Goal: Task Accomplishment & Management: Use online tool/utility

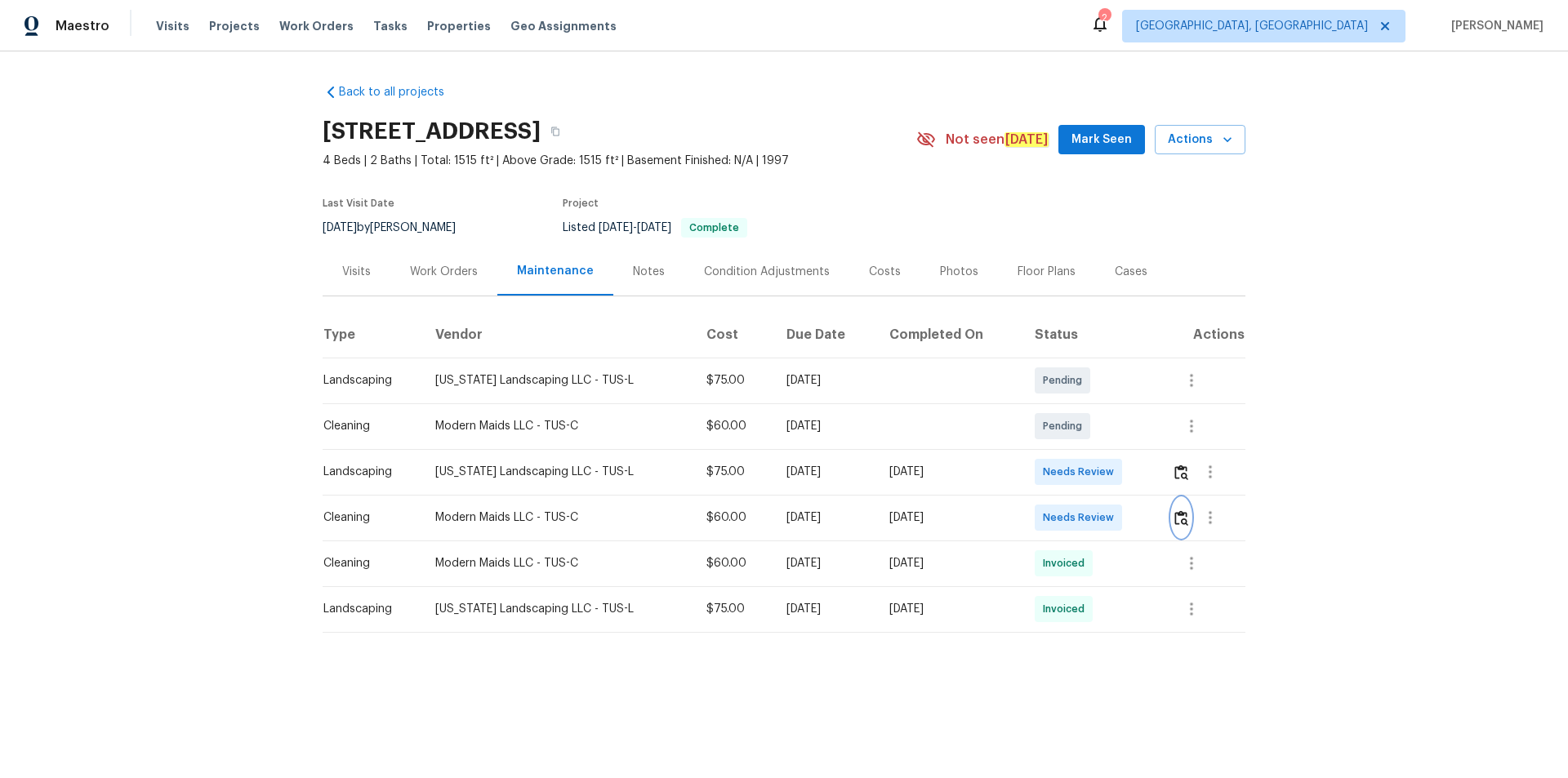
click at [1175, 517] on img "button" at bounding box center [1180, 518] width 14 height 16
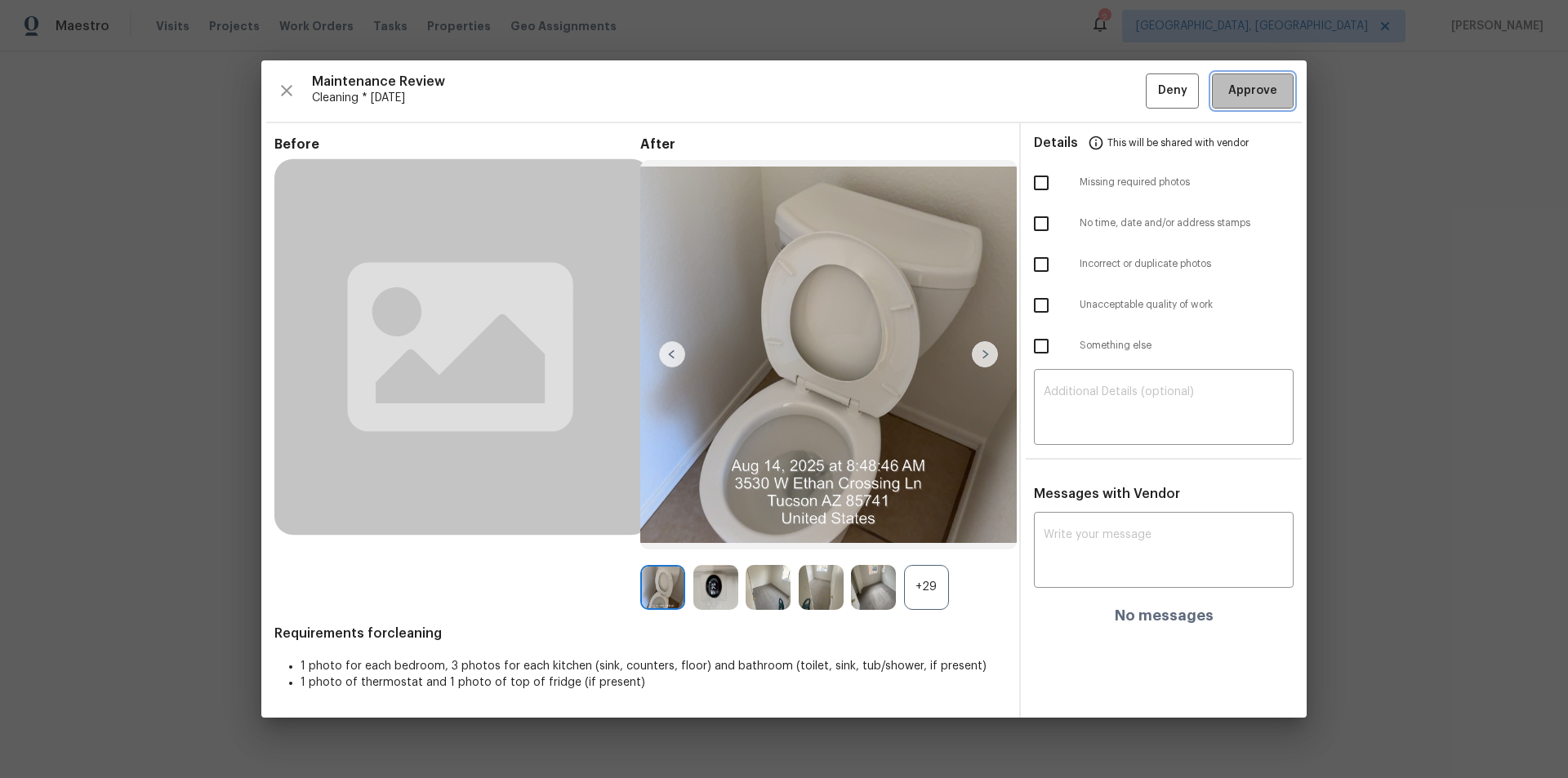
click at [1260, 100] on span "Approve" at bounding box center [1252, 91] width 49 height 21
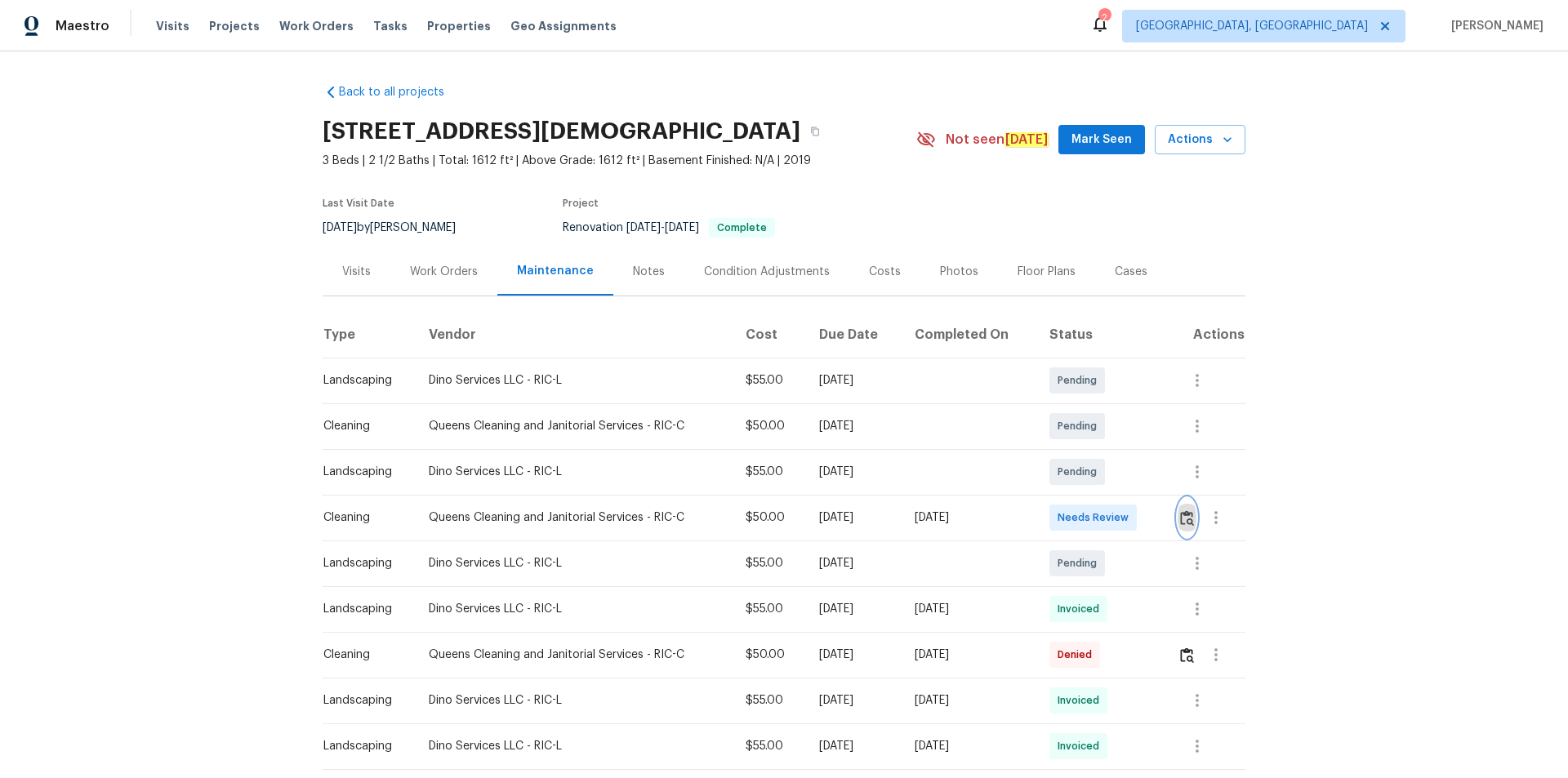
click at [1180, 513] on img "button" at bounding box center [1186, 518] width 14 height 16
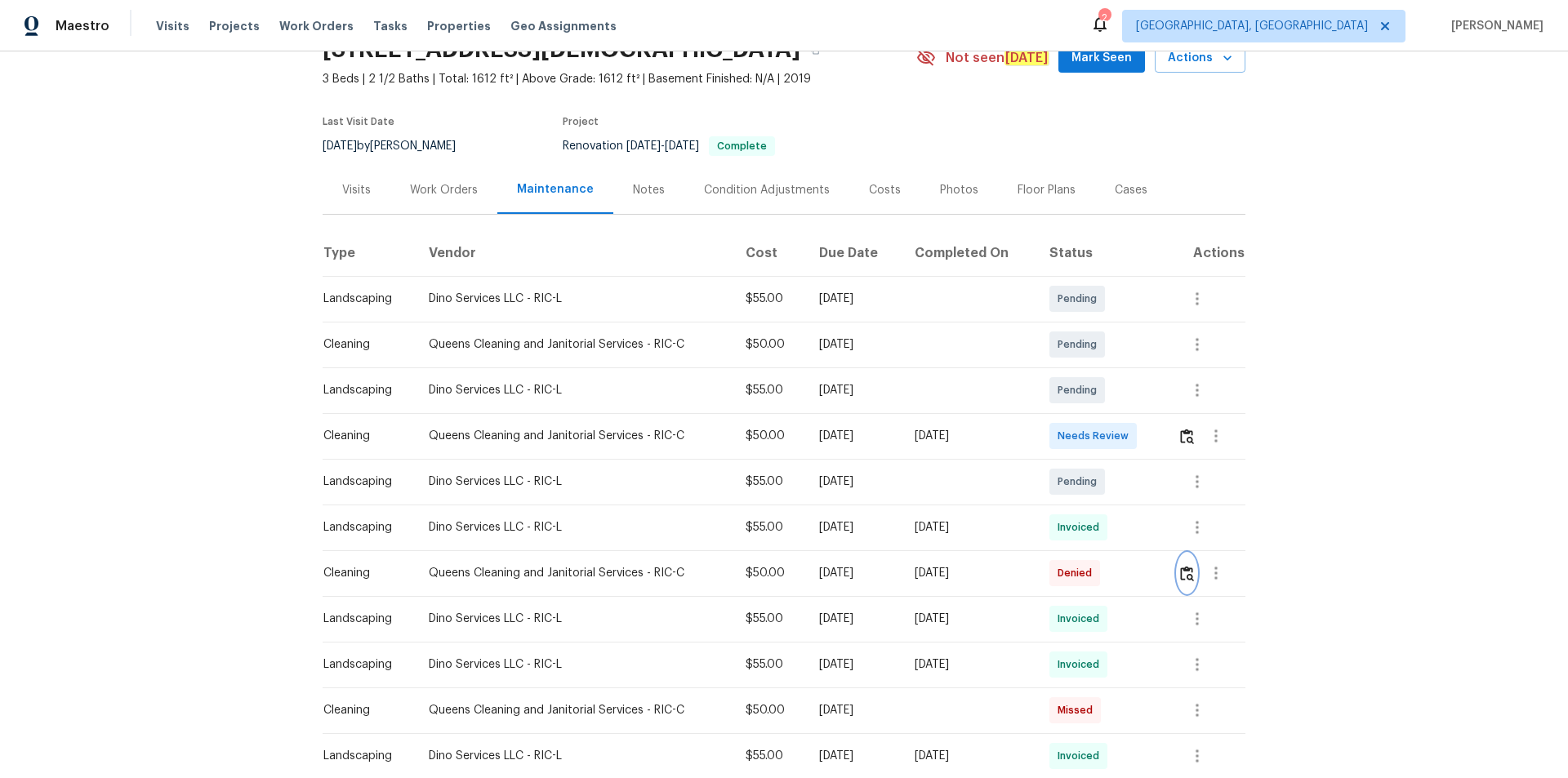
click at [1189, 575] on img "button" at bounding box center [1186, 574] width 14 height 16
click at [1187, 446] on button "button" at bounding box center [1186, 436] width 19 height 39
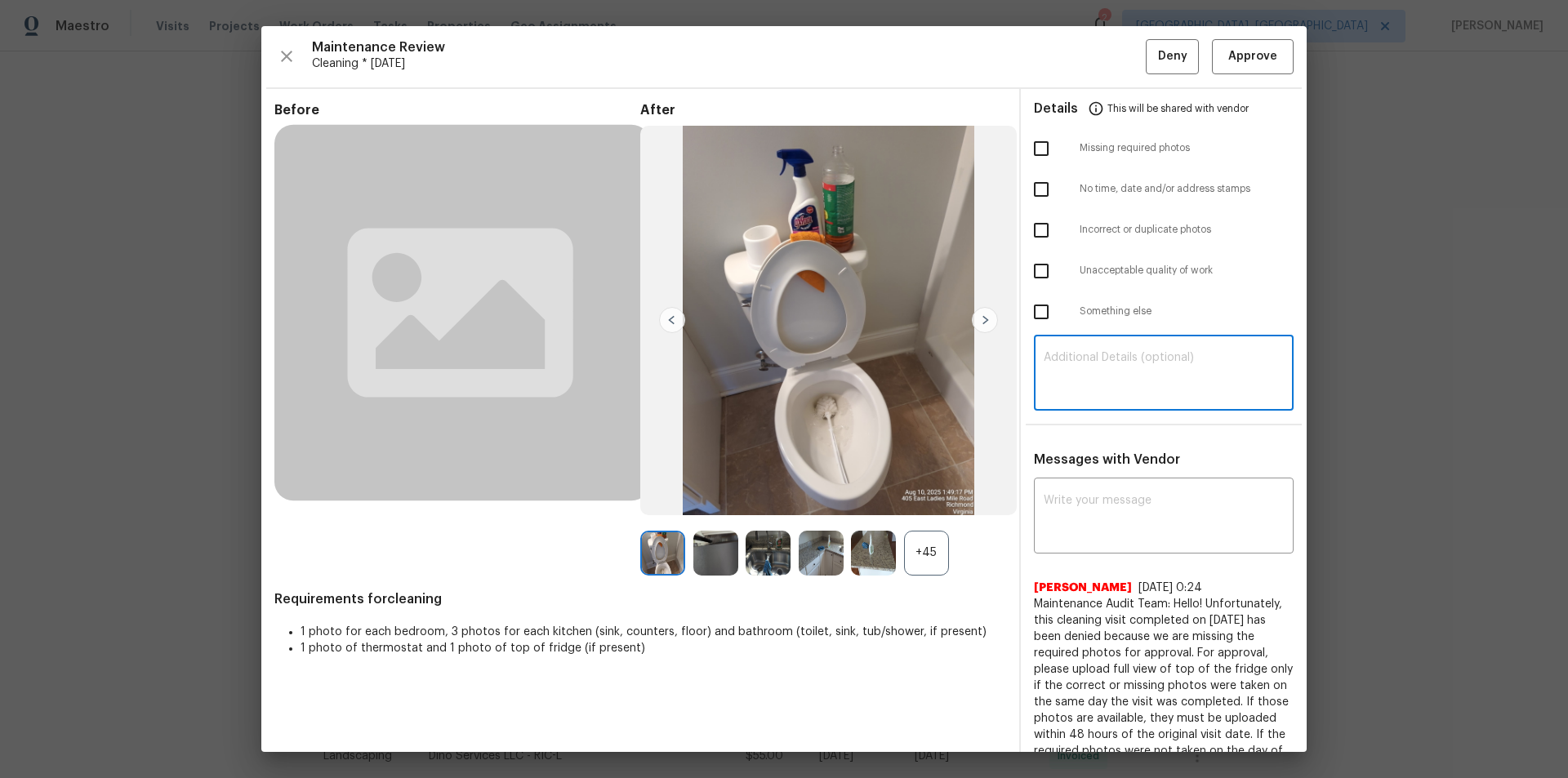
click at [1136, 379] on textarea at bounding box center [1163, 375] width 240 height 45
paste textarea "Maintenance Audit Team: Hello! Unfortunately, this cleaning visit completed on …"
type textarea "Maintenance Audit Team: Hello! Unfortunately, this cleaning visit completed on …"
click at [1105, 497] on textarea at bounding box center [1163, 518] width 240 height 45
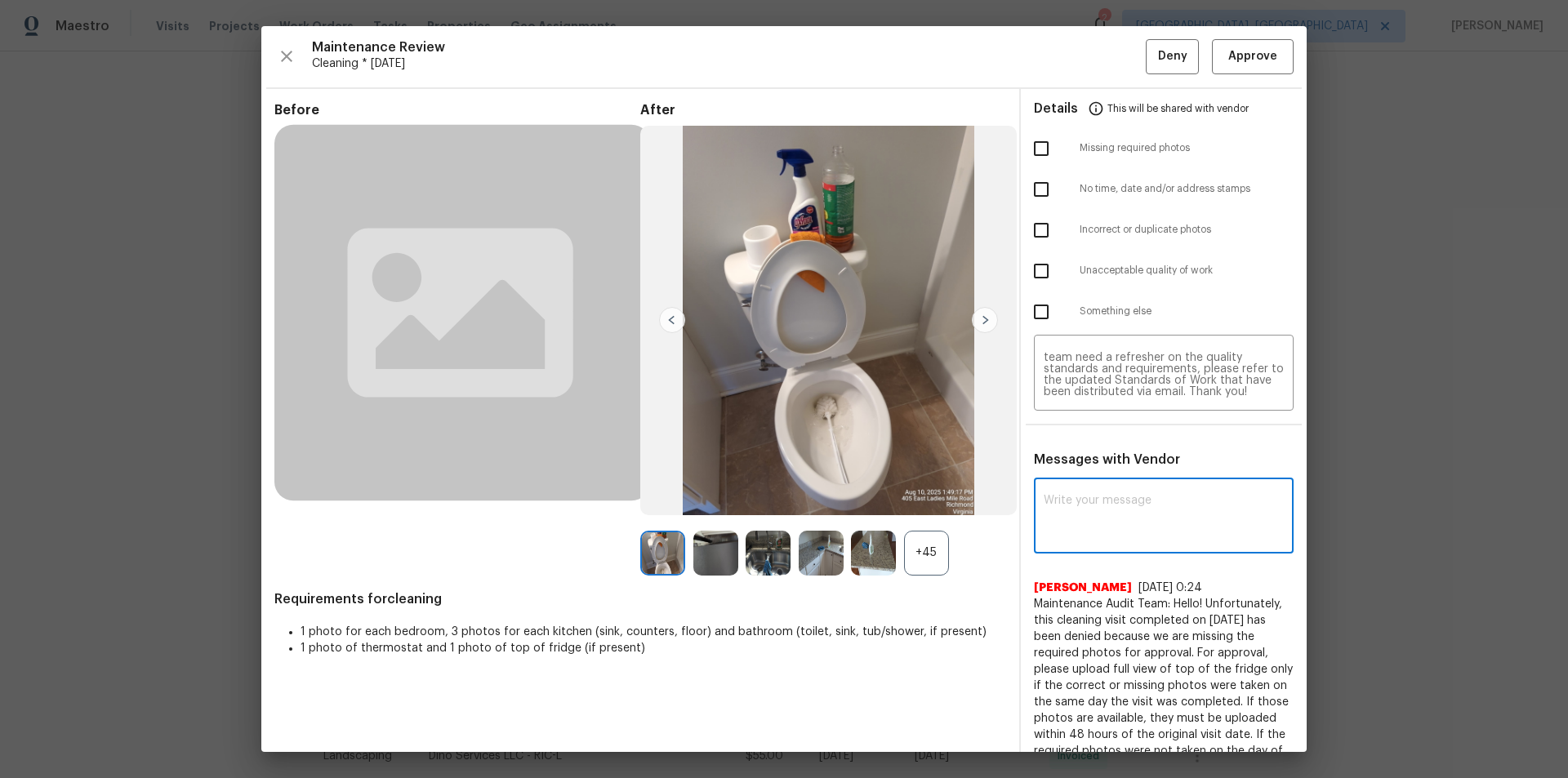
paste textarea "Maintenance Audit Team: Hello! Unfortunately, this cleaning visit completed on …"
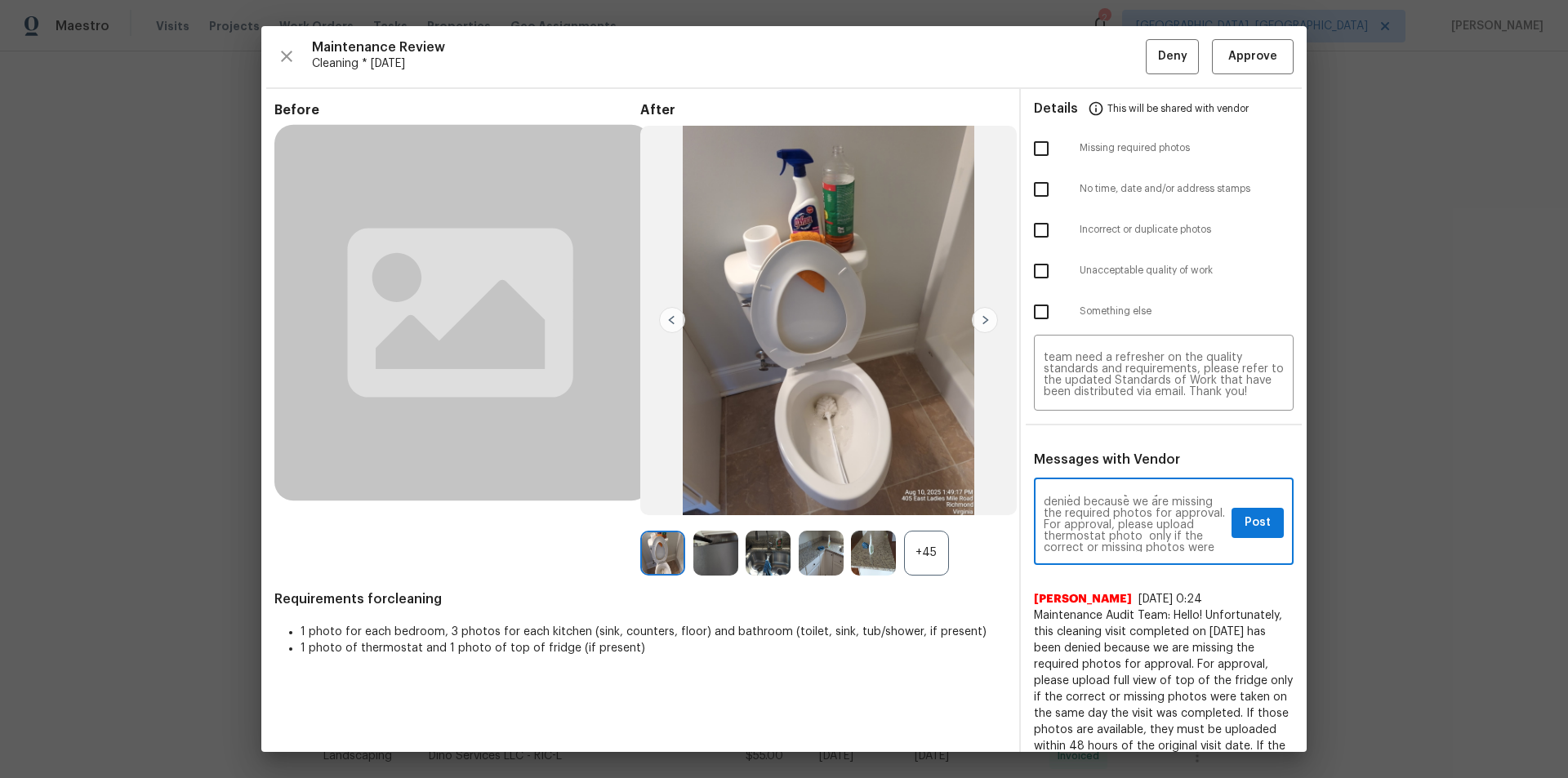
scroll to position [65, 0]
type textarea "Maintenance Audit Team: Hello! Unfortunately, this cleaning visit completed on …"
drag, startPoint x: 1032, startPoint y: 141, endPoint x: 1212, endPoint y: 449, distance: 356.7
click at [1037, 145] on input "checkbox" at bounding box center [1041, 148] width 34 height 34
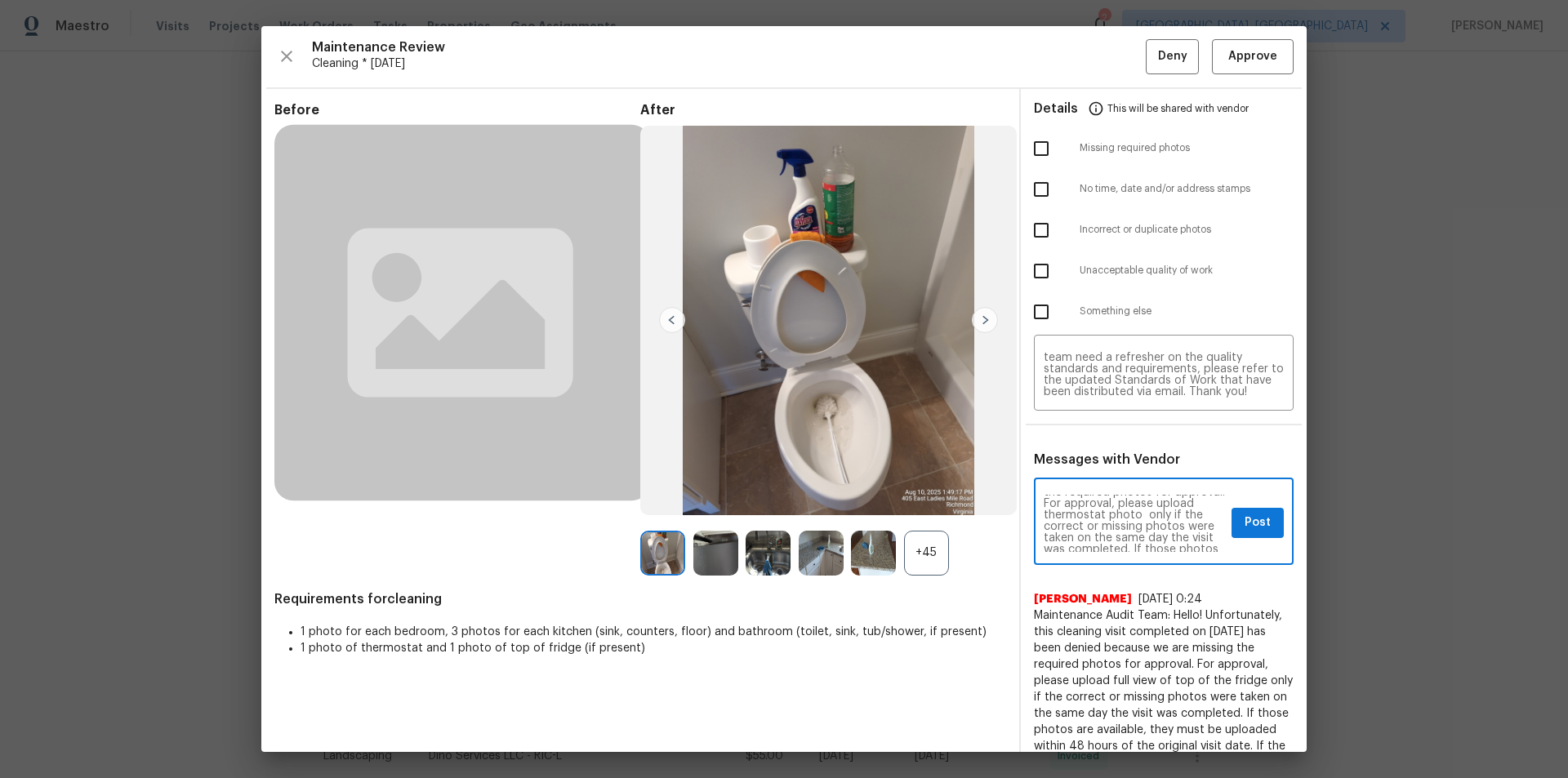
checkbox input "true"
click at [1251, 523] on span "Post" at bounding box center [1257, 523] width 26 height 21
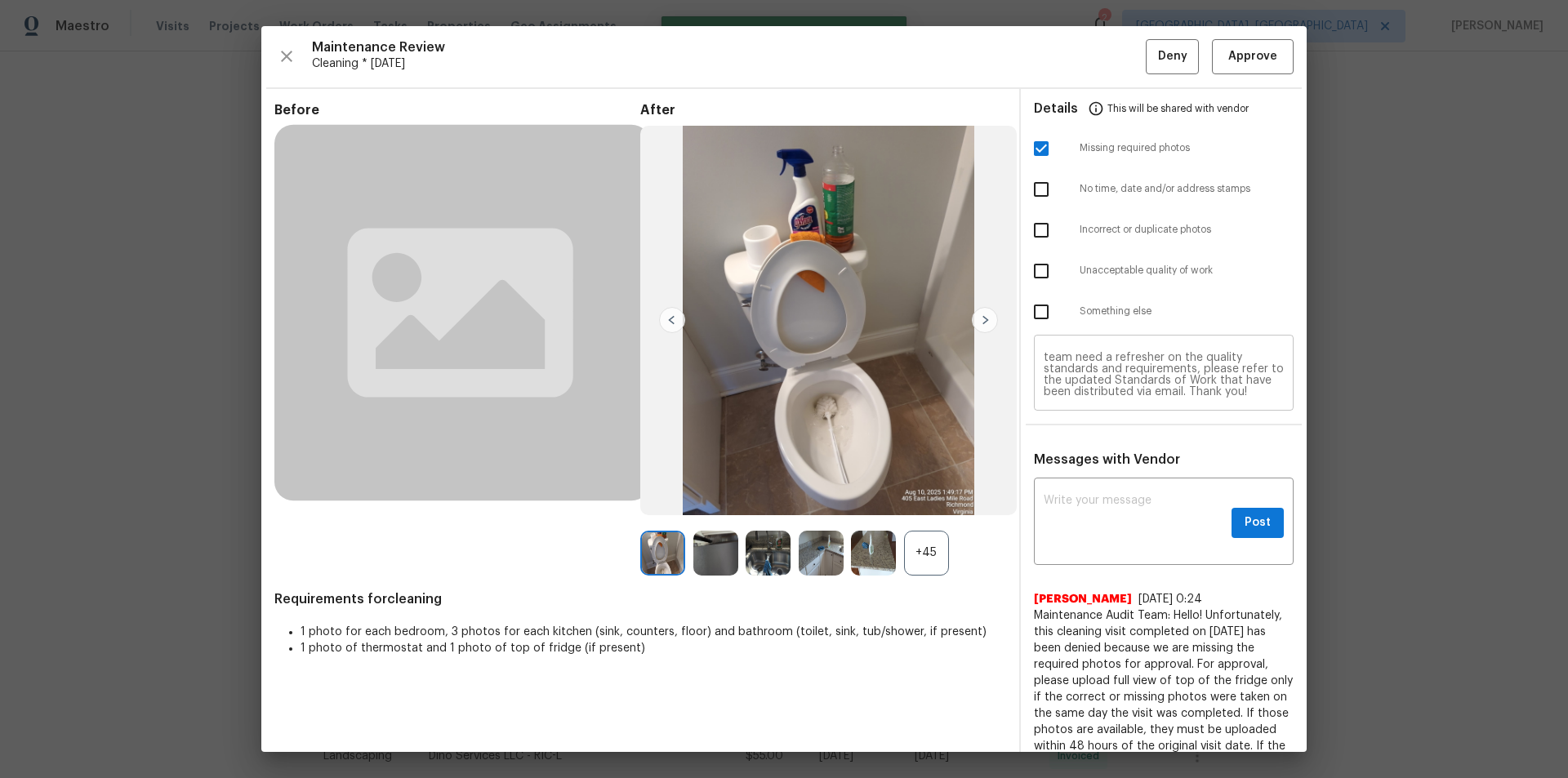
scroll to position [0, 0]
click at [1158, 60] on span "Deny" at bounding box center [1173, 56] width 30 height 21
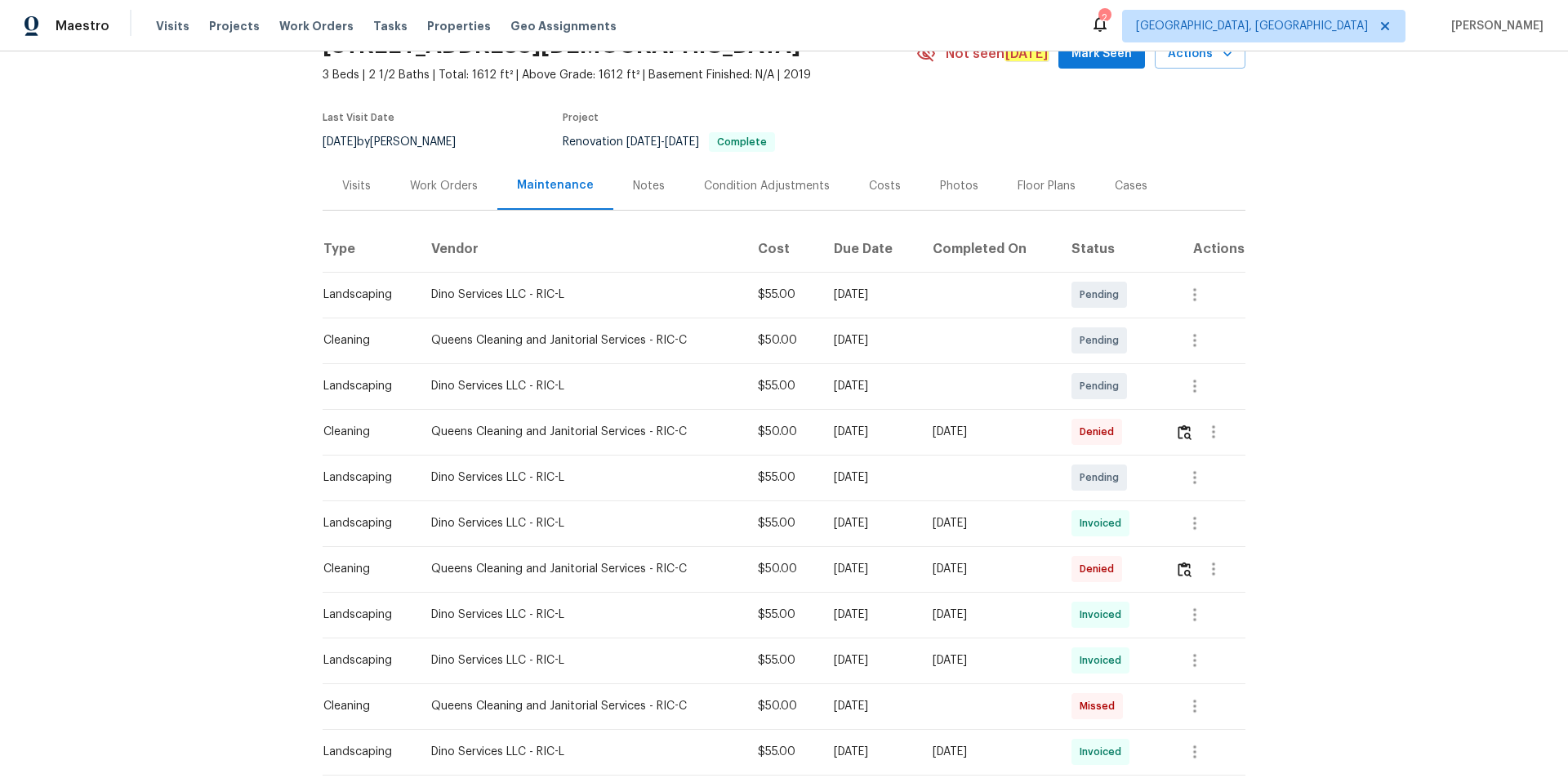
scroll to position [164, 0]
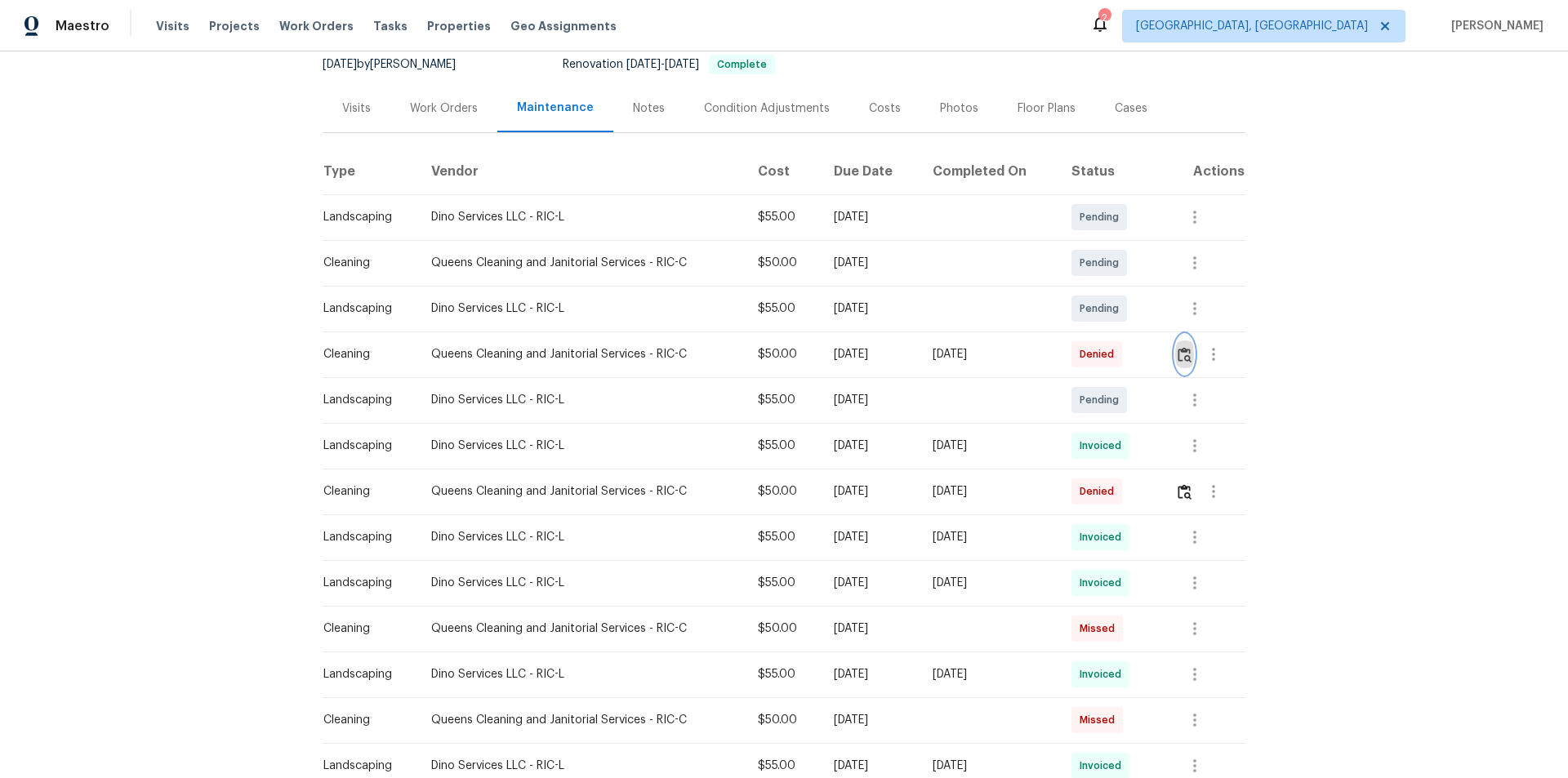
click at [1180, 353] on img "button" at bounding box center [1184, 355] width 14 height 16
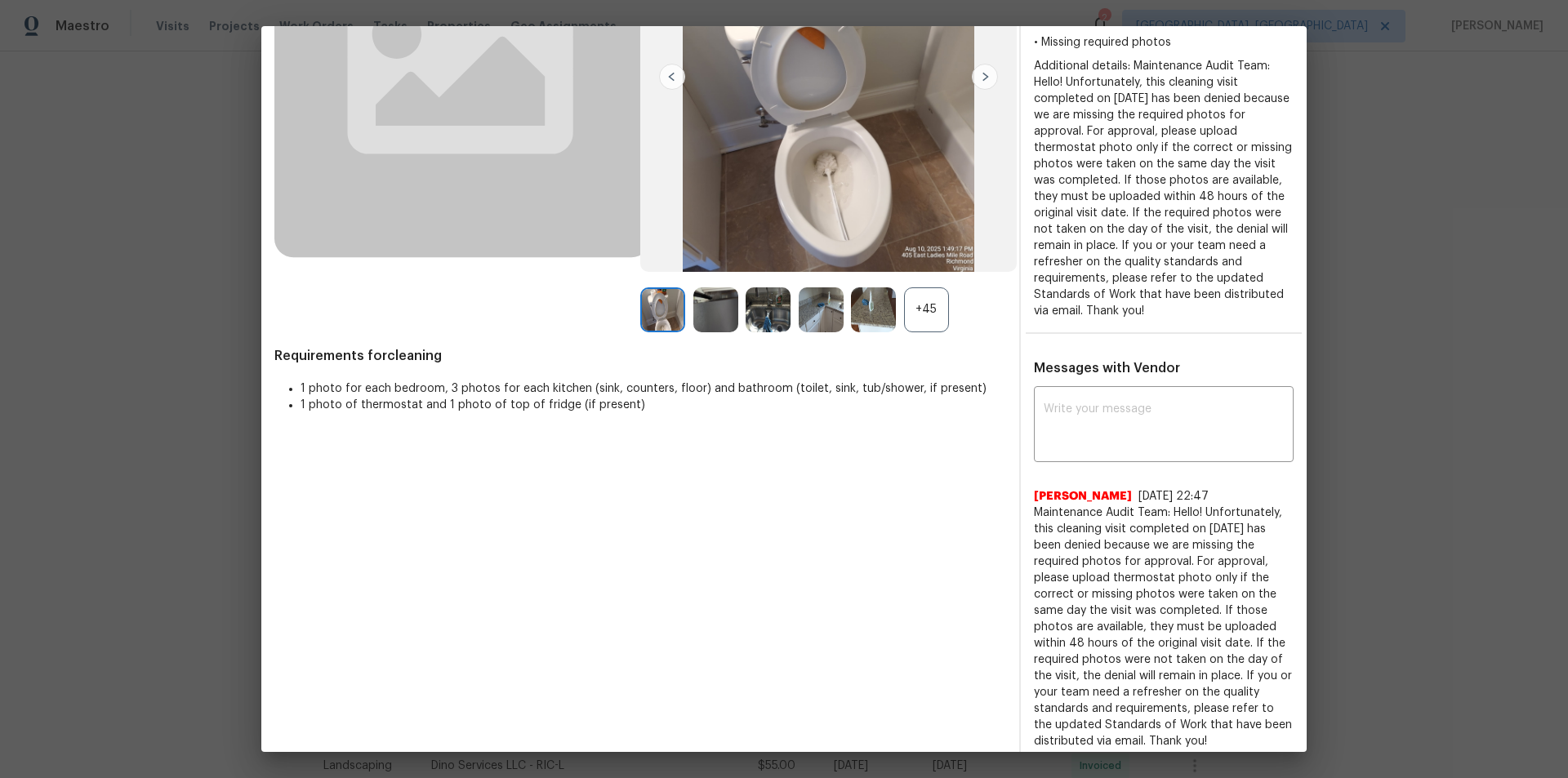
scroll to position [245, 0]
click at [922, 311] on div "+45" at bounding box center [926, 308] width 45 height 45
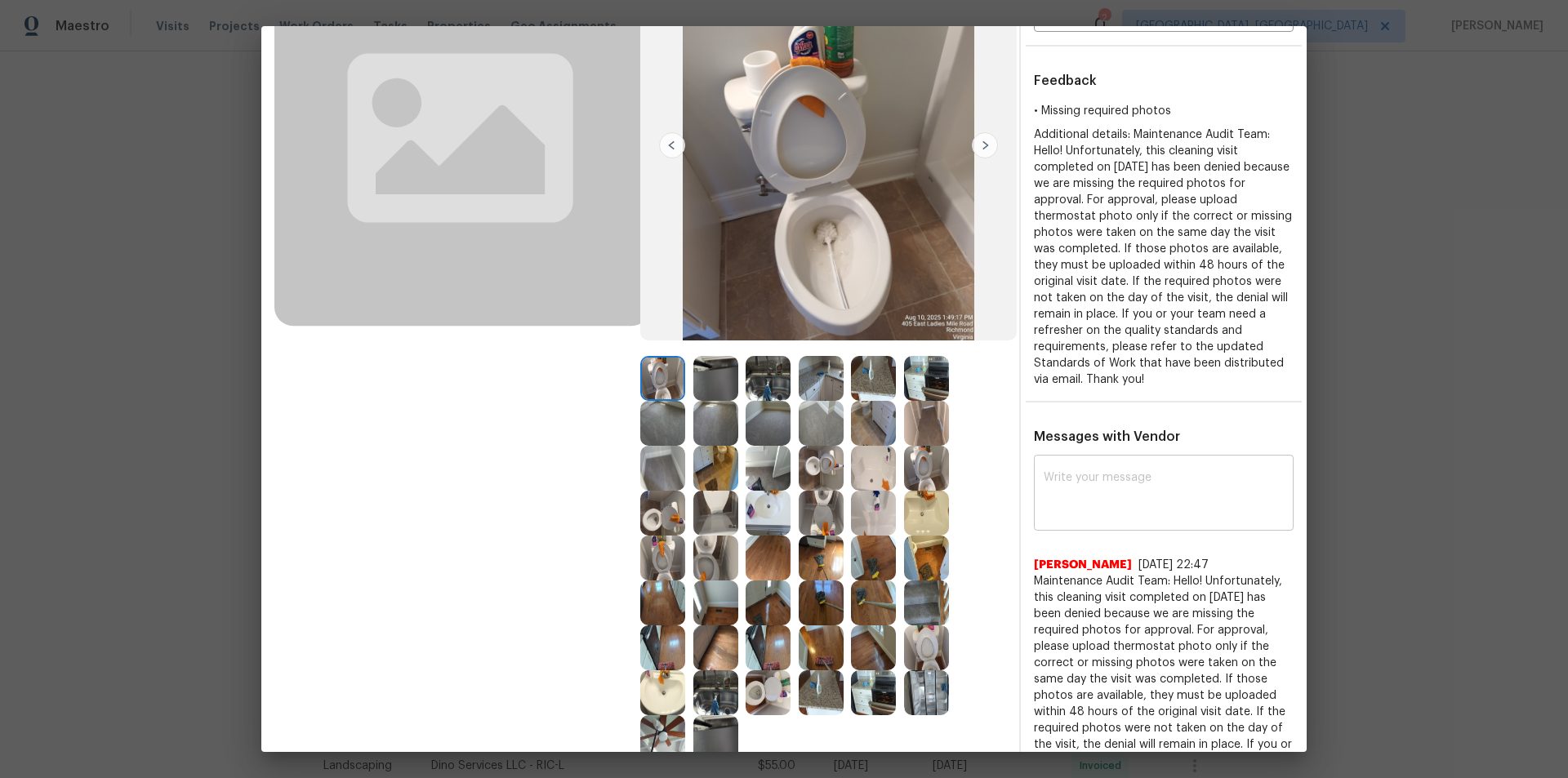
scroll to position [327, 0]
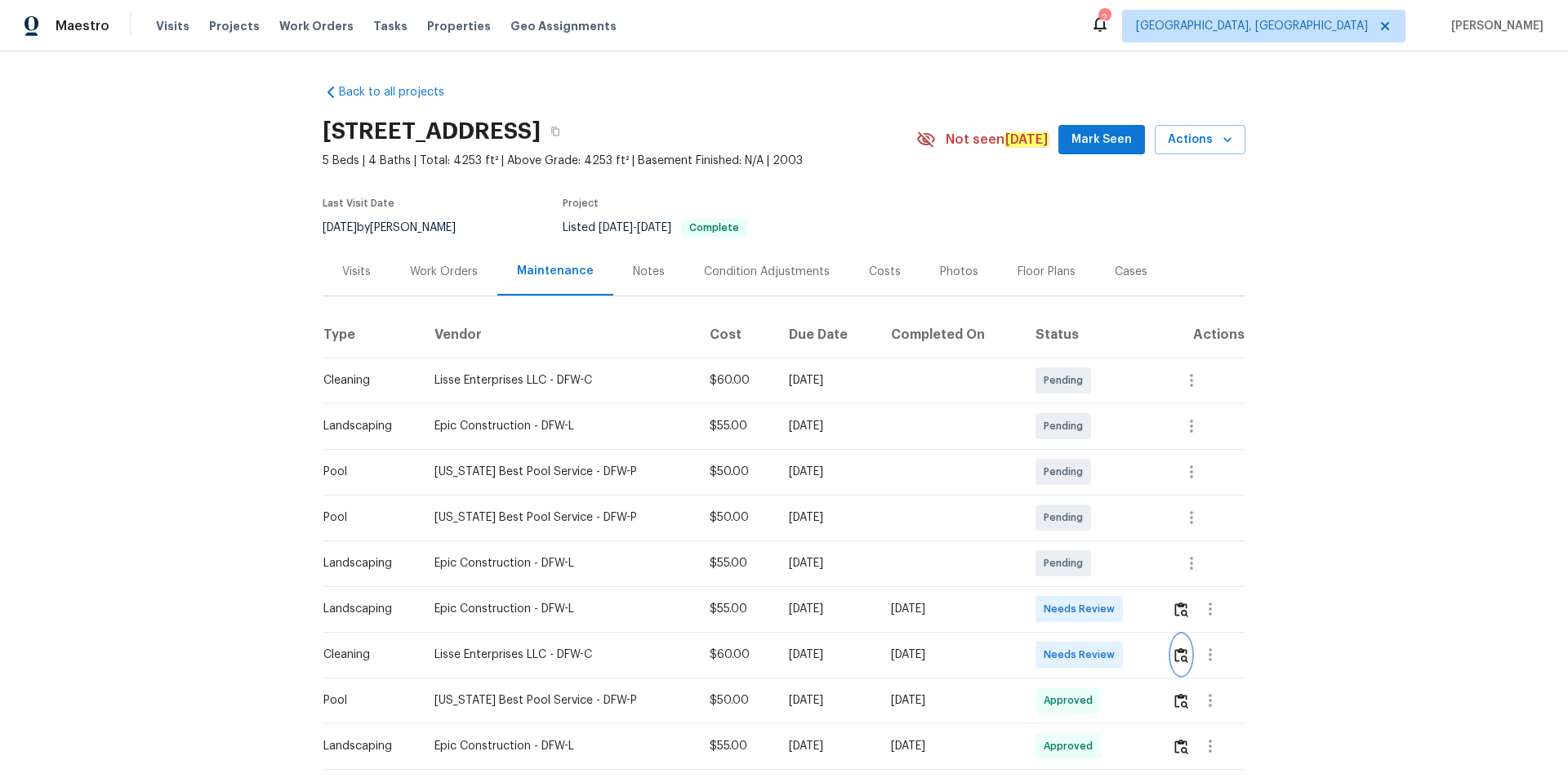
click at [1114, 523] on img "button" at bounding box center [1180, 655] width 14 height 16
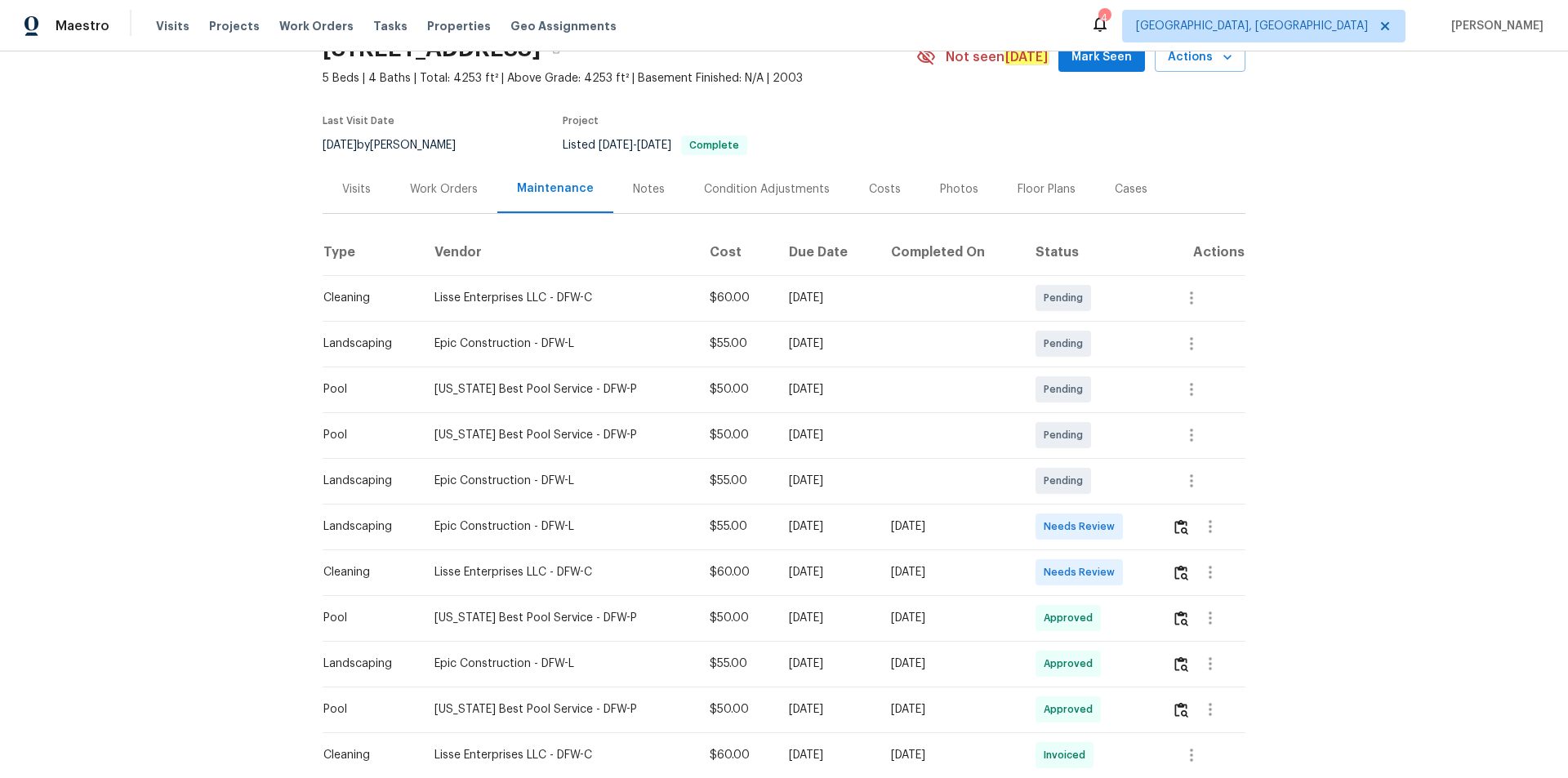
scroll to position [245, 0]
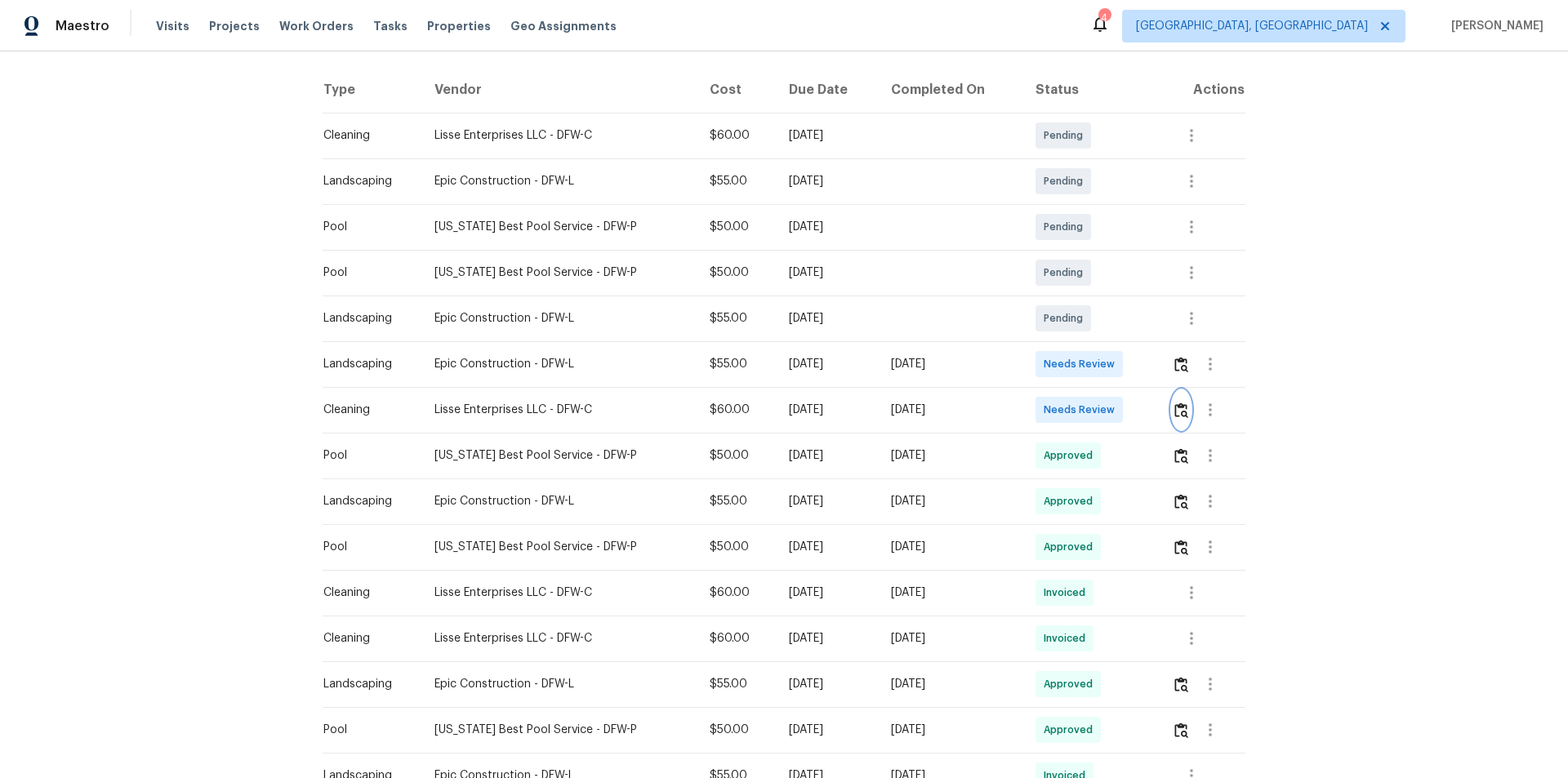
click at [1177, 410] on img "button" at bounding box center [1180, 410] width 14 height 16
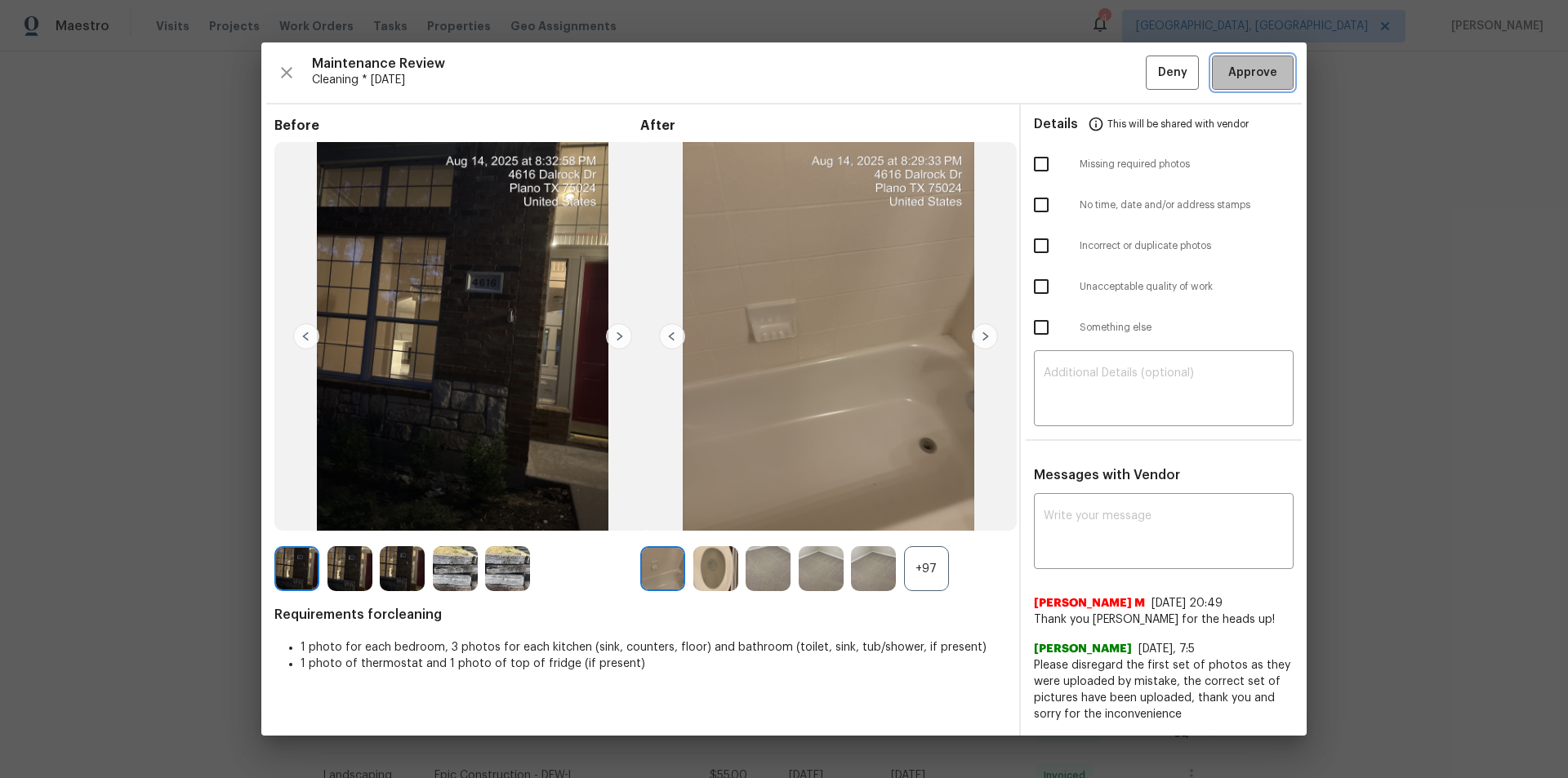
click at [1248, 74] on span "Approve" at bounding box center [1252, 73] width 49 height 21
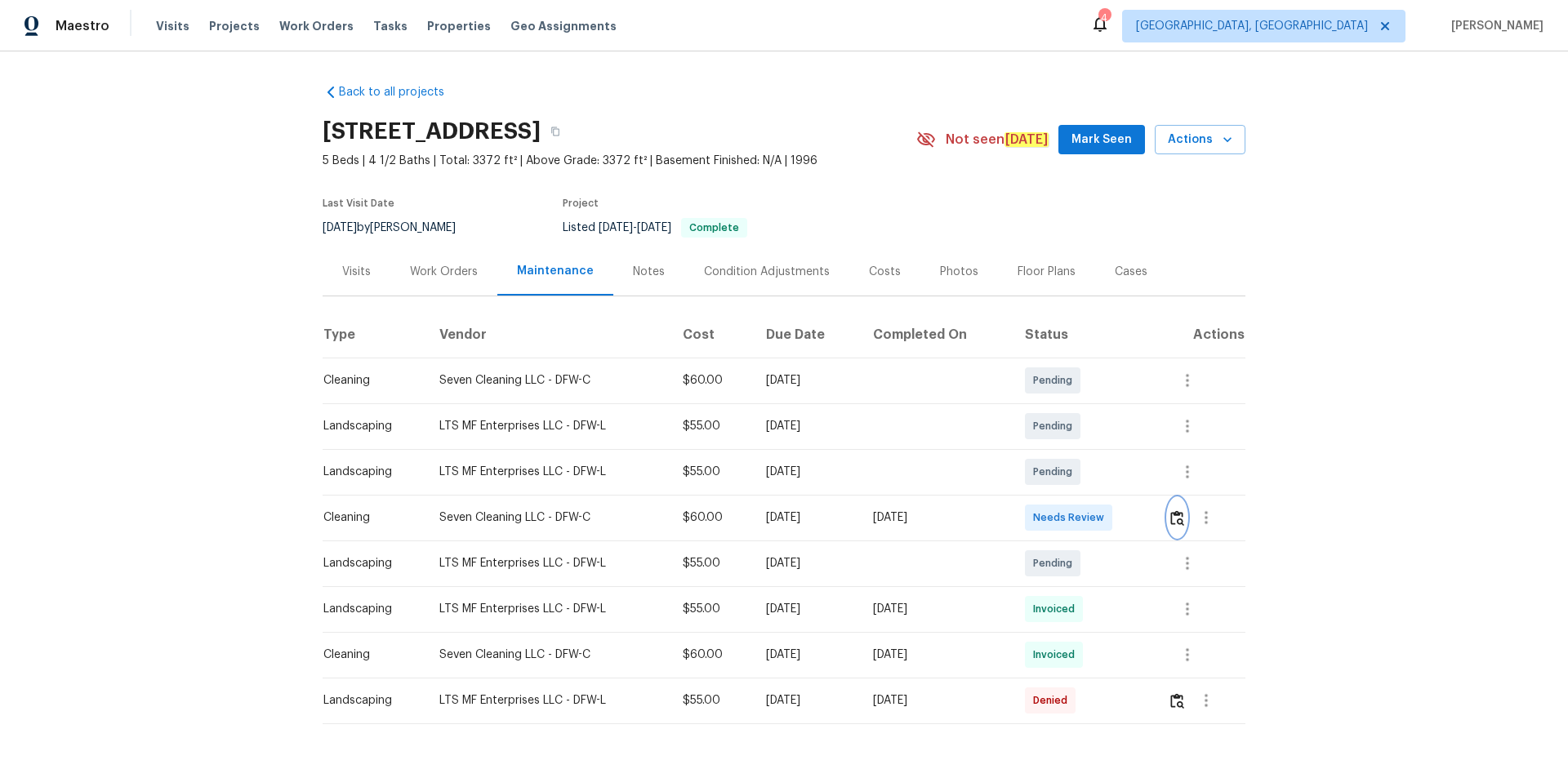
click at [1114, 522] on img "button" at bounding box center [1176, 518] width 14 height 16
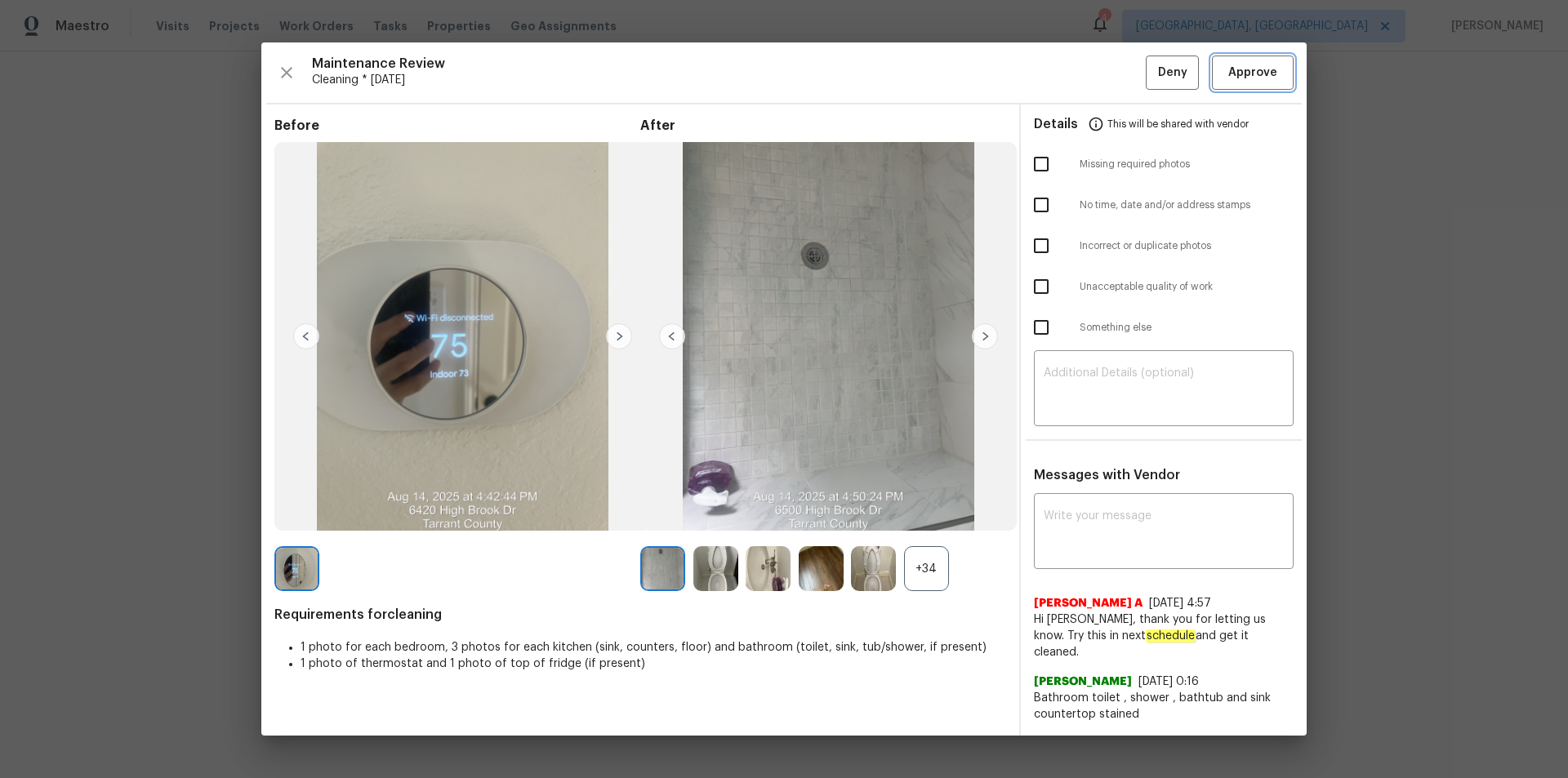
click at [1114, 68] on button "Approve" at bounding box center [1252, 73] width 82 height 35
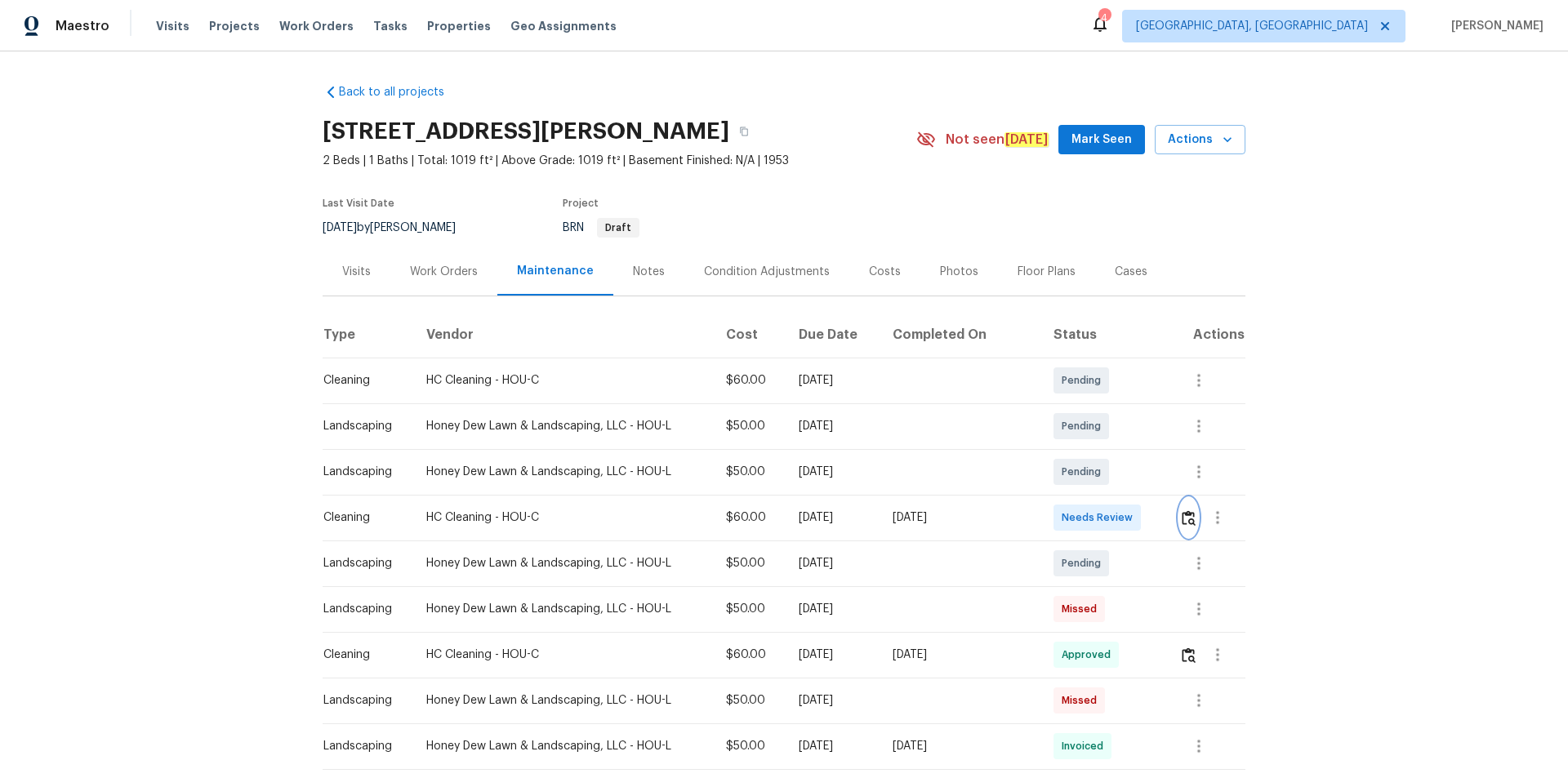
click at [1114, 523] on img "button" at bounding box center [1188, 518] width 14 height 16
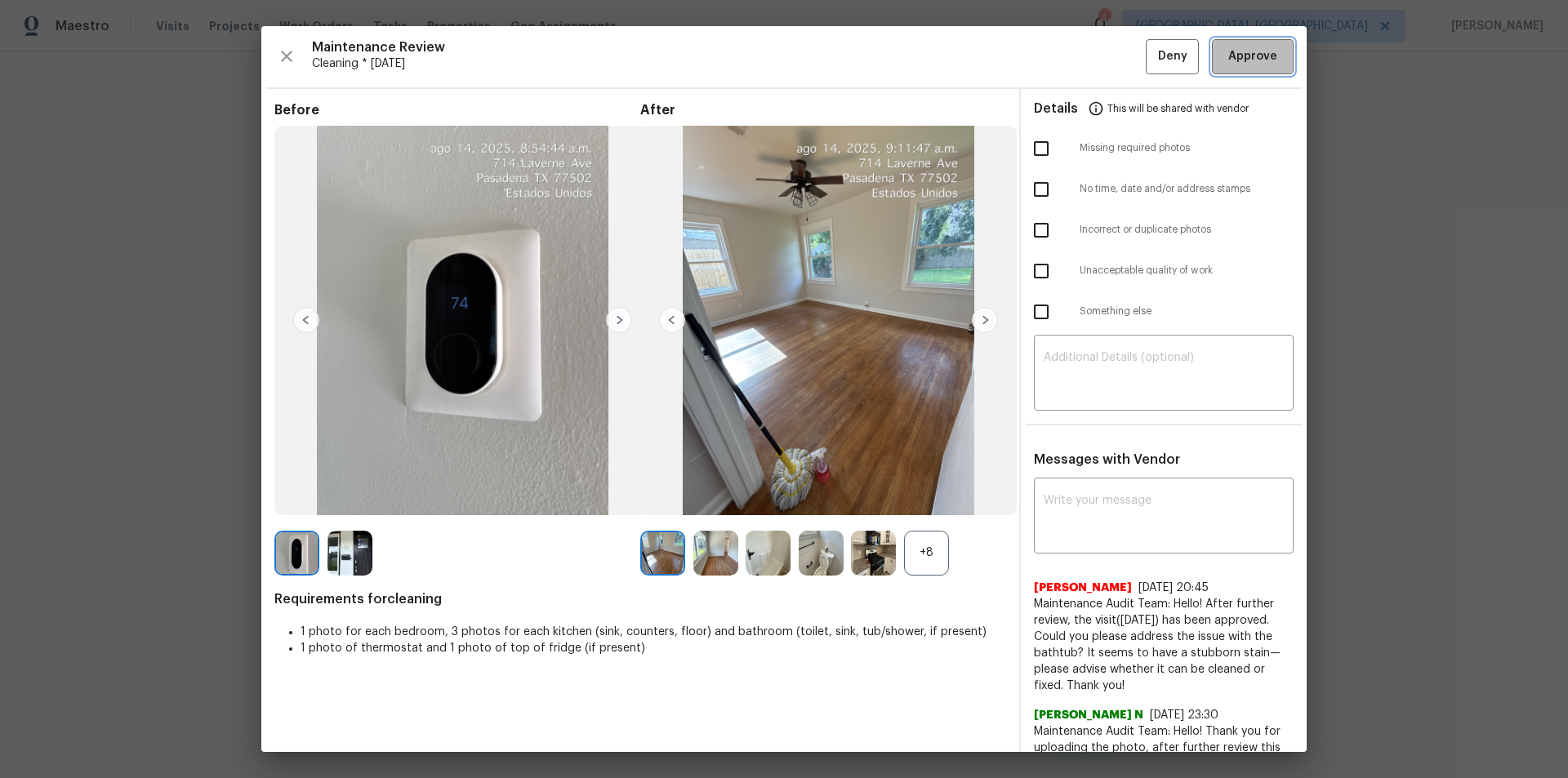
drag, startPoint x: 1249, startPoint y: 50, endPoint x: 1251, endPoint y: 82, distance: 32.1
click at [1114, 50] on span "Approve" at bounding box center [1252, 56] width 49 height 21
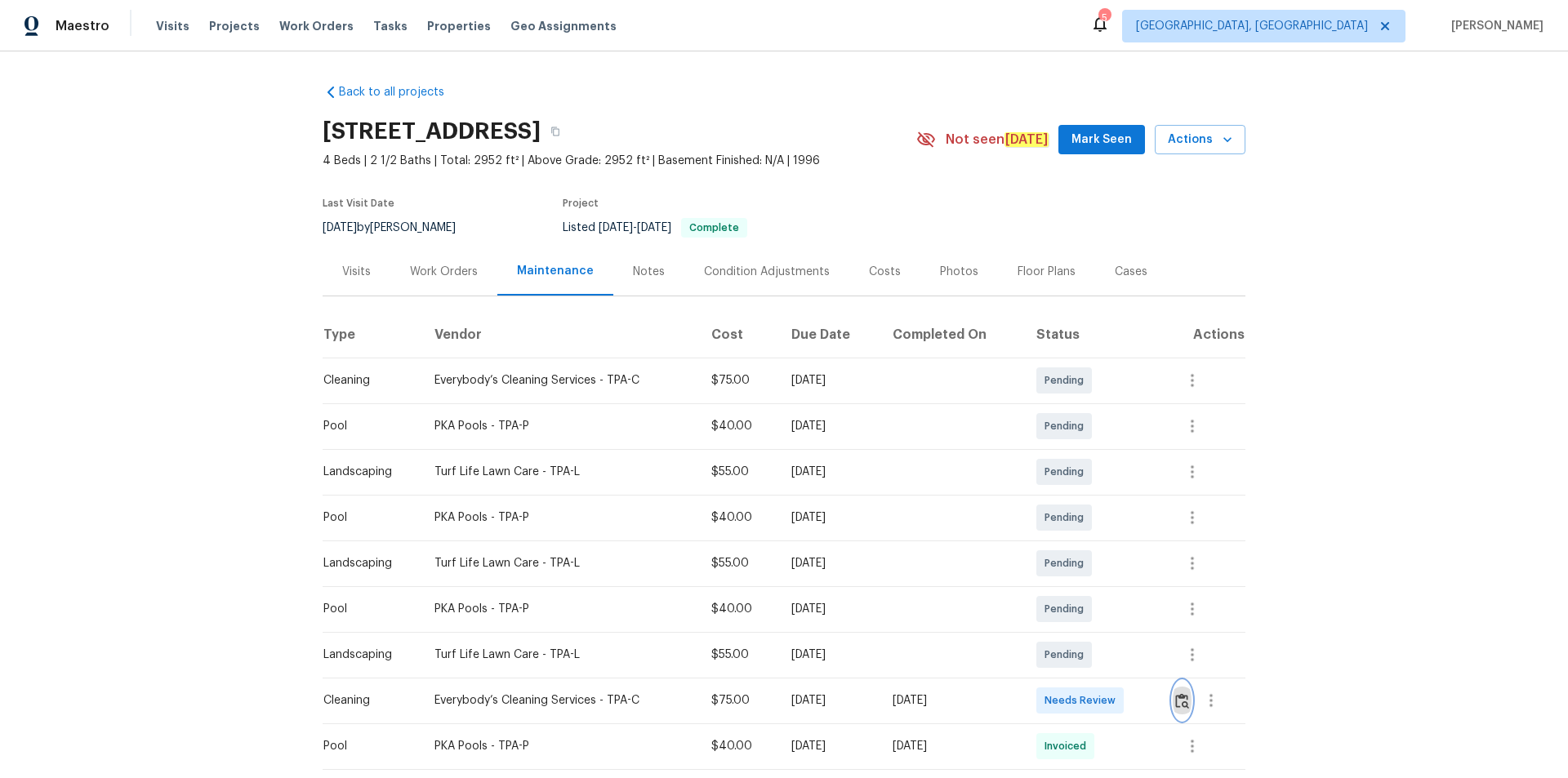
click at [1114, 523] on img "button" at bounding box center [1181, 701] width 14 height 16
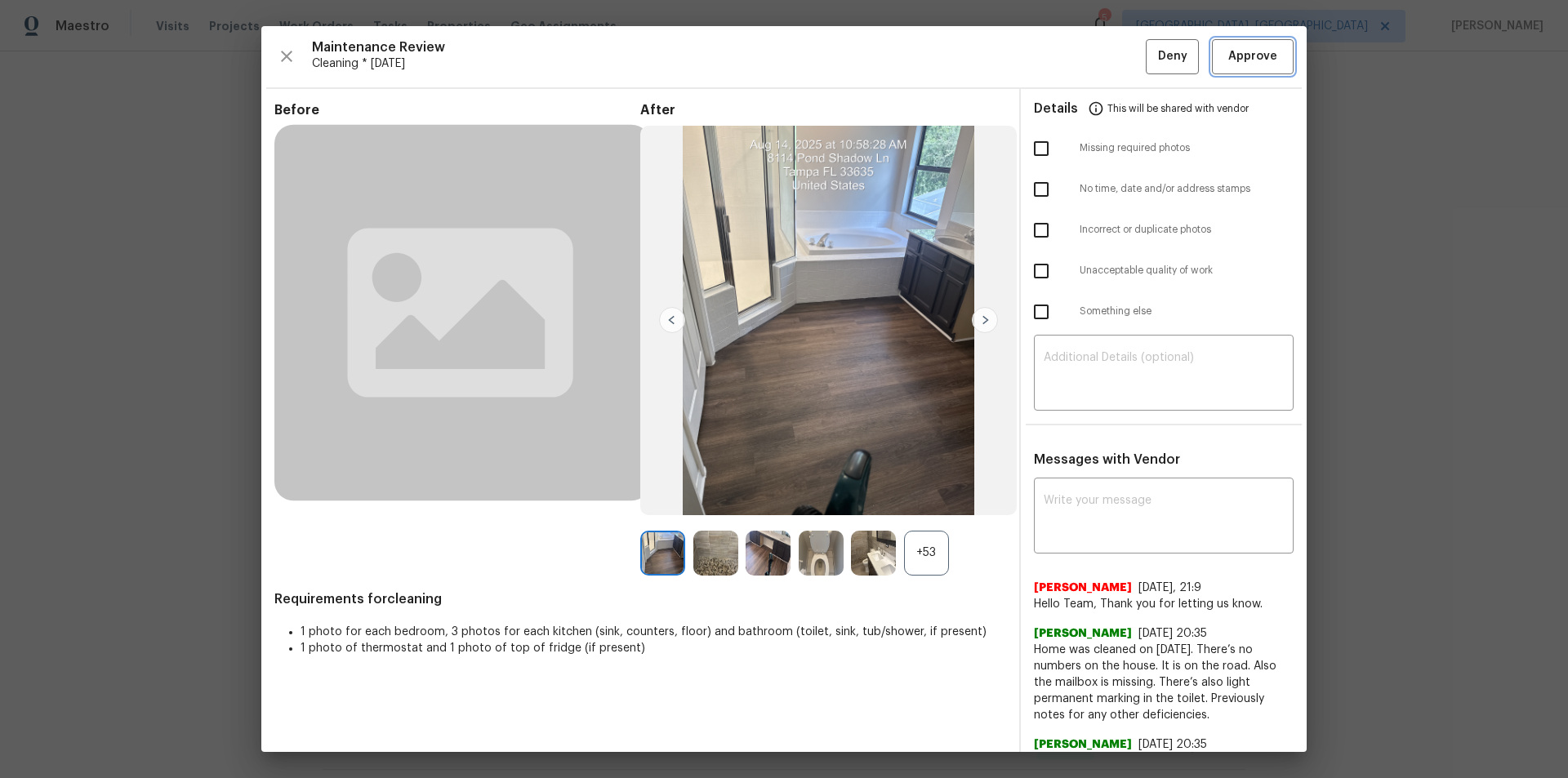
click at [1114, 54] on span "Approve" at bounding box center [1252, 56] width 49 height 21
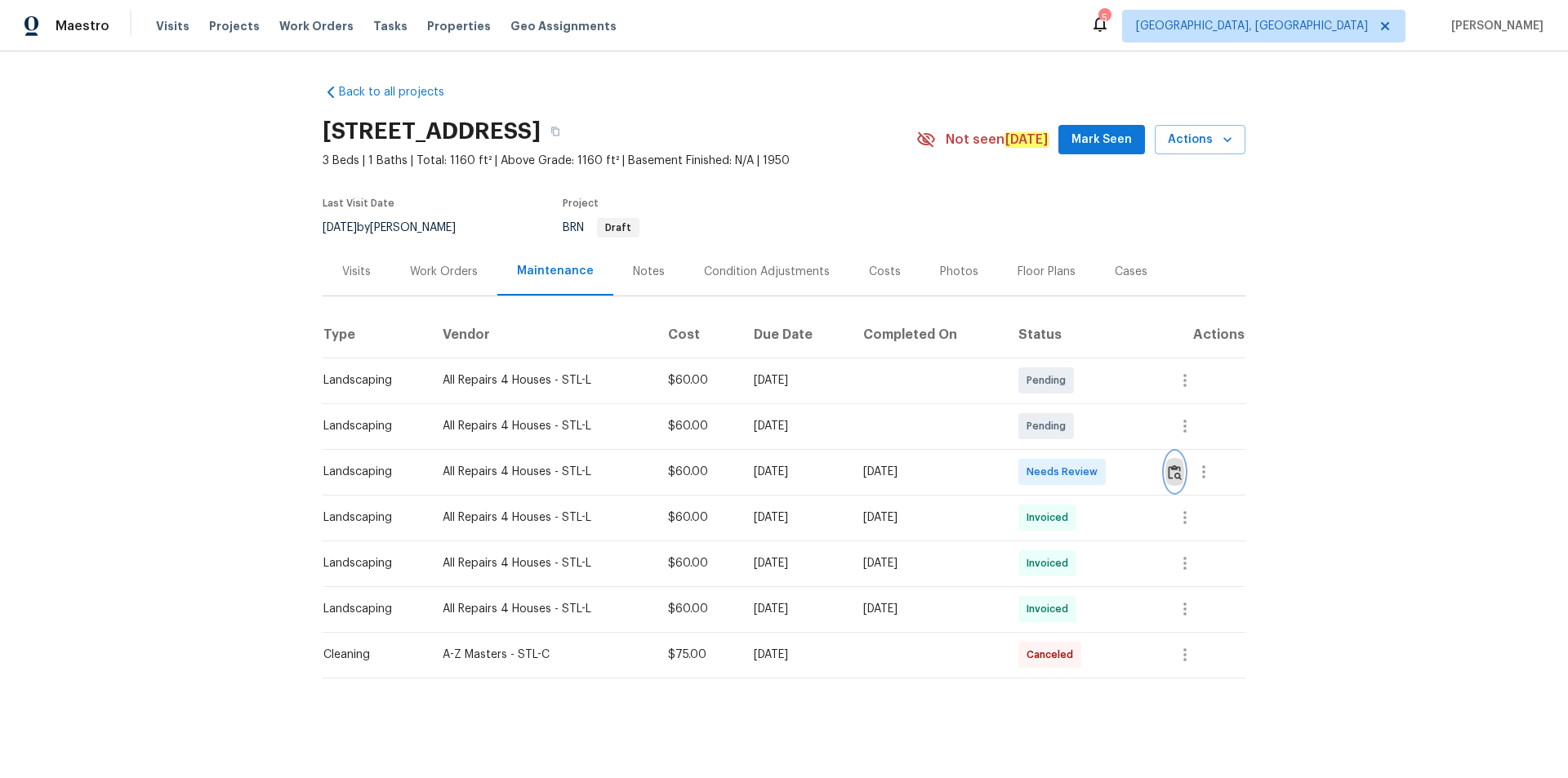
click at [1114, 467] on button "button" at bounding box center [1175, 471] width 19 height 39
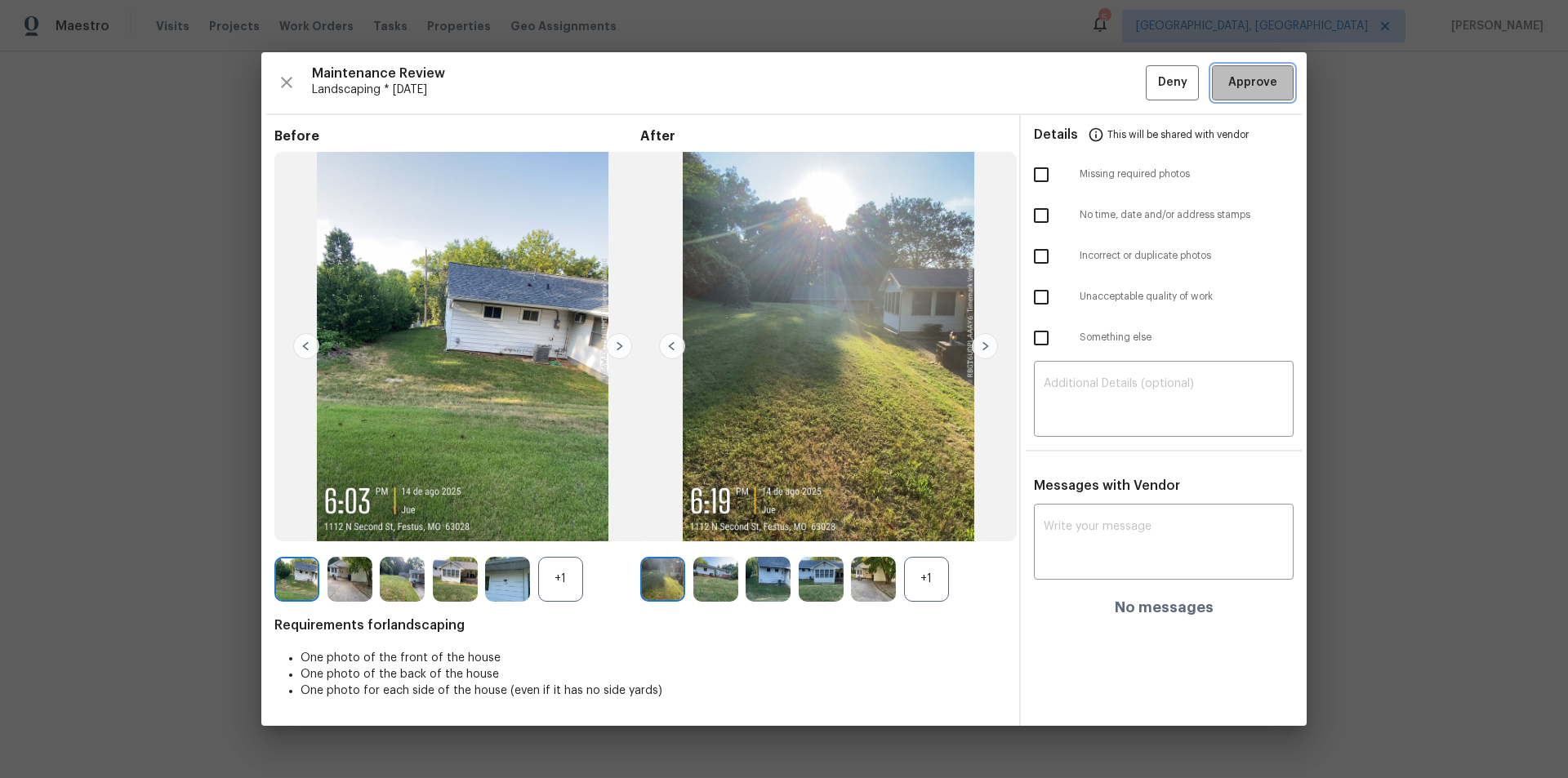
click at [1114, 89] on span "Approve" at bounding box center [1252, 83] width 49 height 21
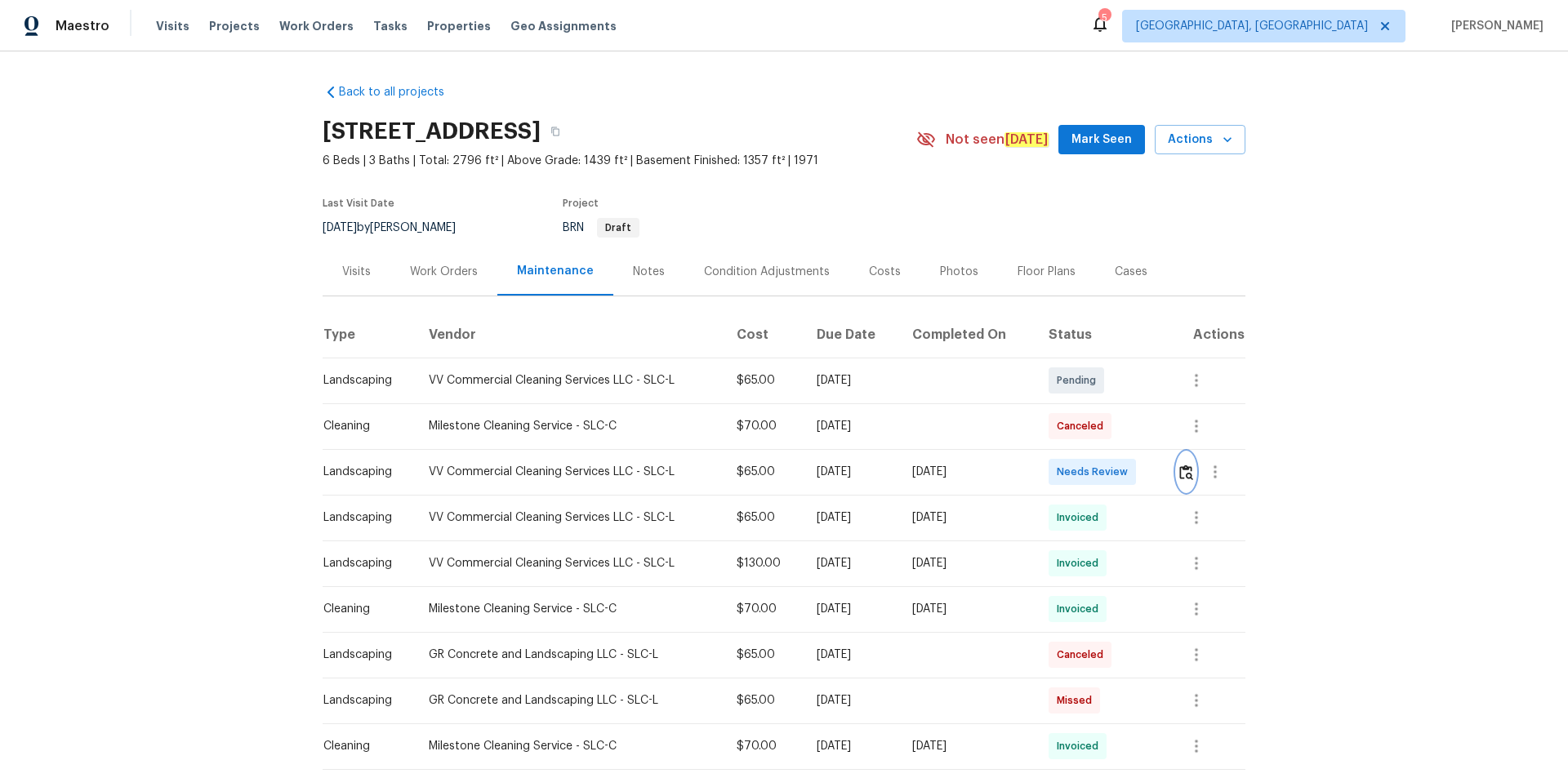
click at [1114, 478] on img "button" at bounding box center [1185, 472] width 14 height 16
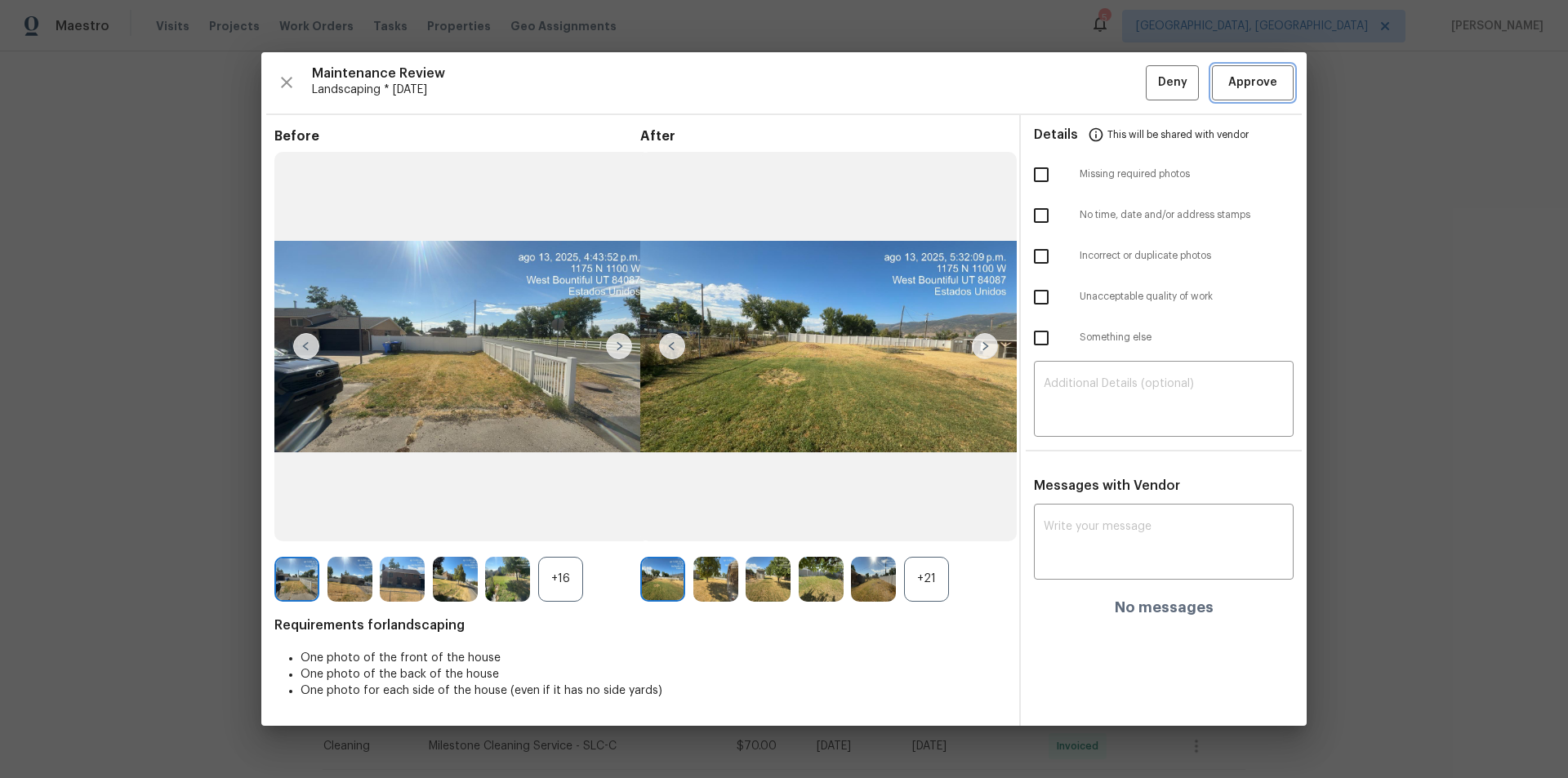
click at [1114, 79] on span "Approve" at bounding box center [1252, 83] width 49 height 21
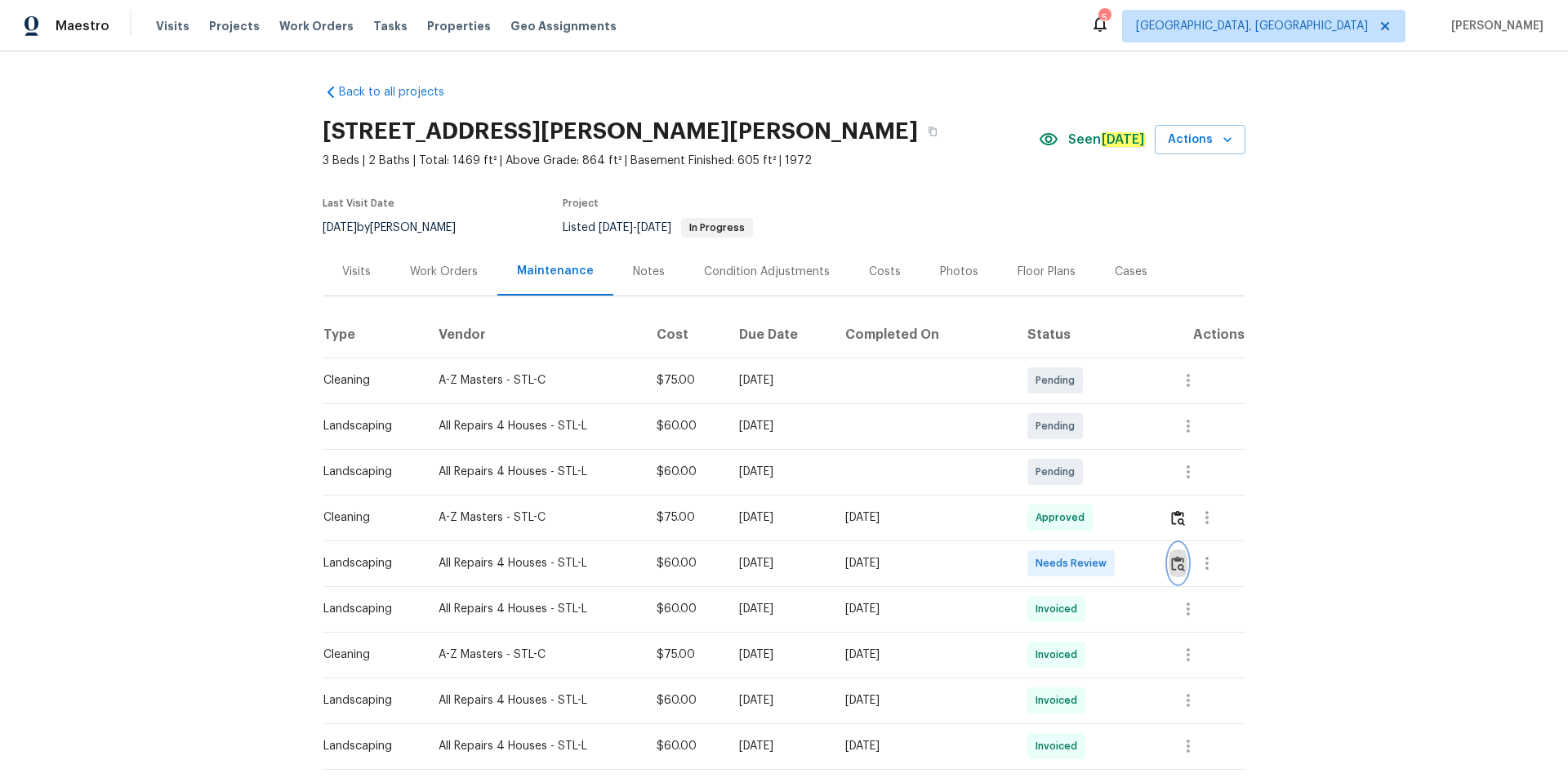
click at [1114, 523] on button "button" at bounding box center [1178, 563] width 19 height 39
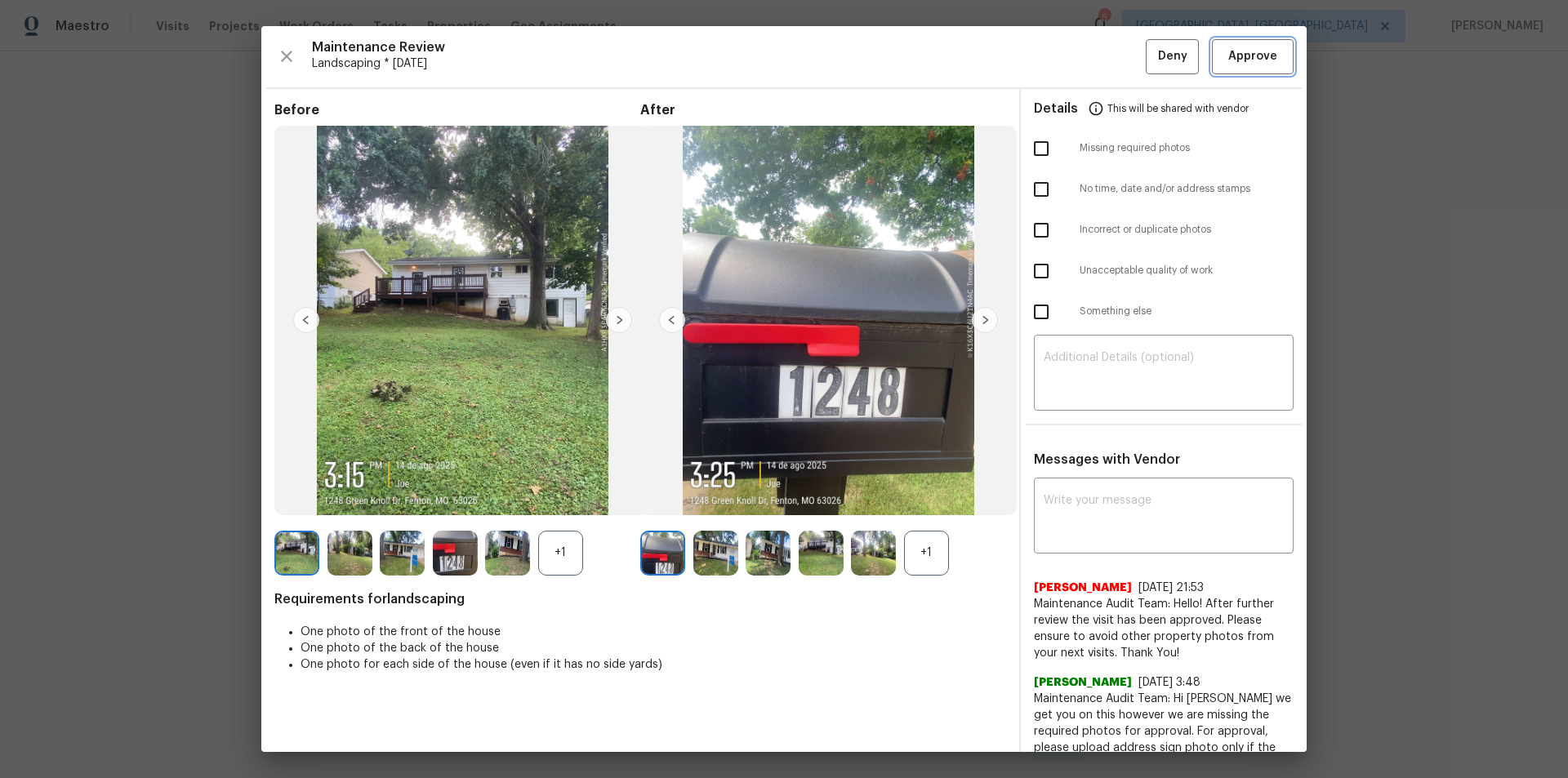
click at [1114, 55] on span "Approve" at bounding box center [1252, 56] width 49 height 21
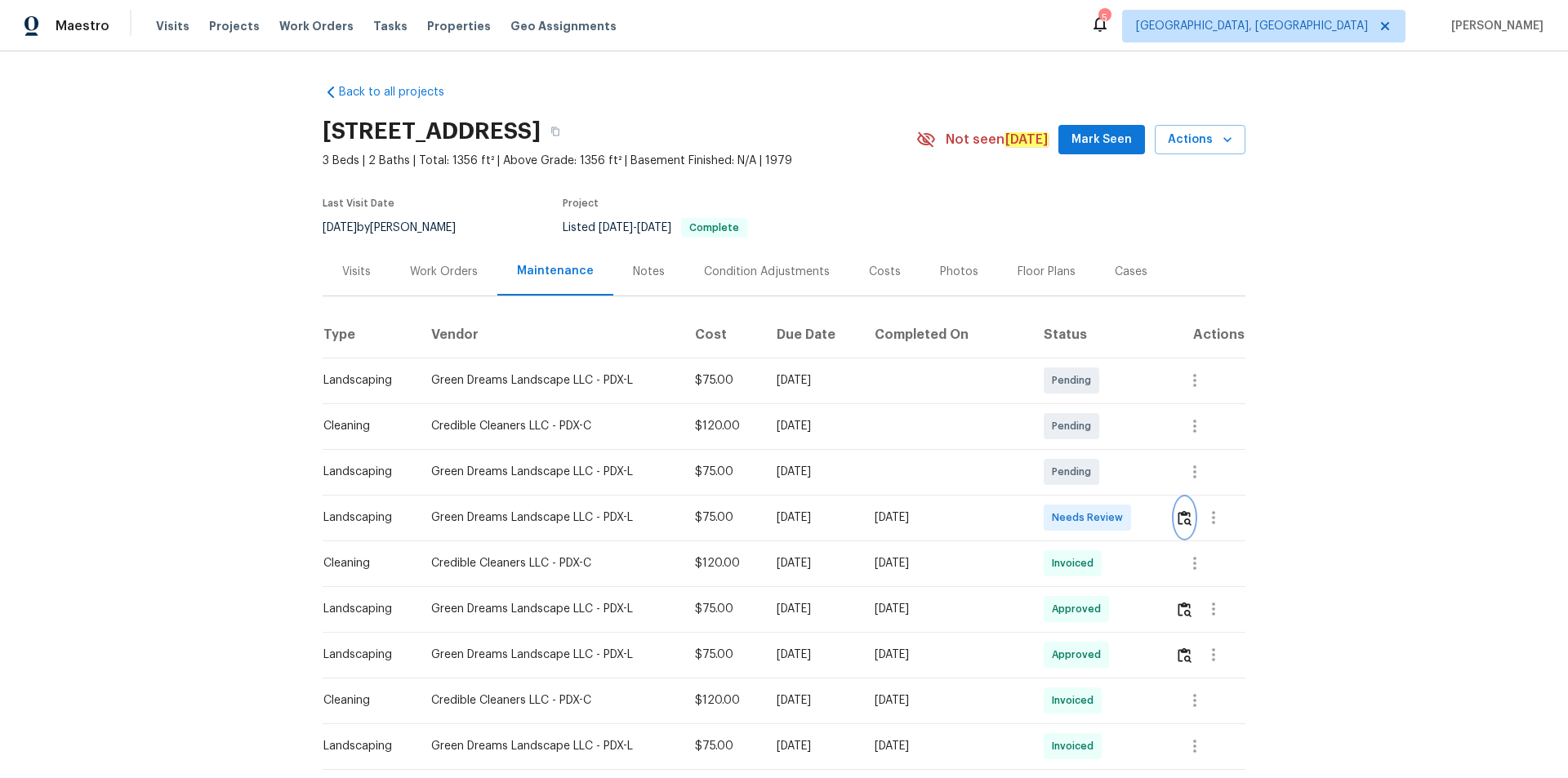
click at [1114, 521] on img "button" at bounding box center [1184, 518] width 14 height 16
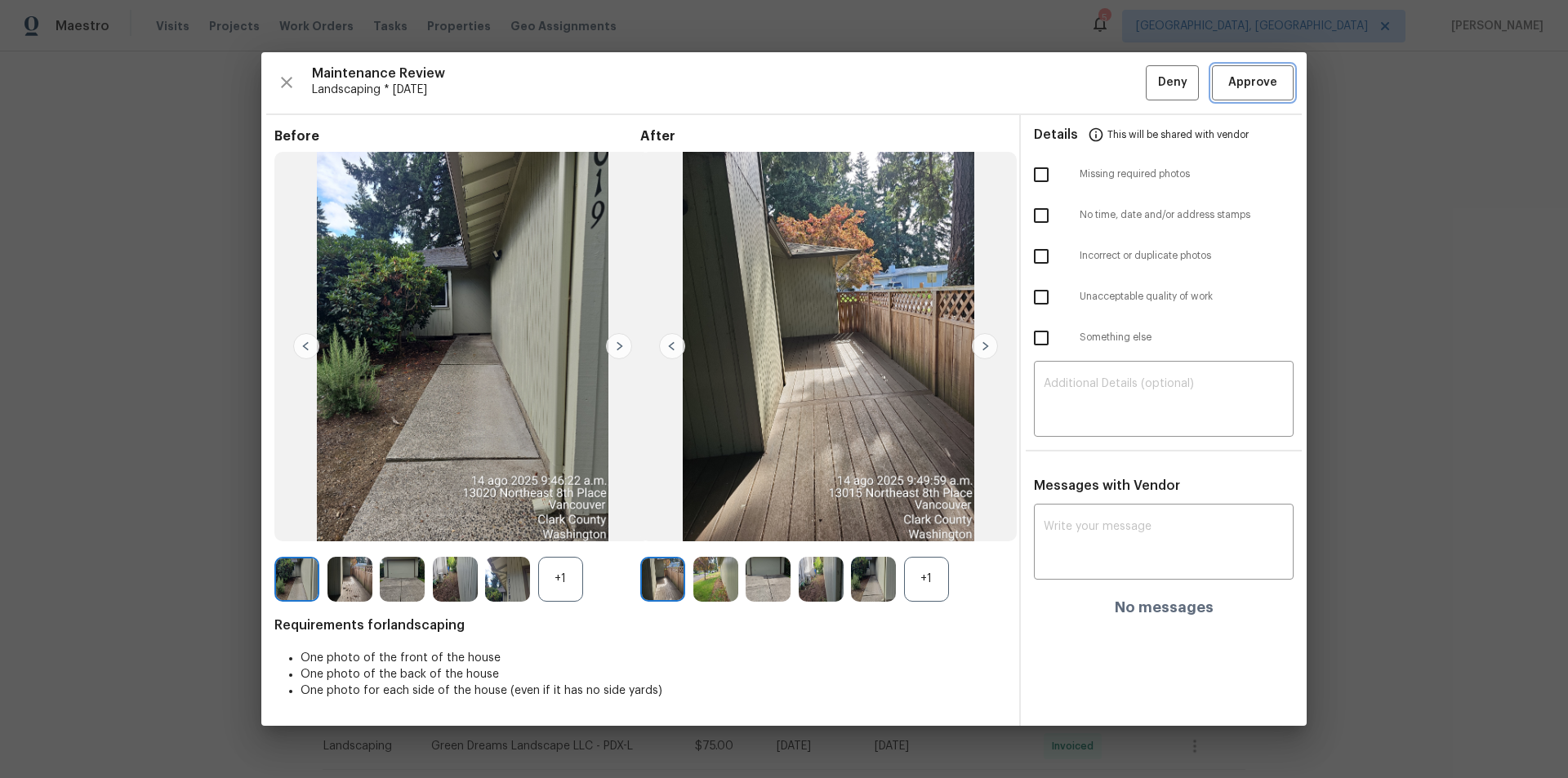
click at [1114, 84] on span "Approve" at bounding box center [1252, 83] width 49 height 21
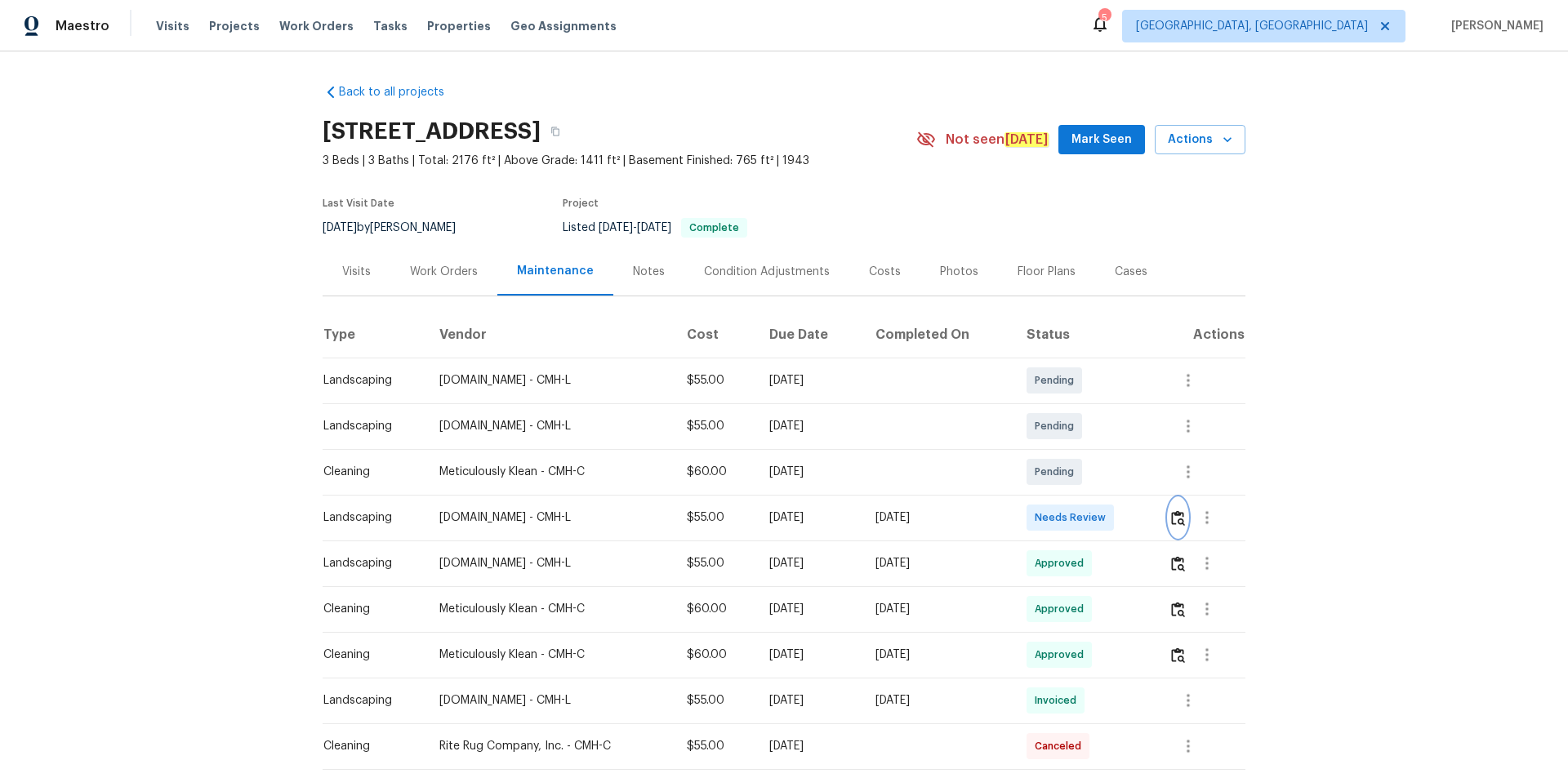
click at [1114, 515] on img "button" at bounding box center [1177, 518] width 14 height 16
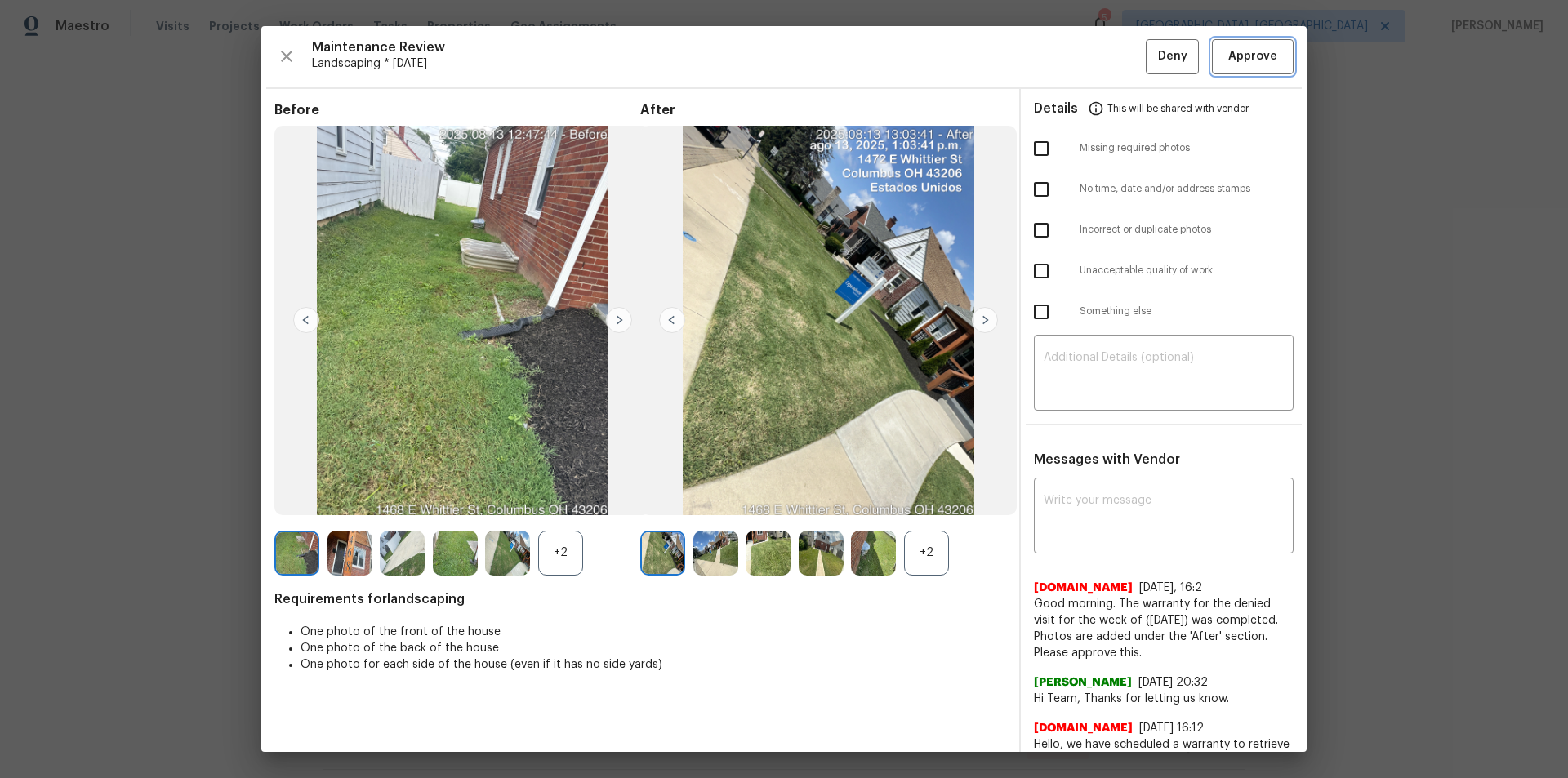
click at [1114, 46] on span "Approve" at bounding box center [1252, 56] width 49 height 21
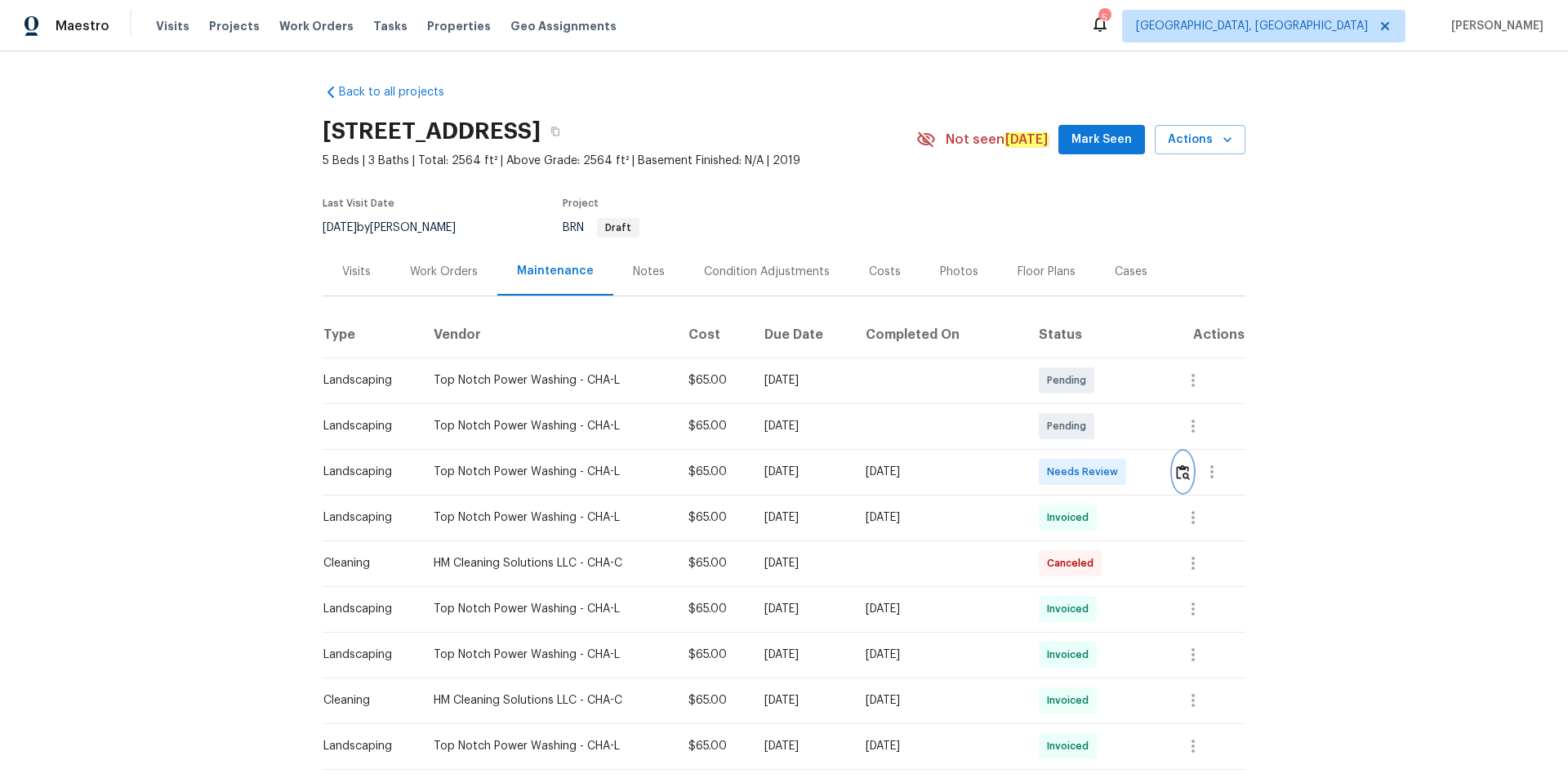
click at [1114, 475] on img "button" at bounding box center [1182, 472] width 14 height 16
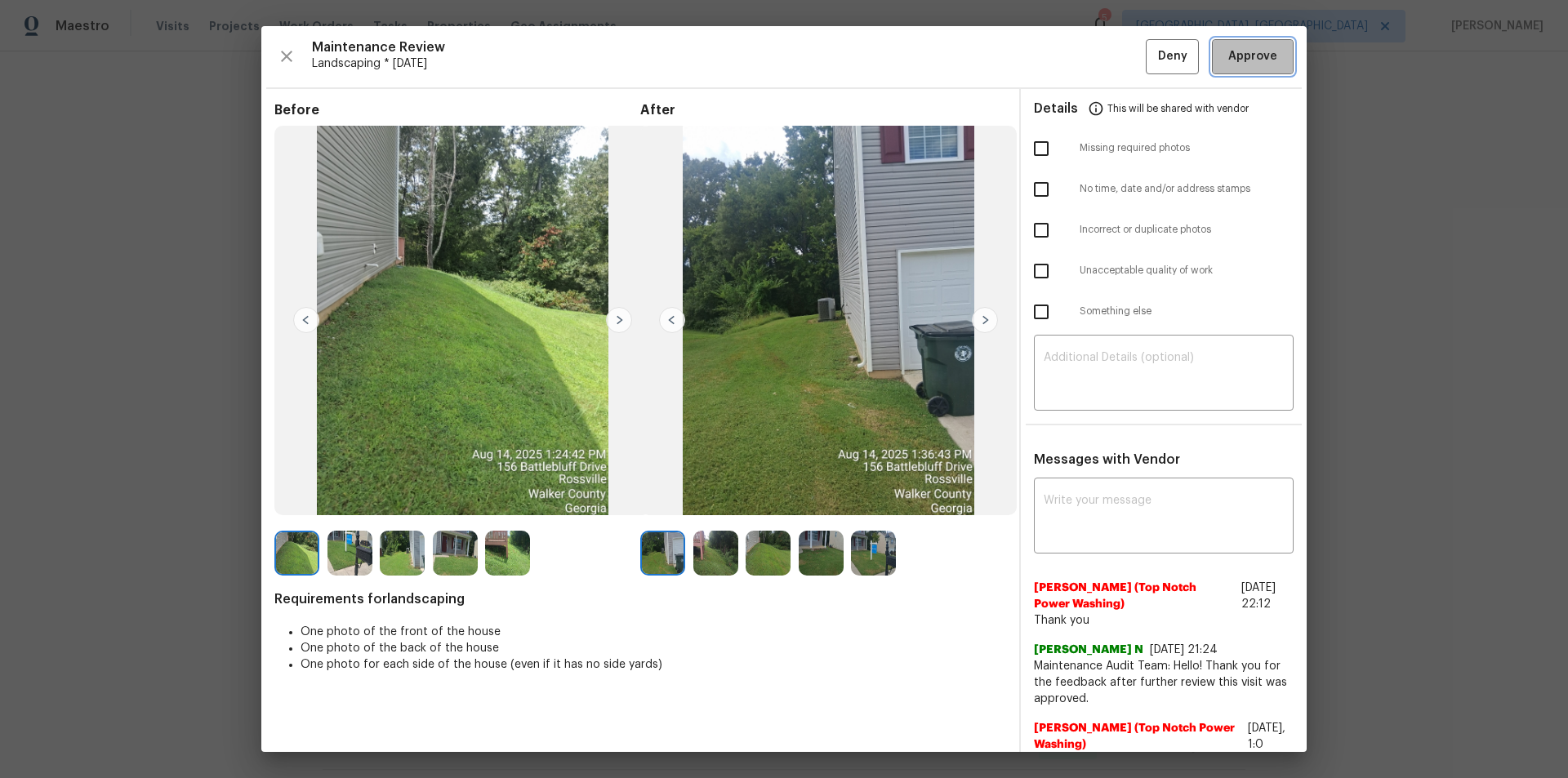
click at [1114, 59] on span "Approve" at bounding box center [1252, 56] width 49 height 21
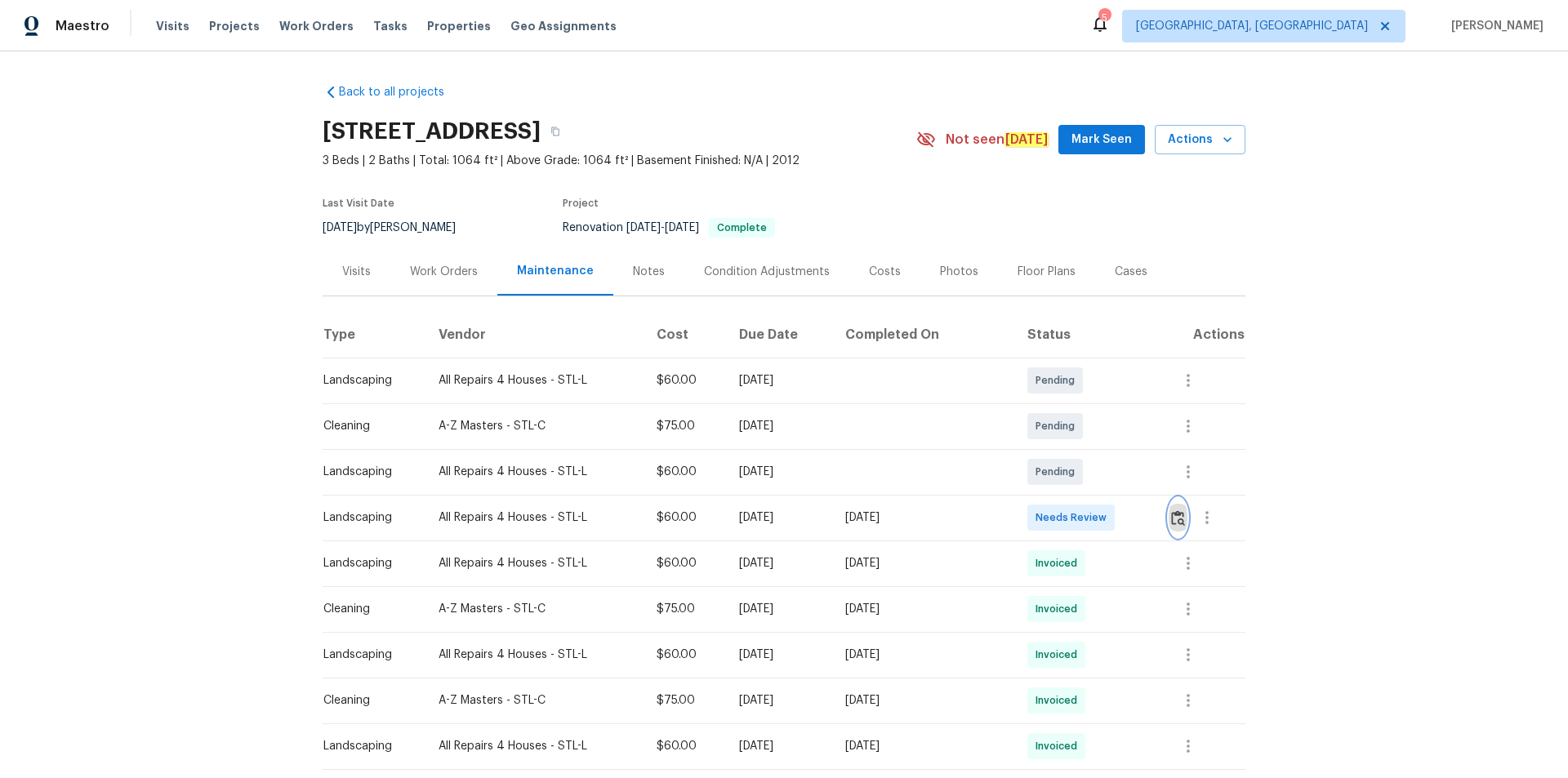
click at [1114, 523] on img "button" at bounding box center [1177, 518] width 14 height 16
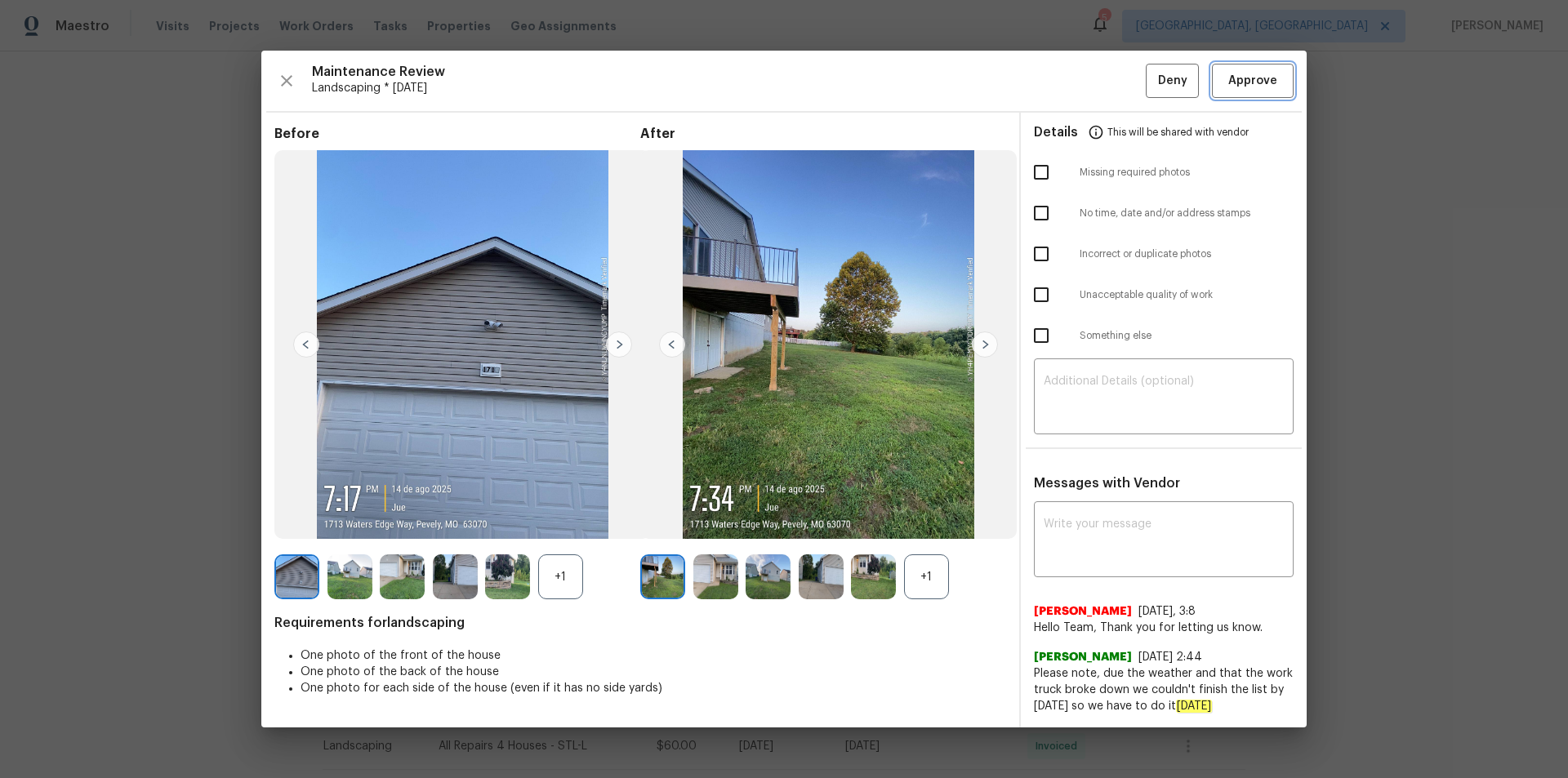
click at [1114, 98] on button "Approve" at bounding box center [1252, 81] width 82 height 35
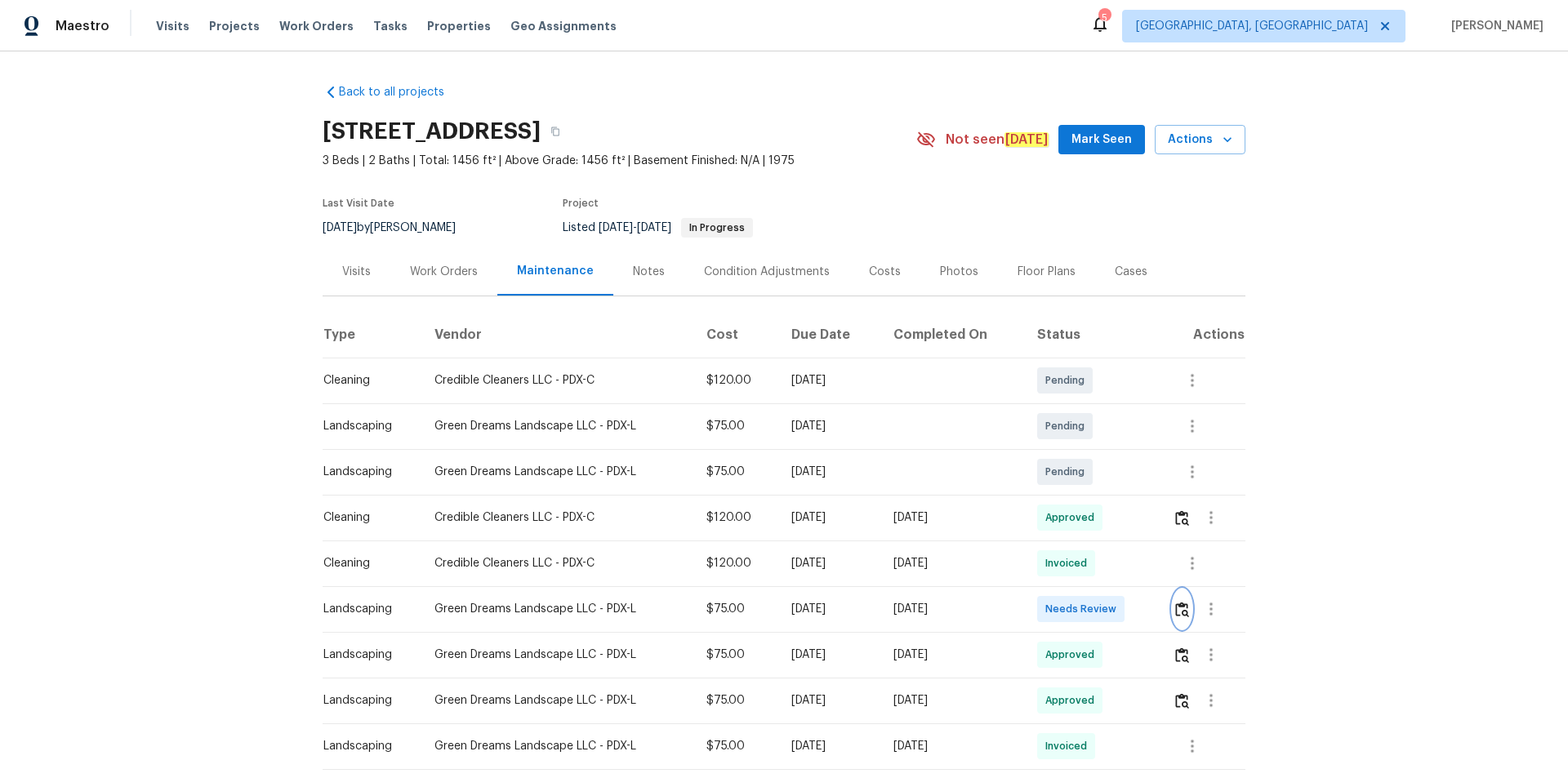
click at [1114, 523] on button "button" at bounding box center [1181, 609] width 19 height 39
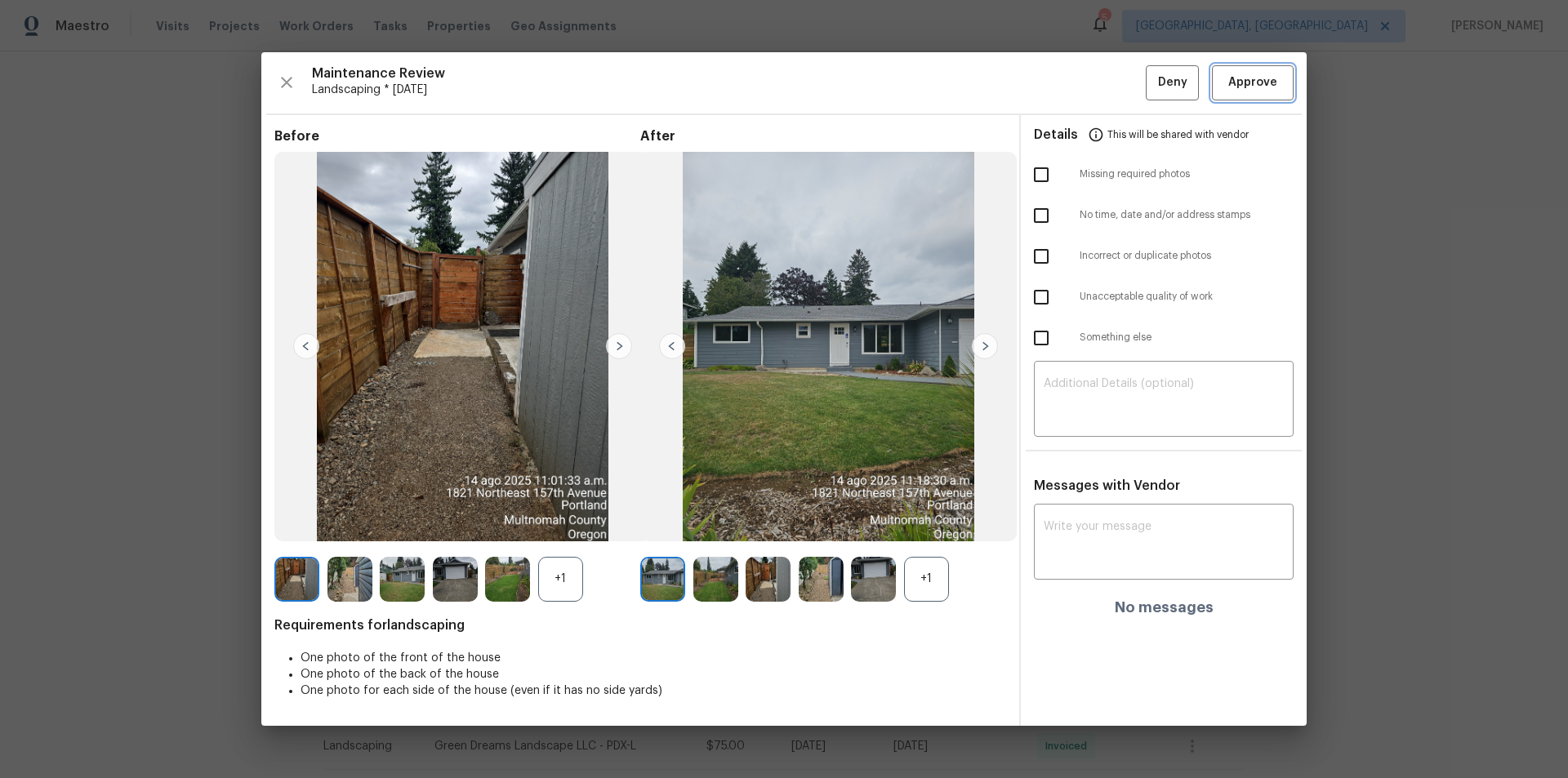
click at [1114, 79] on span "Approve" at bounding box center [1252, 83] width 49 height 21
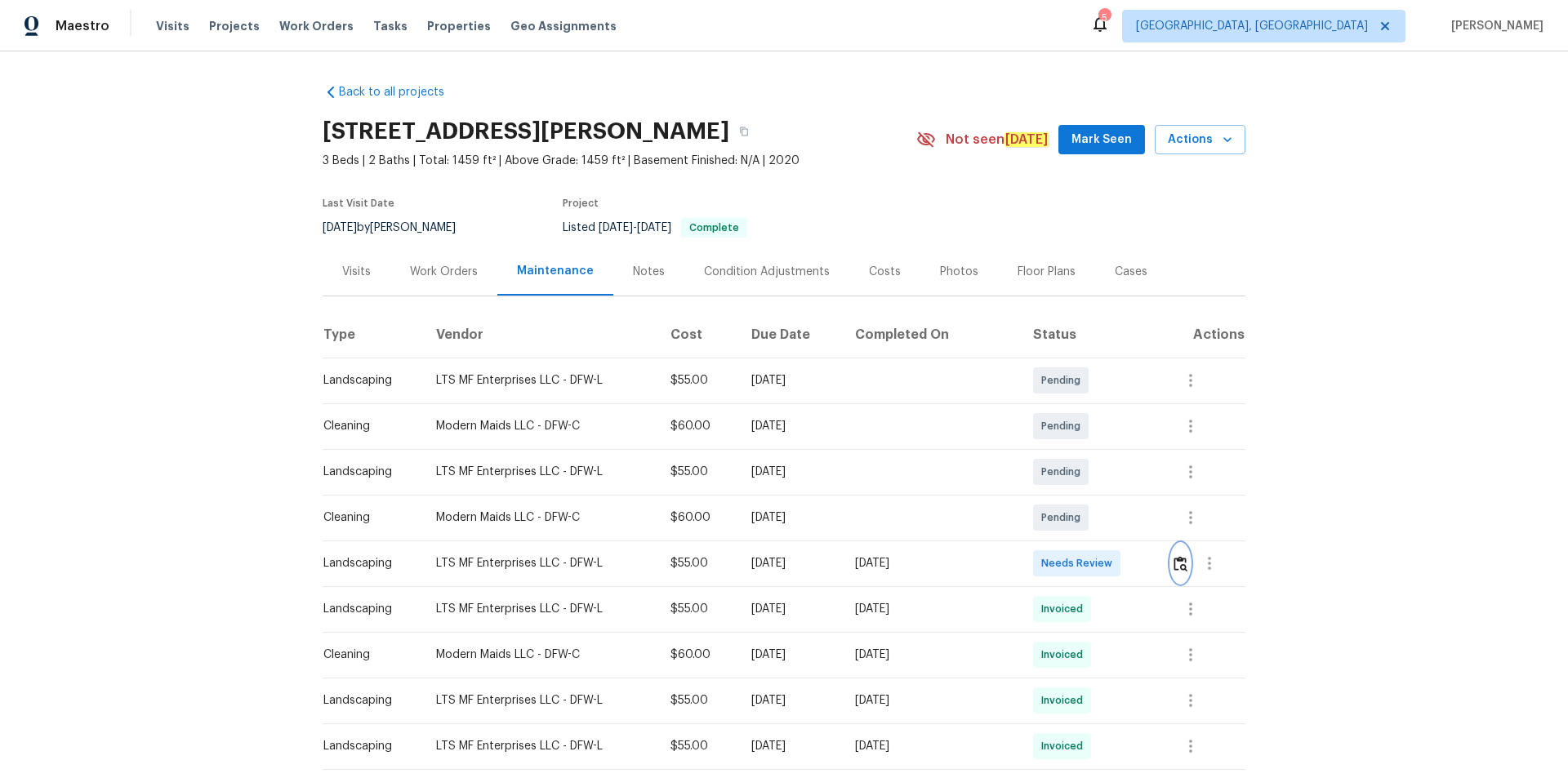
click at [1114, 523] on img "button" at bounding box center [1180, 564] width 14 height 16
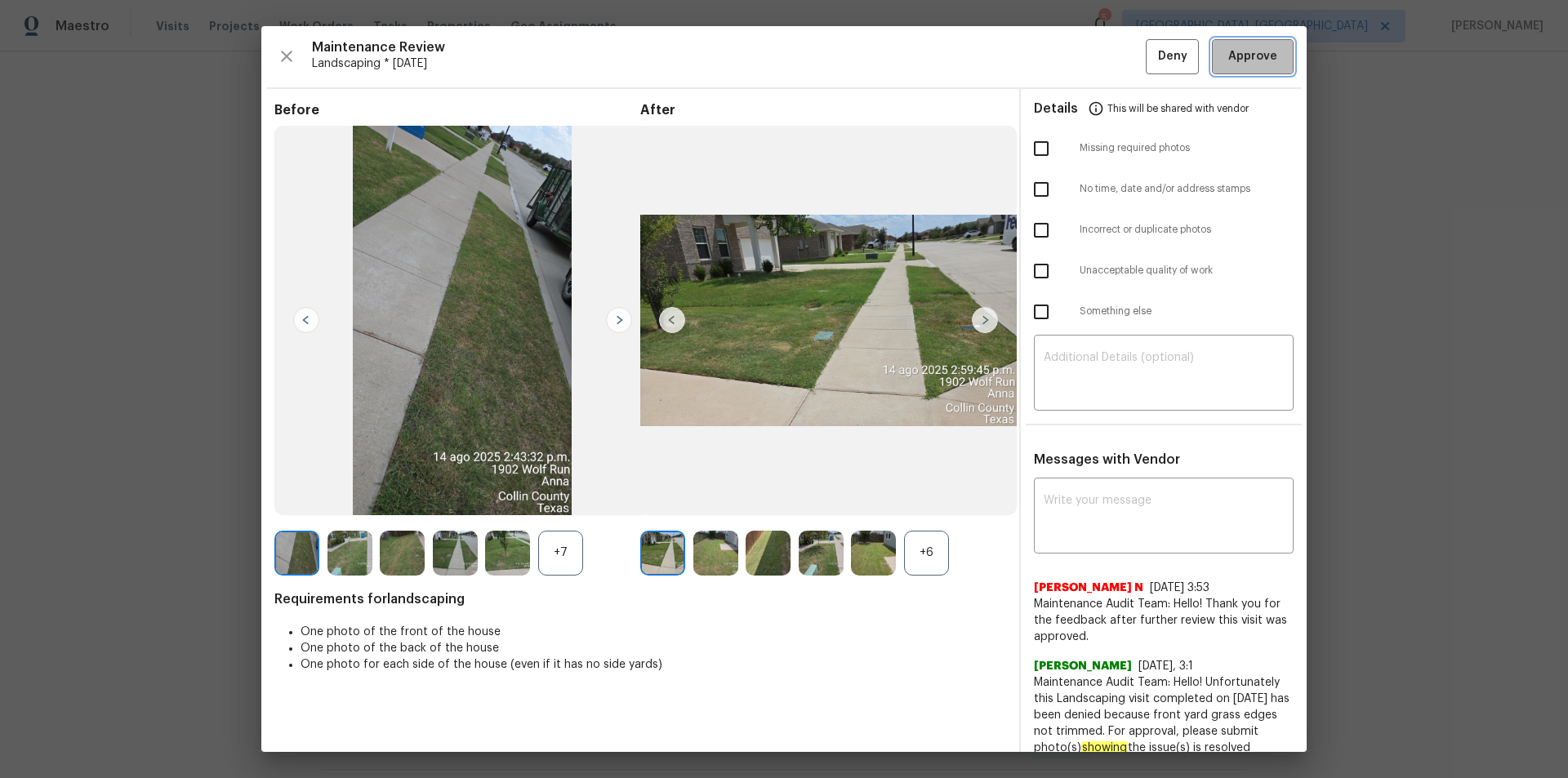
click at [1114, 67] on button "Approve" at bounding box center [1252, 56] width 82 height 35
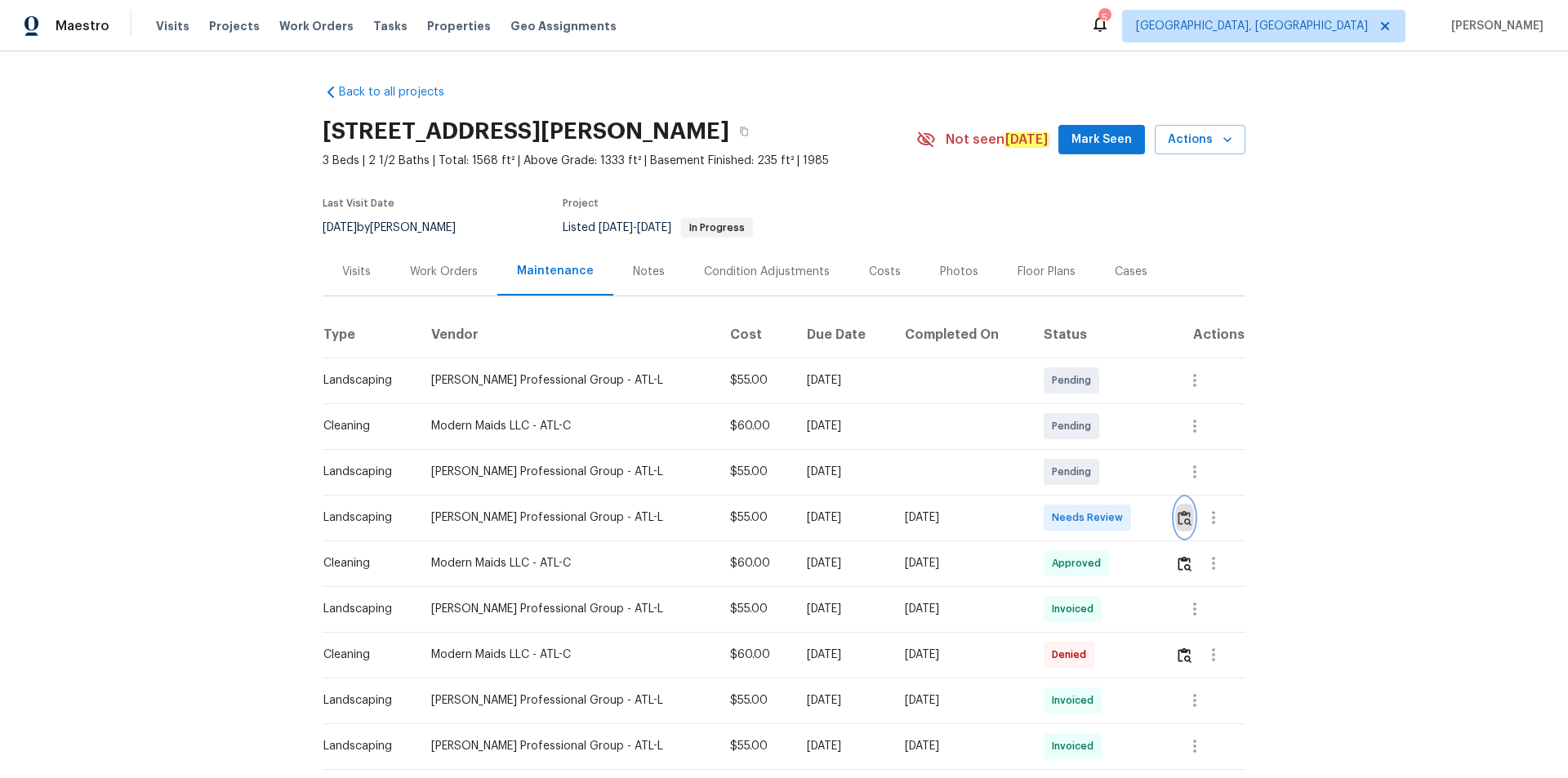
click at [1114, 516] on img "button" at bounding box center [1184, 518] width 14 height 16
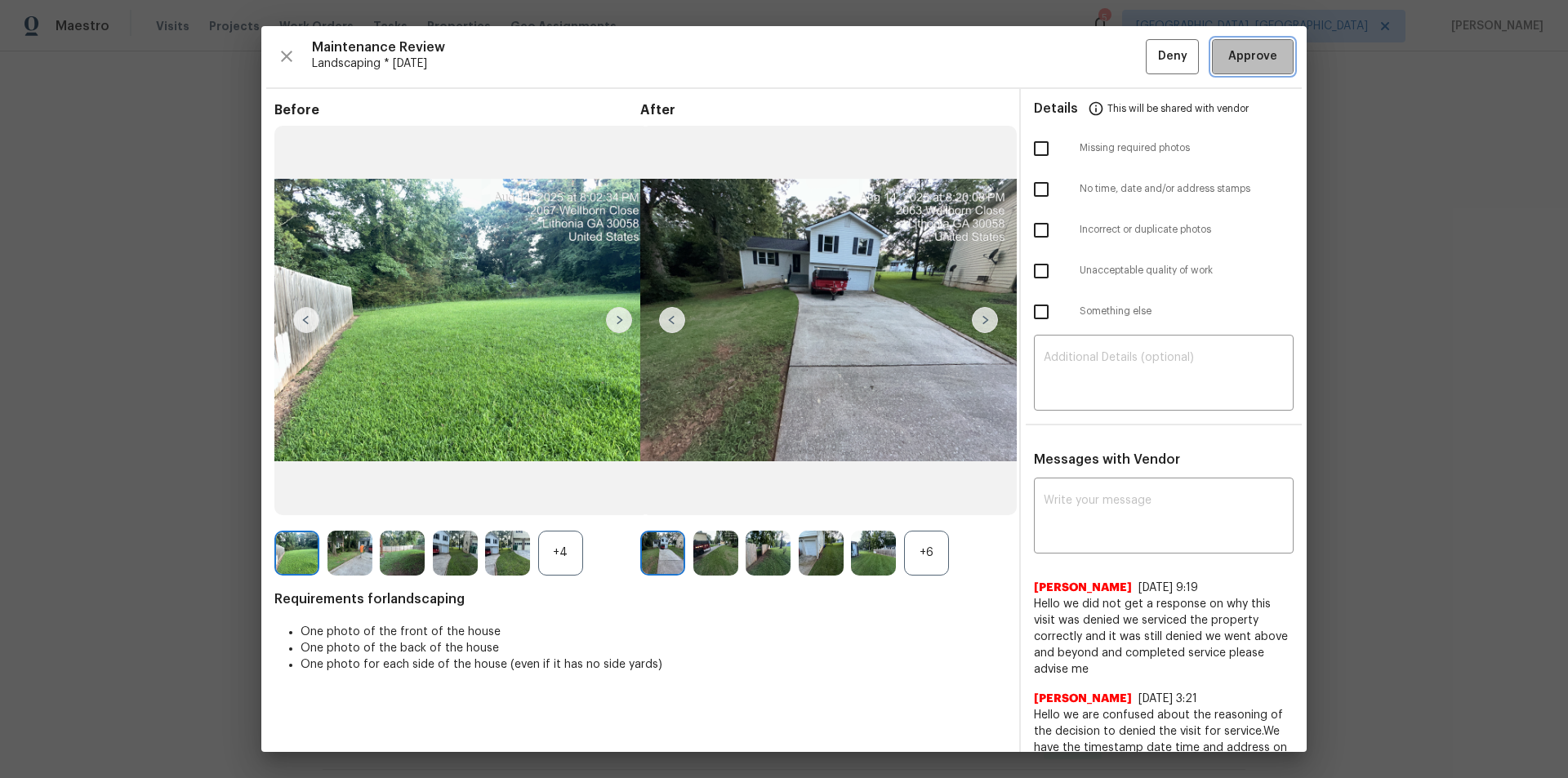
click at [1114, 49] on button "Approve" at bounding box center [1252, 56] width 82 height 35
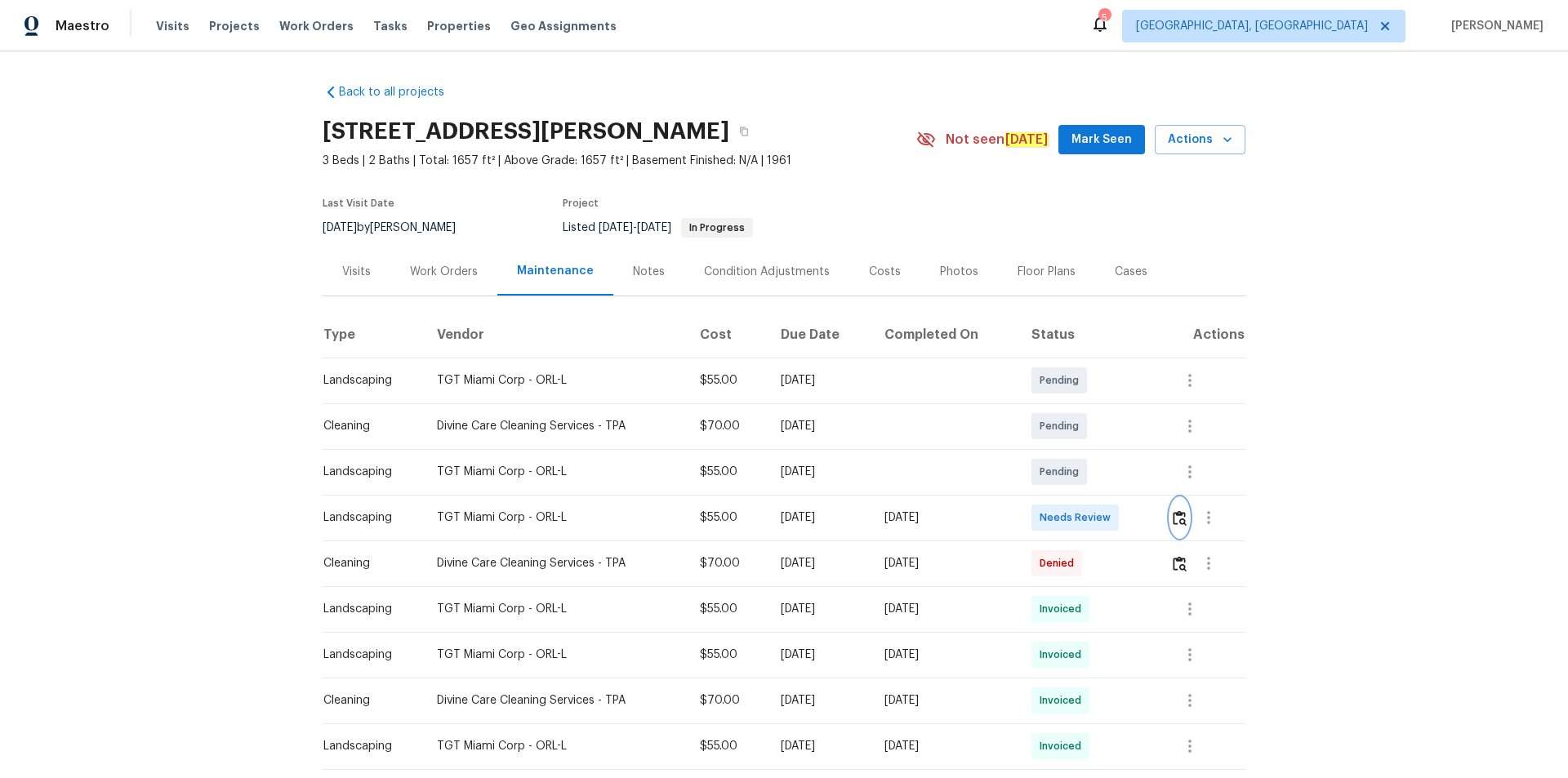
click at [1183, 517] on img "button" at bounding box center [1179, 518] width 14 height 16
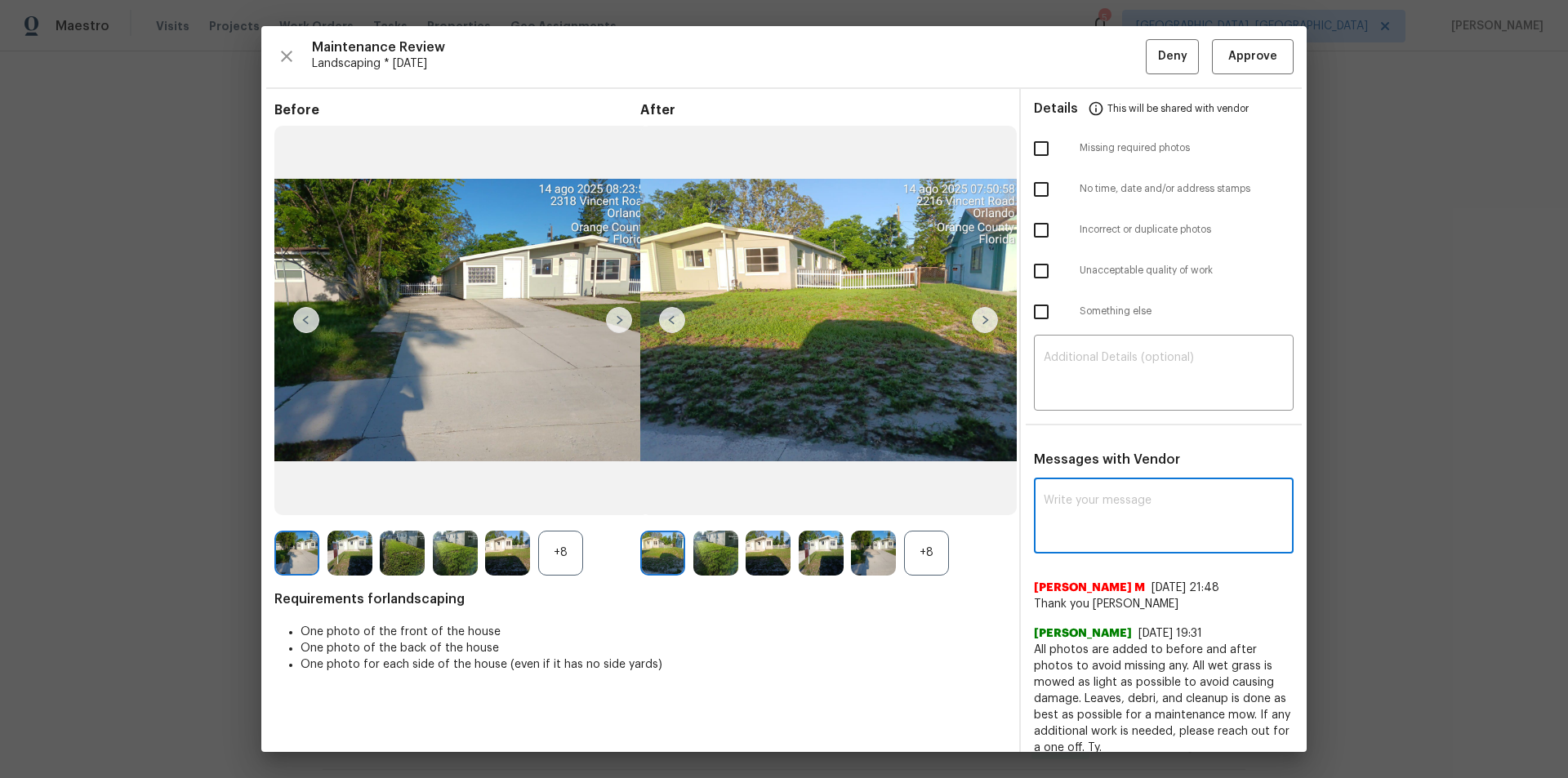
click at [1153, 495] on textarea at bounding box center [1163, 518] width 240 height 45
paste textarea "Maintenance Audit Team: Hello! After further review the visit has been approved…"
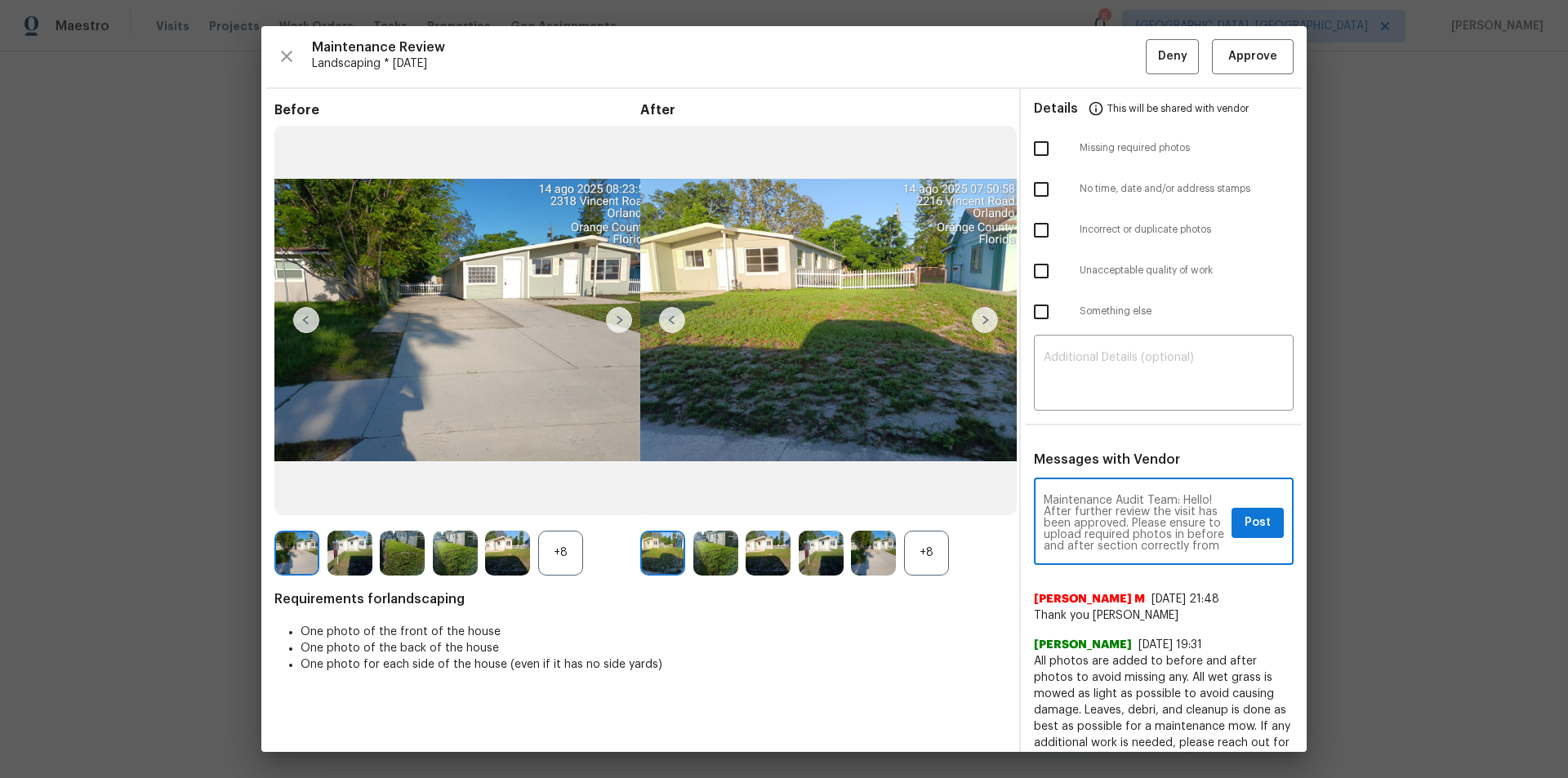
scroll to position [23, 0]
type textarea "Maintenance Audit Team: Hello! After further review the visit has been approved…"
click at [1246, 524] on span "Post" at bounding box center [1257, 523] width 26 height 21
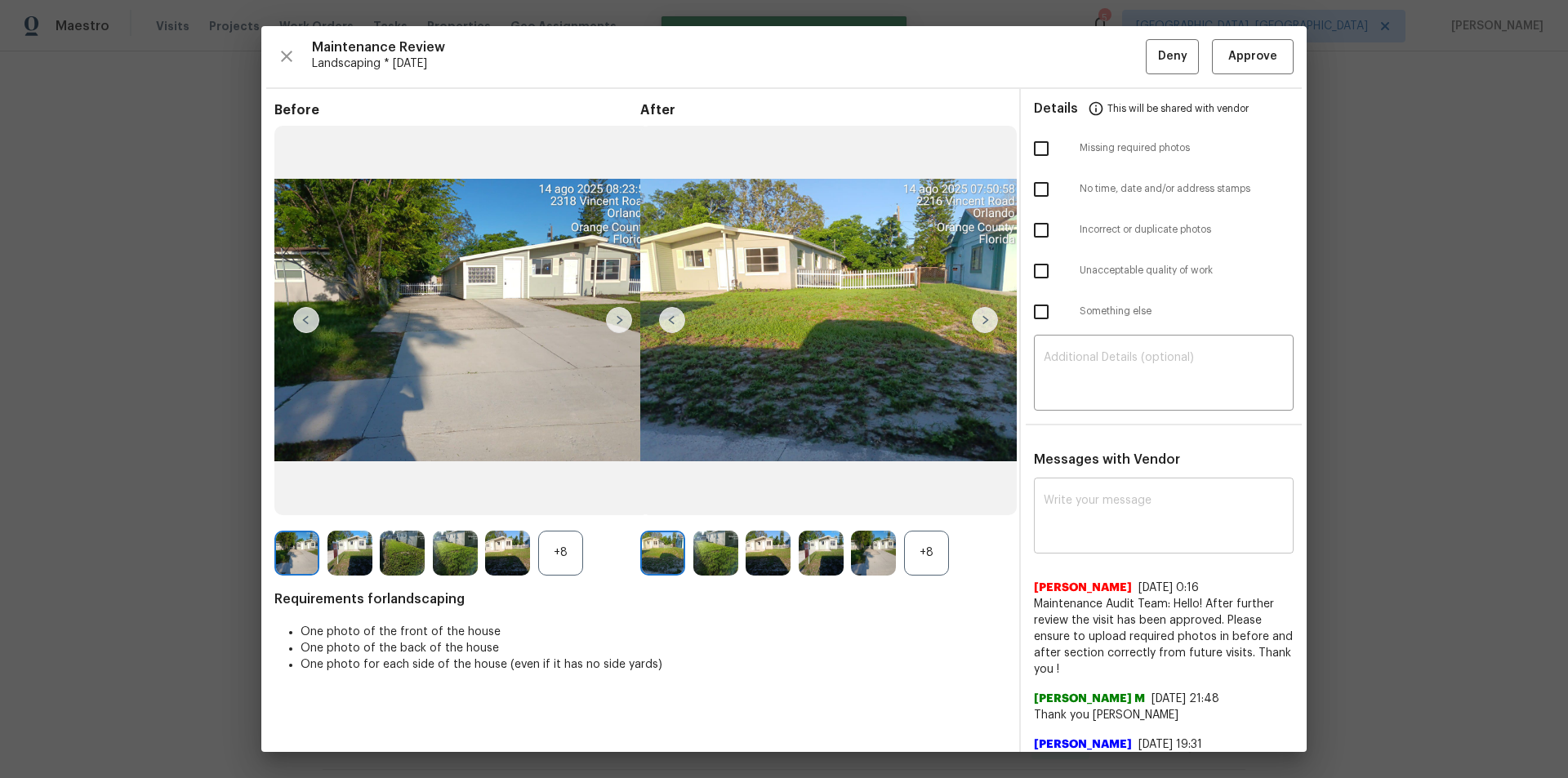
scroll to position [0, 0]
click at [1231, 48] on span "Approve" at bounding box center [1252, 56] width 49 height 21
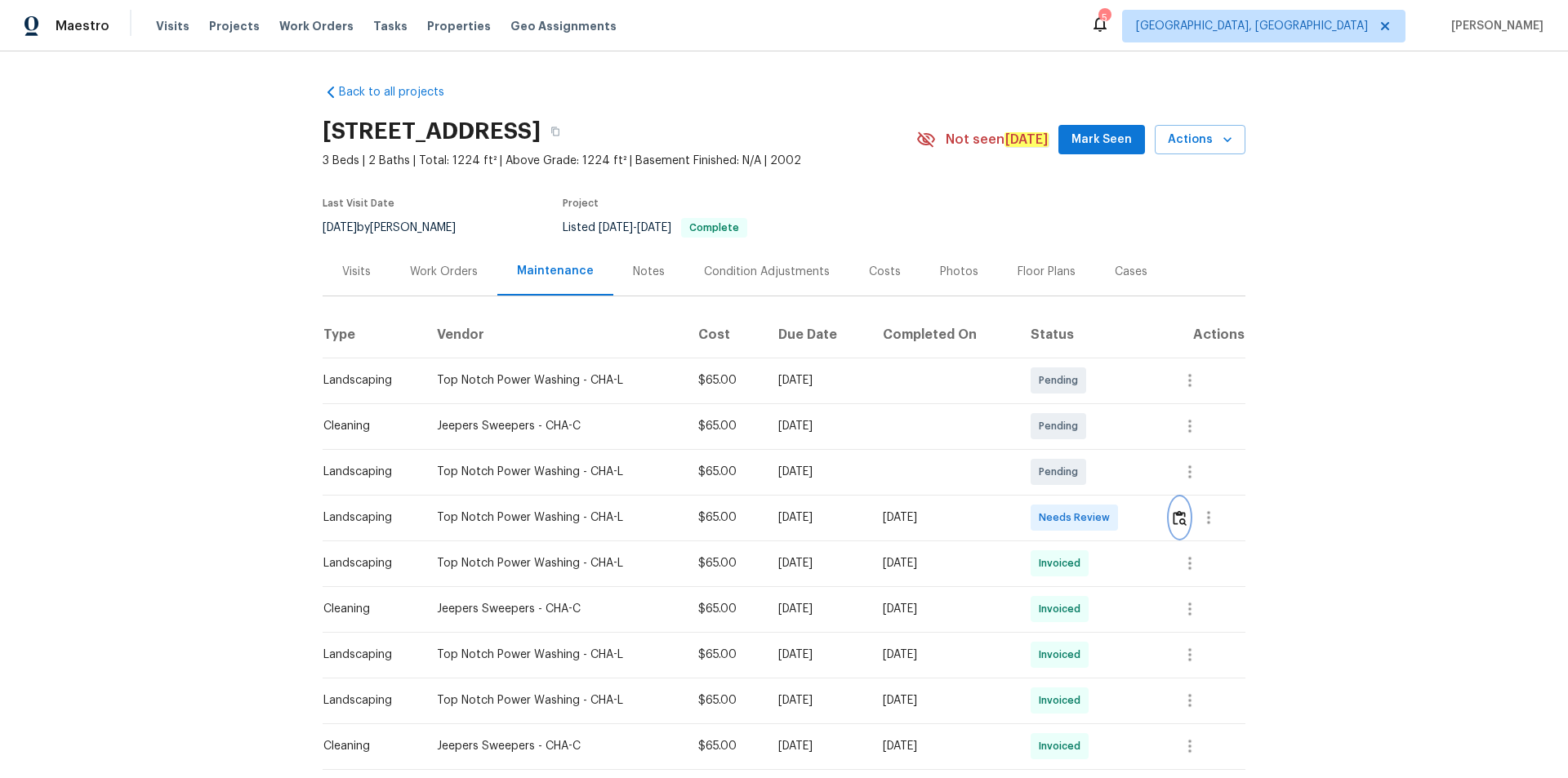
click at [1114, 517] on img "button" at bounding box center [1179, 518] width 14 height 16
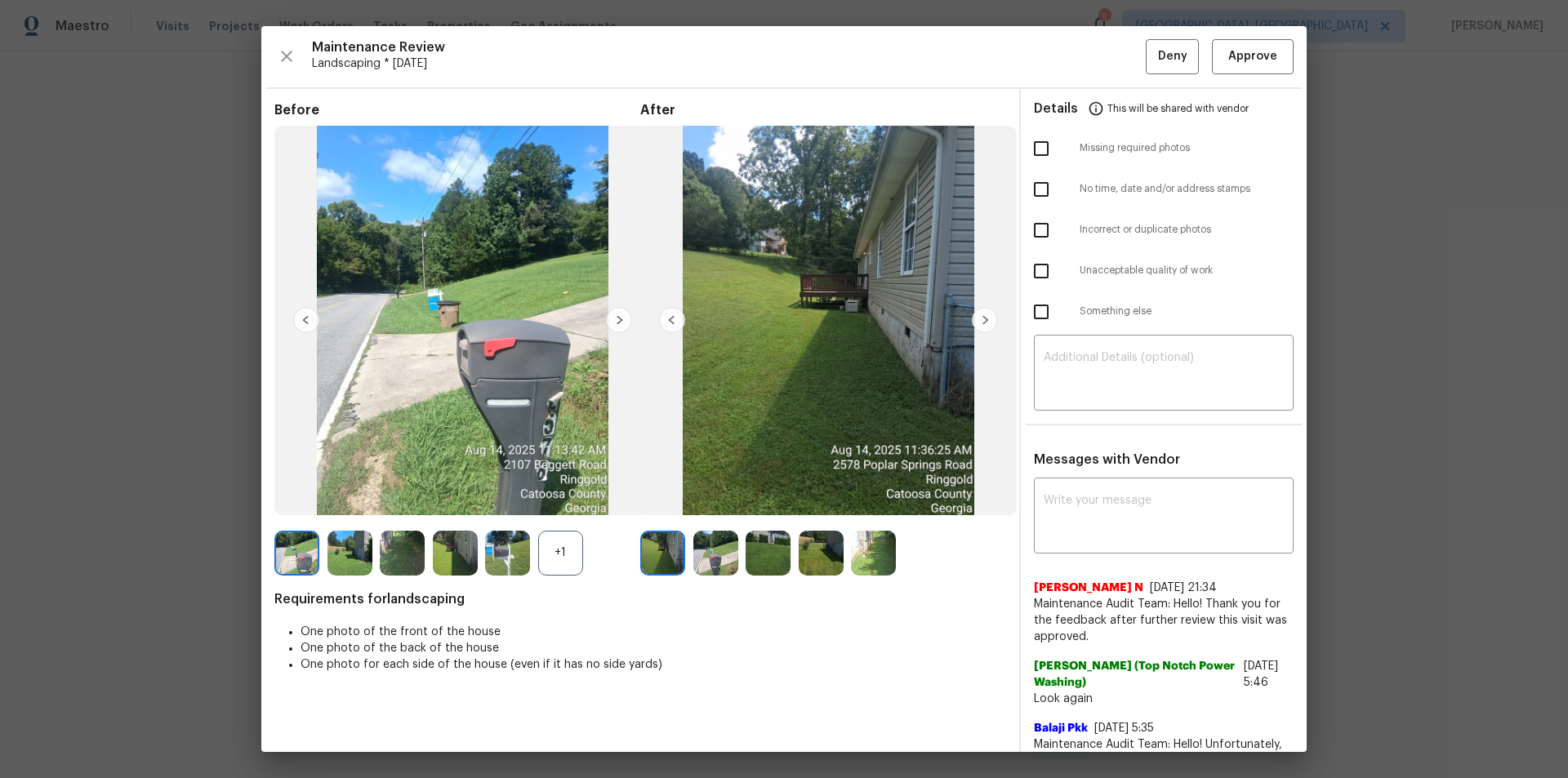
drag, startPoint x: 1401, startPoint y: 147, endPoint x: 1391, endPoint y: 169, distance: 24.2
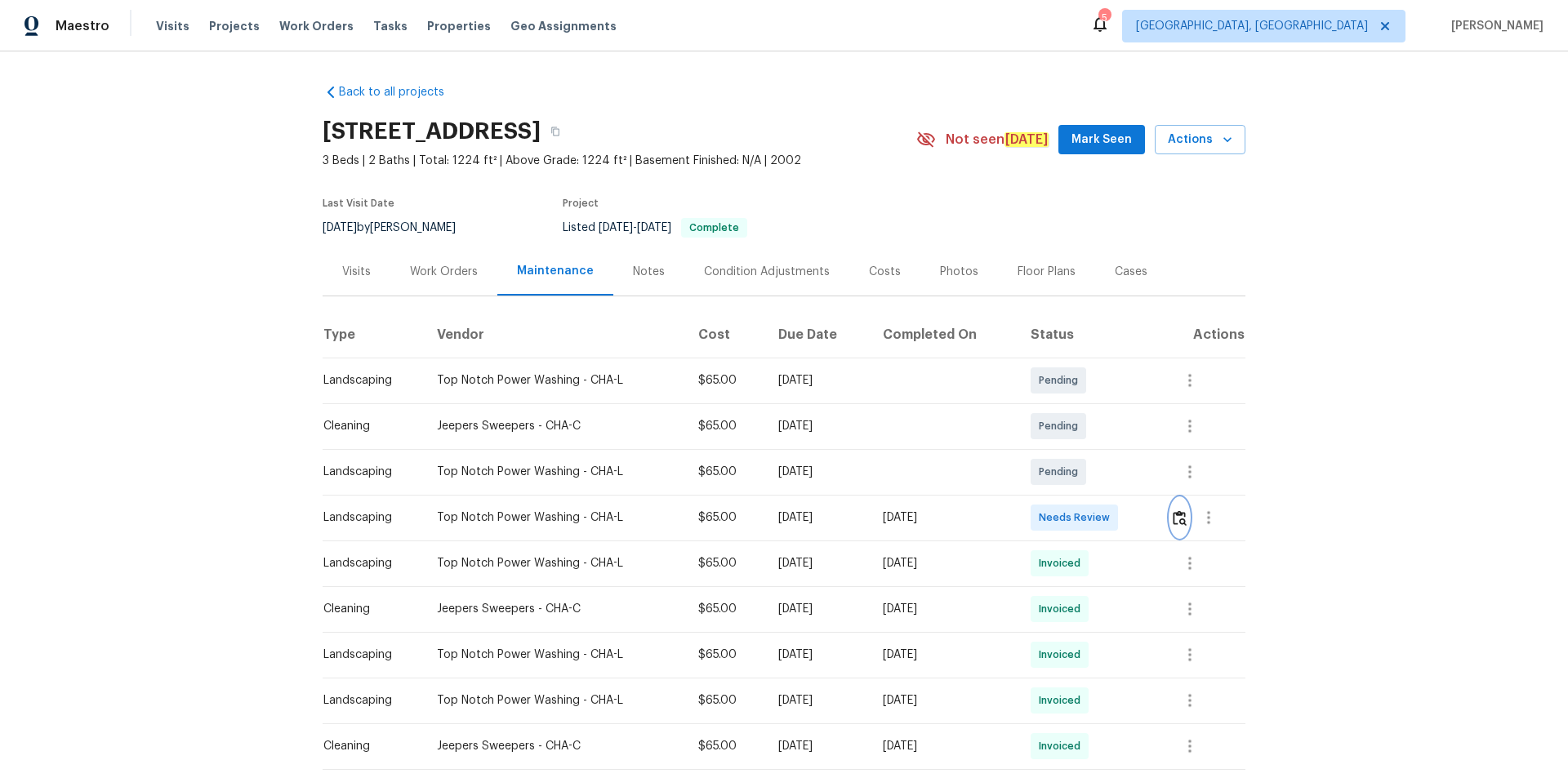
click at [1114, 523] on button "button" at bounding box center [1179, 518] width 19 height 39
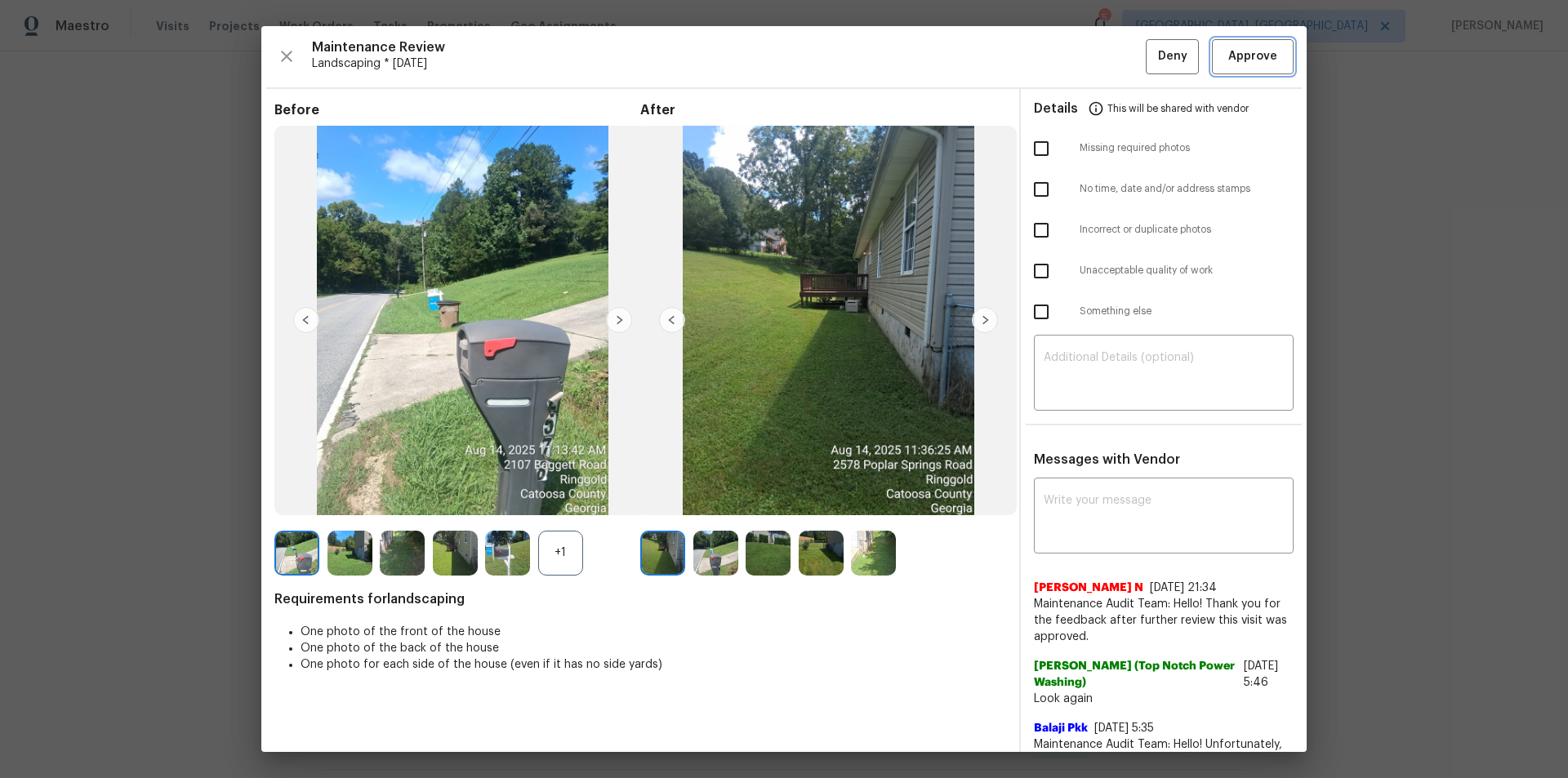
click at [1114, 59] on span "Approve" at bounding box center [1252, 56] width 49 height 21
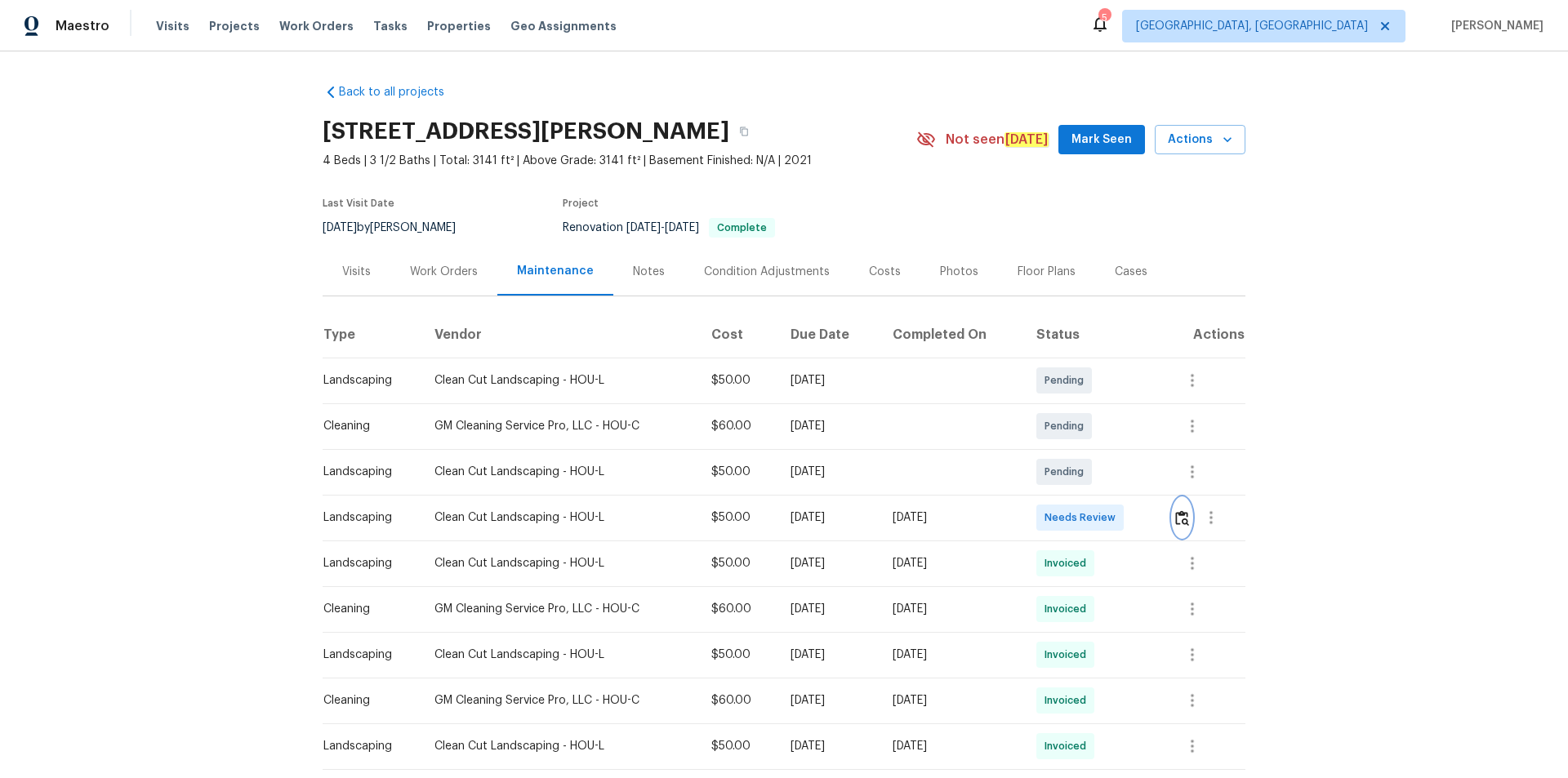
click at [1114, 520] on img "button" at bounding box center [1181, 518] width 14 height 16
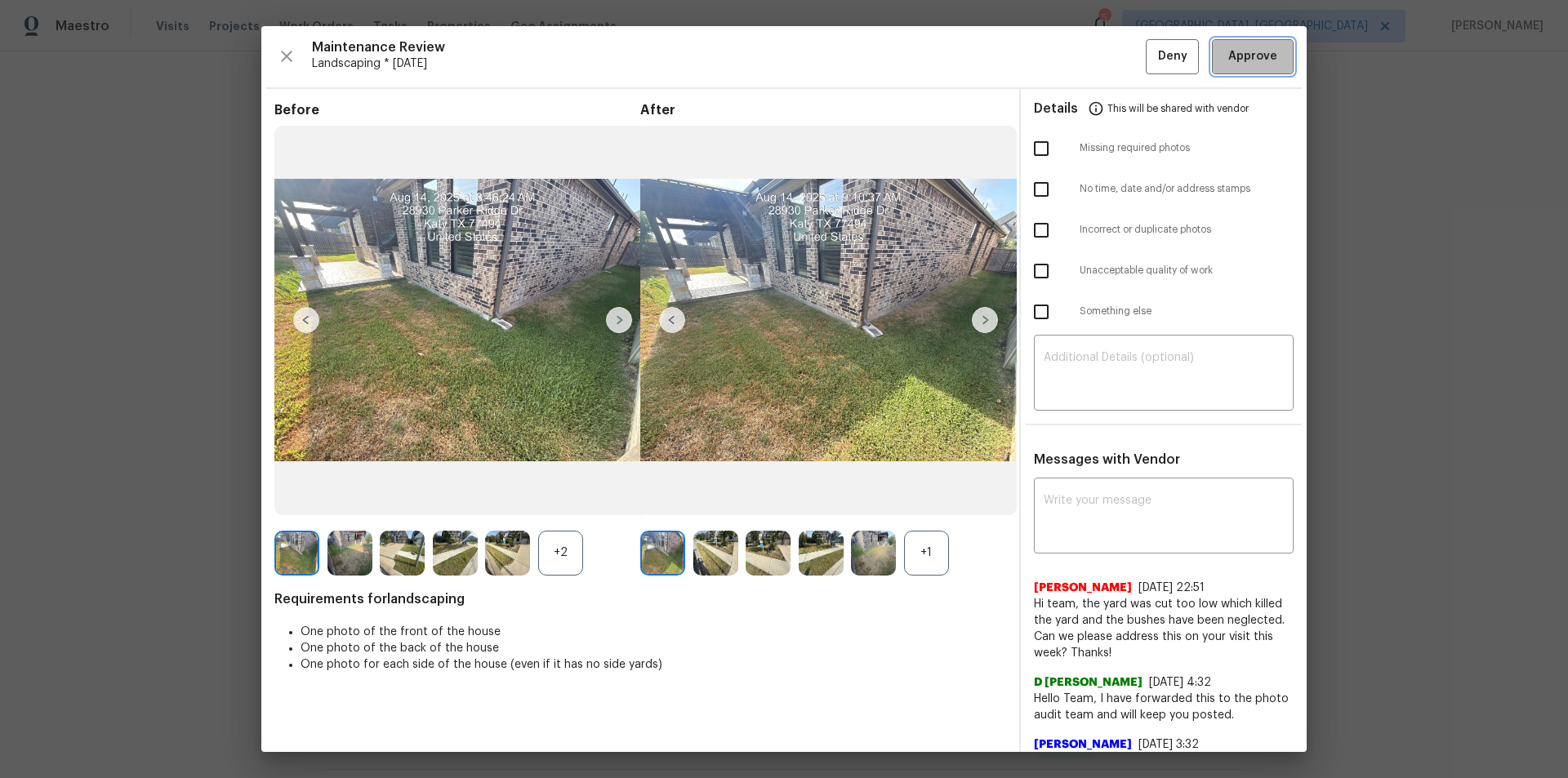
click at [1114, 55] on span "Approve" at bounding box center [1252, 56] width 49 height 21
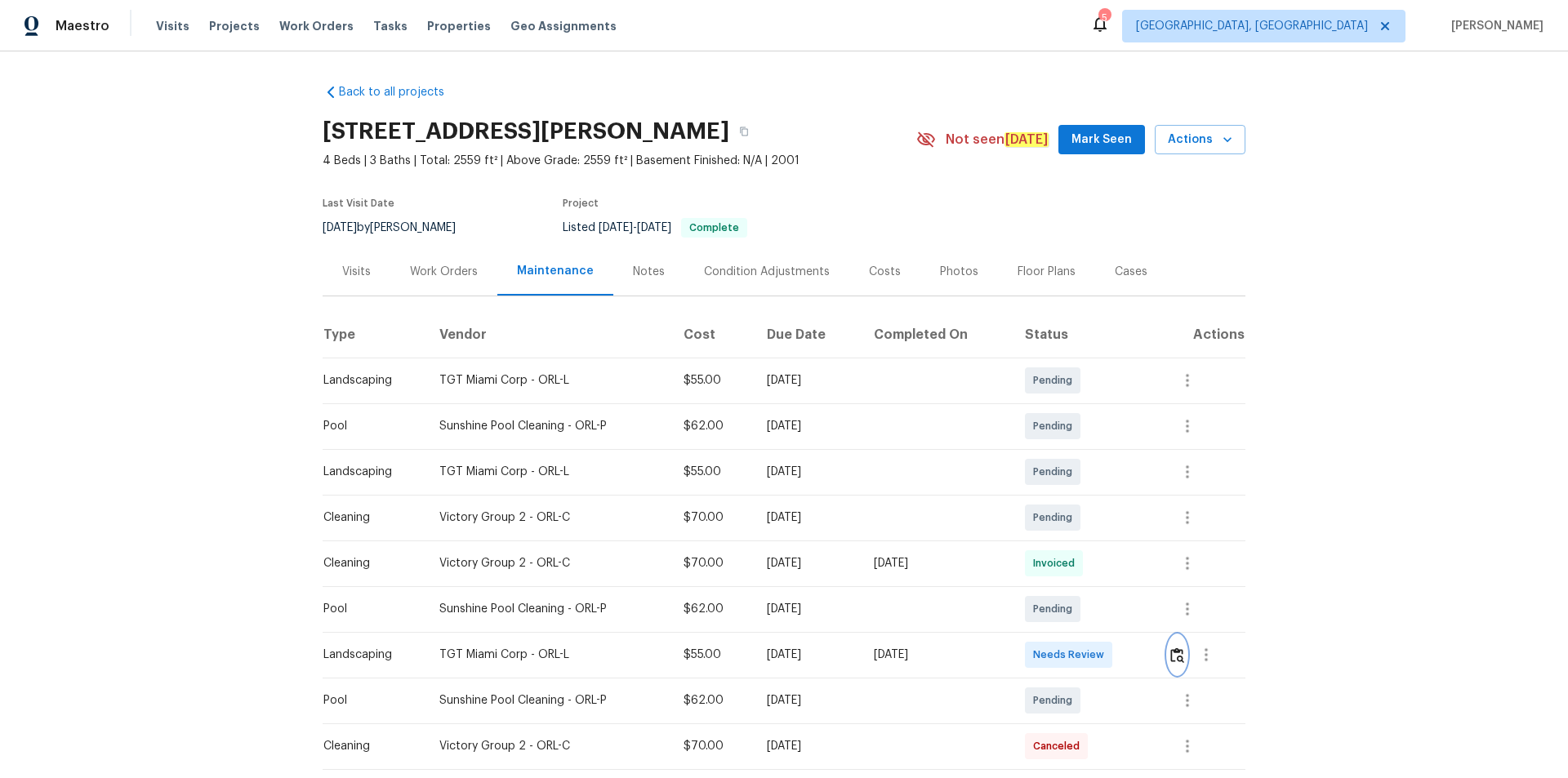
click at [1170, 653] on img "button" at bounding box center [1176, 655] width 14 height 16
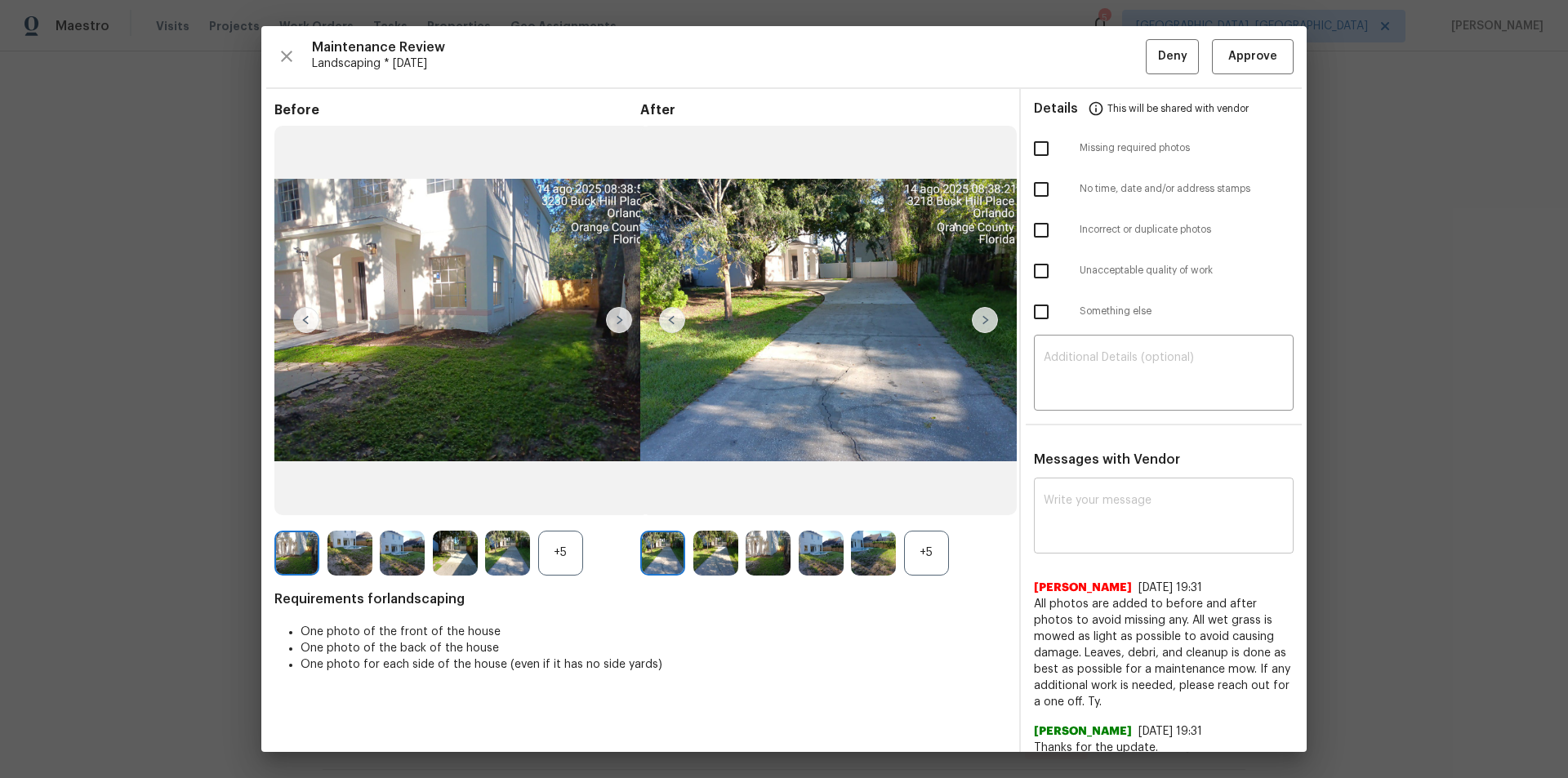
click at [1123, 500] on textarea at bounding box center [1163, 518] width 240 height 45
paste textarea "Maintenance Audit Team: Hello! After further review the visit has been approved…"
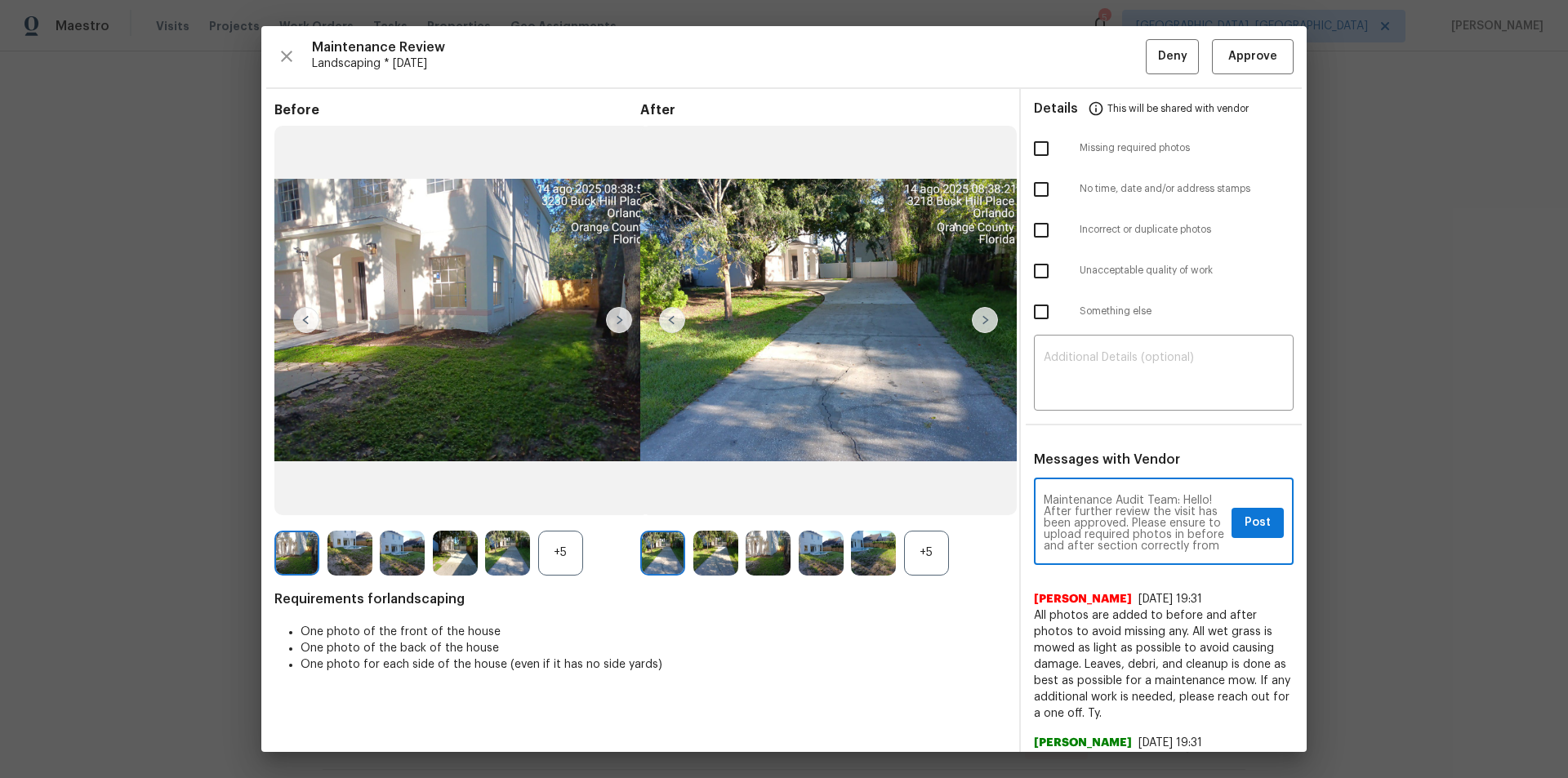
scroll to position [23, 0]
type textarea "Maintenance Audit Team: Hello! After further review the visit has been approved…"
click at [379, 547] on img at bounding box center [402, 553] width 45 height 45
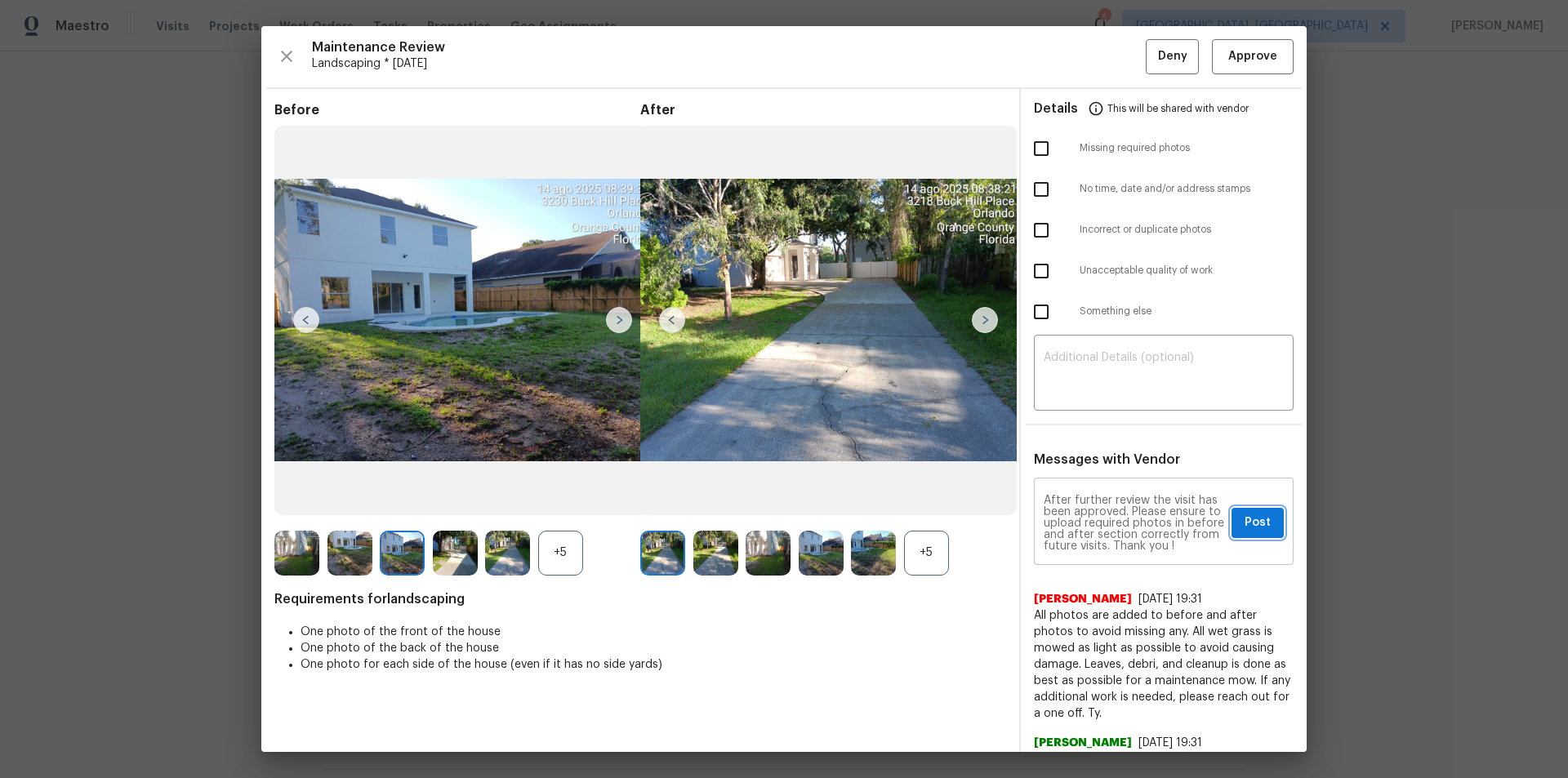
click at [1244, 526] on span "Post" at bounding box center [1257, 523] width 26 height 21
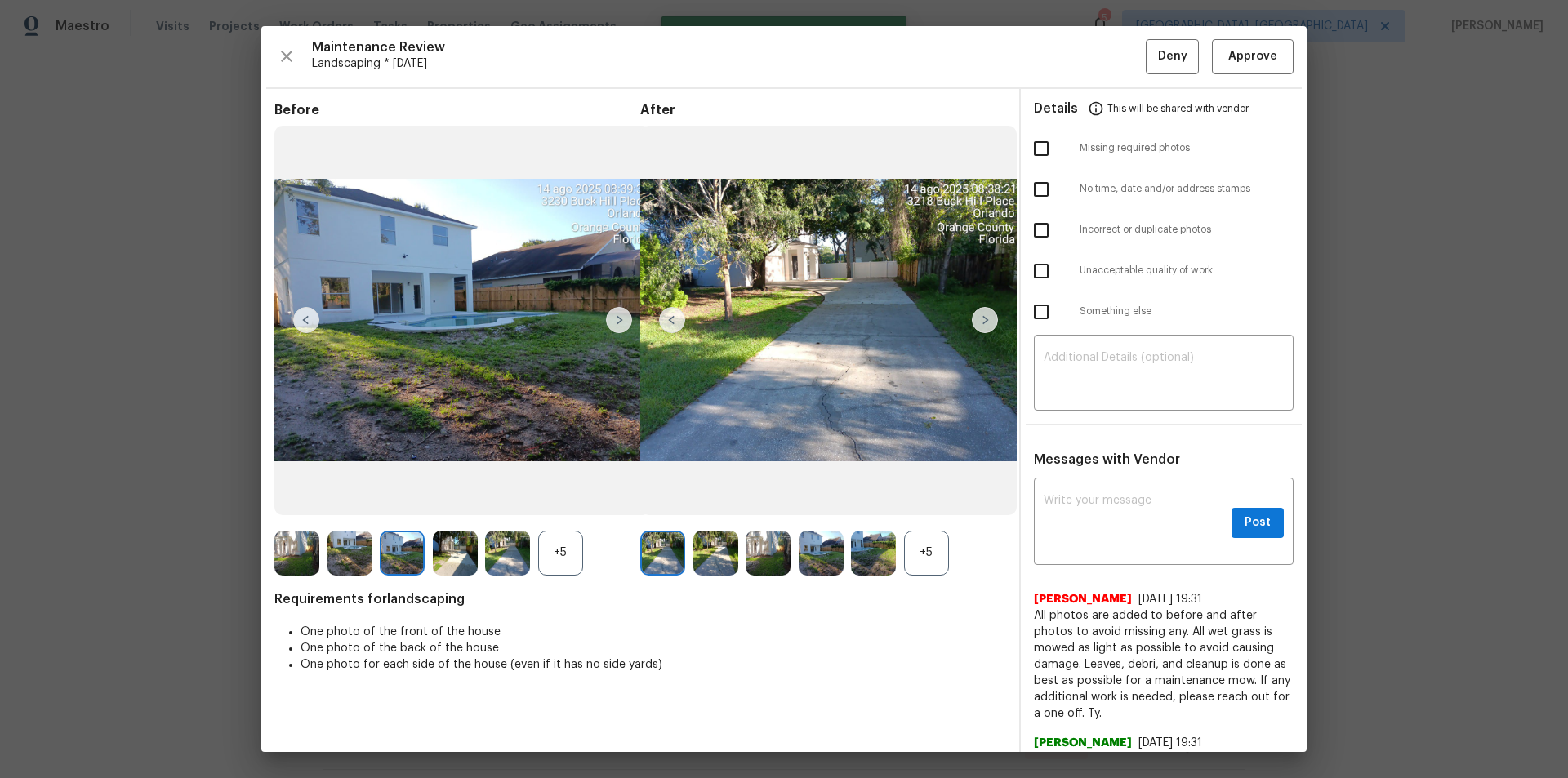
scroll to position [0, 0]
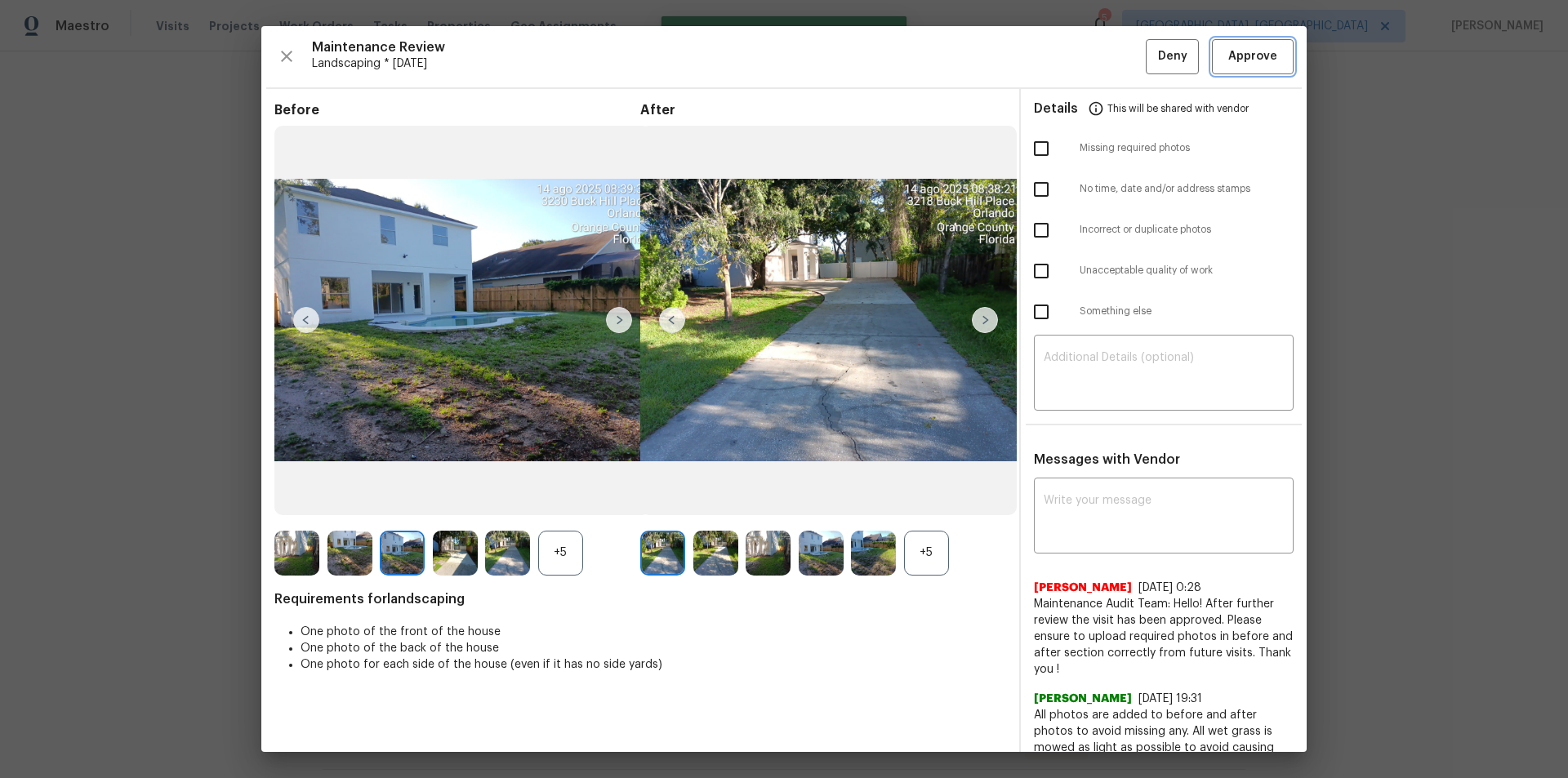
click at [1236, 53] on span "Approve" at bounding box center [1252, 56] width 49 height 21
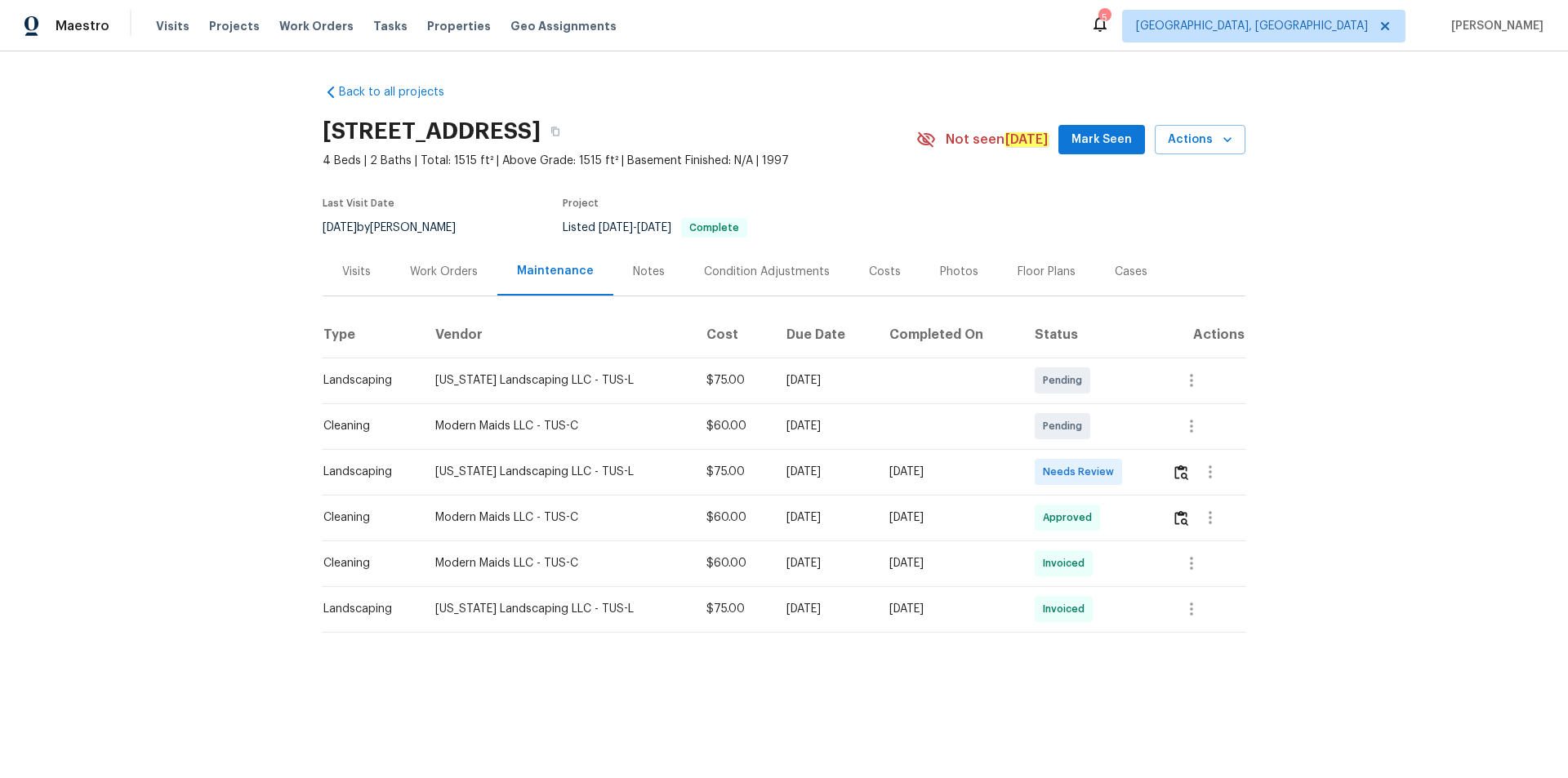
click at [1114, 468] on td at bounding box center [1202, 471] width 87 height 45
click at [1114, 475] on img "button" at bounding box center [1180, 472] width 14 height 16
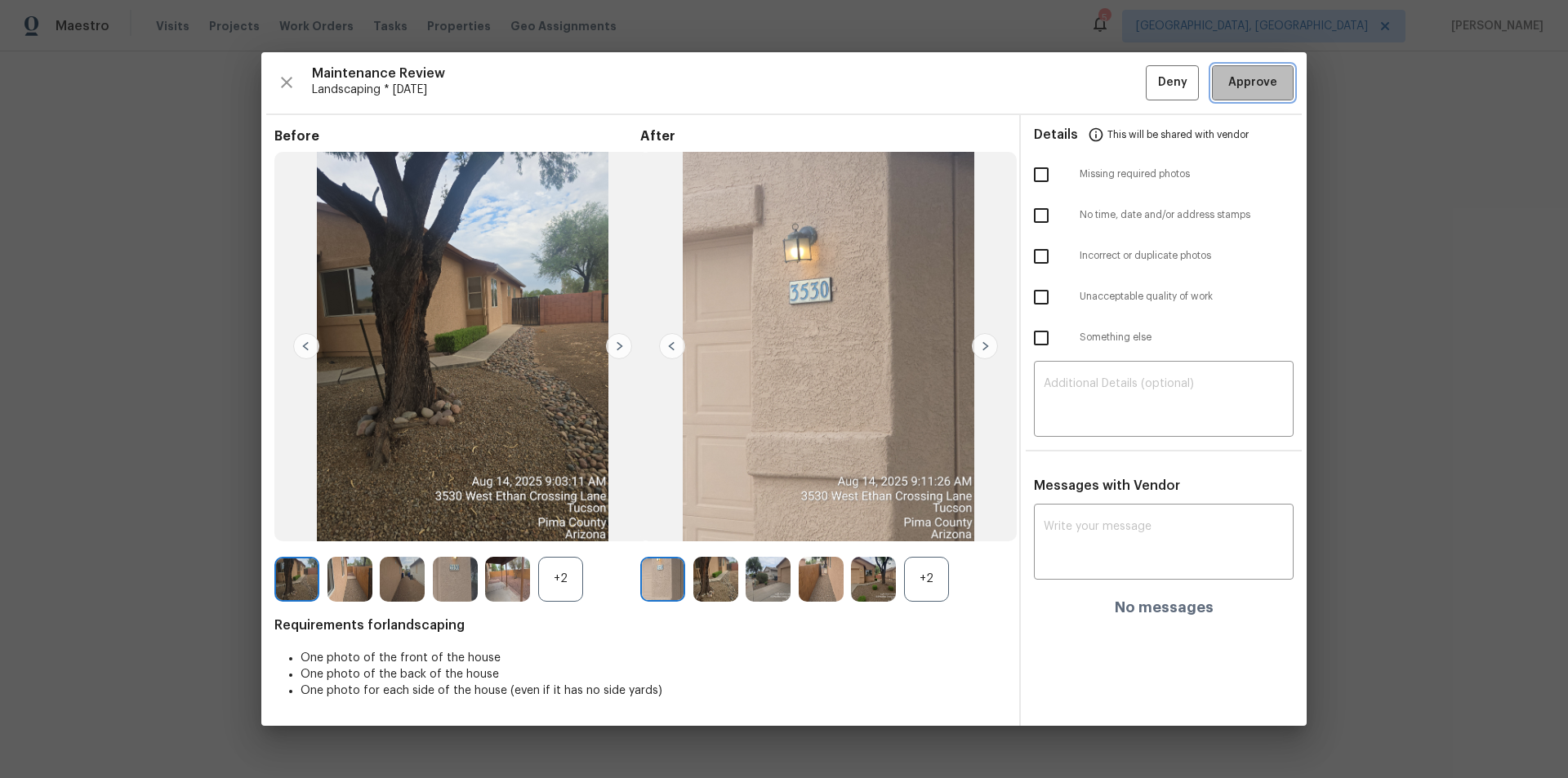
click at [1114, 80] on span "Approve" at bounding box center [1252, 83] width 49 height 21
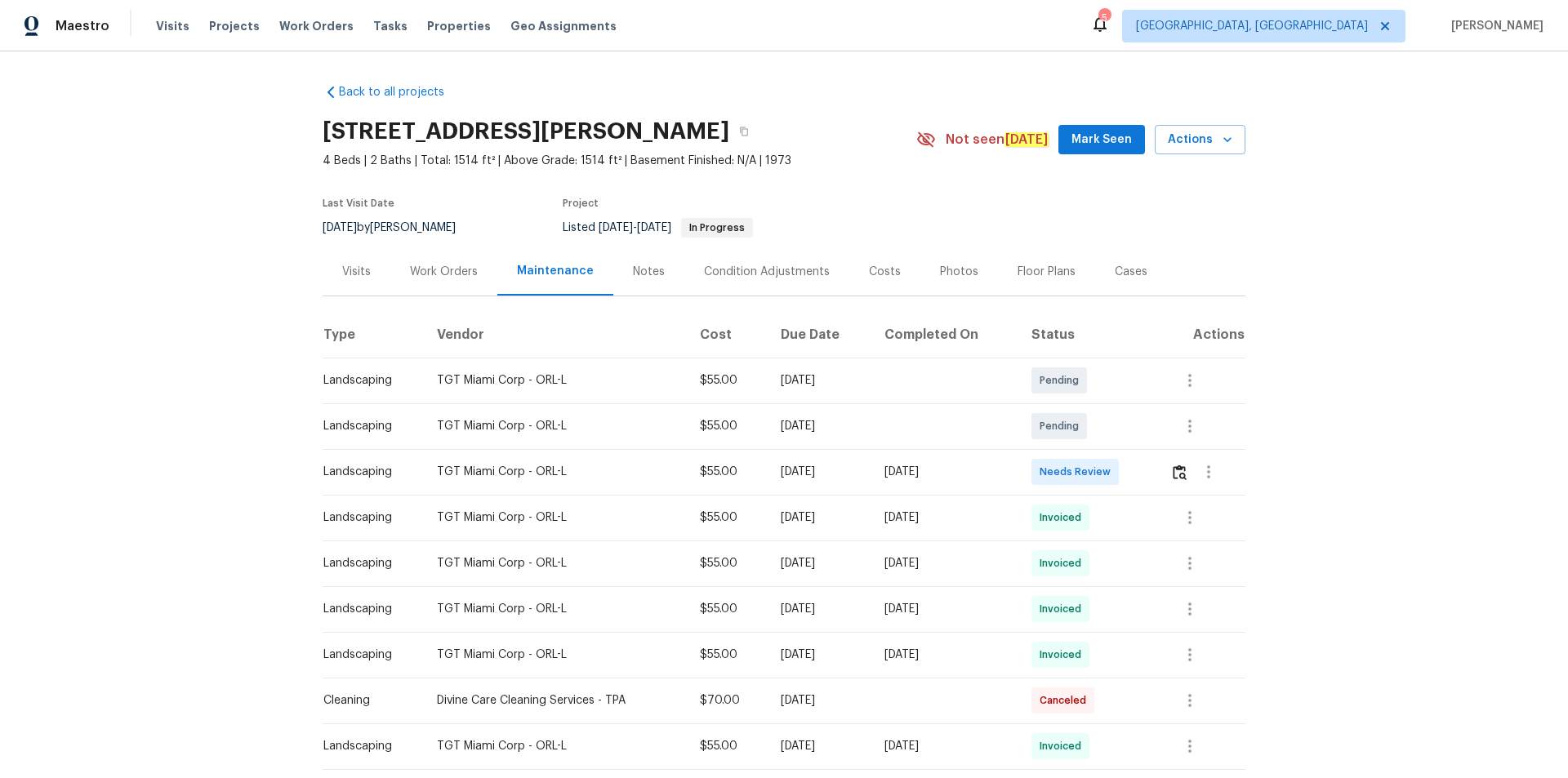
click at [1114, 465] on td at bounding box center [1201, 471] width 88 height 45
click at [1114, 468] on img "button" at bounding box center [1179, 472] width 14 height 16
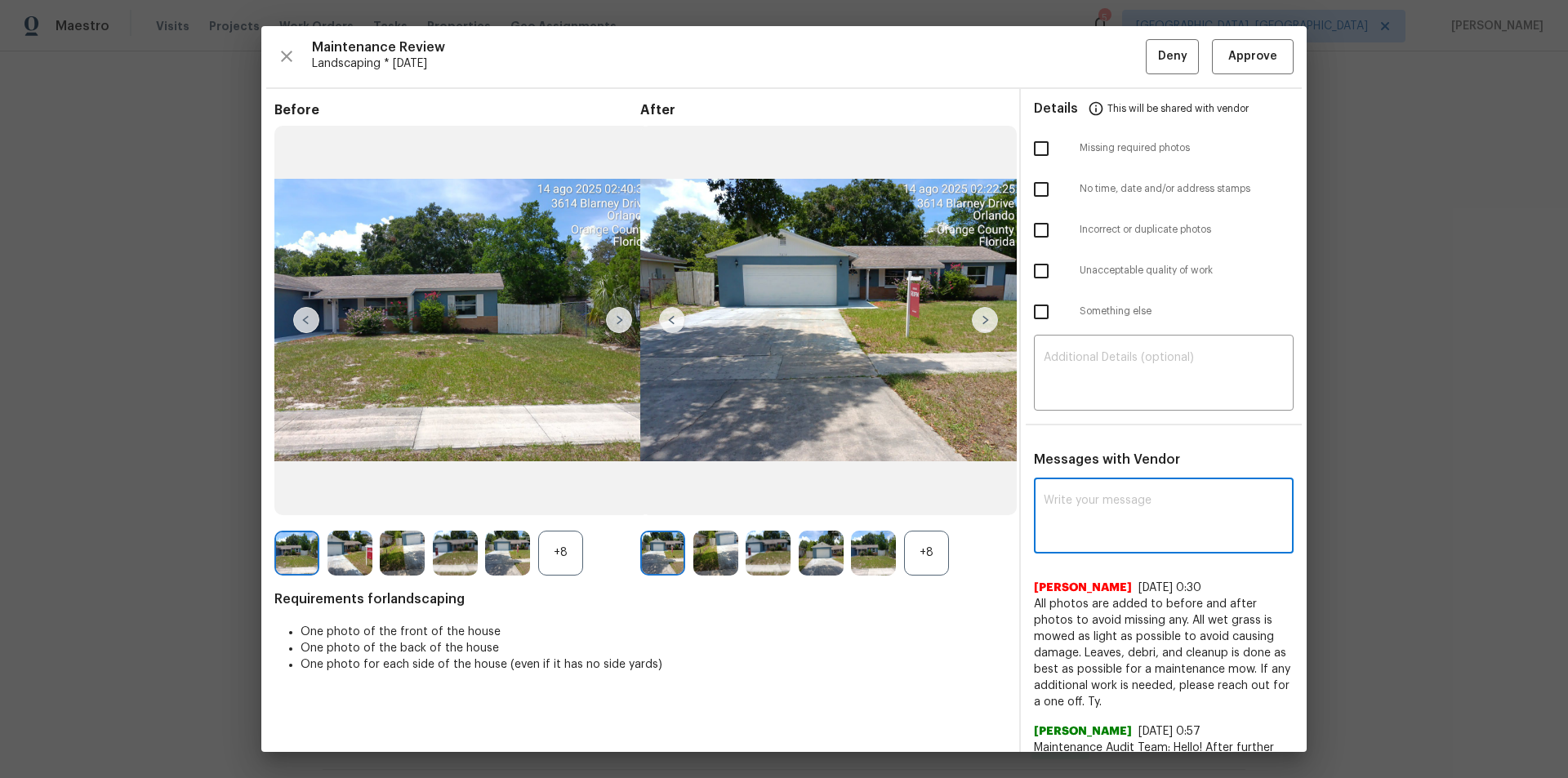
click at [1102, 502] on textarea at bounding box center [1163, 518] width 240 height 45
paste textarea "Lyrics What do you get when you fall in love? A guy with a pin to burst your bu…"
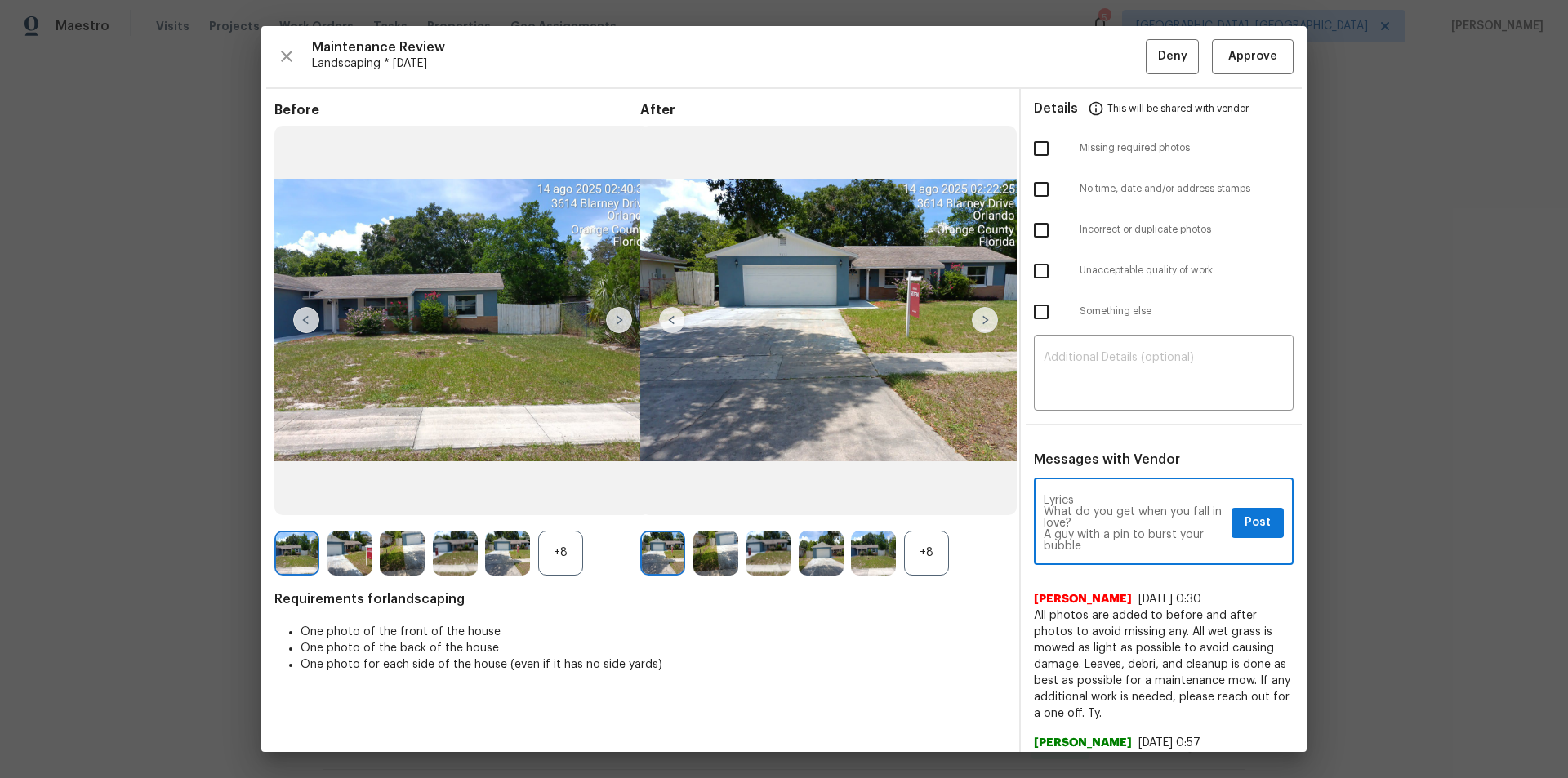
type textarea "Lyrics What do you get when you fall in love? A guy with a pin to burst your bu…"
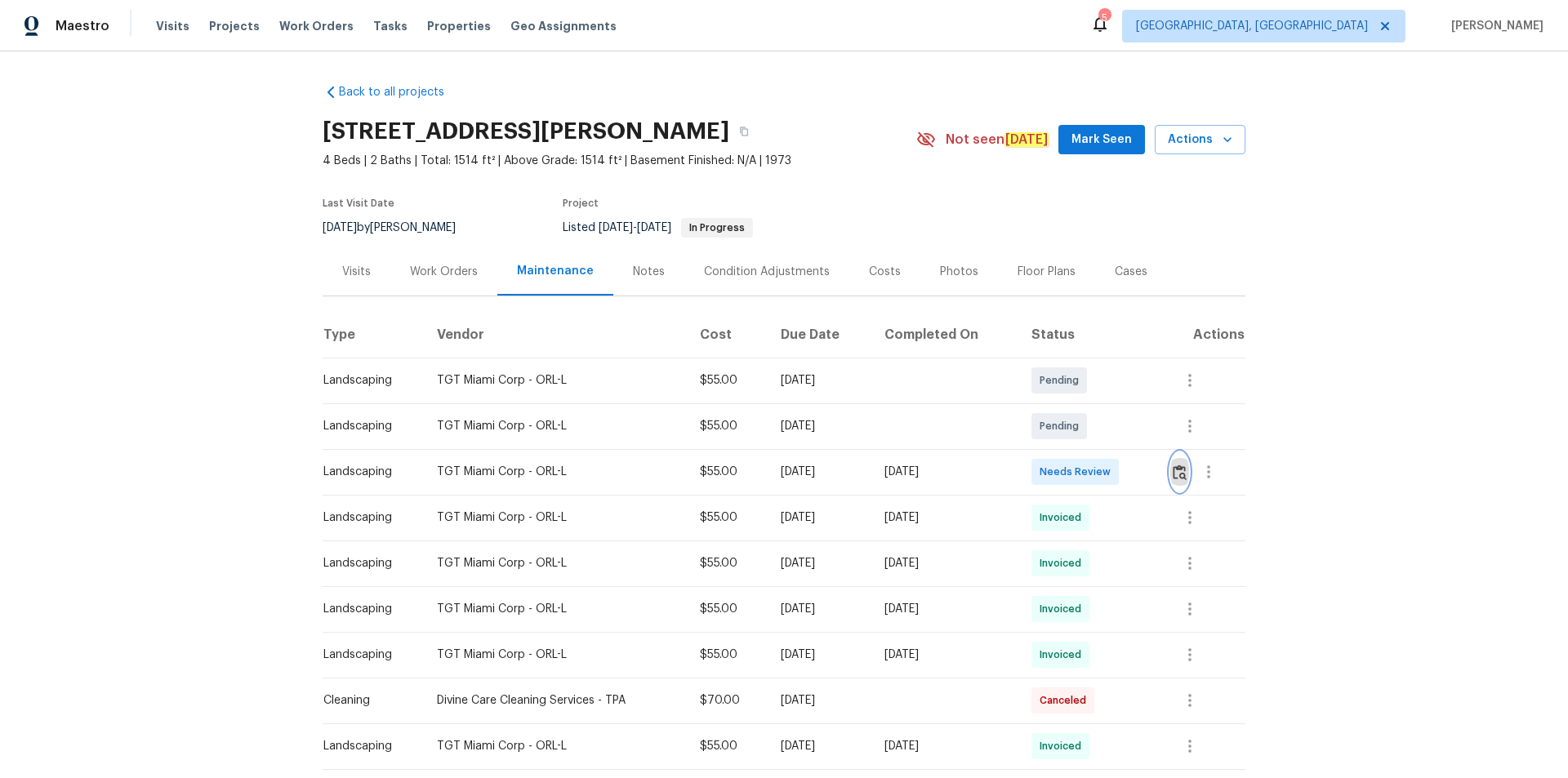
click at [1114, 474] on button "button" at bounding box center [1179, 471] width 19 height 39
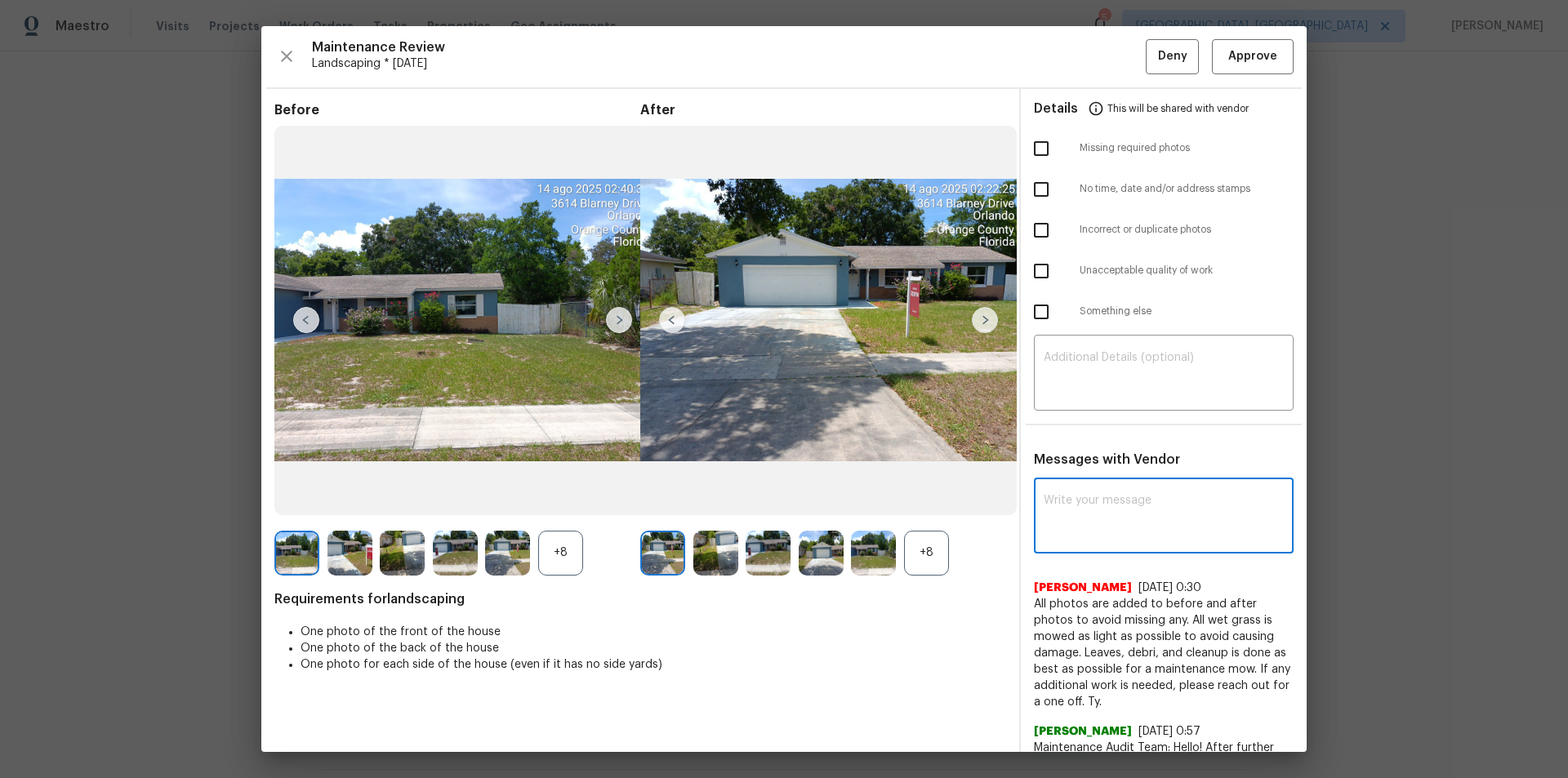
click at [1055, 500] on textarea at bounding box center [1163, 518] width 240 height 45
paste textarea "Maintenance Audit Team: Hello! After further review the visit has been approved…"
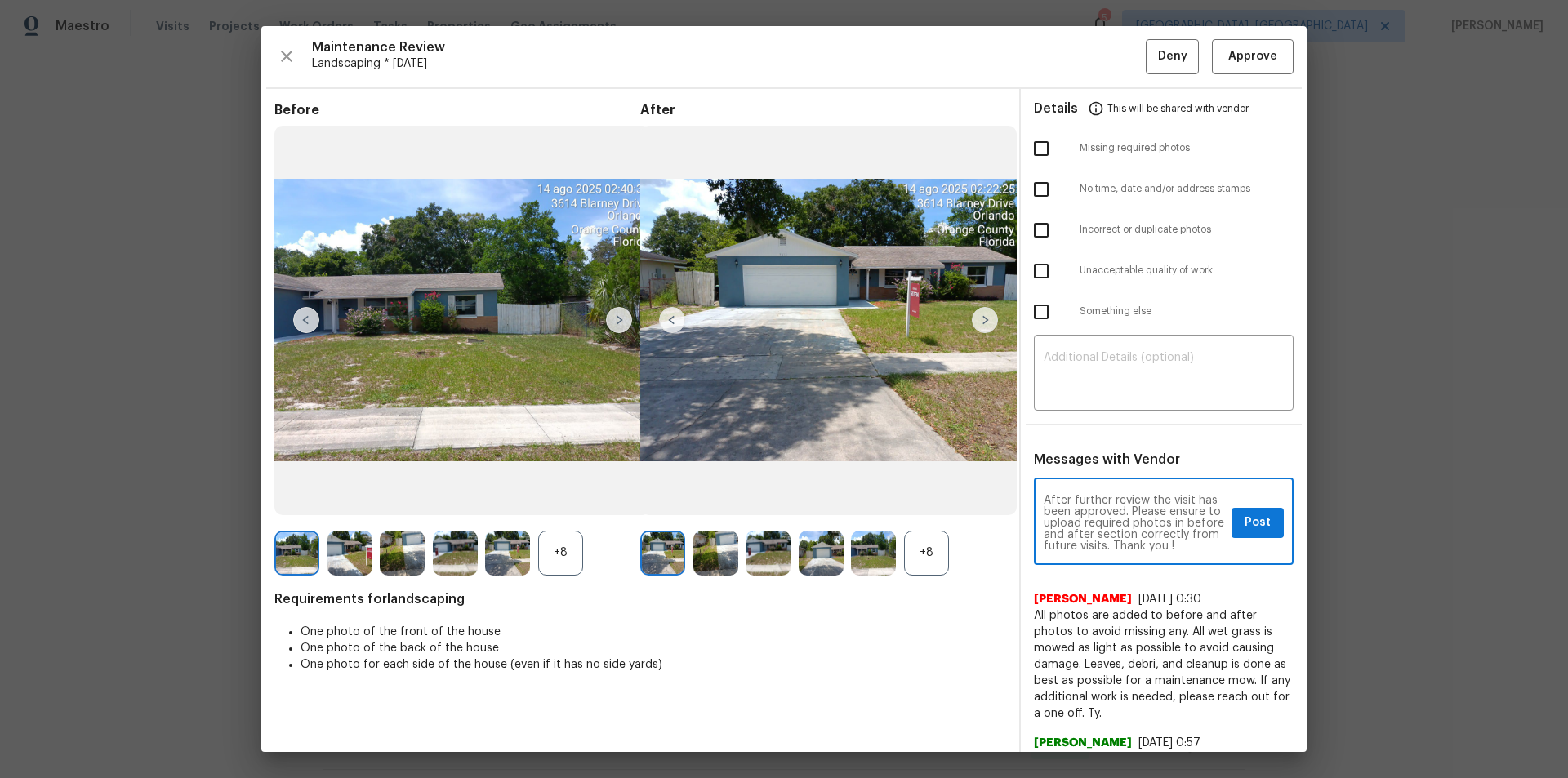
scroll to position [23, 0]
type textarea "Maintenance Audit Team: Hello! After further review the visit has been approved…"
click at [1114, 518] on span "Post" at bounding box center [1257, 523] width 26 height 21
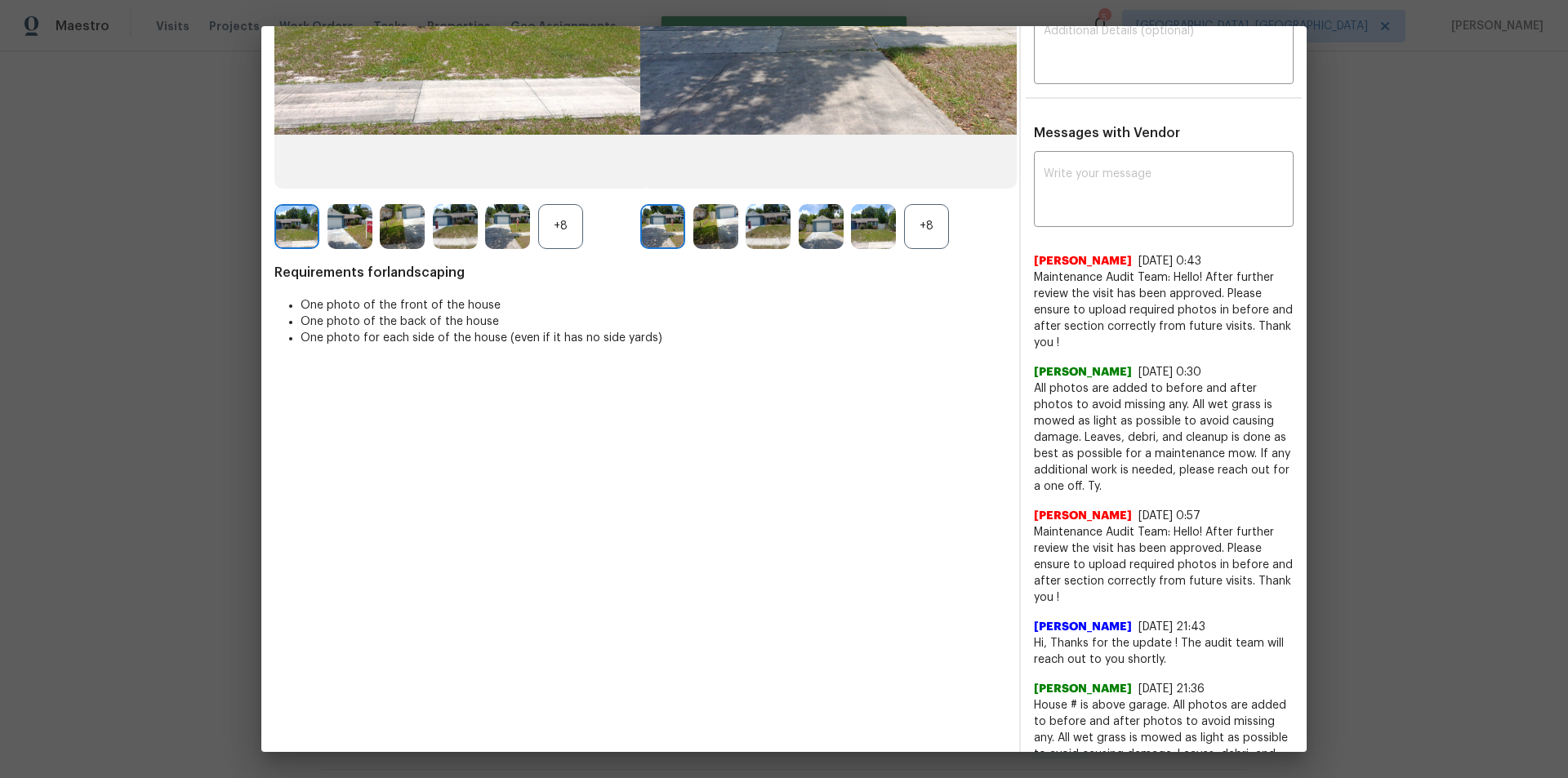
scroll to position [0, 0]
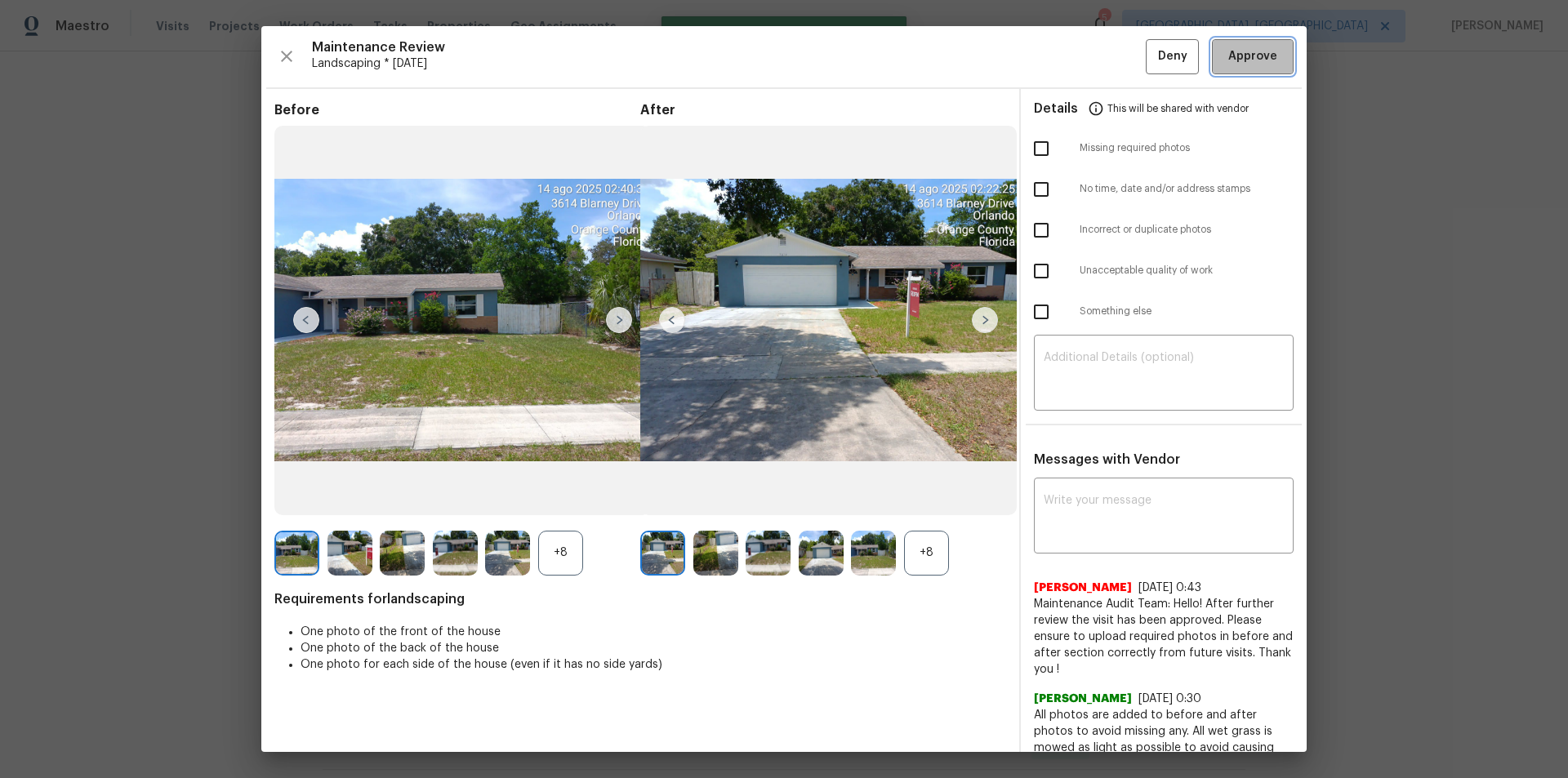
click at [1114, 60] on span "Approve" at bounding box center [1252, 56] width 49 height 21
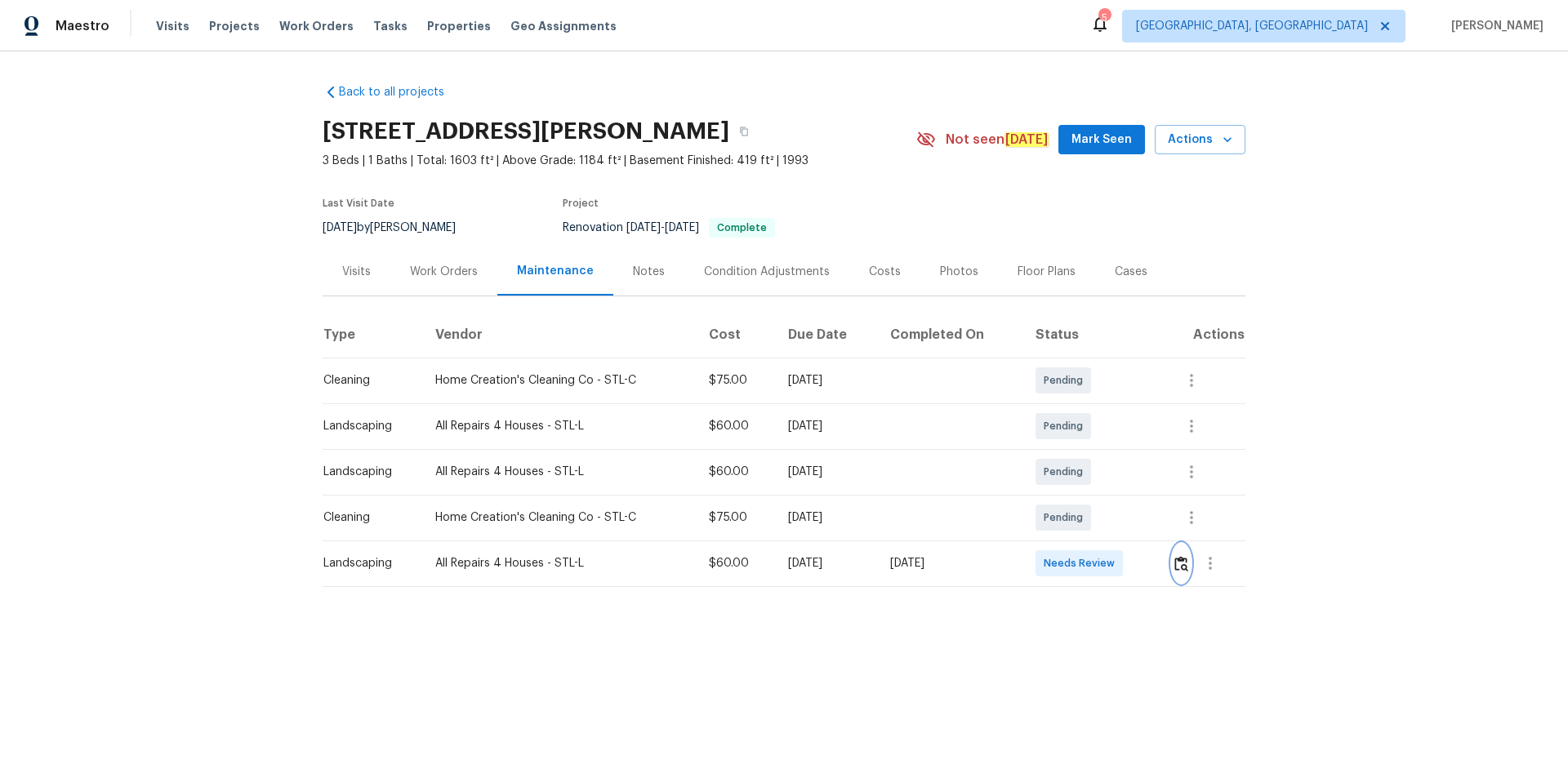
click at [1114, 523] on img "button" at bounding box center [1180, 564] width 14 height 16
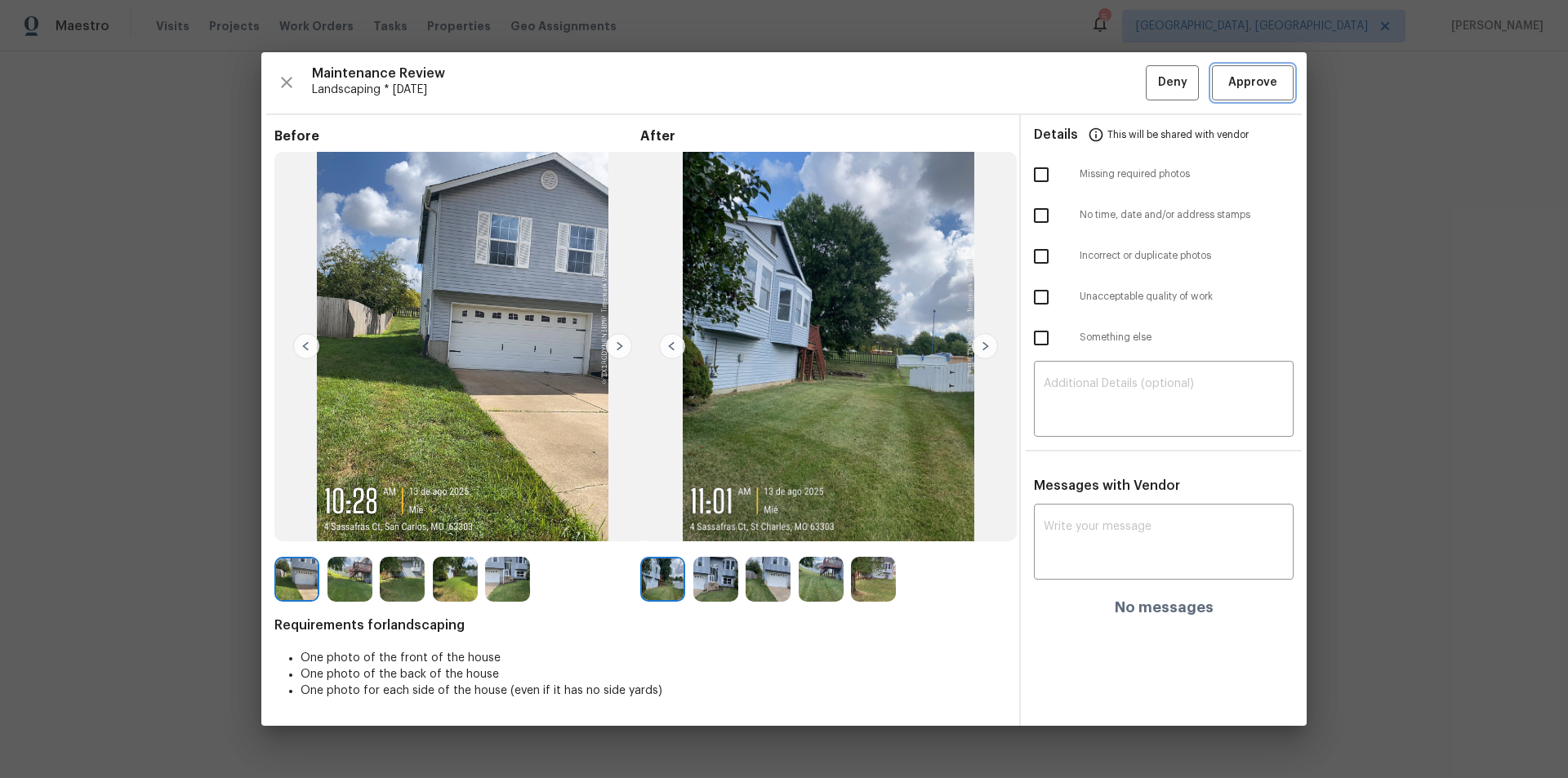
click at [1114, 83] on span "Approve" at bounding box center [1252, 83] width 49 height 21
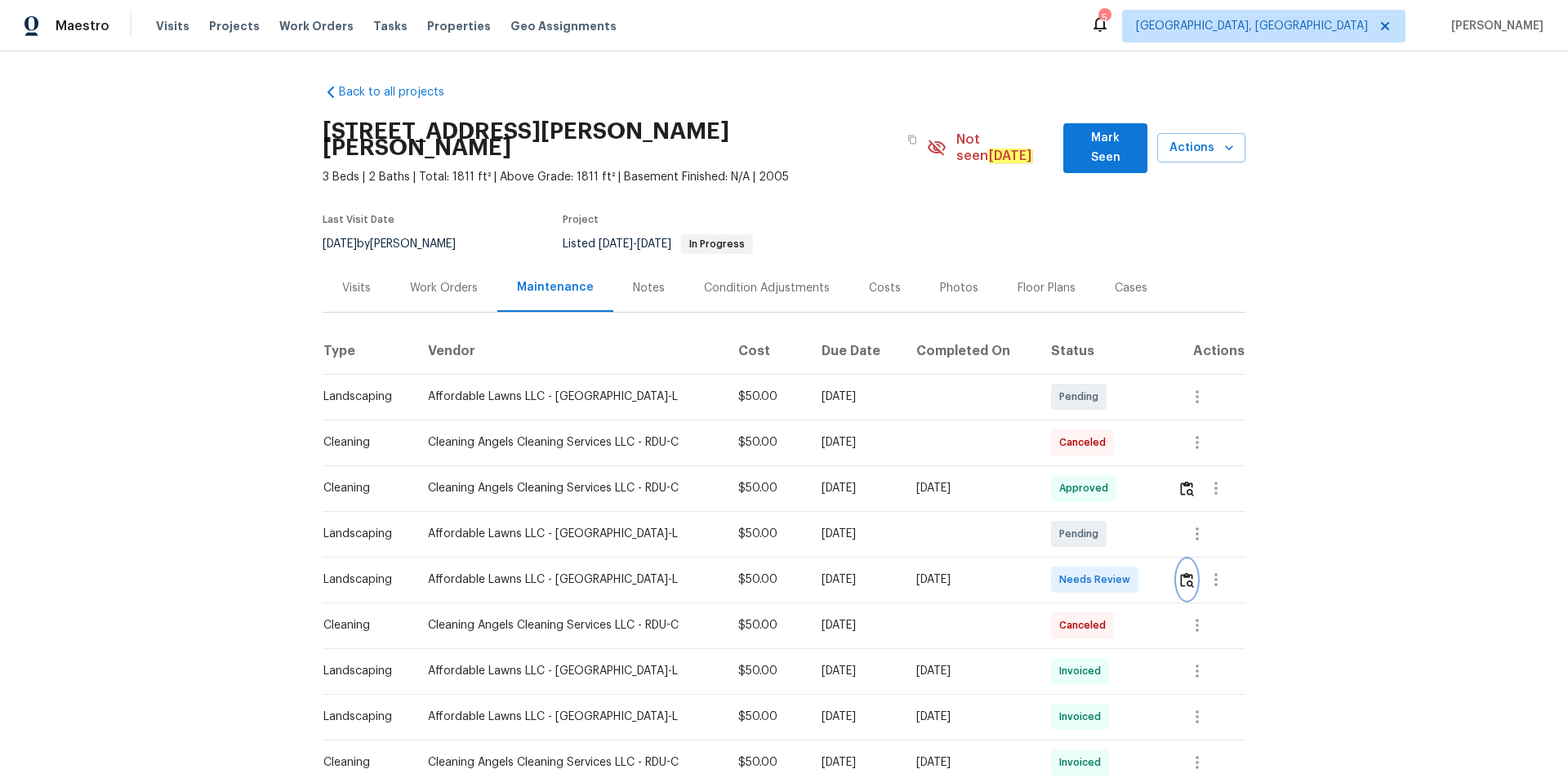
click at [1114, 523] on img "button" at bounding box center [1186, 580] width 14 height 16
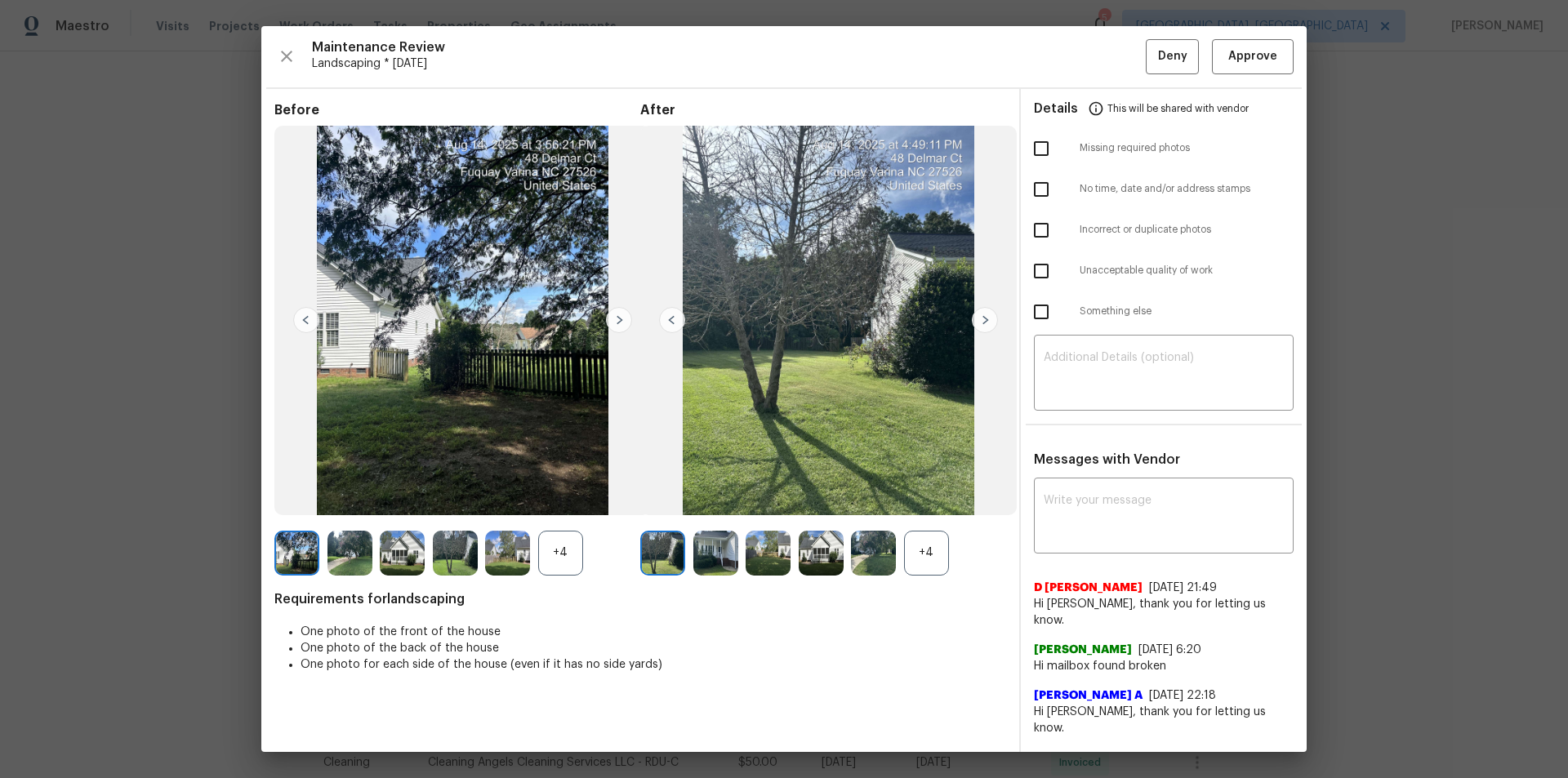
drag, startPoint x: 1567, startPoint y: 203, endPoint x: 1489, endPoint y: 310, distance: 132.4
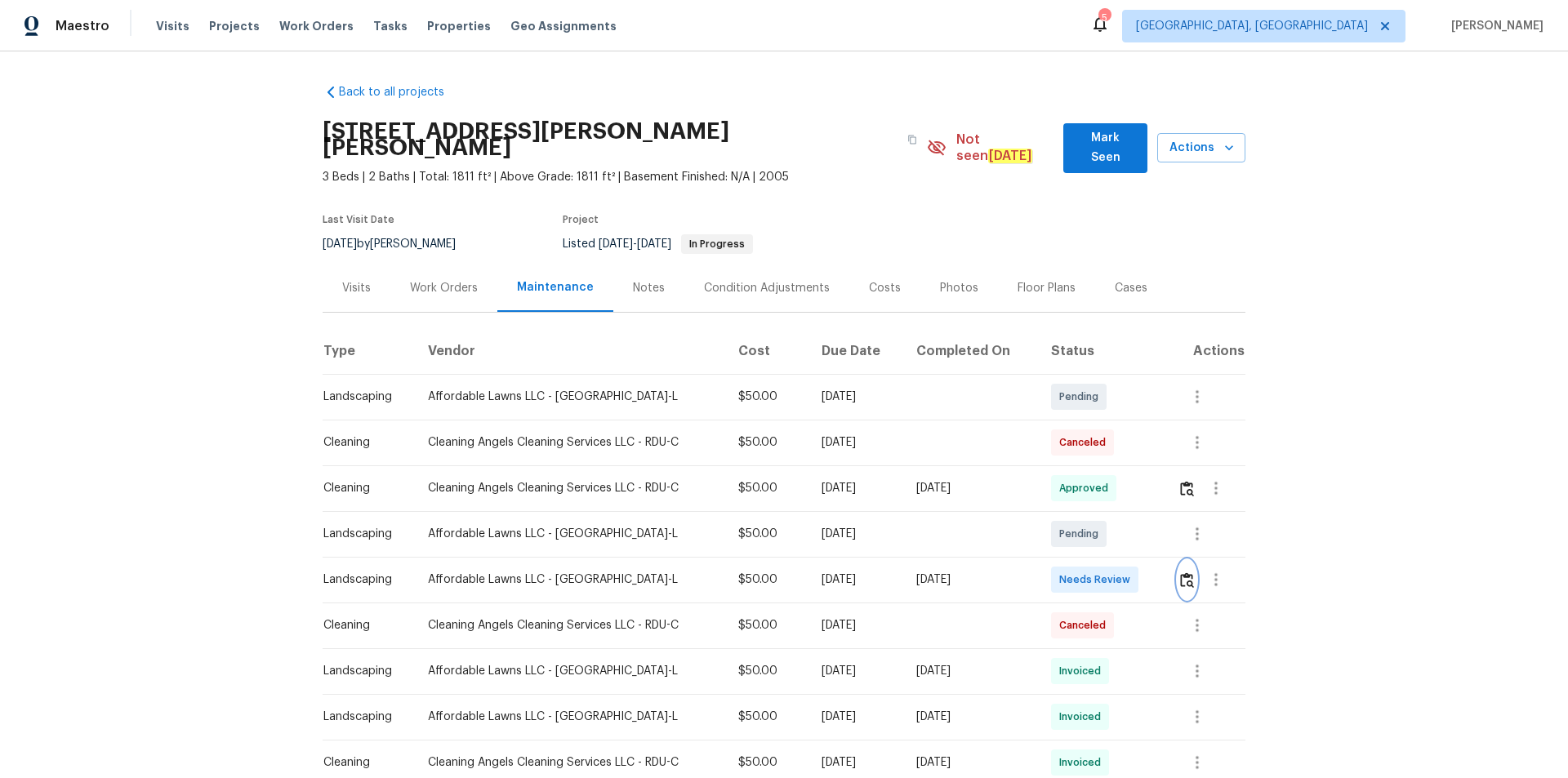
click at [1114, 523] on button "button" at bounding box center [1186, 580] width 19 height 39
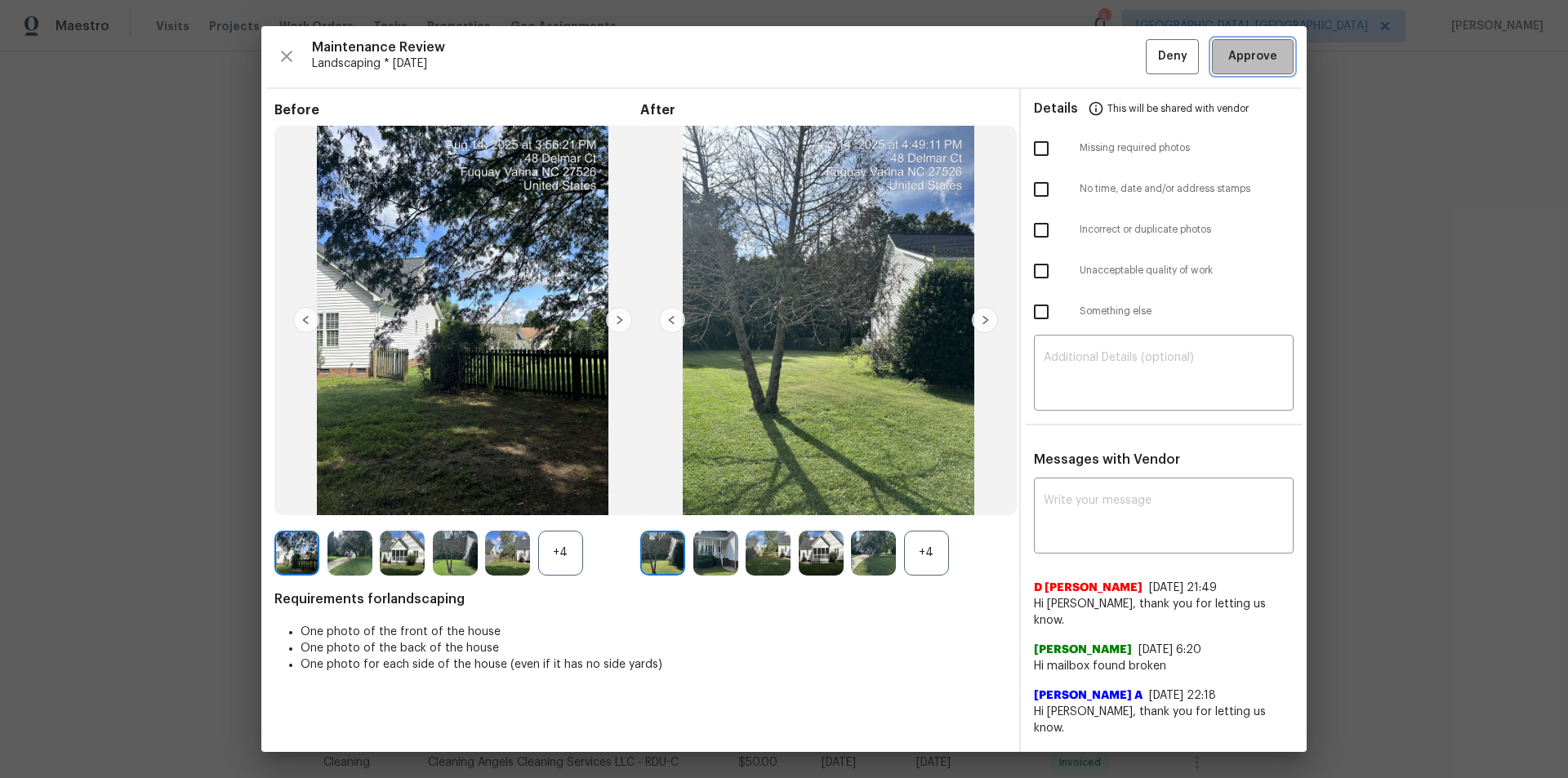
click at [1114, 55] on span "Approve" at bounding box center [1252, 56] width 49 height 21
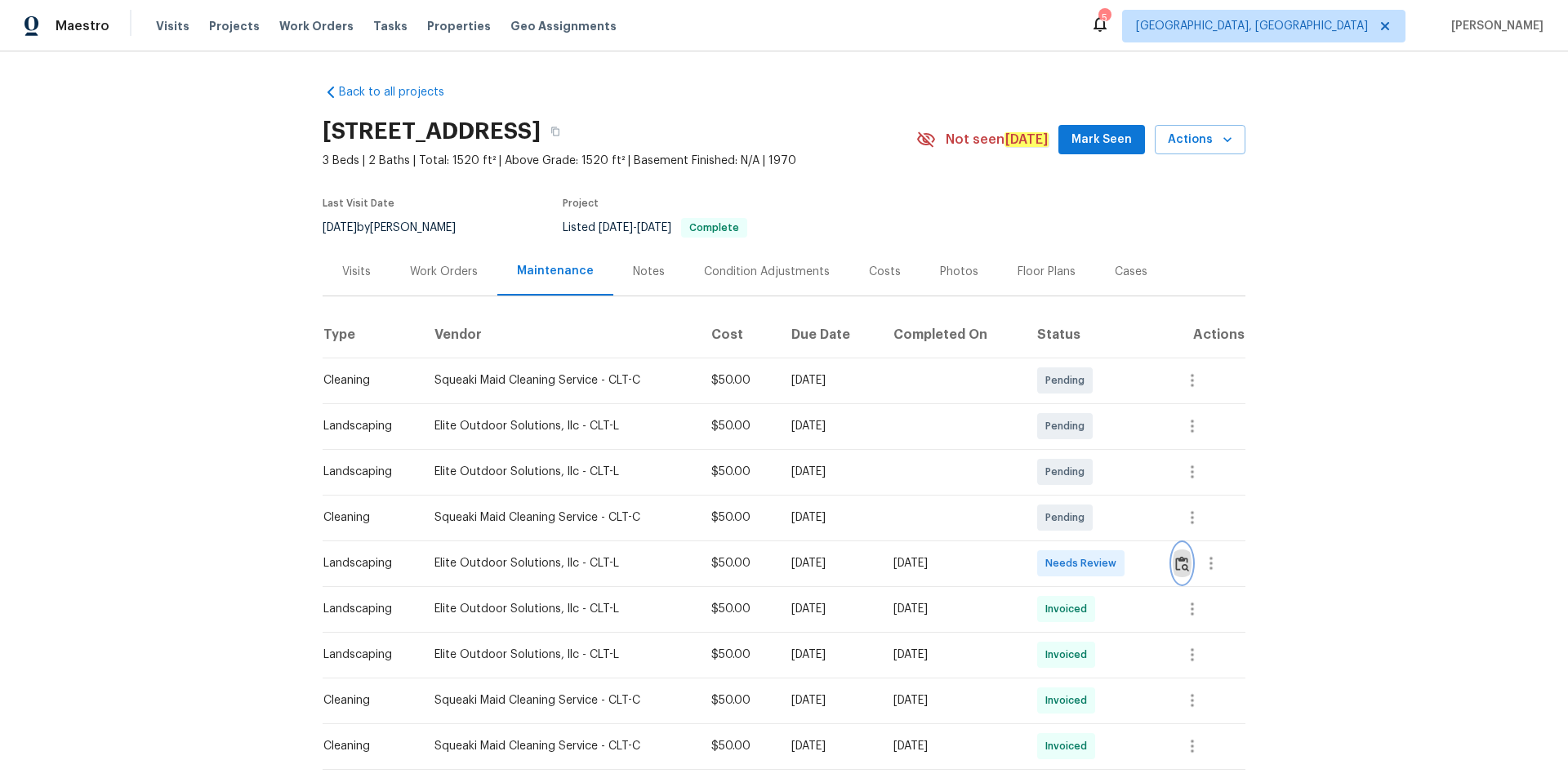
click at [1114, 523] on img "button" at bounding box center [1181, 564] width 14 height 16
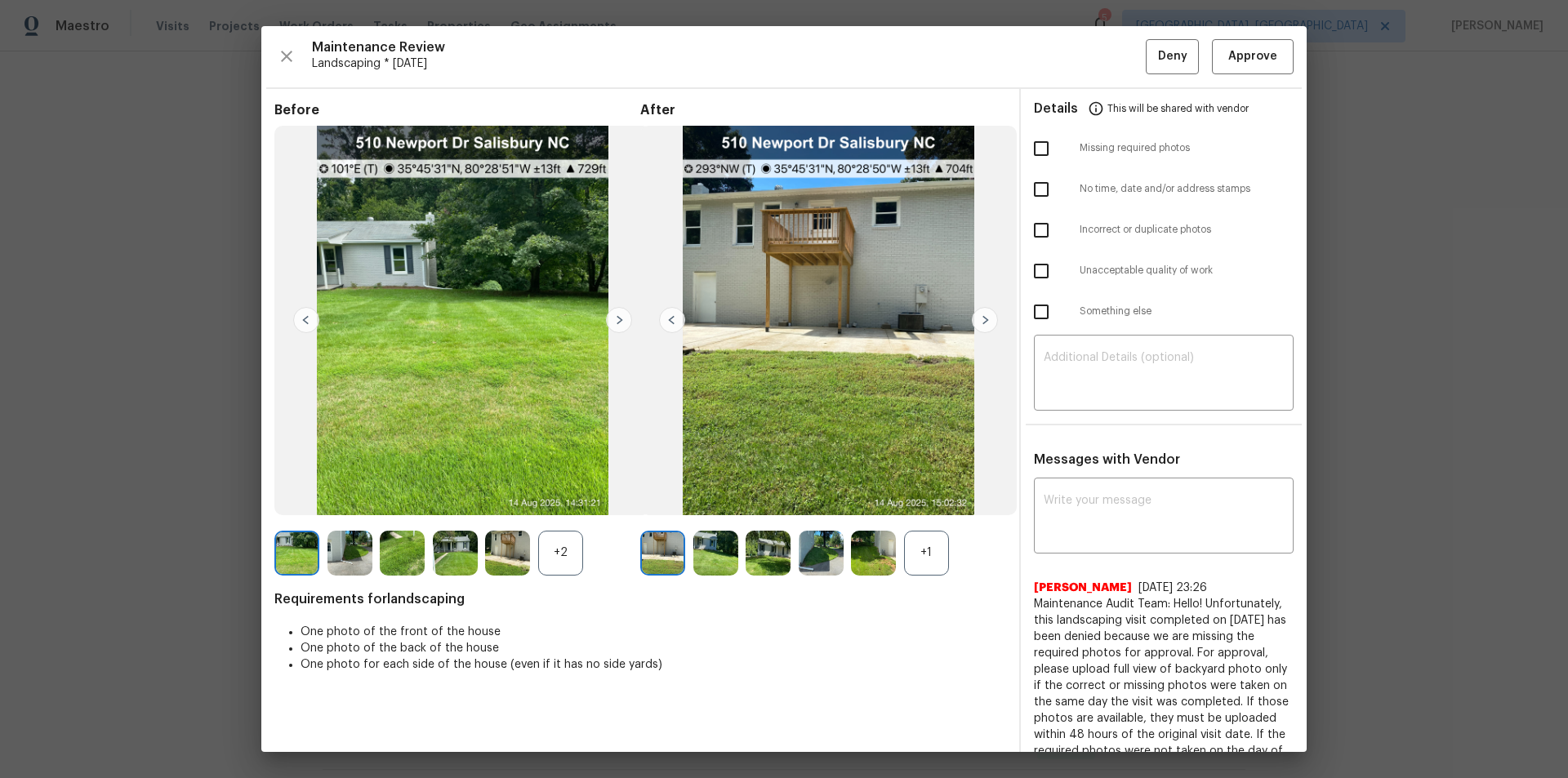
click at [983, 313] on img at bounding box center [984, 320] width 26 height 26
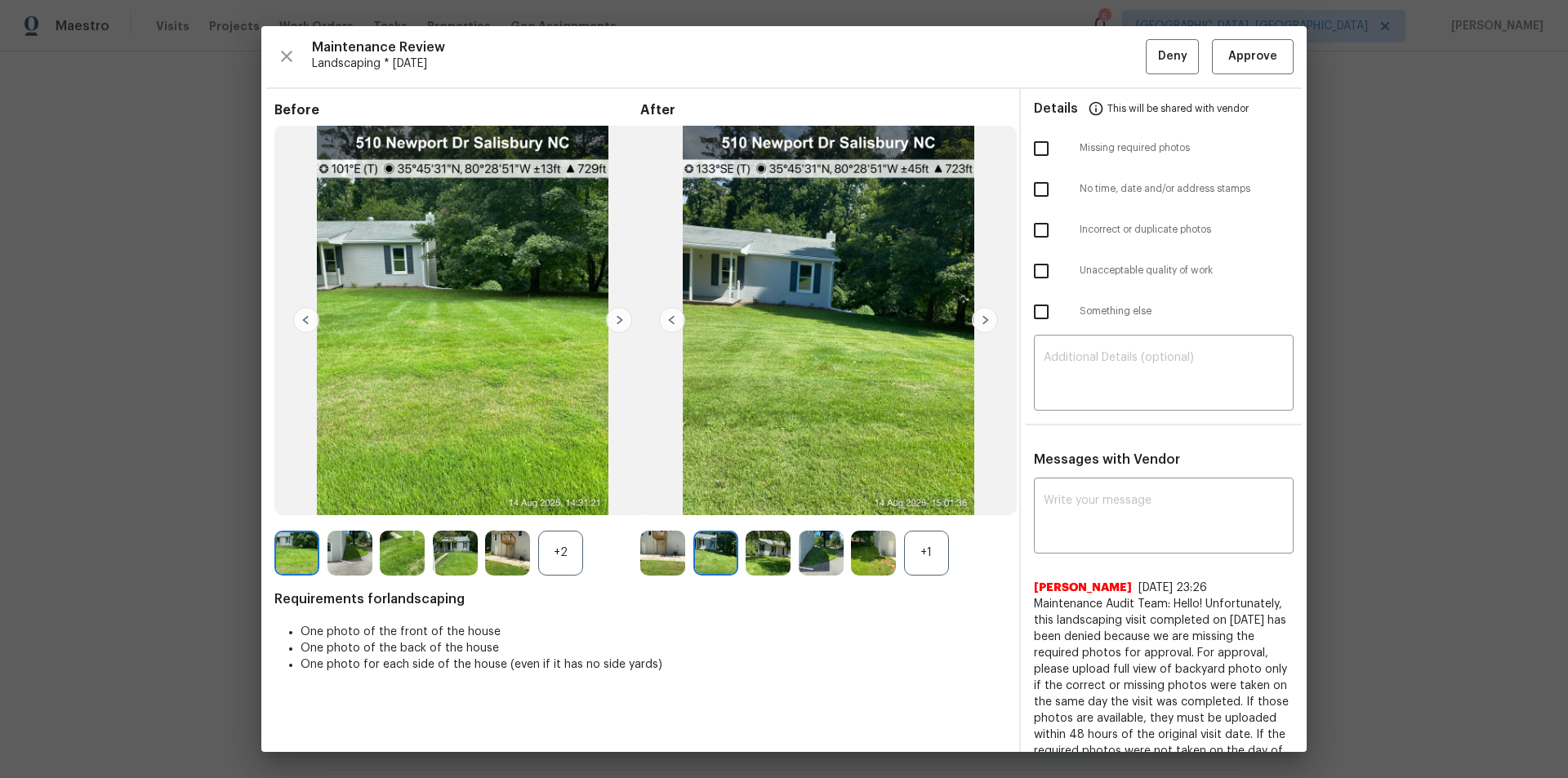
click at [983, 313] on img at bounding box center [984, 320] width 26 height 26
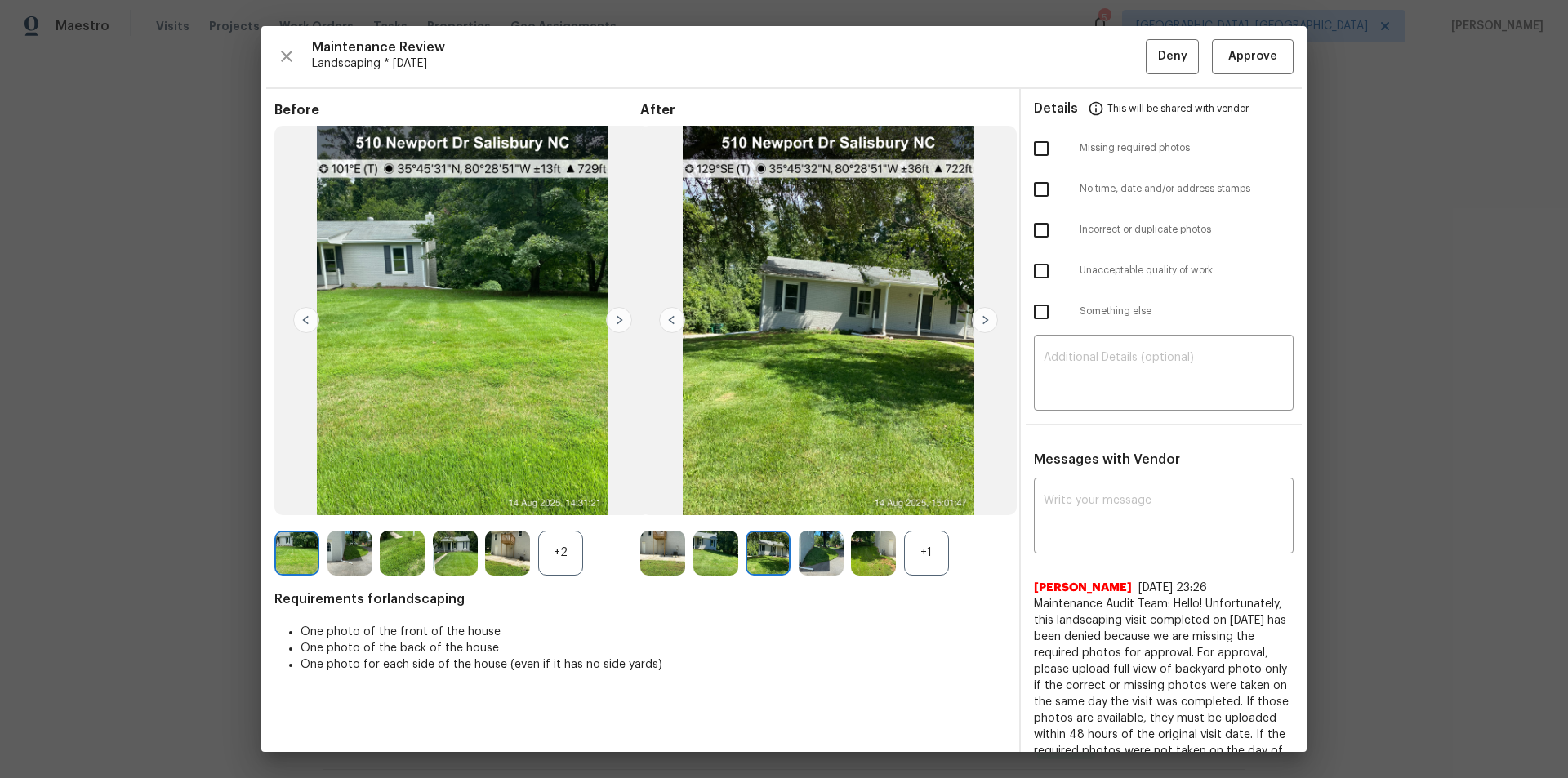
click at [983, 313] on img at bounding box center [984, 320] width 26 height 26
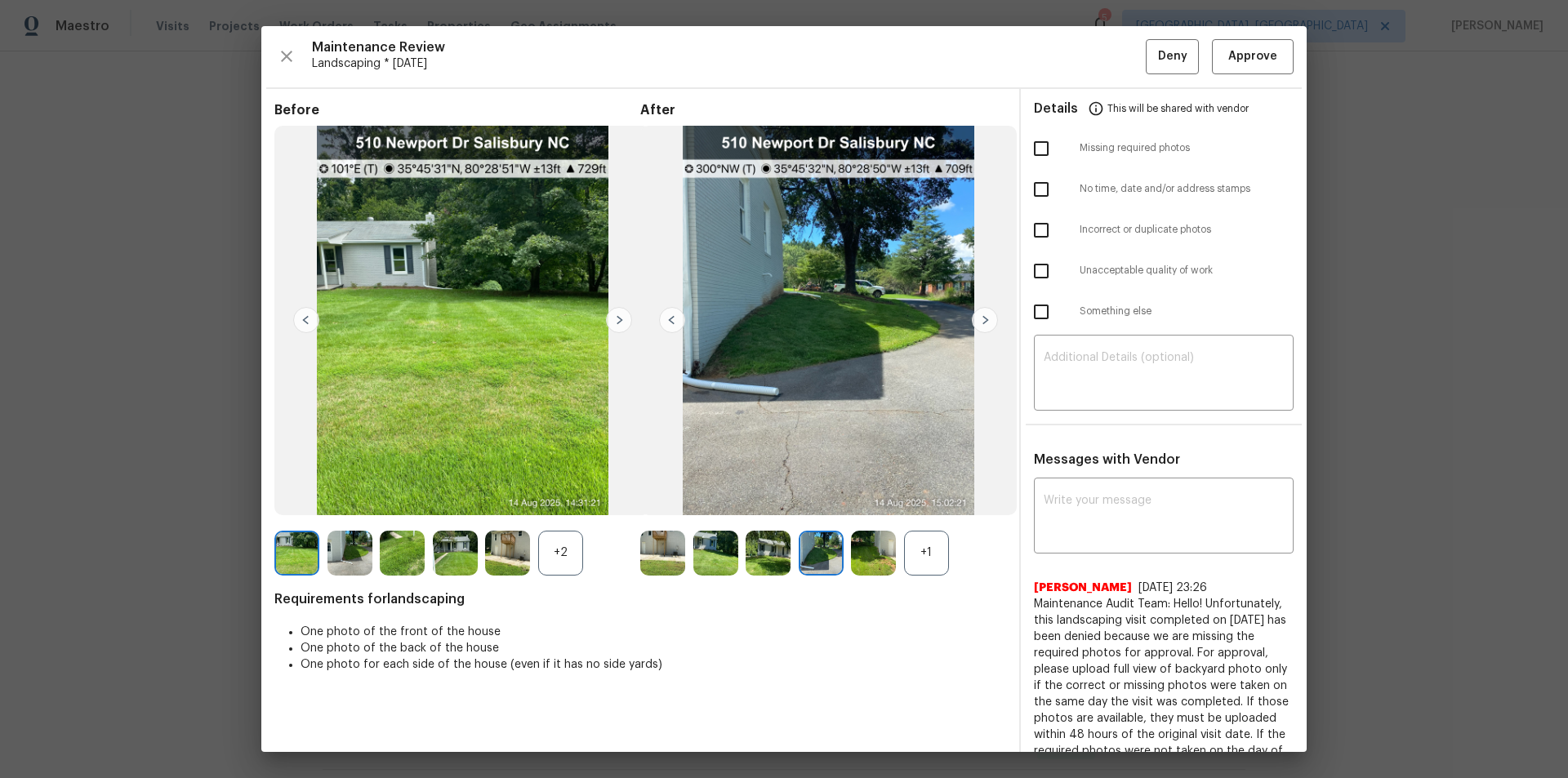
click at [983, 313] on img at bounding box center [984, 320] width 26 height 26
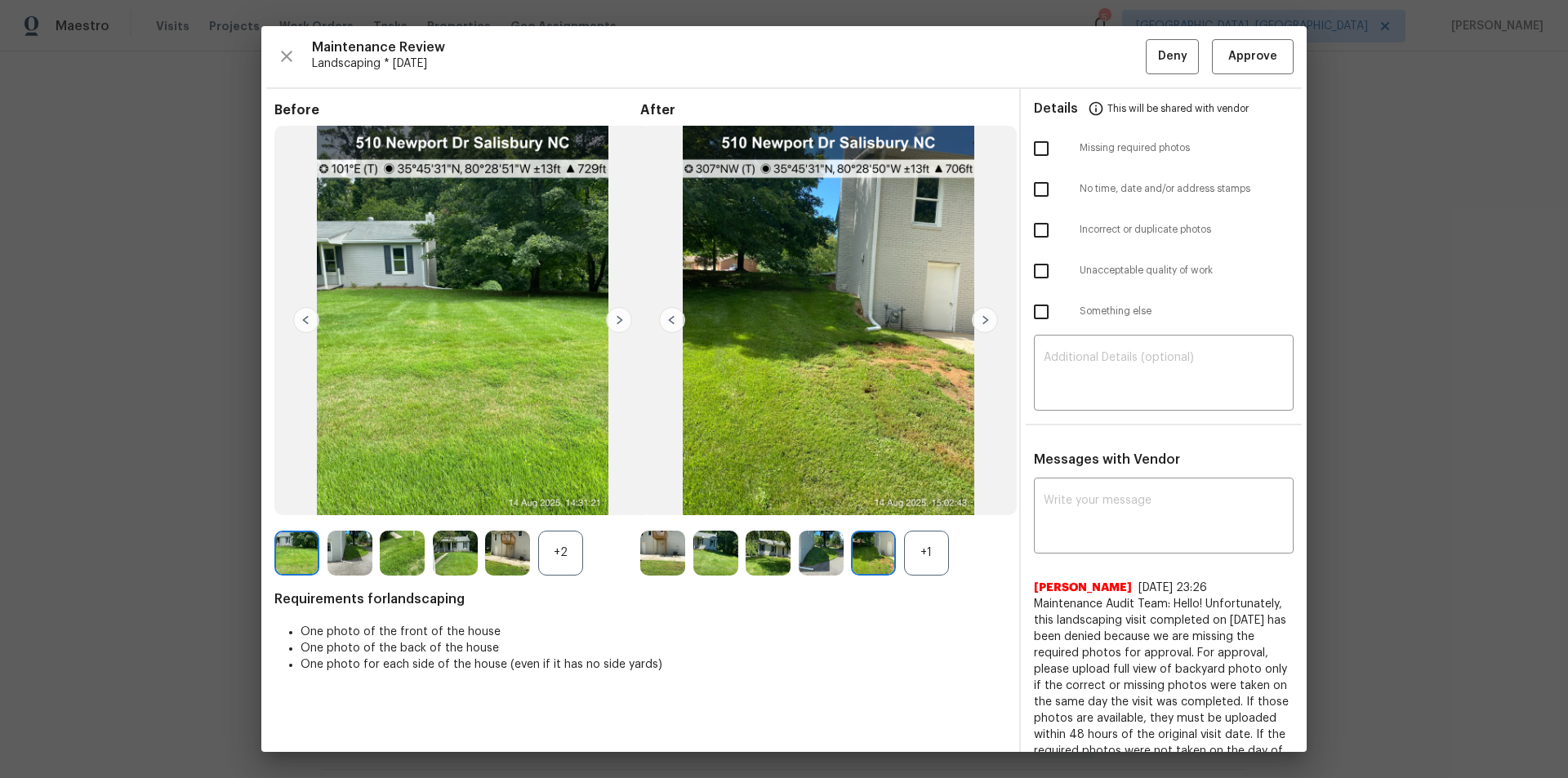
click at [983, 313] on img at bounding box center [984, 320] width 26 height 26
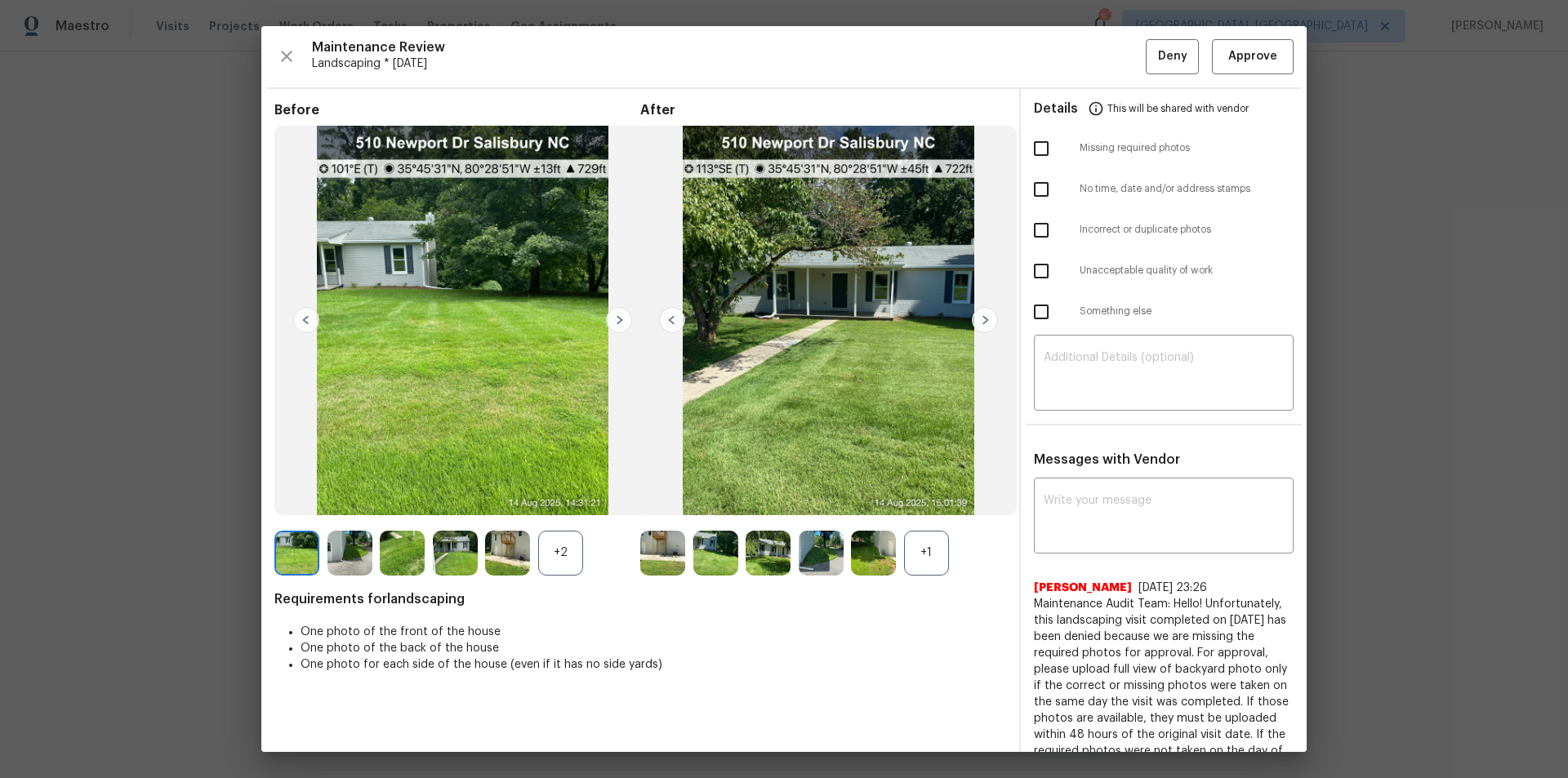
click at [983, 313] on img at bounding box center [984, 320] width 26 height 26
click at [982, 320] on img at bounding box center [984, 320] width 26 height 26
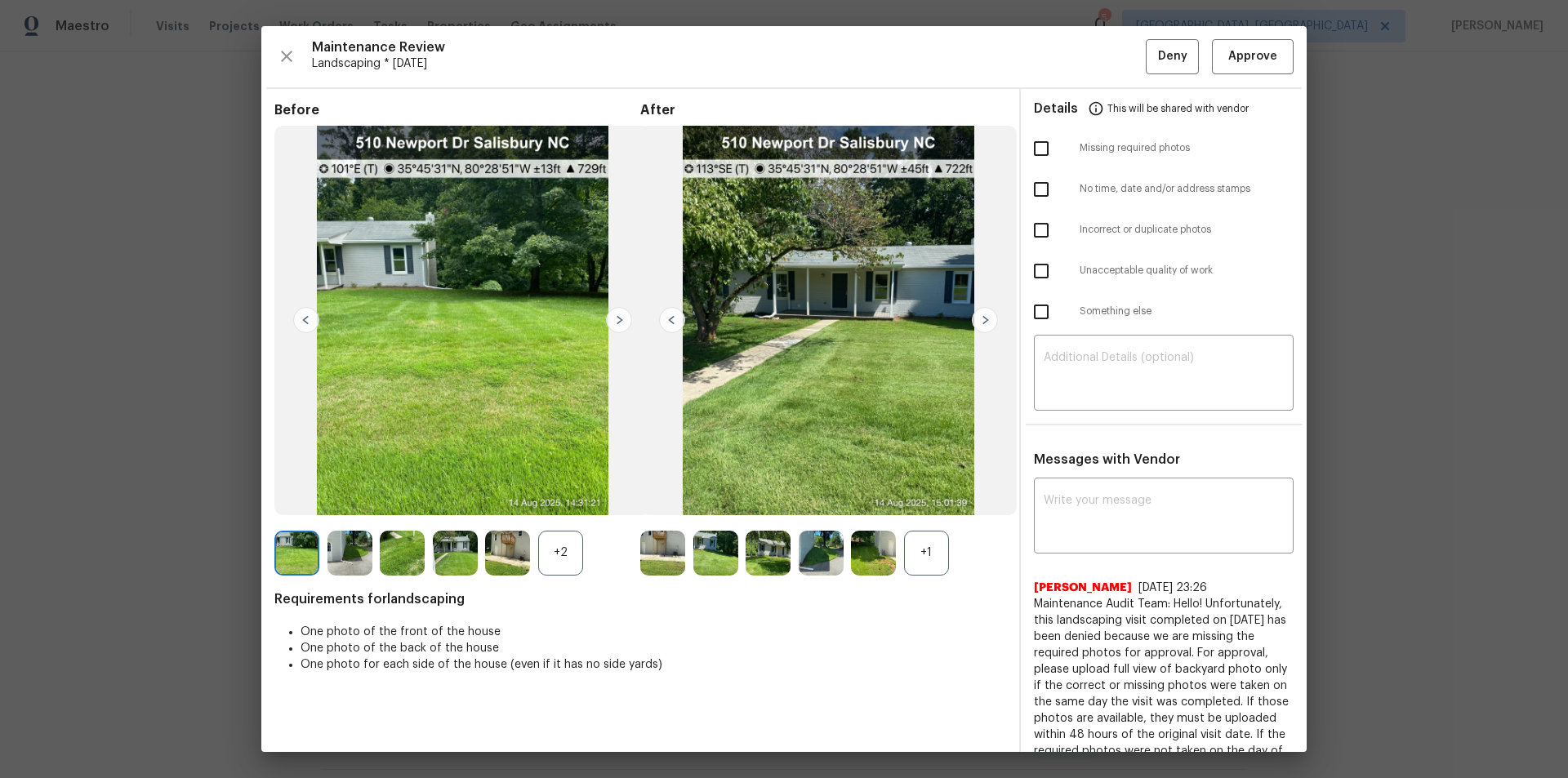
click at [661, 317] on img at bounding box center [672, 320] width 26 height 26
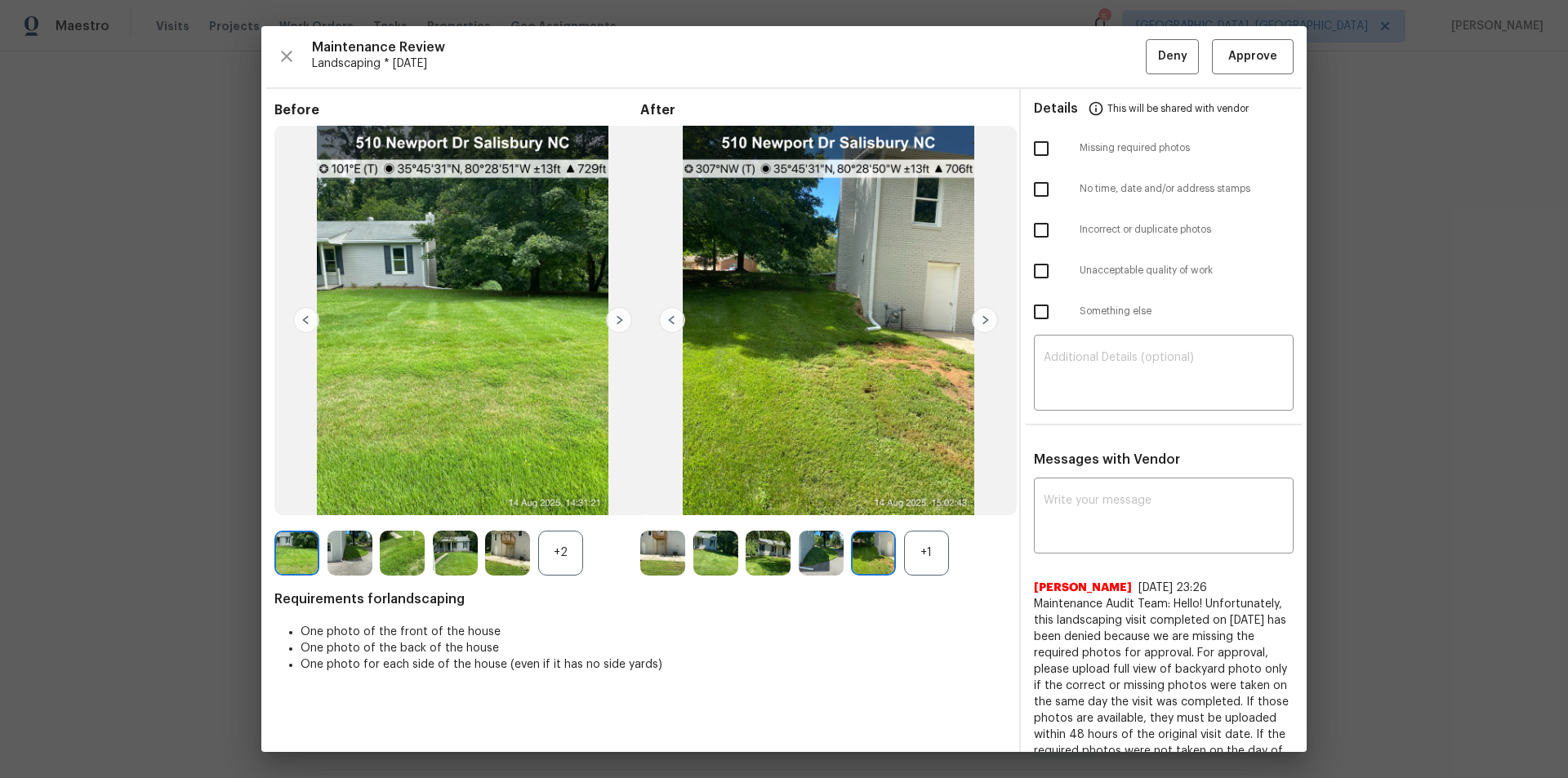
click at [661, 317] on img at bounding box center [672, 320] width 26 height 26
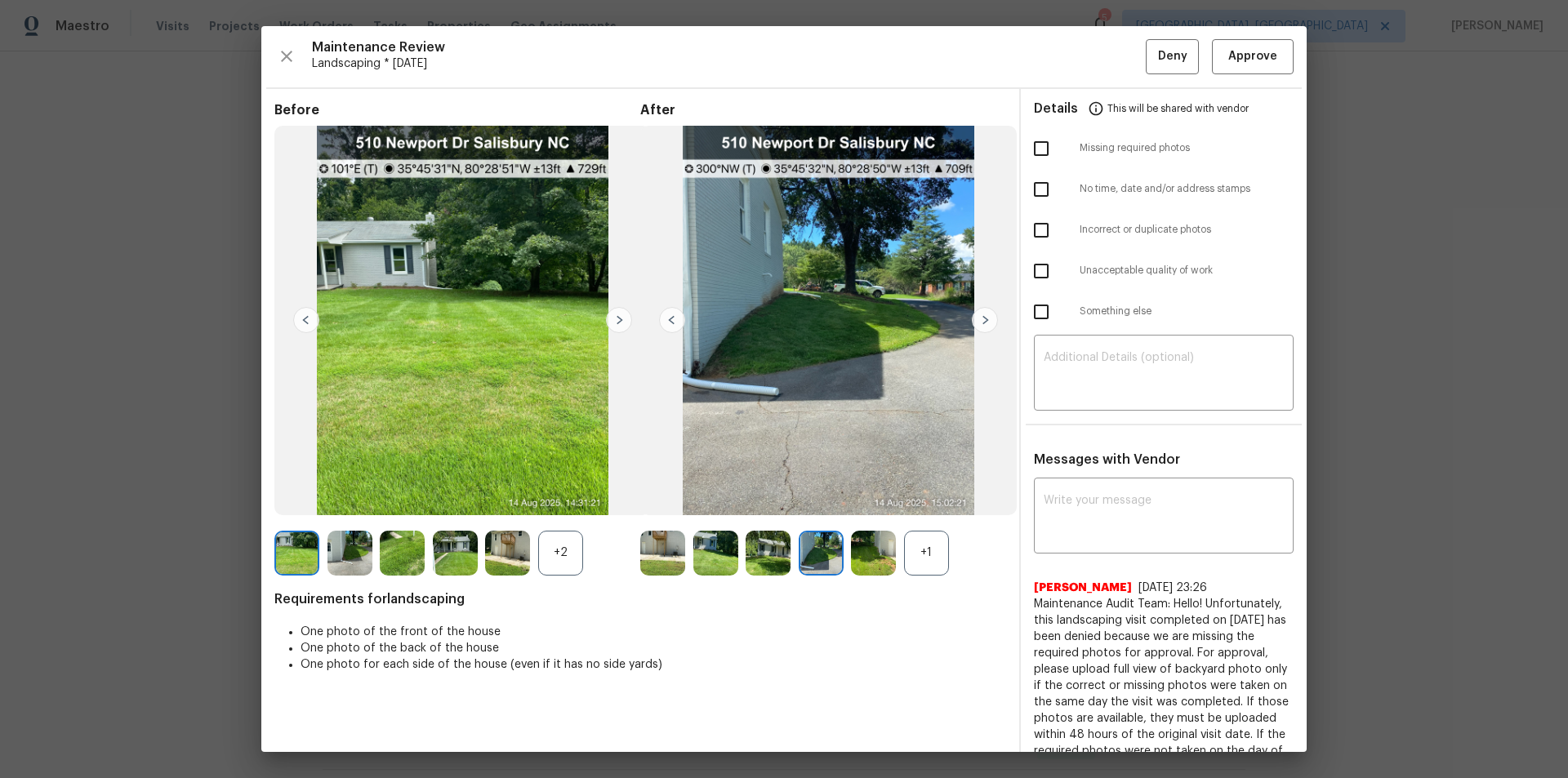
click at [661, 317] on img at bounding box center [672, 320] width 26 height 26
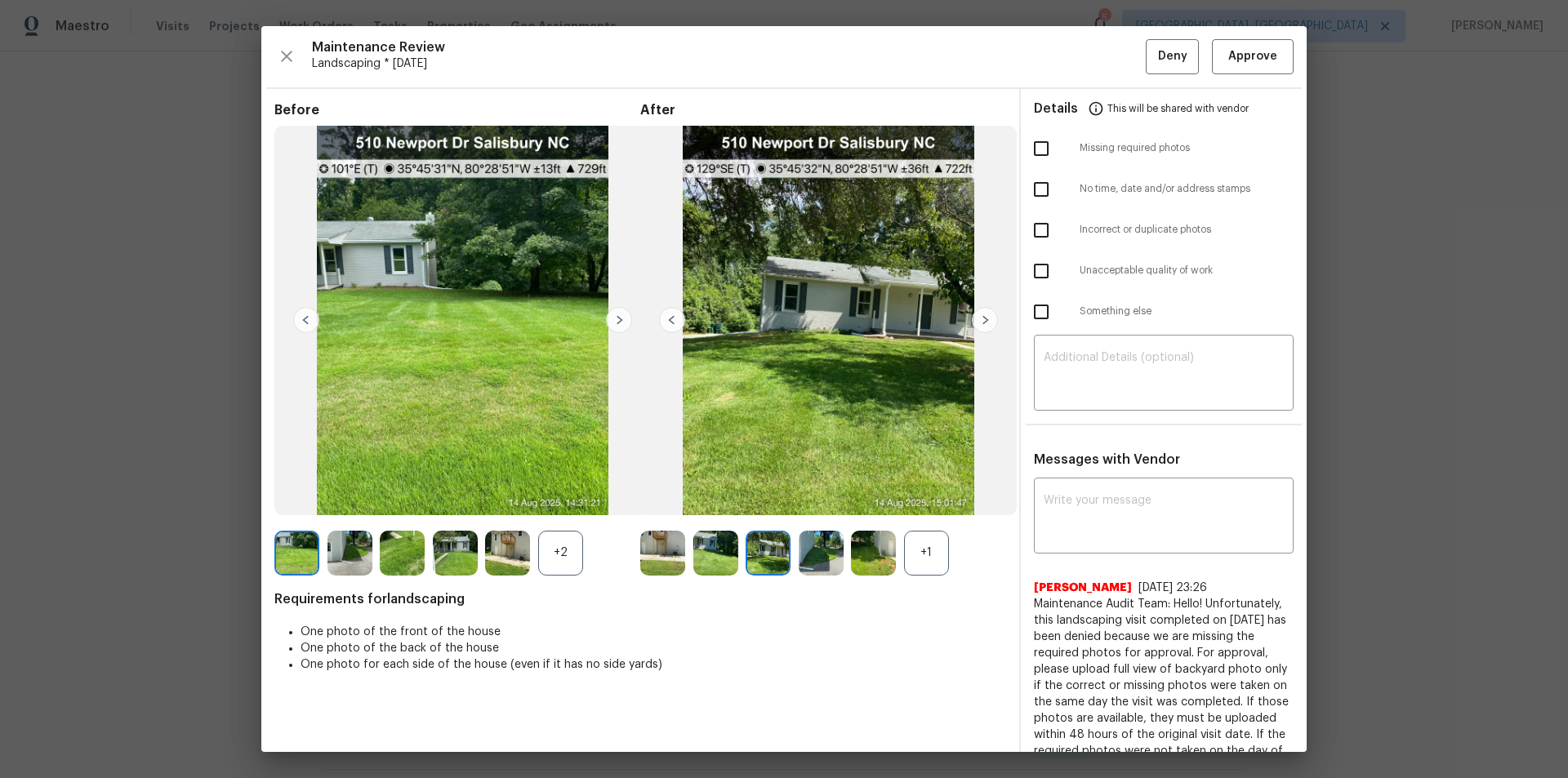
click at [662, 319] on img at bounding box center [672, 320] width 26 height 26
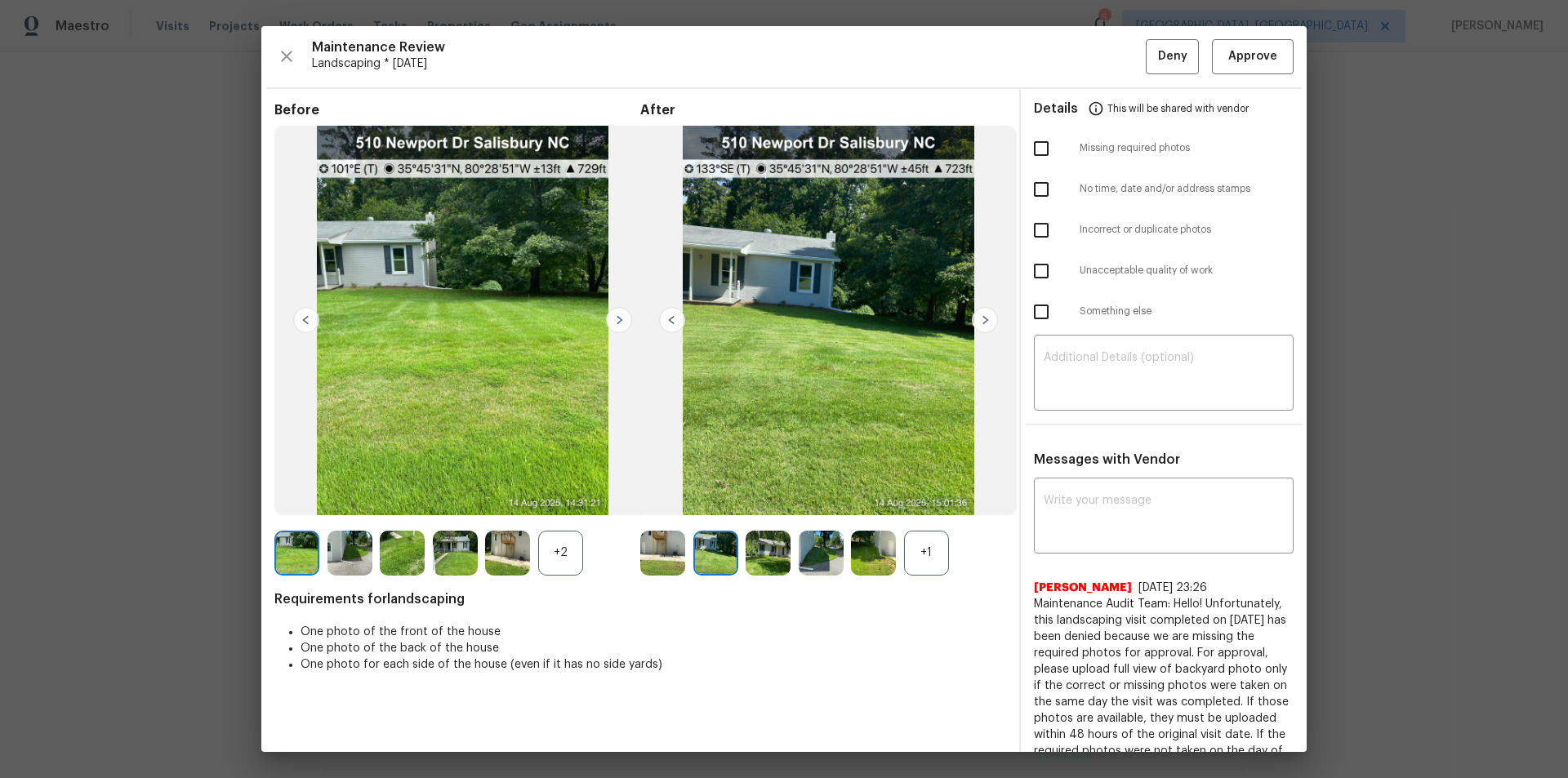
click at [662, 319] on img at bounding box center [672, 320] width 26 height 26
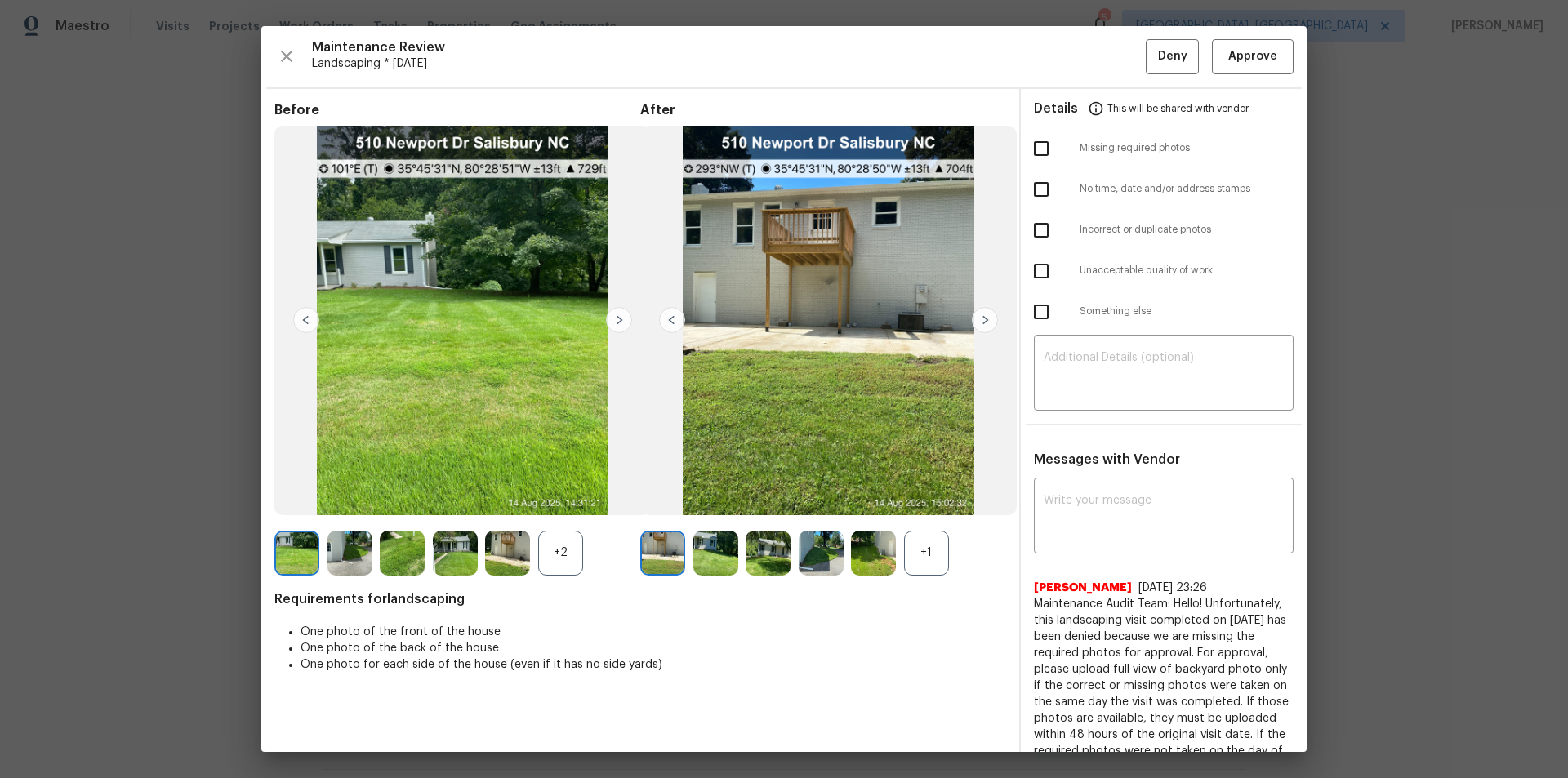
click at [662, 319] on img at bounding box center [672, 320] width 26 height 26
drag, startPoint x: 1273, startPoint y: 40, endPoint x: 1274, endPoint y: 66, distance: 26.0
click at [1114, 40] on button "Approve" at bounding box center [1252, 56] width 82 height 35
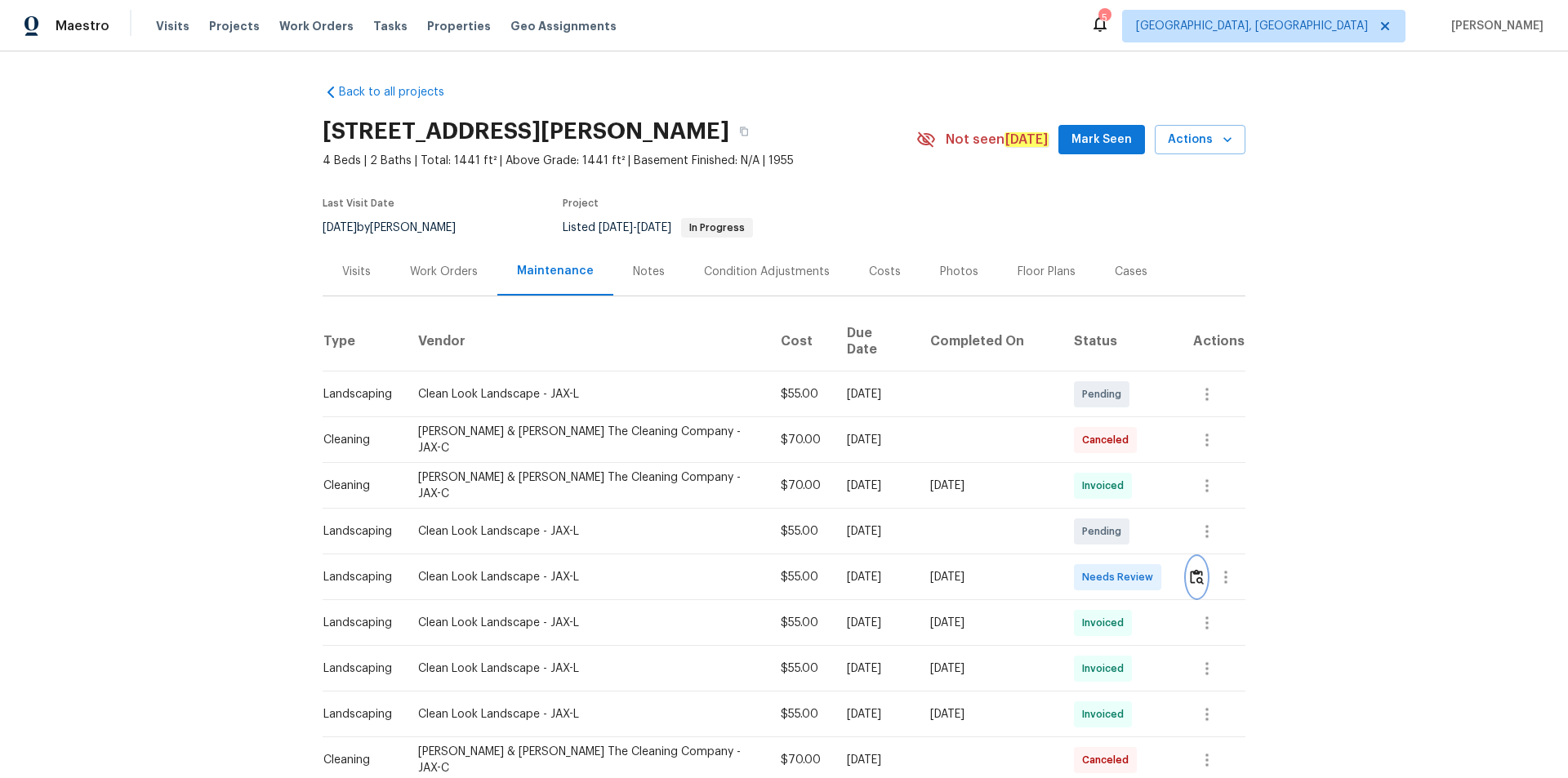
click at [1114, 523] on img "button" at bounding box center [1196, 576] width 14 height 16
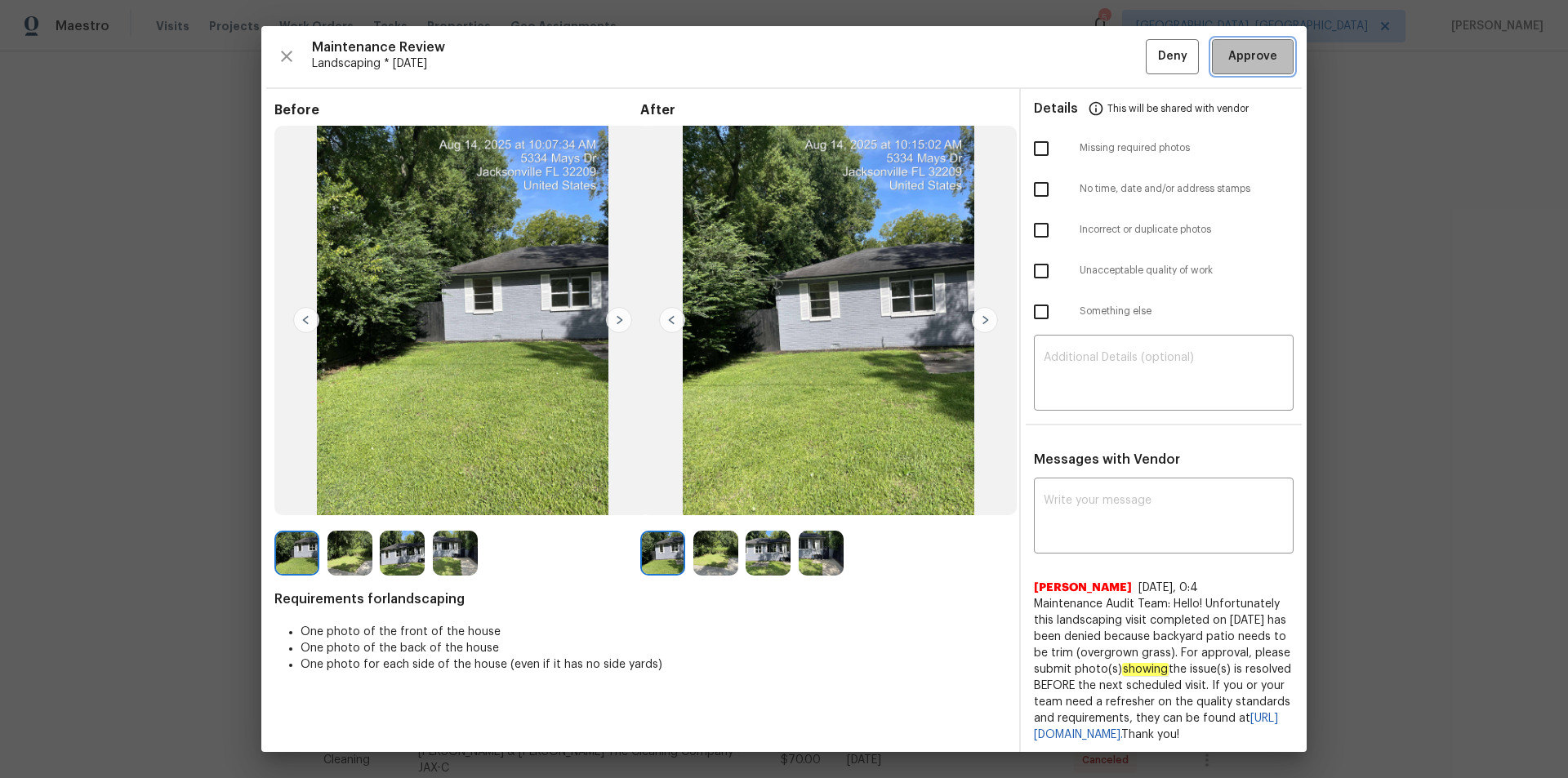
click at [1114, 56] on button "Approve" at bounding box center [1252, 56] width 82 height 35
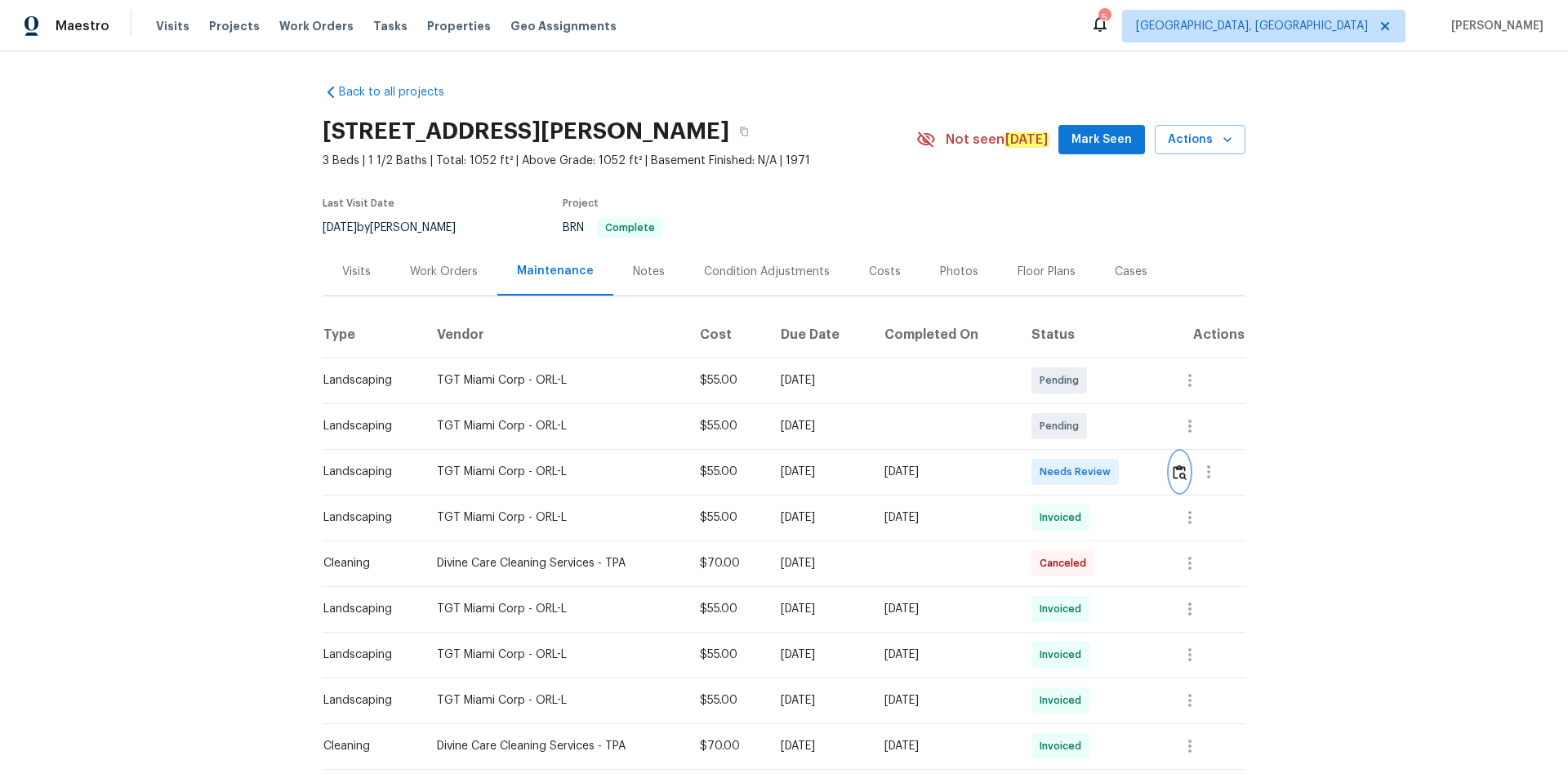
click at [1114, 474] on img "button" at bounding box center [1179, 472] width 14 height 16
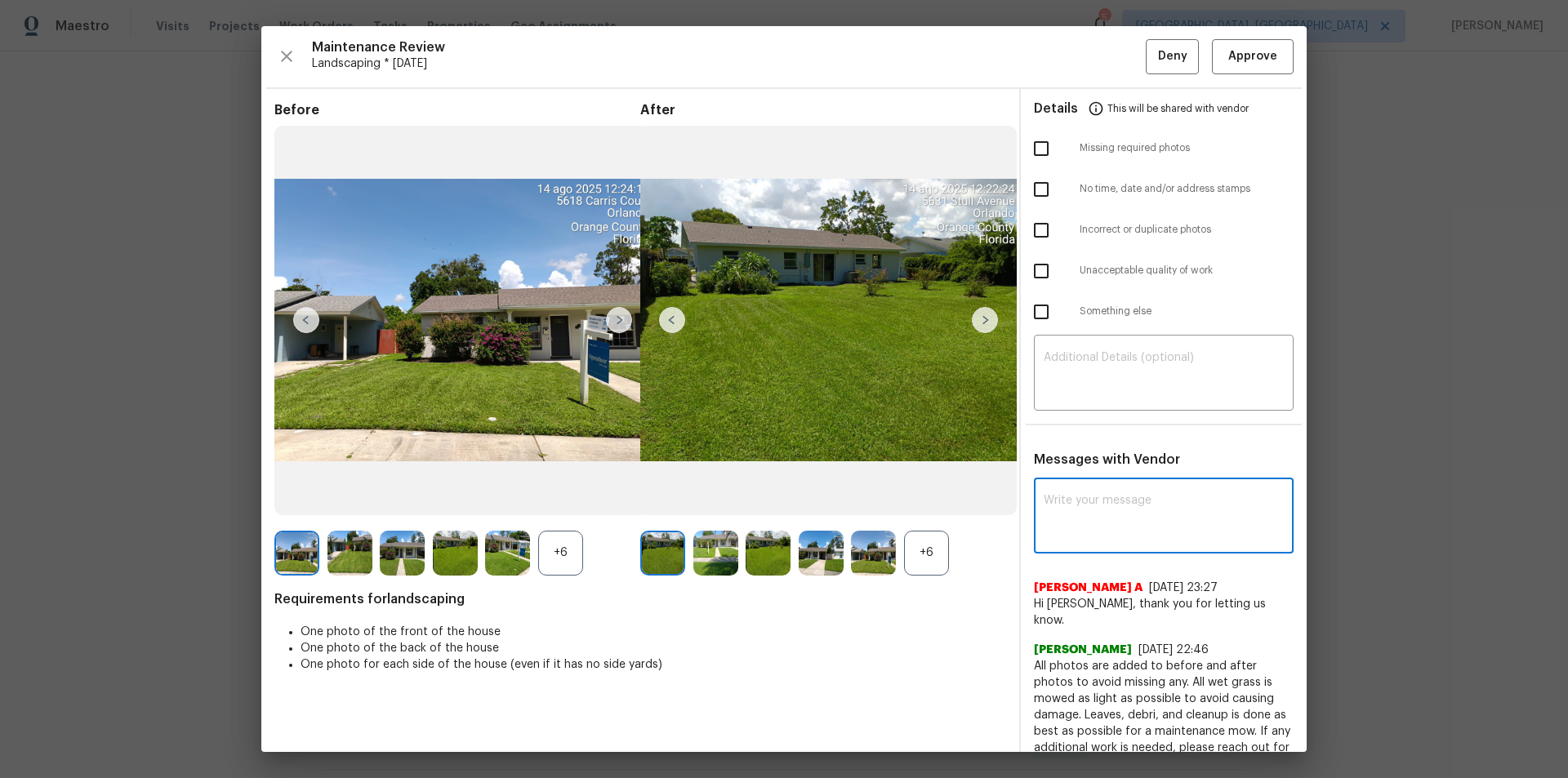
click at [1114, 518] on textarea at bounding box center [1163, 518] width 240 height 45
paste textarea "Maintenance Audit Team: Hello! After further review the visit has been approved…"
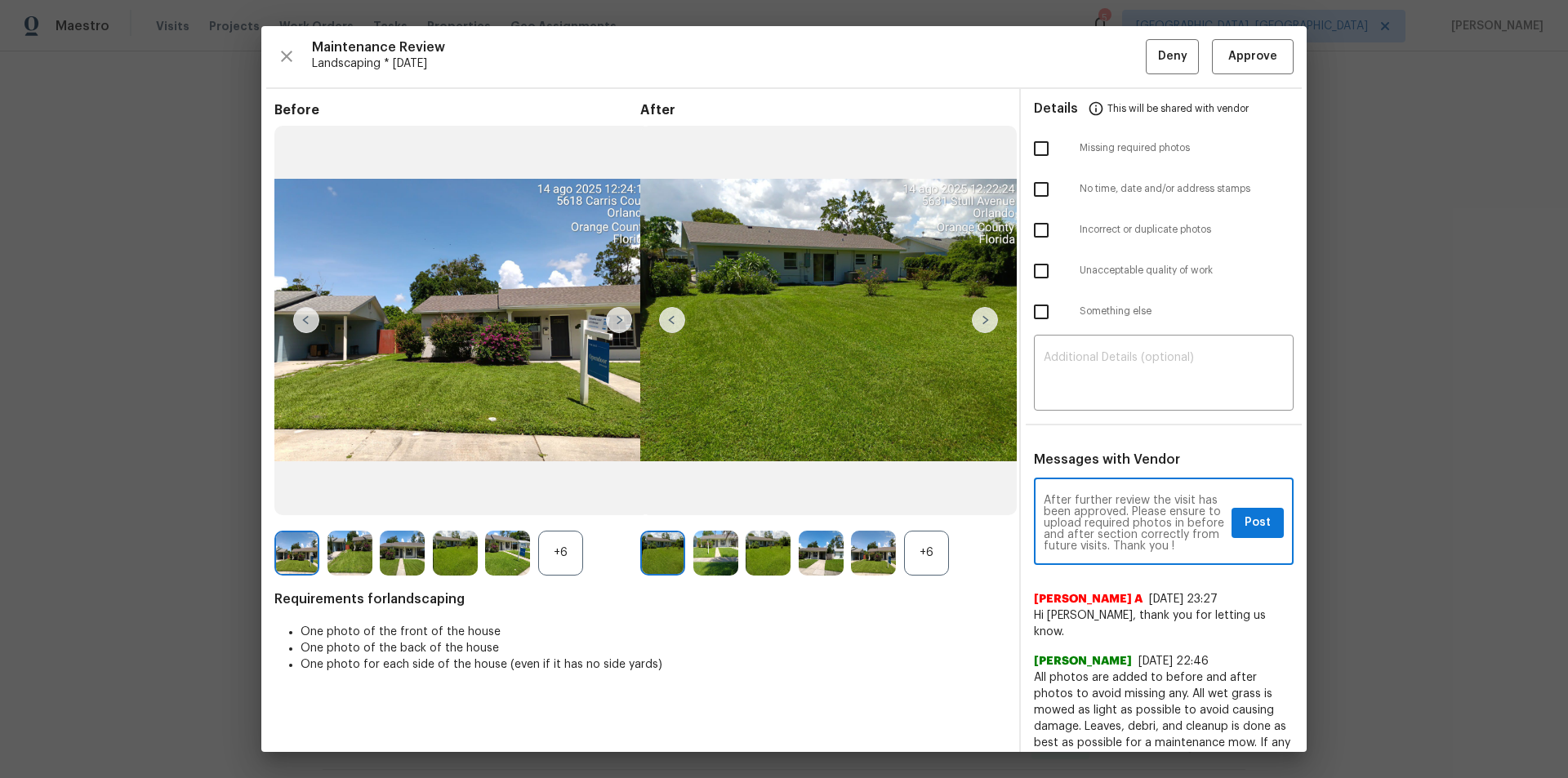
scroll to position [23, 0]
click at [1114, 523] on textarea "Maintenance Audit Team: Hello! After further review the visit has been approved…" at bounding box center [1133, 523] width 181 height 57
type textarea "Maintenance Audit Team: Hello! After further review the visit has been approved…"
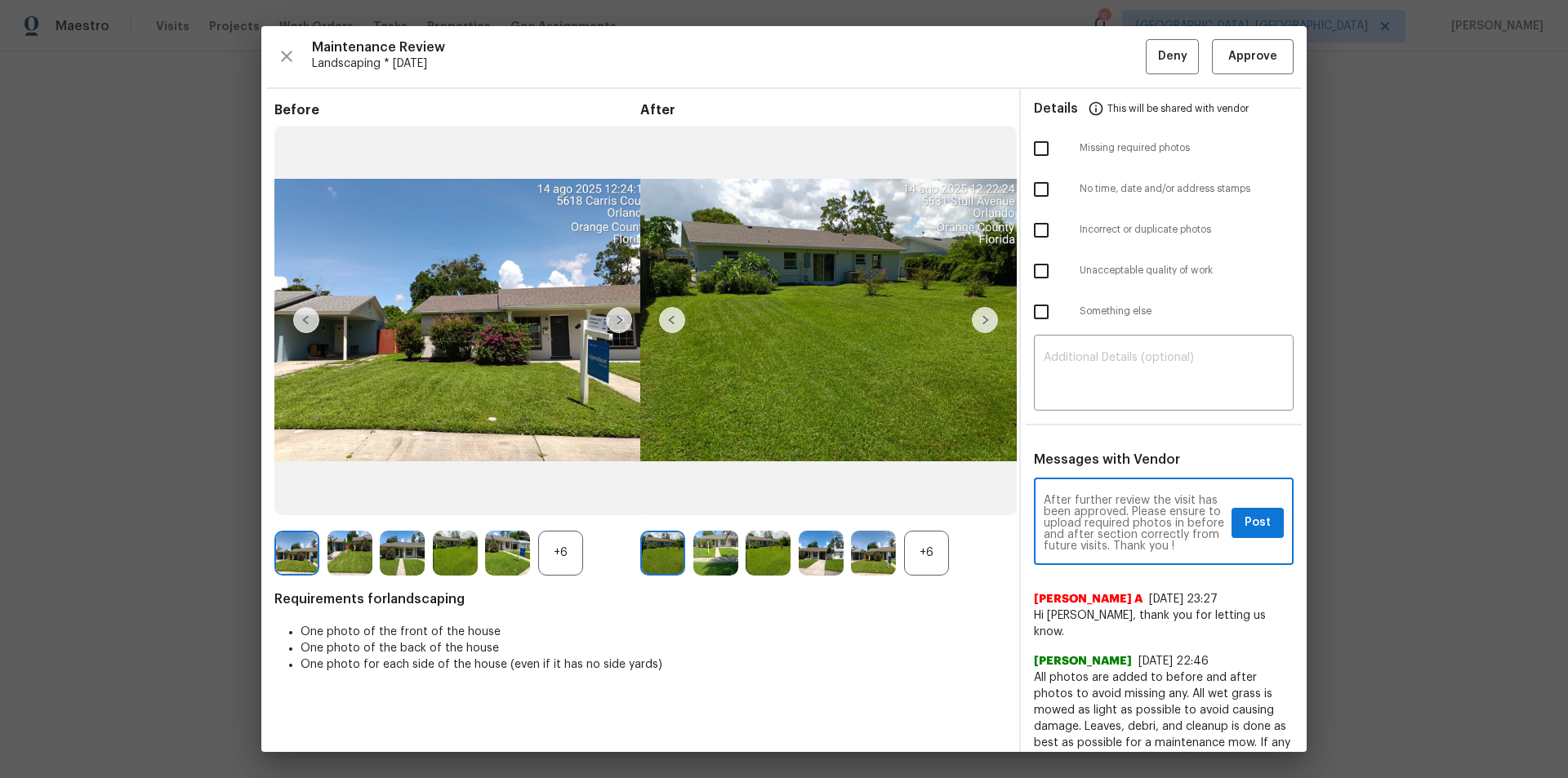
click at [1114, 499] on div "Maintenance Audit Team: Hello! After further review the visit has been approved…" at bounding box center [1164, 523] width 260 height 84
click at [1114, 519] on span "Post" at bounding box center [1257, 523] width 26 height 21
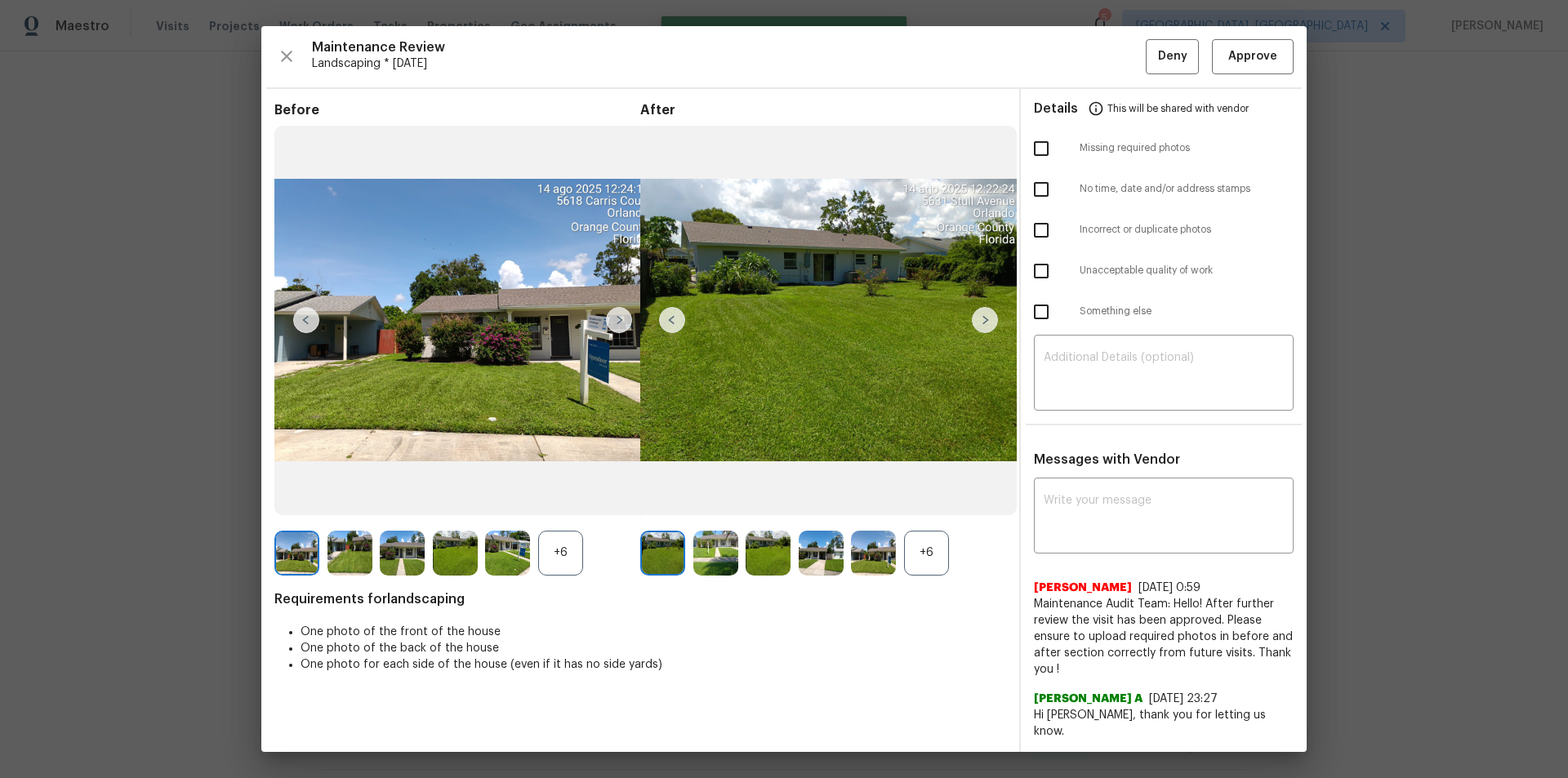
scroll to position [0, 0]
click at [1114, 44] on button "Approve" at bounding box center [1252, 56] width 82 height 35
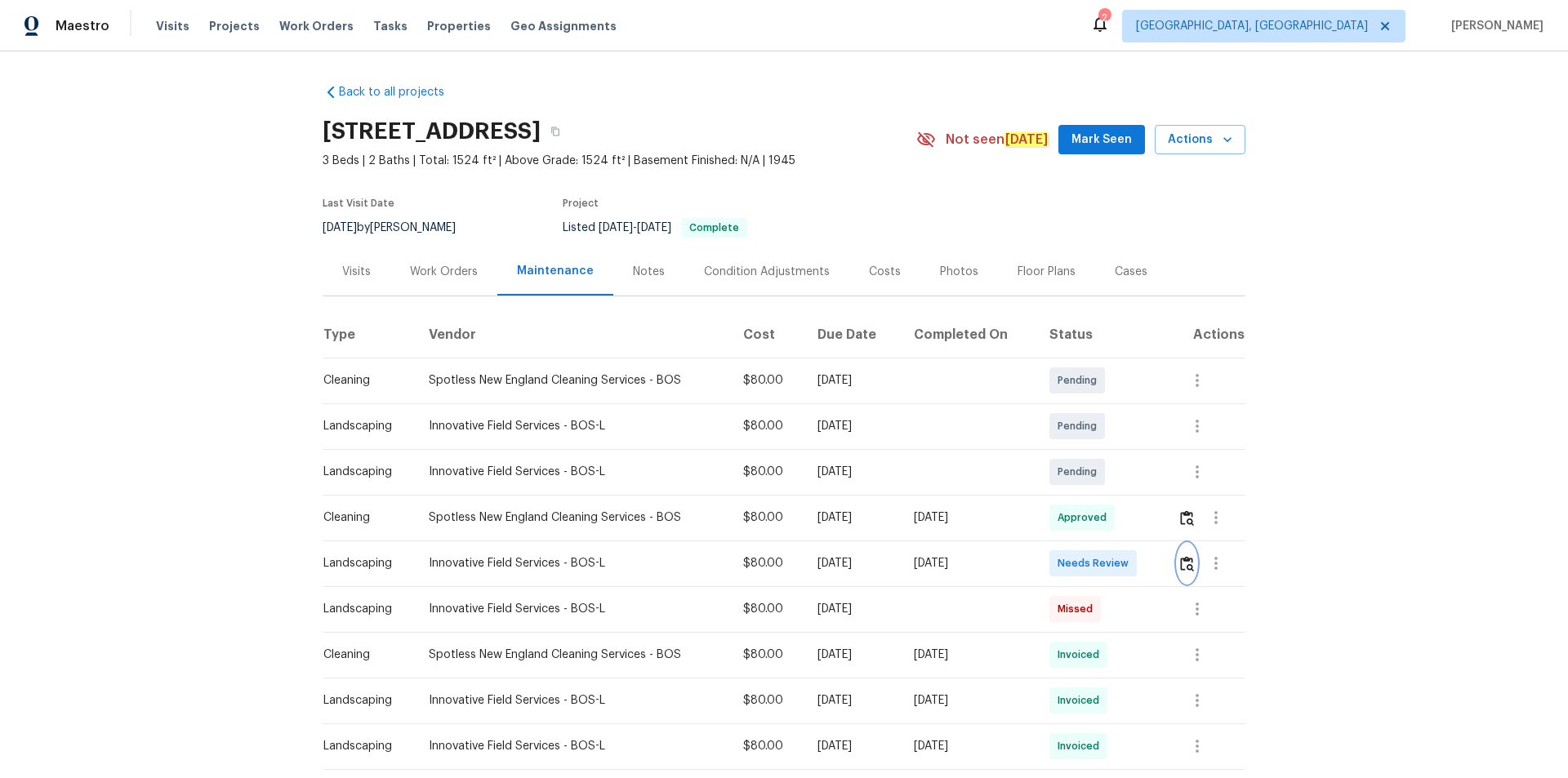
click at [1114, 523] on img "button" at bounding box center [1186, 564] width 14 height 16
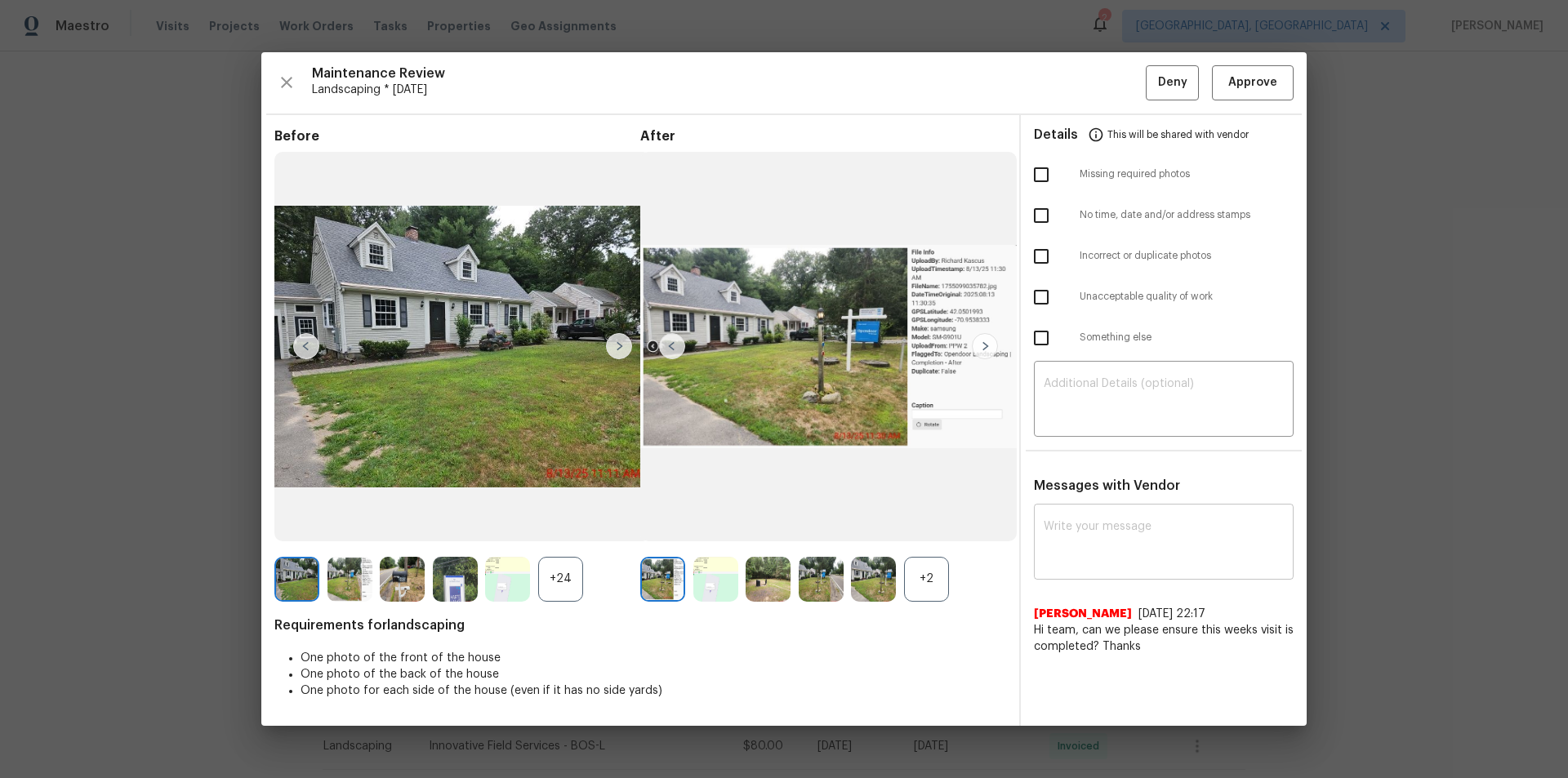
click at [1097, 510] on div "x ​" at bounding box center [1164, 543] width 260 height 72
click at [1103, 437] on div "Details This will be shared with vendor Missing required photos No time, date a…" at bounding box center [1164, 420] width 286 height 611
click at [1106, 391] on textarea at bounding box center [1163, 400] width 240 height 45
paste textarea "Maintenance Audit Team: Hello! Unfortunately, this landscaping visit completed …"
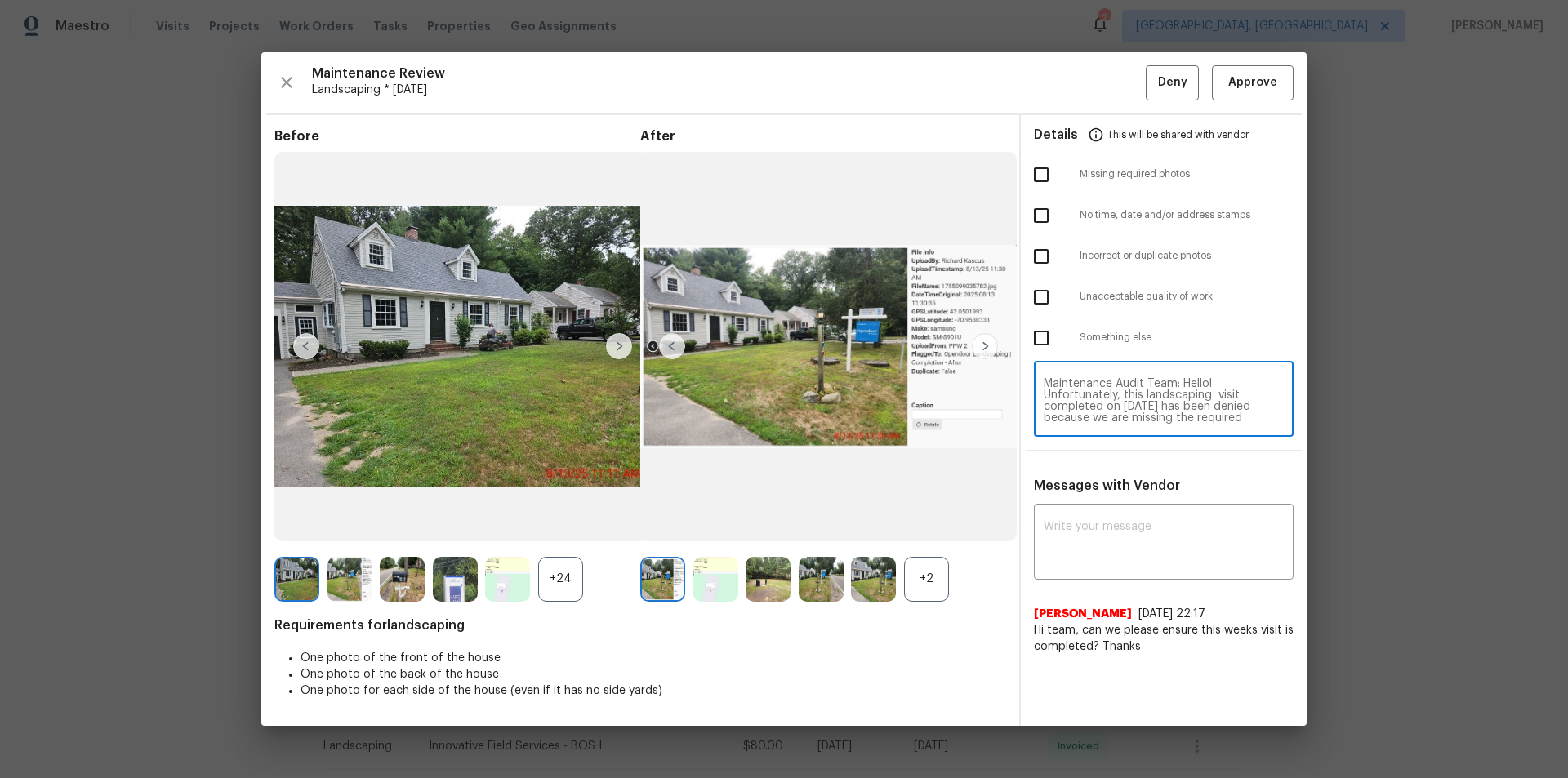
scroll to position [160, 0]
type textarea "Maintenance Audit Team: Hello! Unfortunately, this landscaping visit completed …"
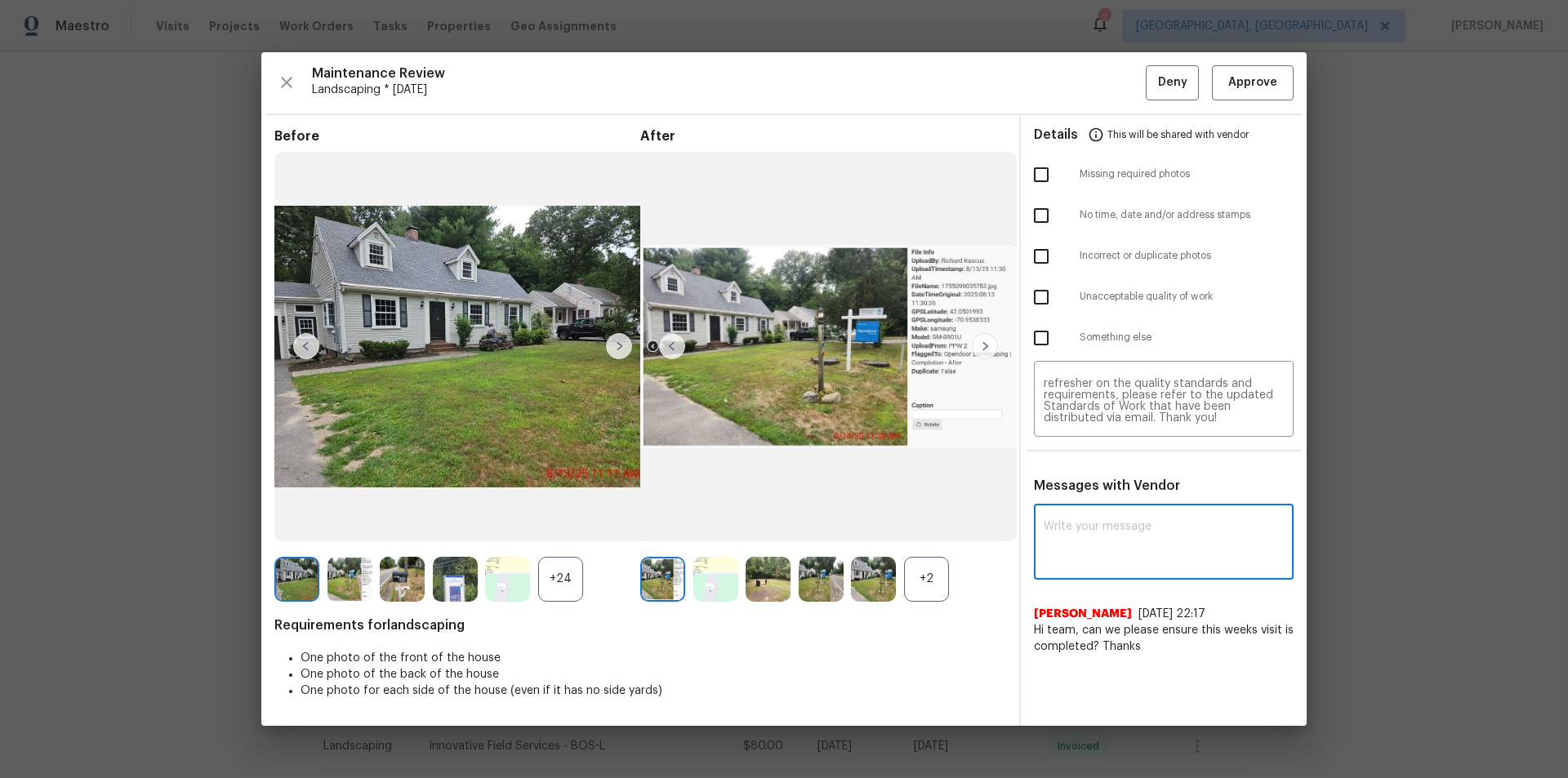
click at [1114, 523] on textarea at bounding box center [1163, 543] width 240 height 45
paste textarea "Maintenance Audit Team: Hello! Unfortunately, this landscaping visit completed …"
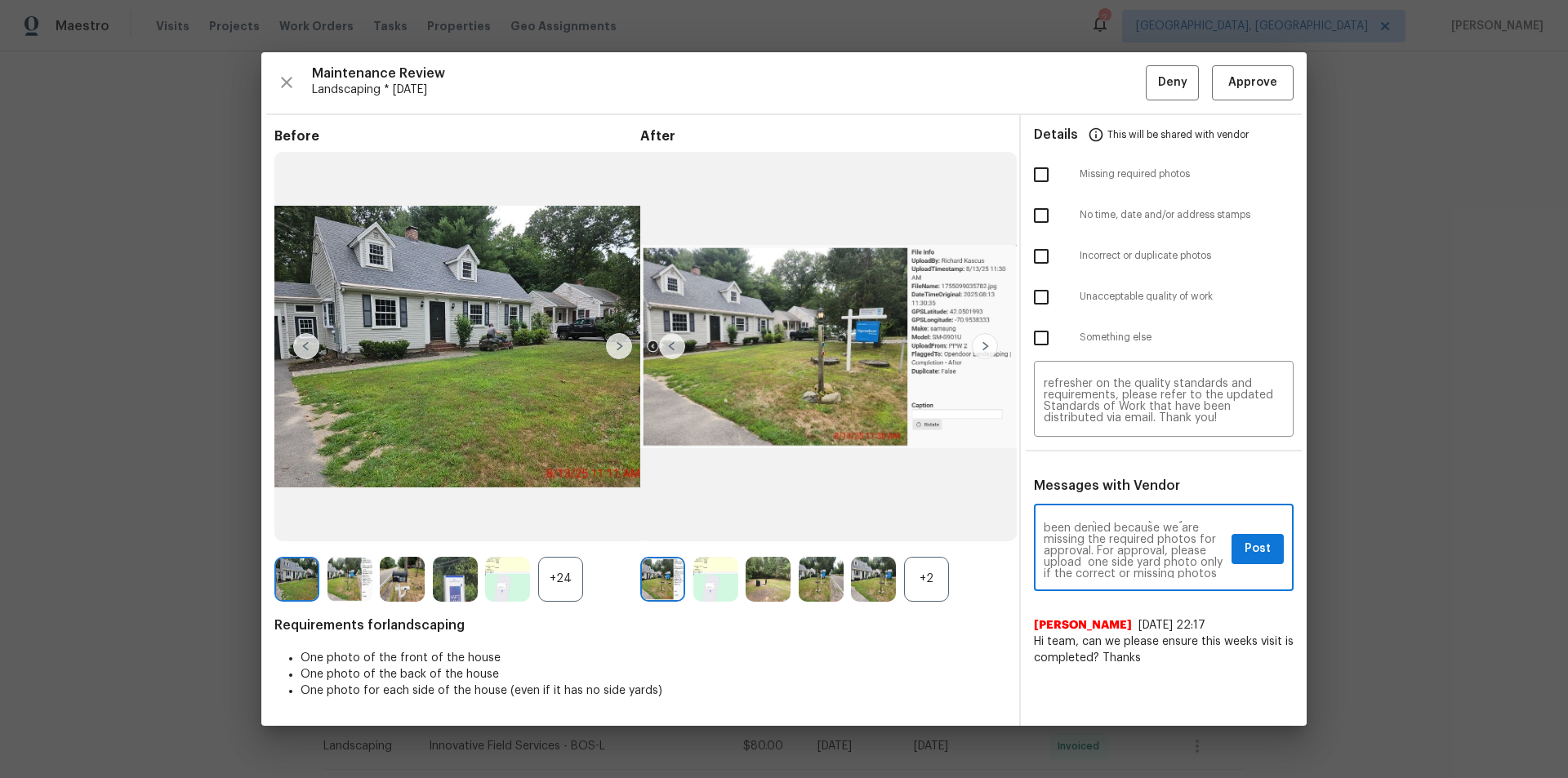
scroll to position [65, 0]
type textarea "Maintenance Audit Team: Hello! Unfortunately, this landscaping visit completed …"
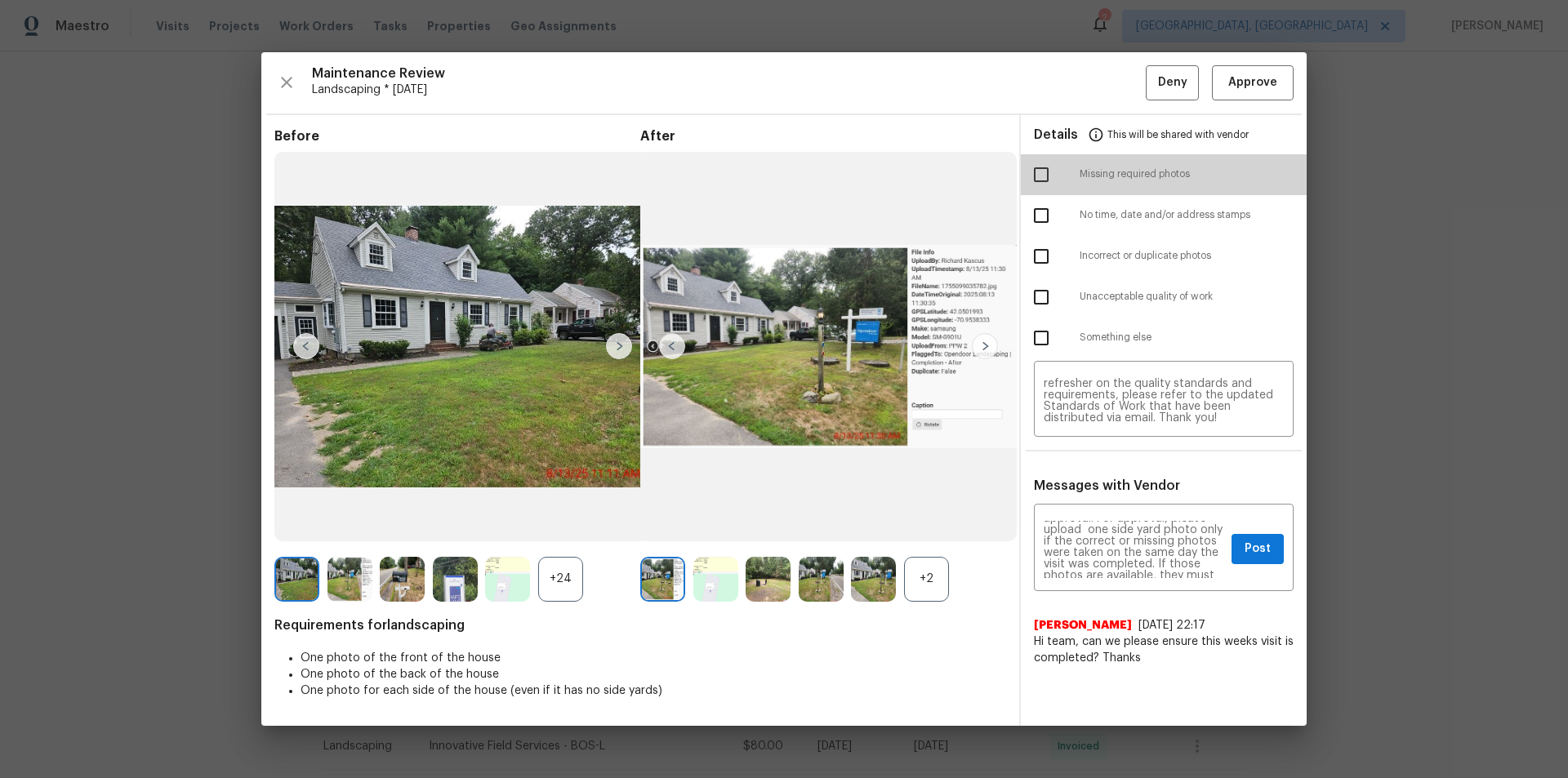
click at [1040, 180] on input "checkbox" at bounding box center [1041, 174] width 34 height 34
checkbox input "true"
click at [1114, 523] on span "Post" at bounding box center [1257, 549] width 26 height 21
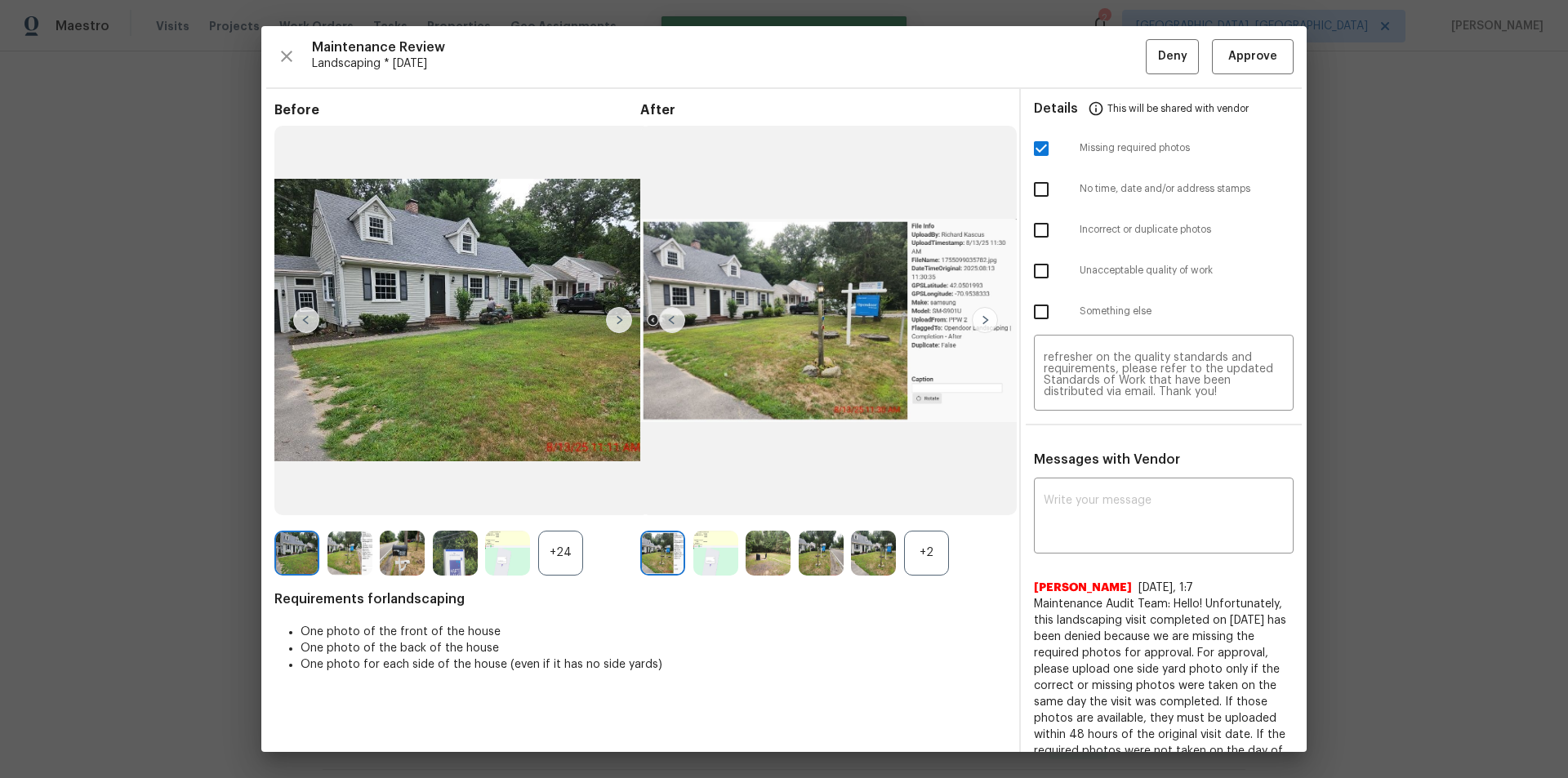
scroll to position [0, 0]
click at [1114, 55] on span "Deny" at bounding box center [1173, 56] width 30 height 21
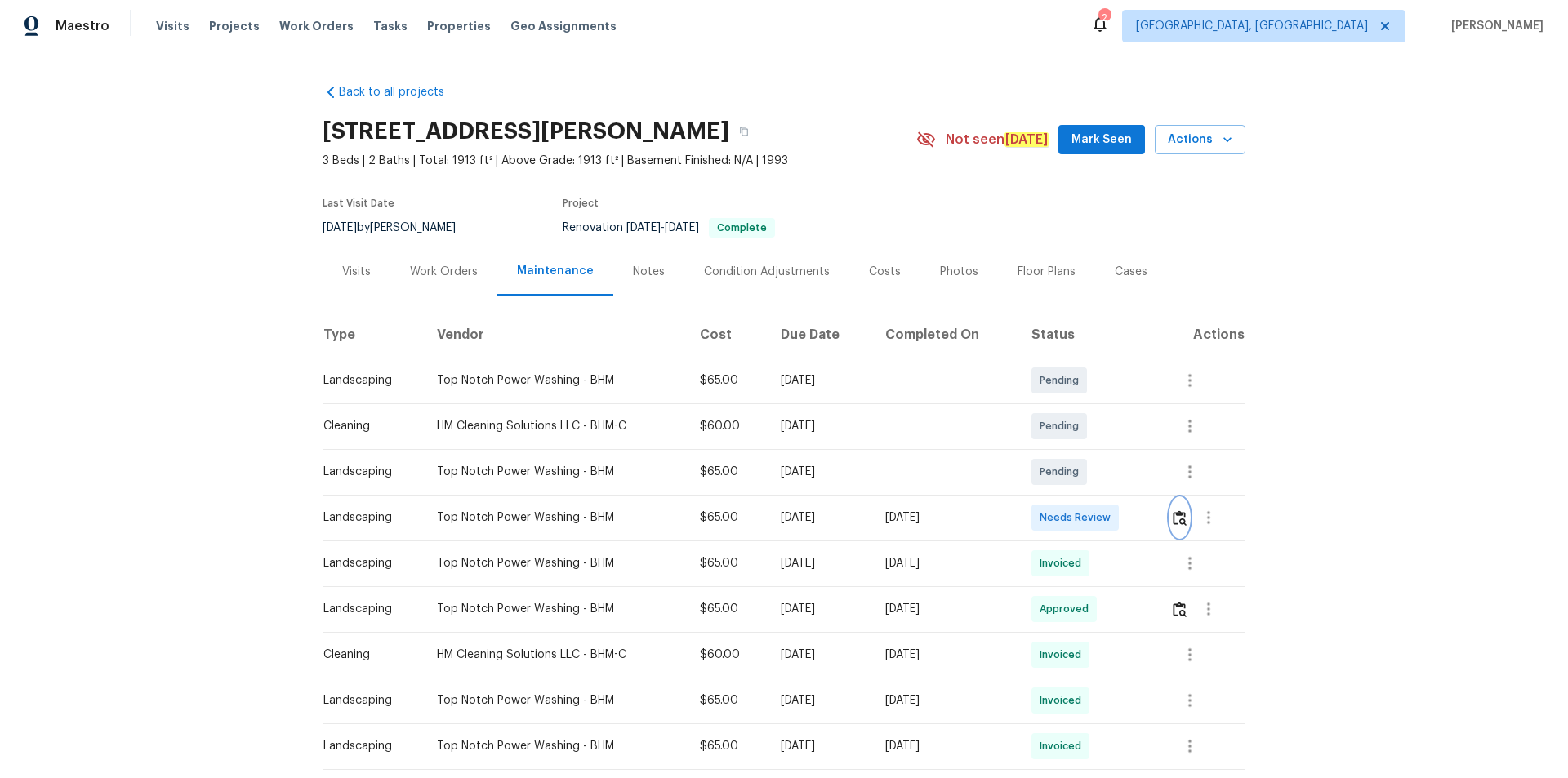
click at [1114, 517] on button "button" at bounding box center [1179, 518] width 19 height 39
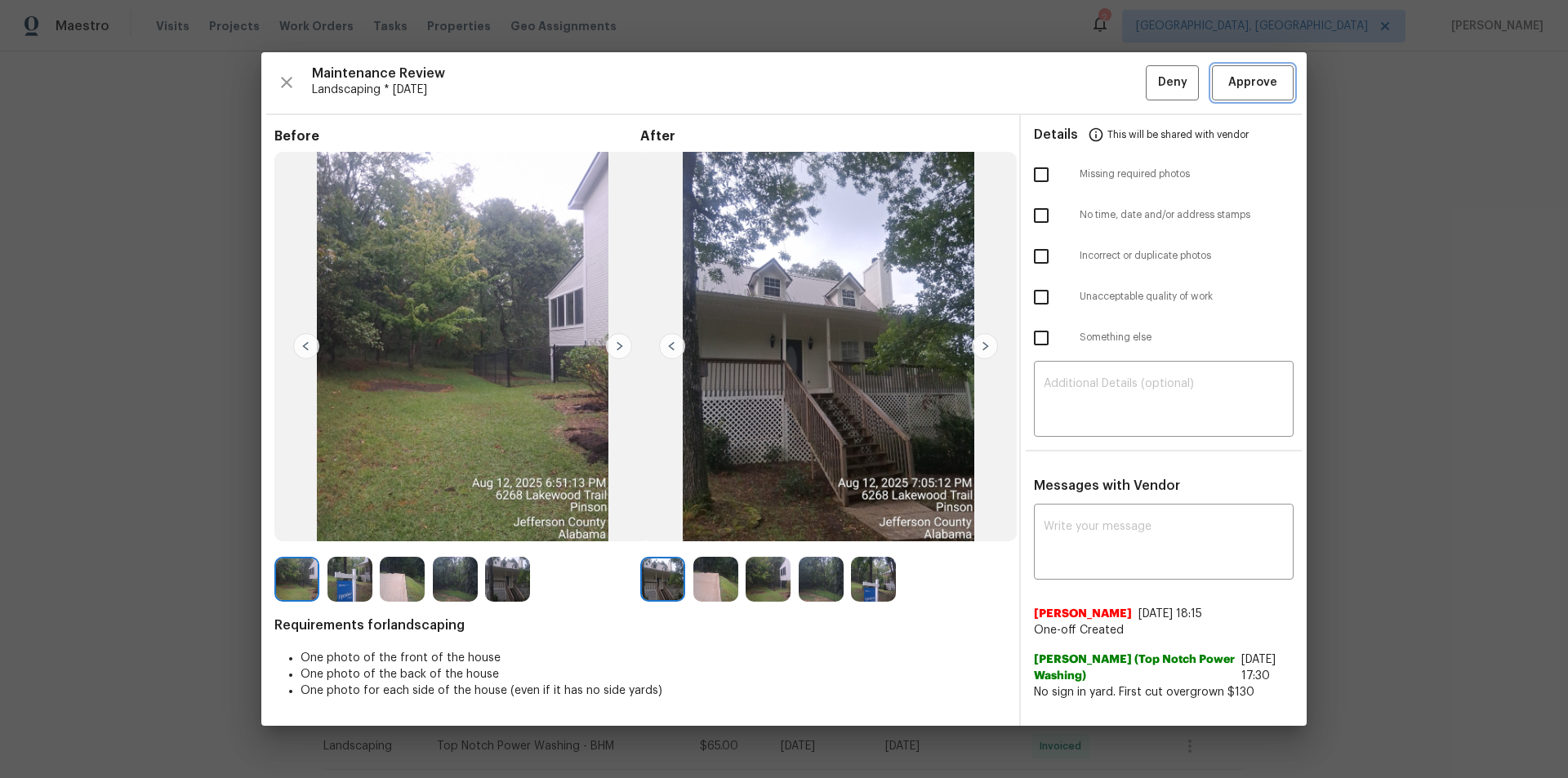
click at [1114, 93] on button "Approve" at bounding box center [1252, 83] width 82 height 35
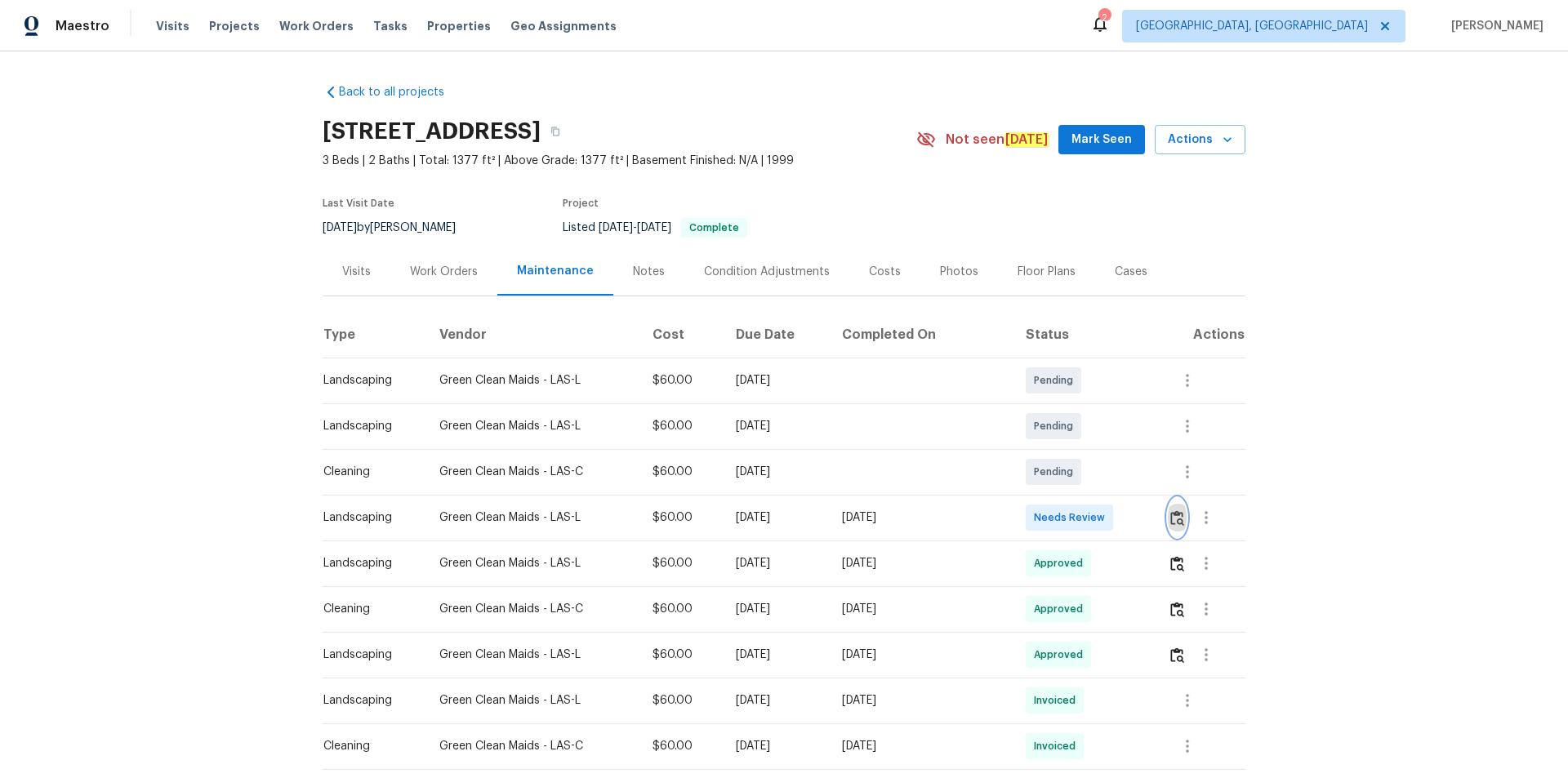
click at [1114, 514] on img "button" at bounding box center [1176, 518] width 14 height 16
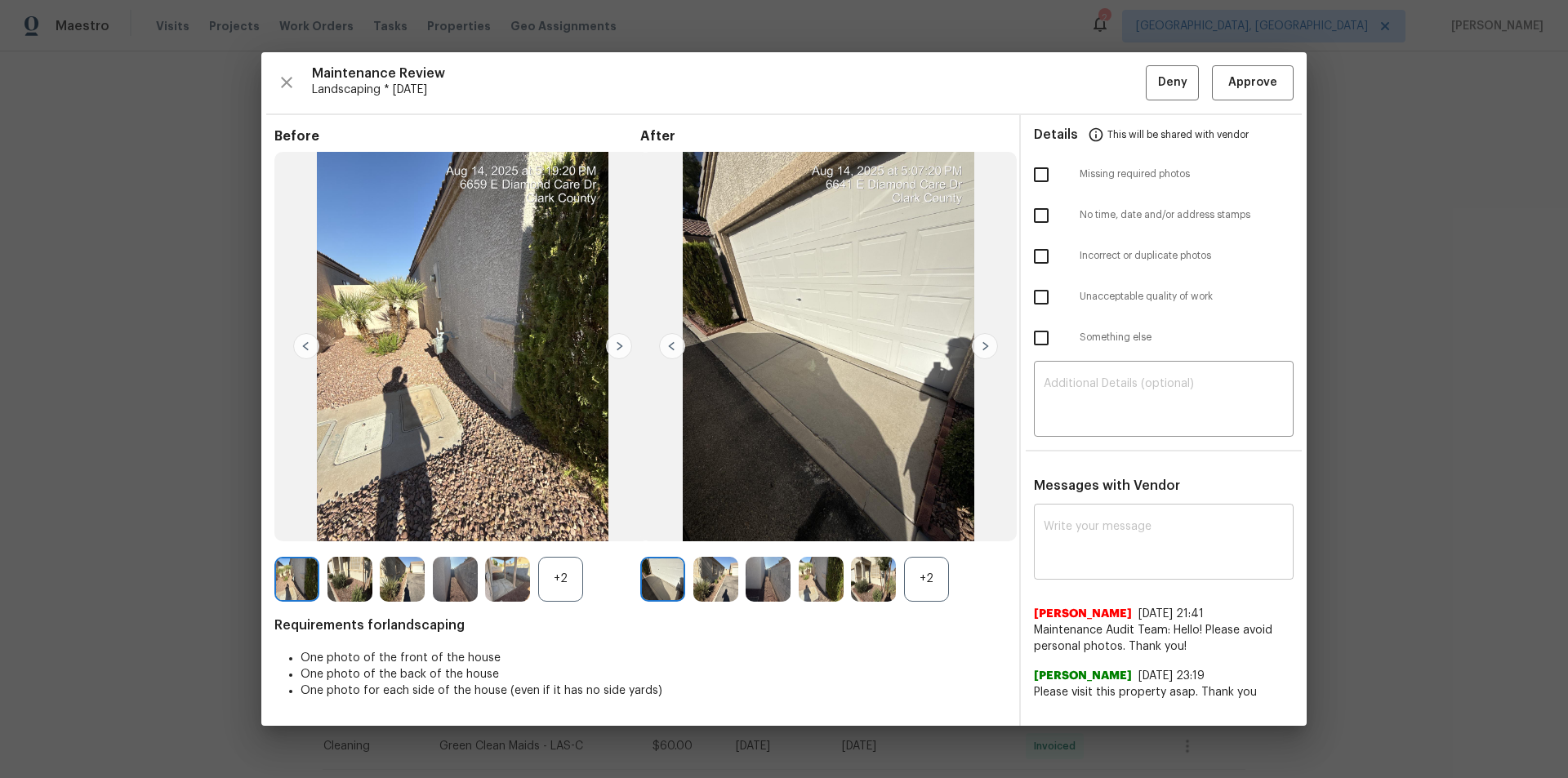
drag, startPoint x: 1135, startPoint y: 492, endPoint x: 1112, endPoint y: 551, distance: 63.3
click at [1114, 494] on div "Messages with Vendor x ​ Pavithra Thulasiraman 6/23/25, 21:41 Maintenance Audit…" at bounding box center [1164, 595] width 286 height 236
drag, startPoint x: 1117, startPoint y: 535, endPoint x: 1113, endPoint y: 551, distance: 16.5
click at [1114, 523] on textarea at bounding box center [1163, 543] width 240 height 45
paste textarea "https://admin.opendoor.com/admin/properties/10069061/4CP7V9ZXW3KGB/-/maintenance"
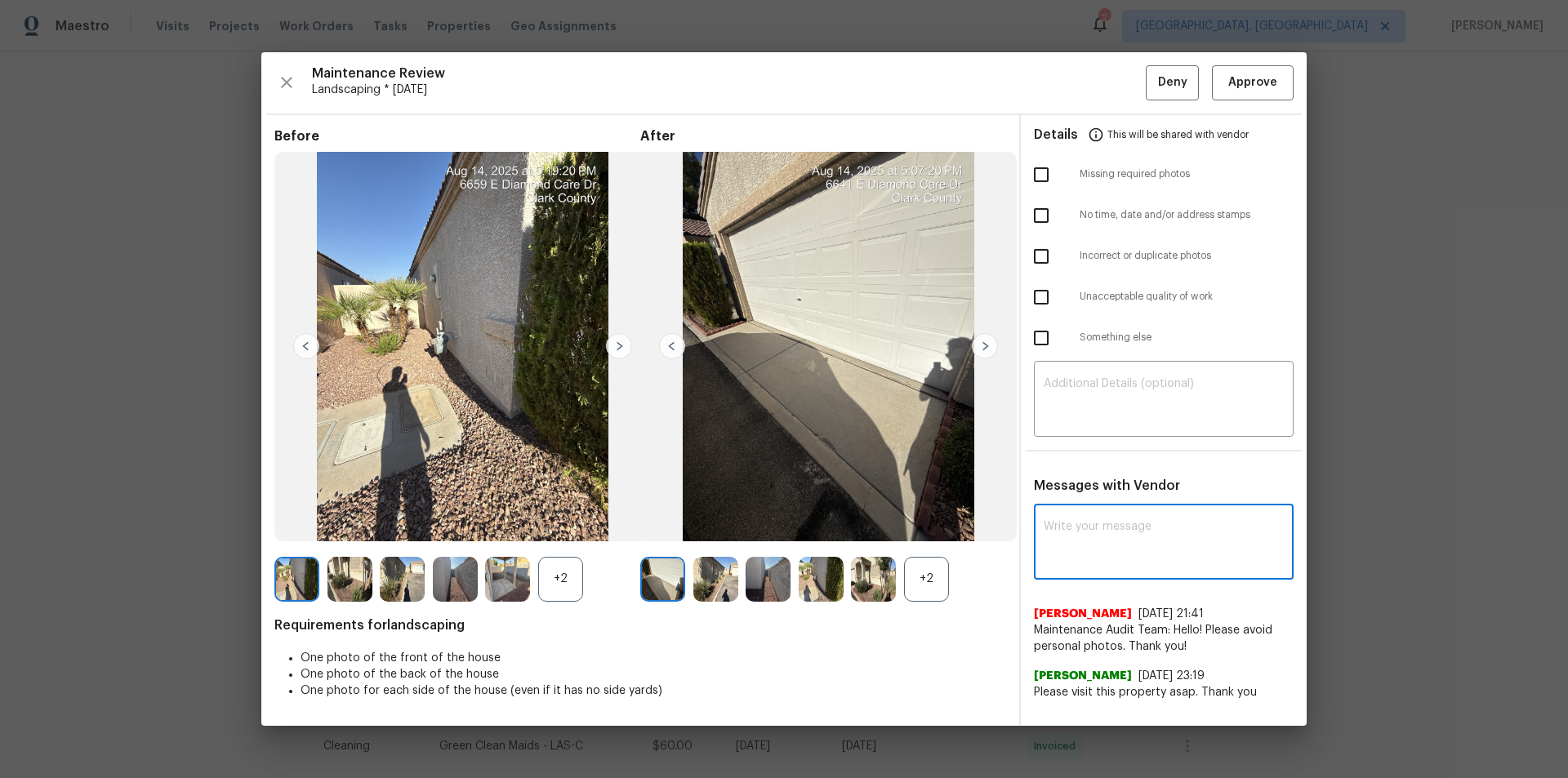
type textarea "https://admin.opendoor.com/admin/properties/10069061/4CP7V9ZXW3KGB/-/maintenance"
paste textarea "Maintenance Audit Team: Hello! After further review the visit has been approved…"
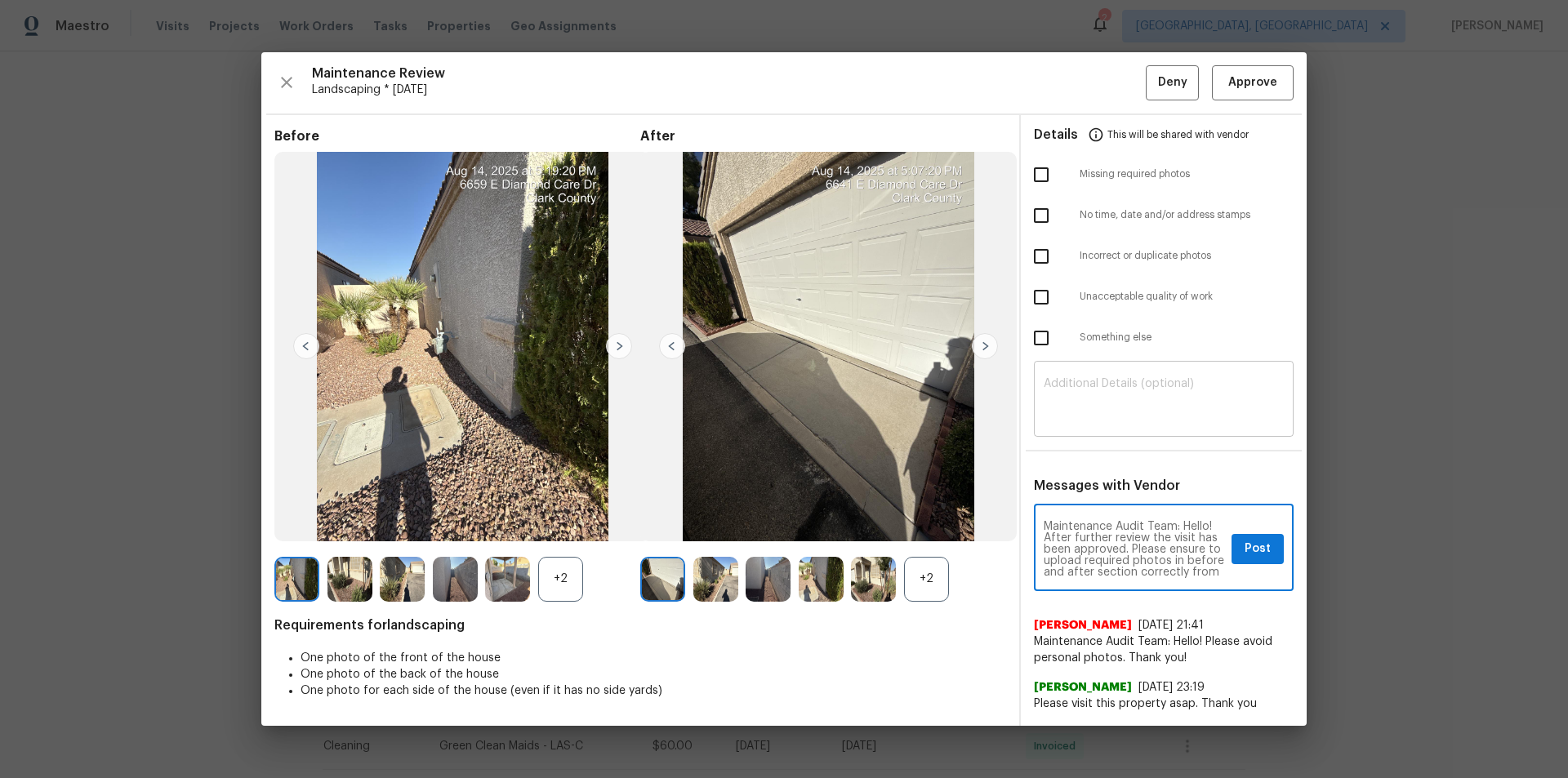
scroll to position [23, 0]
type textarea "Maintenance Audit Team: Hello! After further review the visit has been approved…"
click at [1114, 523] on span "Post" at bounding box center [1257, 549] width 26 height 21
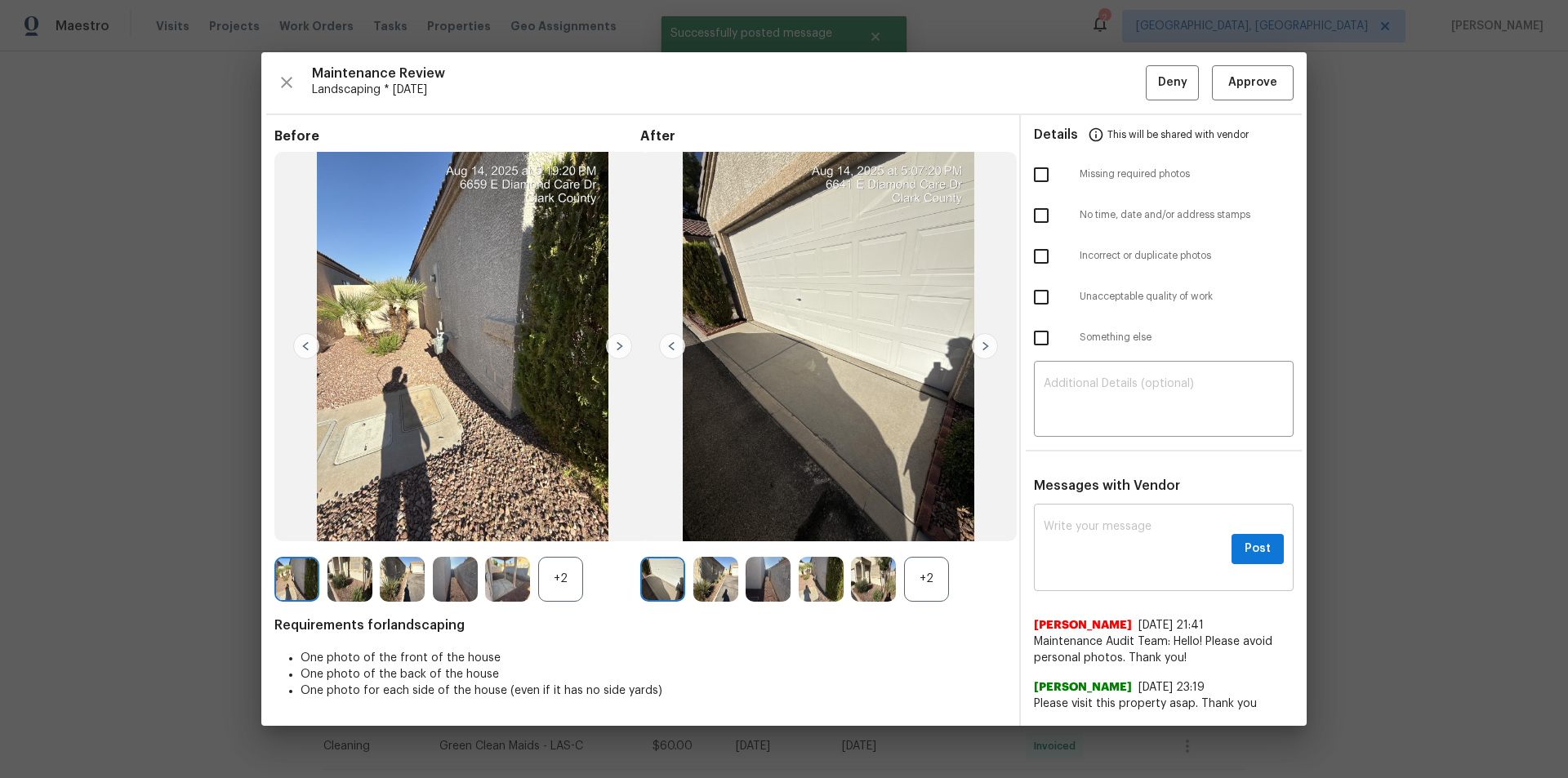
scroll to position [0, 0]
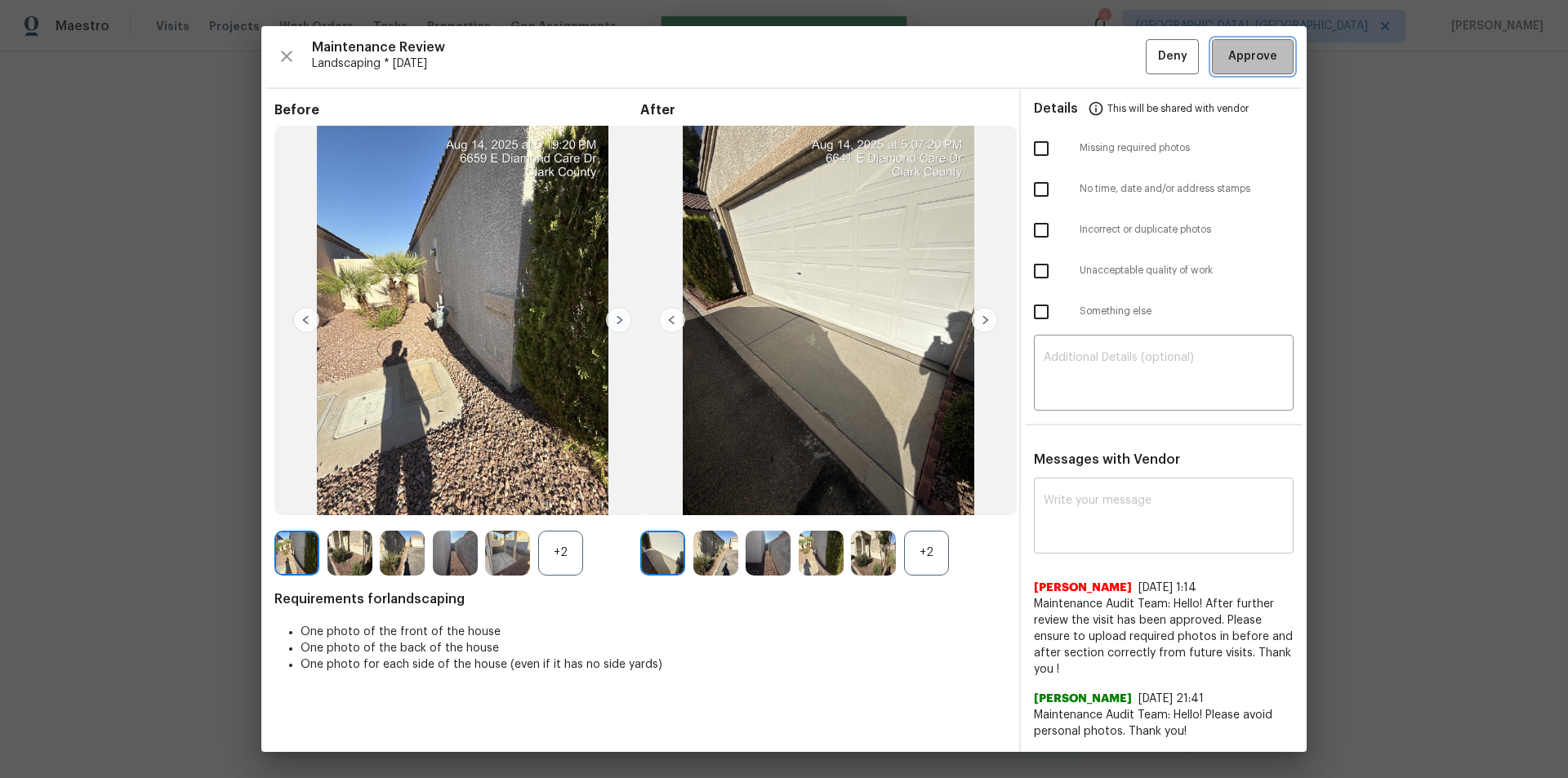
click at [1114, 54] on span "Approve" at bounding box center [1252, 56] width 49 height 21
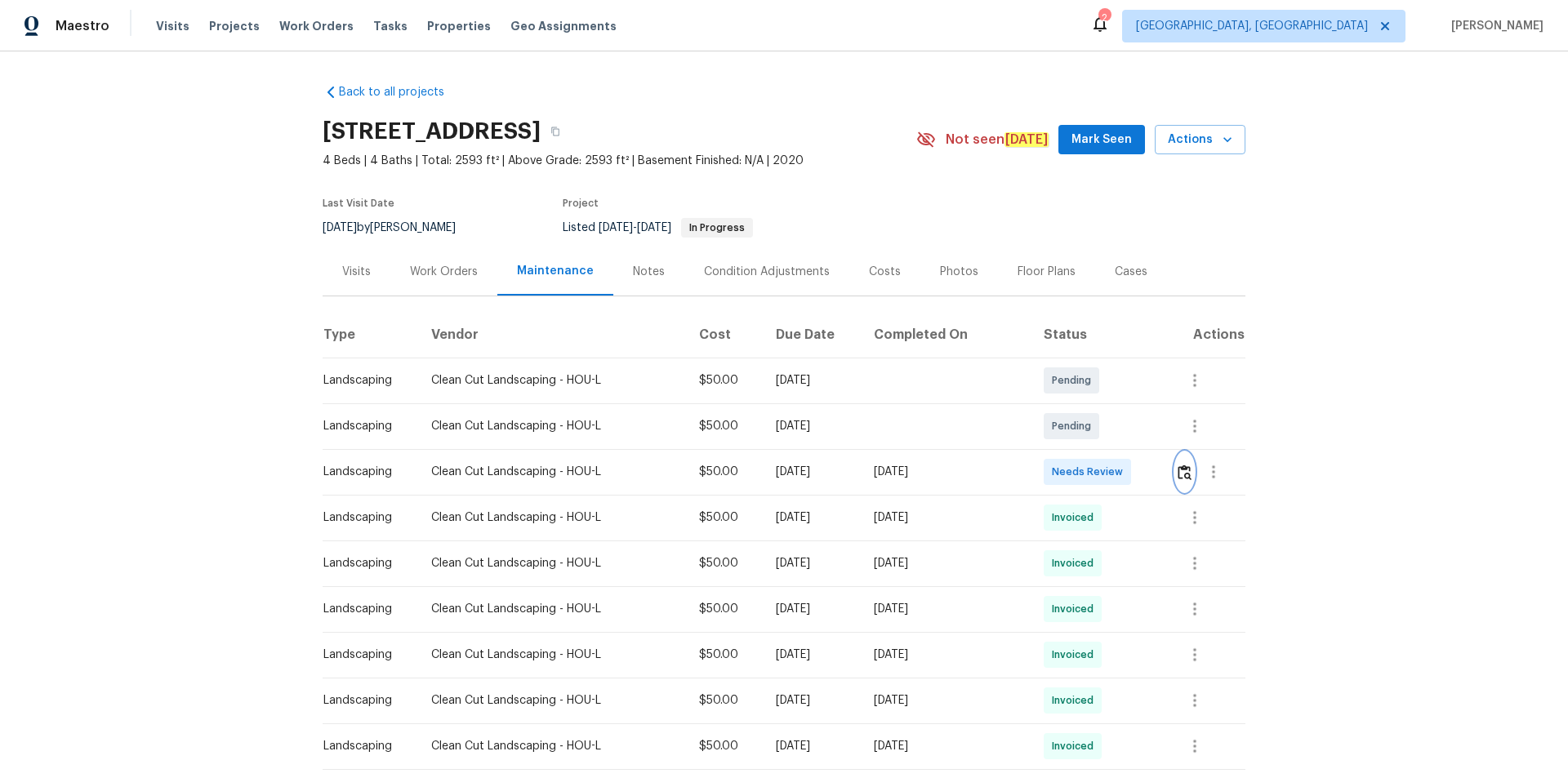
click at [1114, 468] on img "button" at bounding box center [1184, 472] width 14 height 16
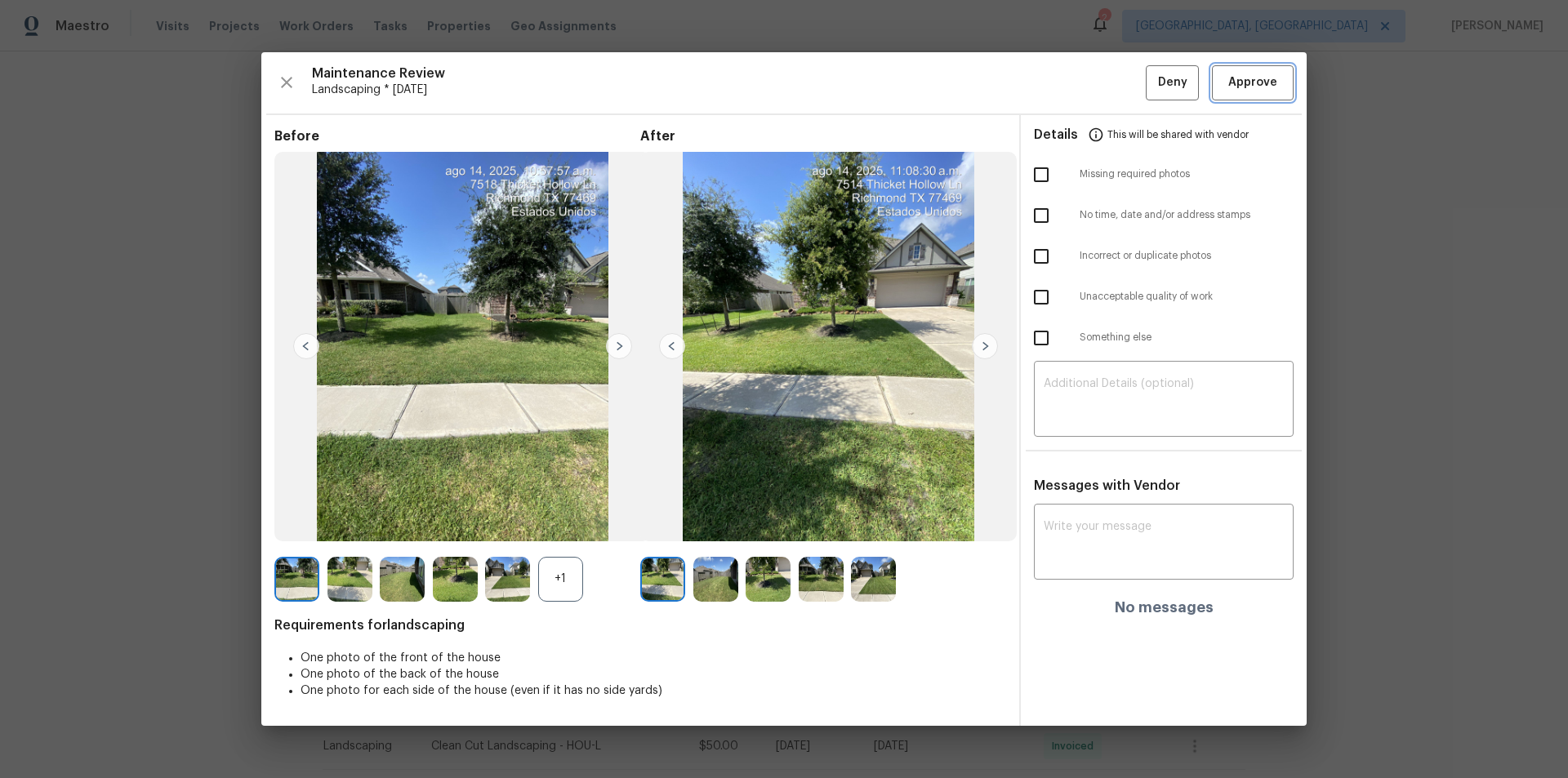
click at [1114, 87] on span "Approve" at bounding box center [1252, 83] width 49 height 21
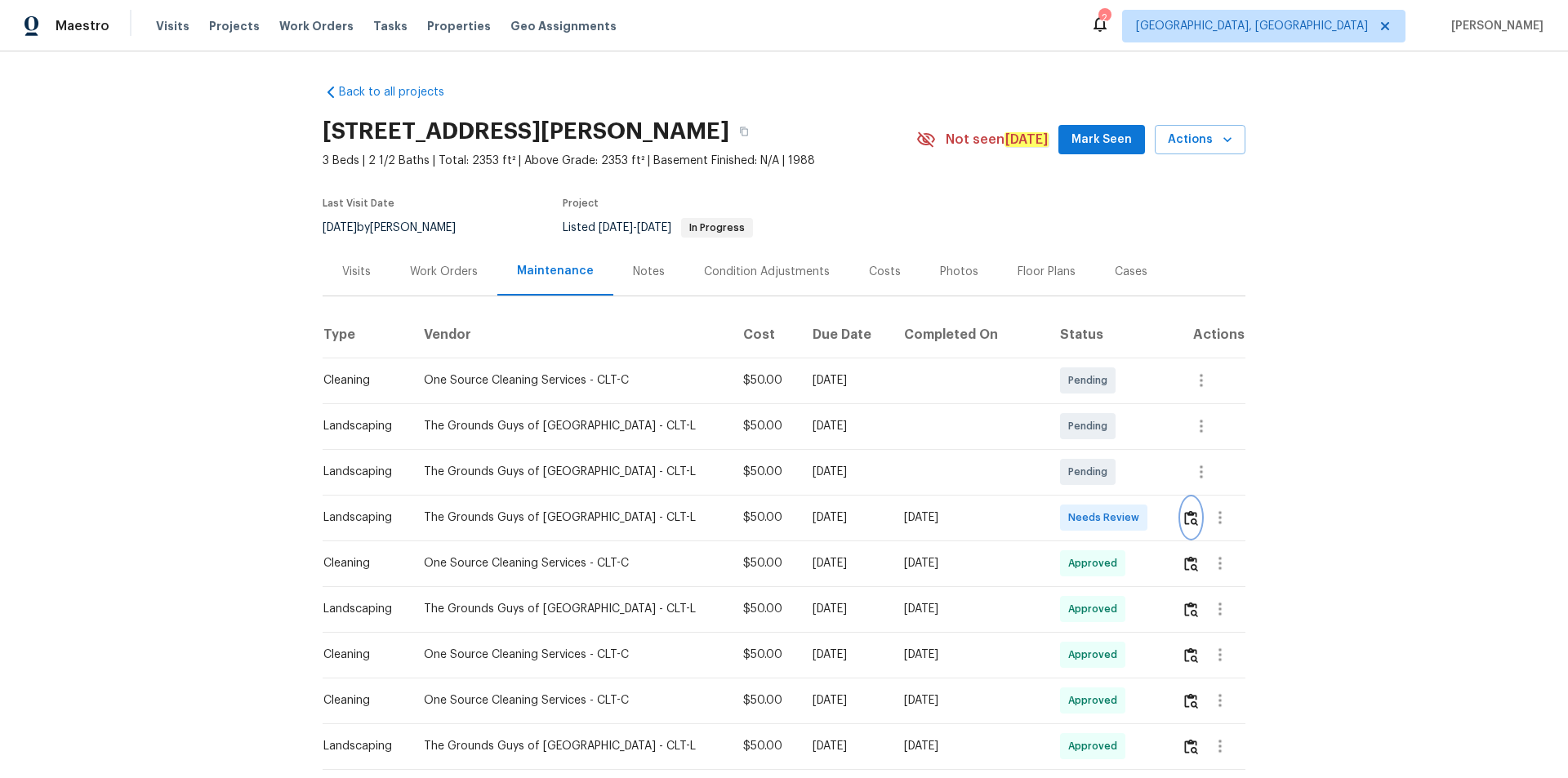
click at [1114, 510] on img "button" at bounding box center [1190, 518] width 14 height 16
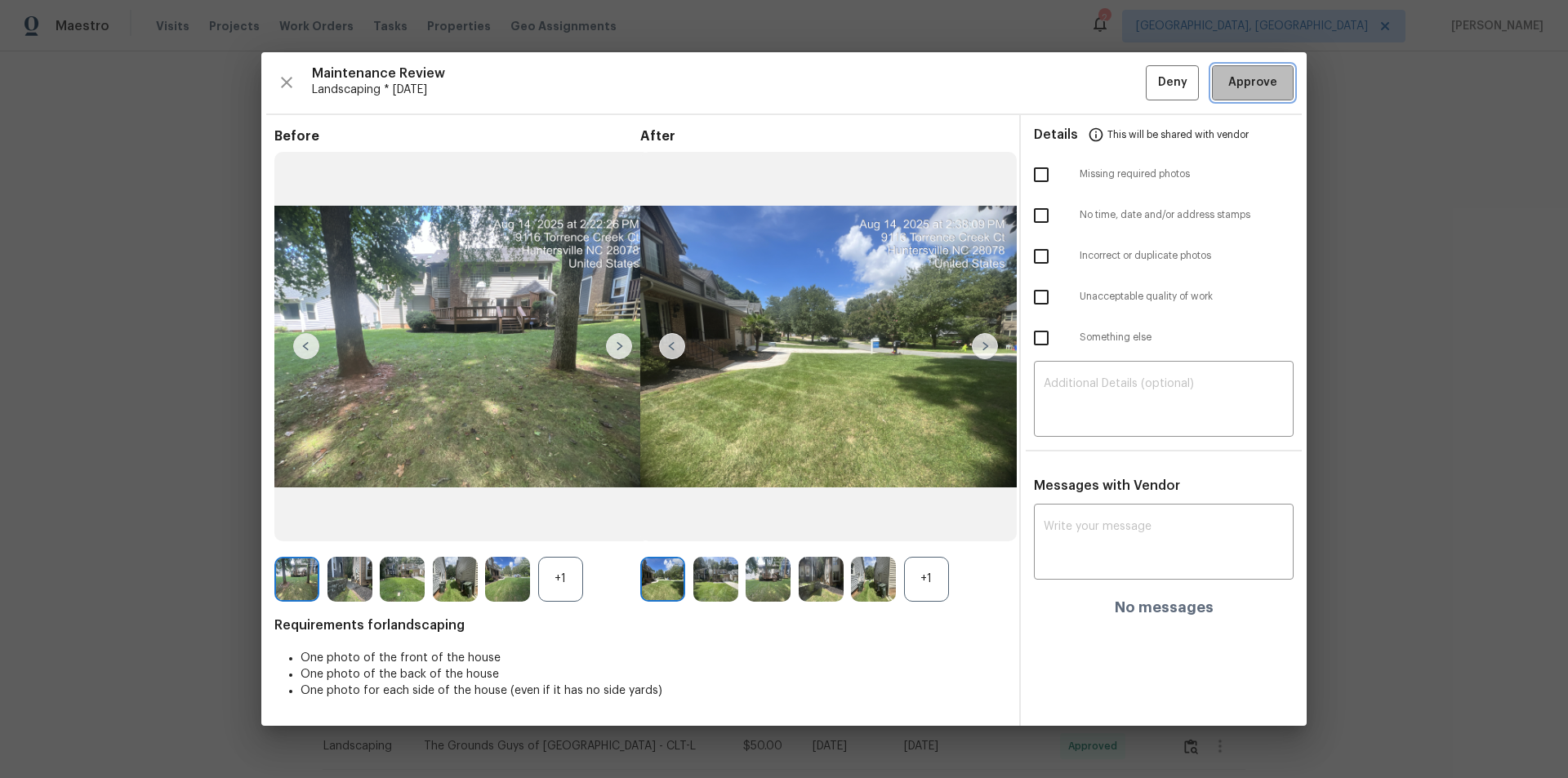
drag, startPoint x: 1282, startPoint y: 77, endPoint x: 1274, endPoint y: 272, distance: 195.2
click at [1114, 77] on button "Approve" at bounding box center [1252, 83] width 82 height 35
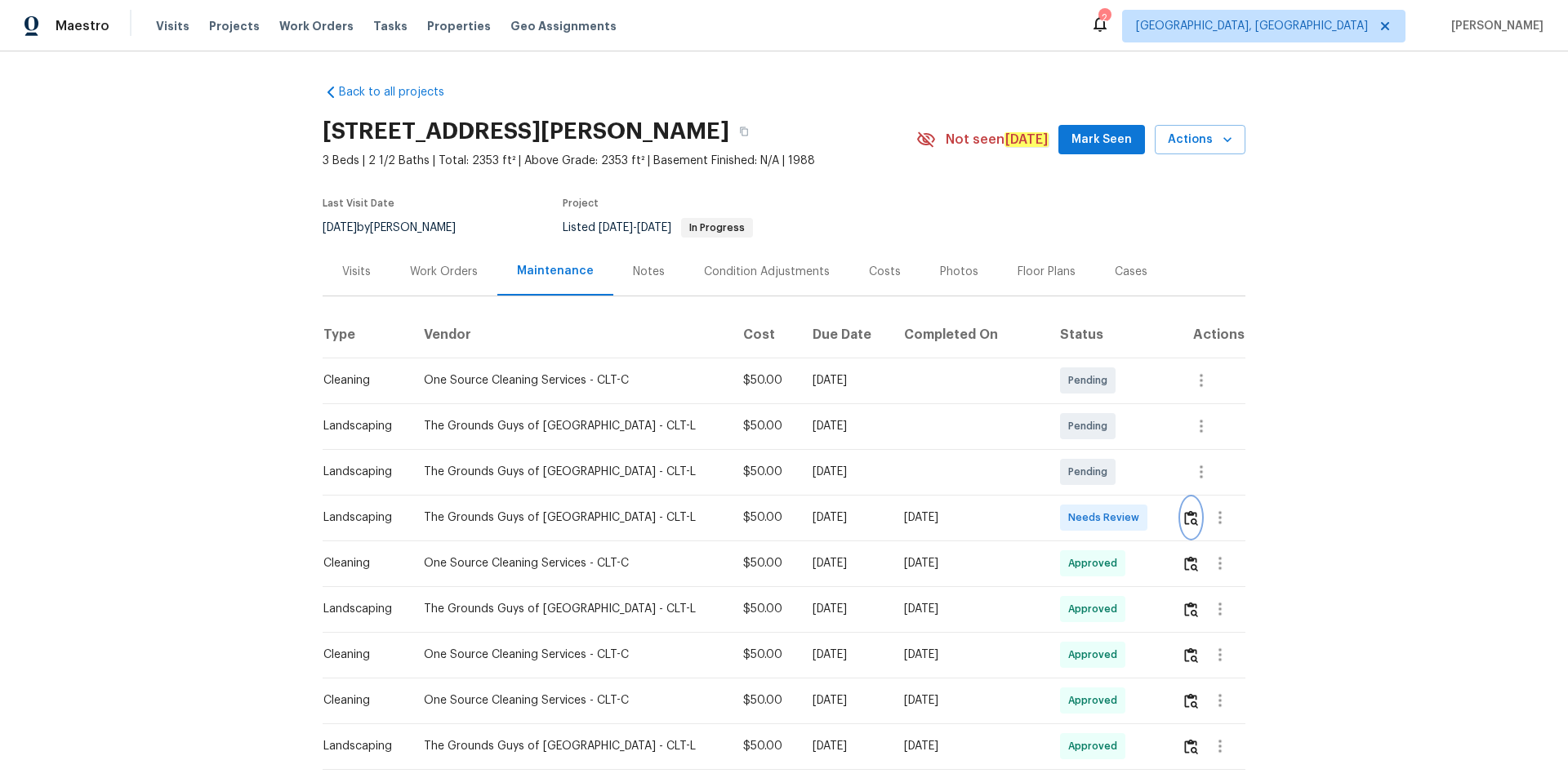
click at [1114, 515] on img "button" at bounding box center [1190, 518] width 14 height 16
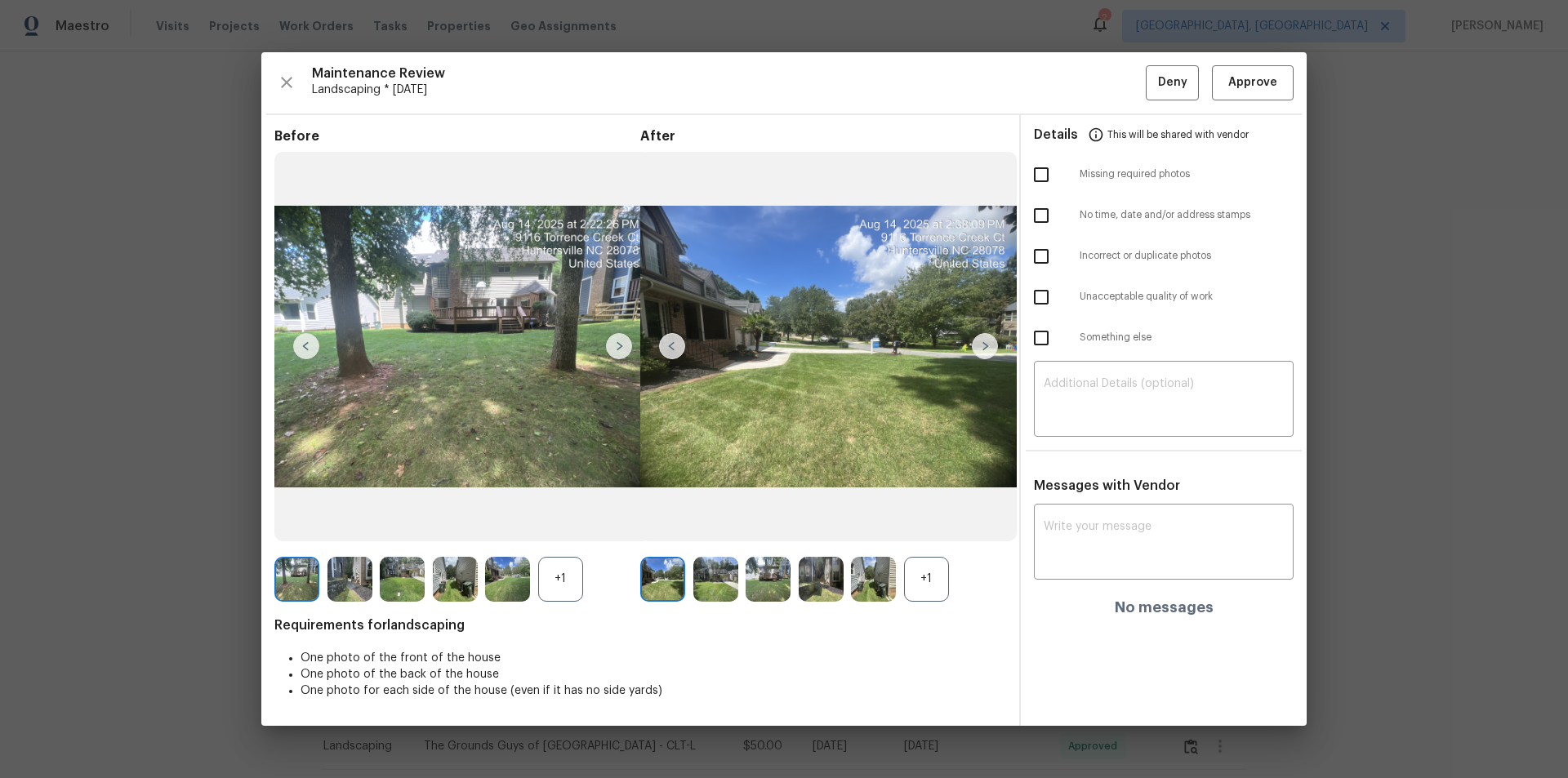
click at [1114, 109] on div "Maintenance Review Landscaping * [DATE] Deny Approve Before +1 After +1 Require…" at bounding box center [784, 389] width 1045 height 674
click at [1114, 57] on div "Maintenance Review Landscaping * [DATE] Deny Approve Before +1 After +1 Require…" at bounding box center [784, 389] width 1045 height 674
click at [1114, 88] on span "Approve" at bounding box center [1252, 83] width 49 height 21
click at [1114, 76] on span "Approve" at bounding box center [1252, 83] width 49 height 21
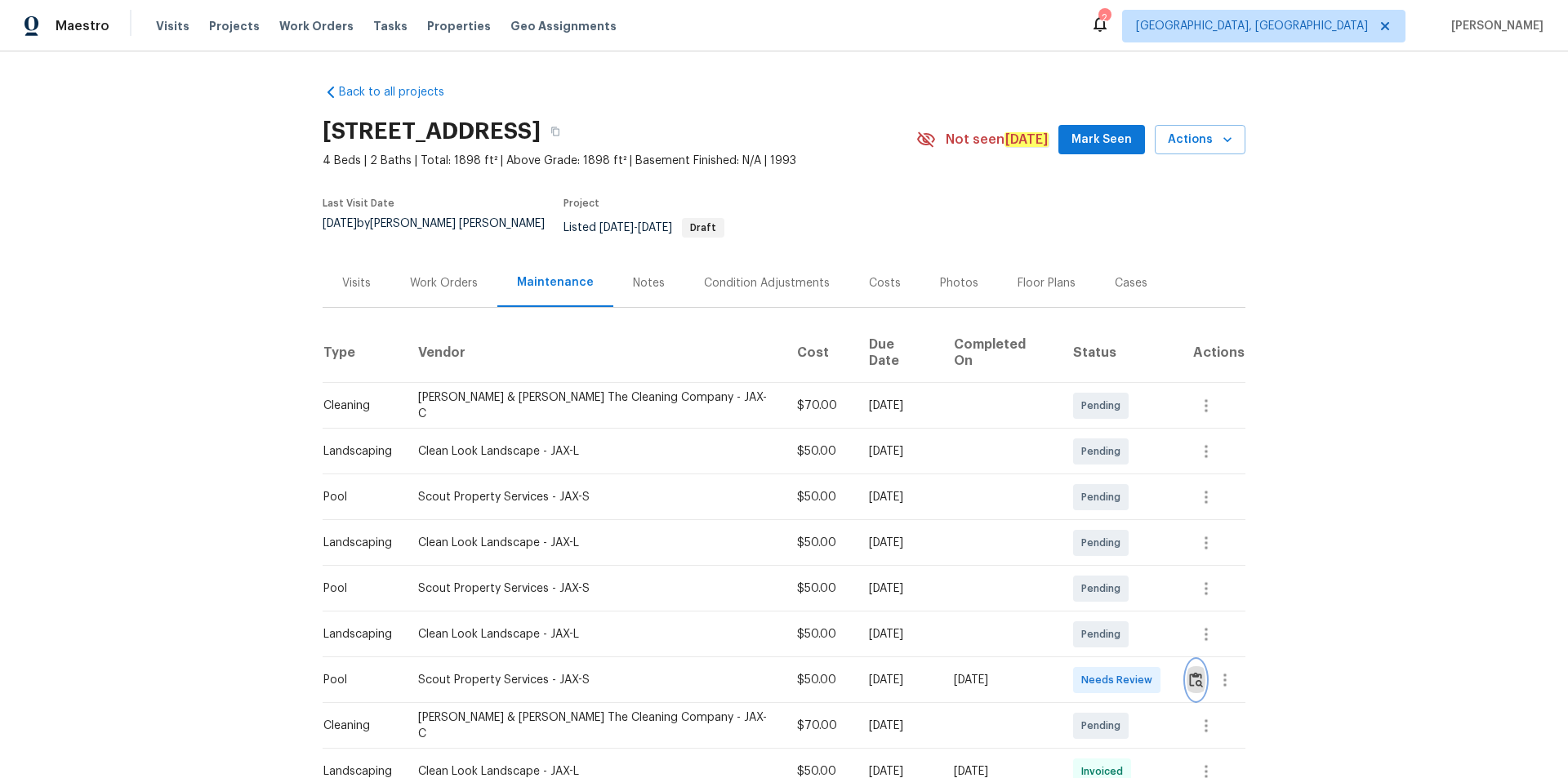
click at [1189, 672] on img "button" at bounding box center [1195, 680] width 14 height 16
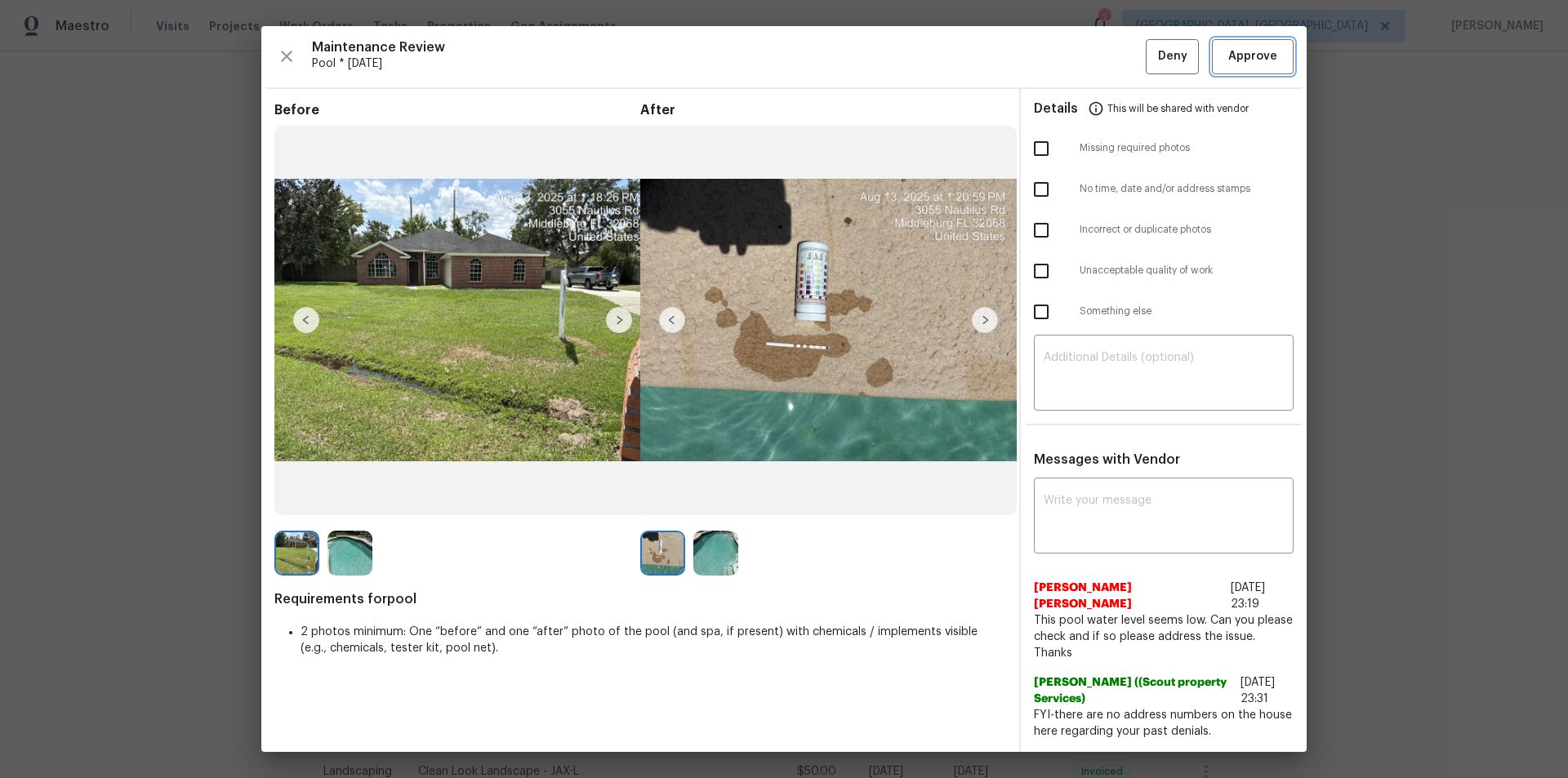
click at [1257, 55] on span "Approve" at bounding box center [1252, 56] width 49 height 21
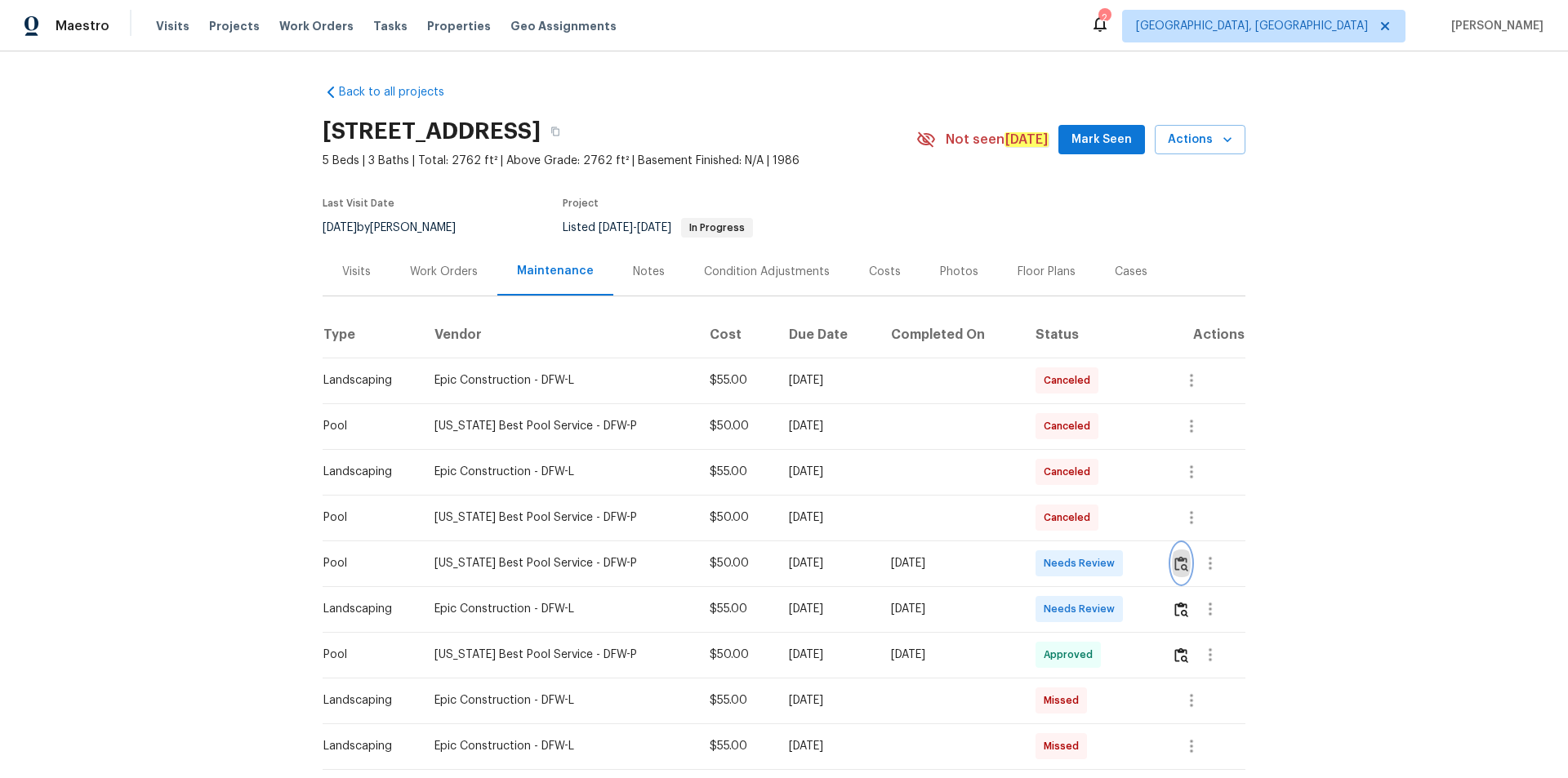
click at [1114, 523] on img "button" at bounding box center [1180, 564] width 14 height 16
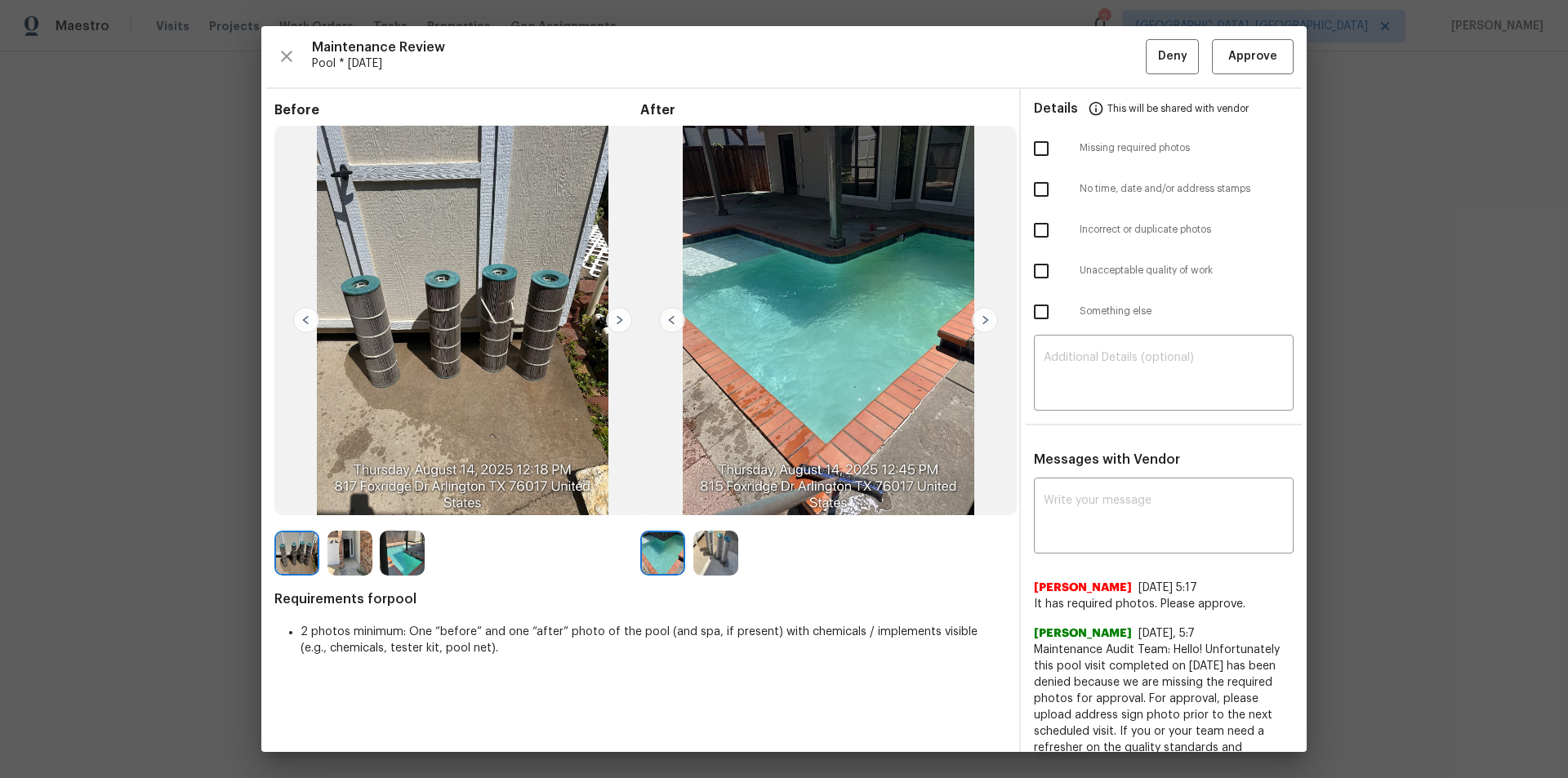
click at [1114, 88] on hr at bounding box center [784, 88] width 1036 height 2
click at [1114, 57] on span "Approve" at bounding box center [1252, 56] width 49 height 21
